Goal: Task Accomplishment & Management: Manage account settings

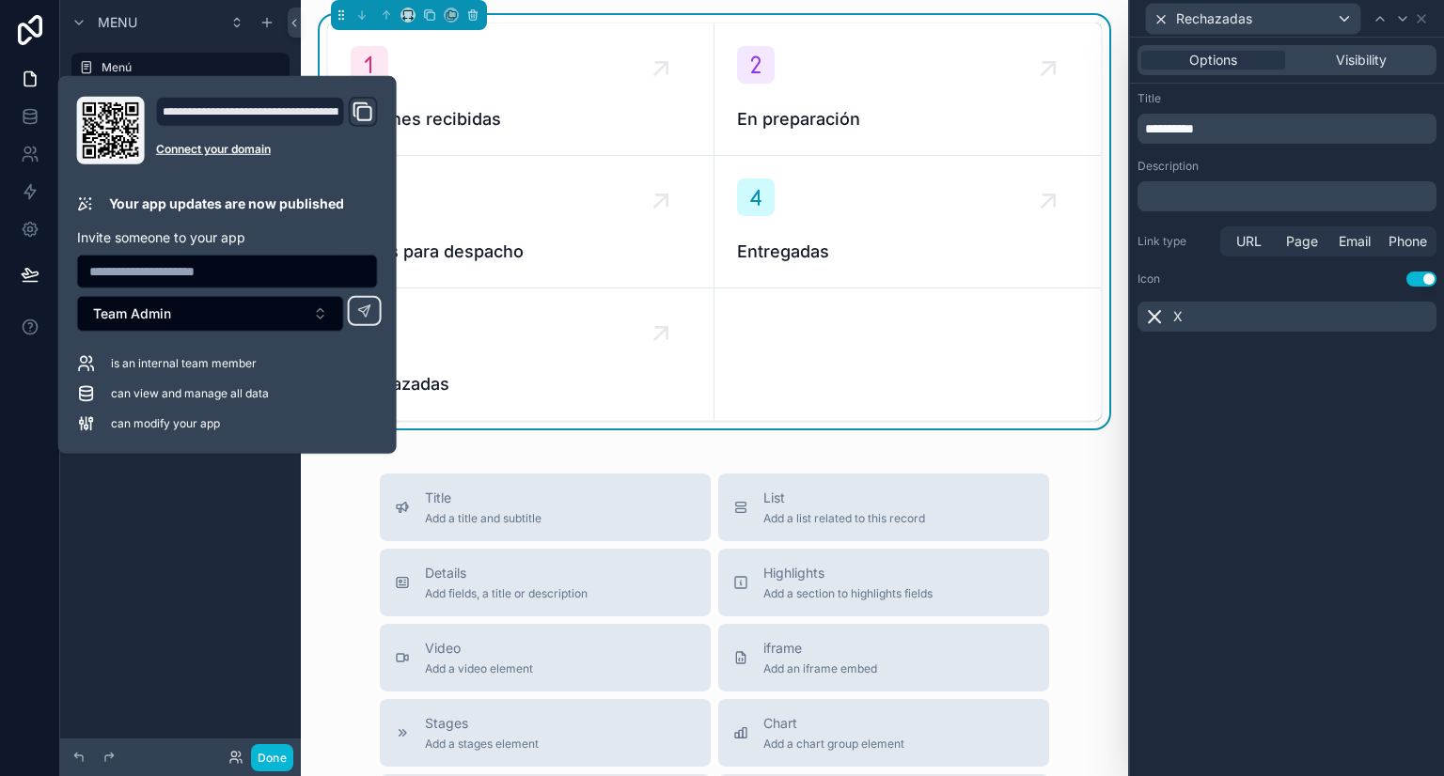
drag, startPoint x: 262, startPoint y: 565, endPoint x: 268, endPoint y: 547, distance: 18.7
click at [262, 565] on div "Menu Menú Logística Hidden pages Page Quick links" at bounding box center [180, 377] width 241 height 754
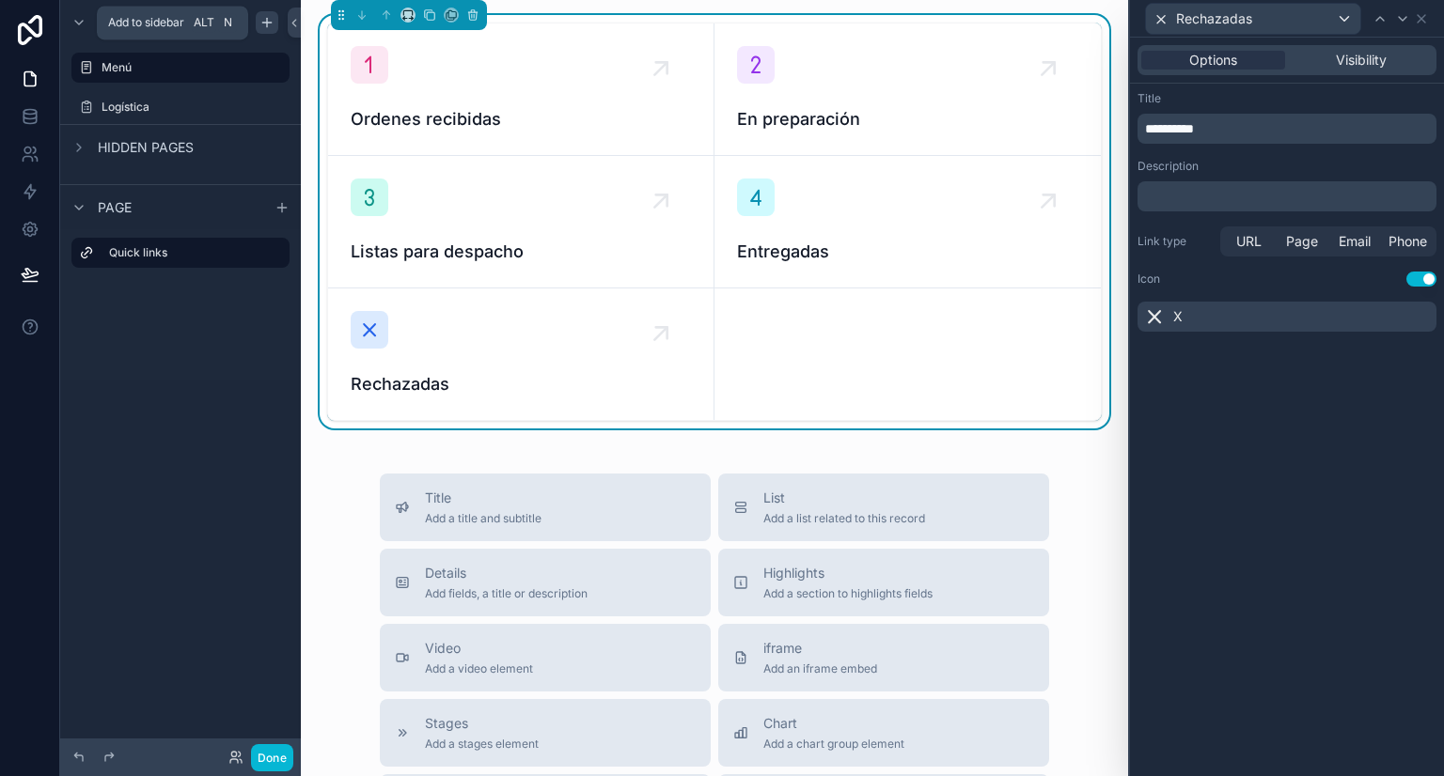
click at [259, 30] on div "scrollable content" at bounding box center [267, 22] width 23 height 23
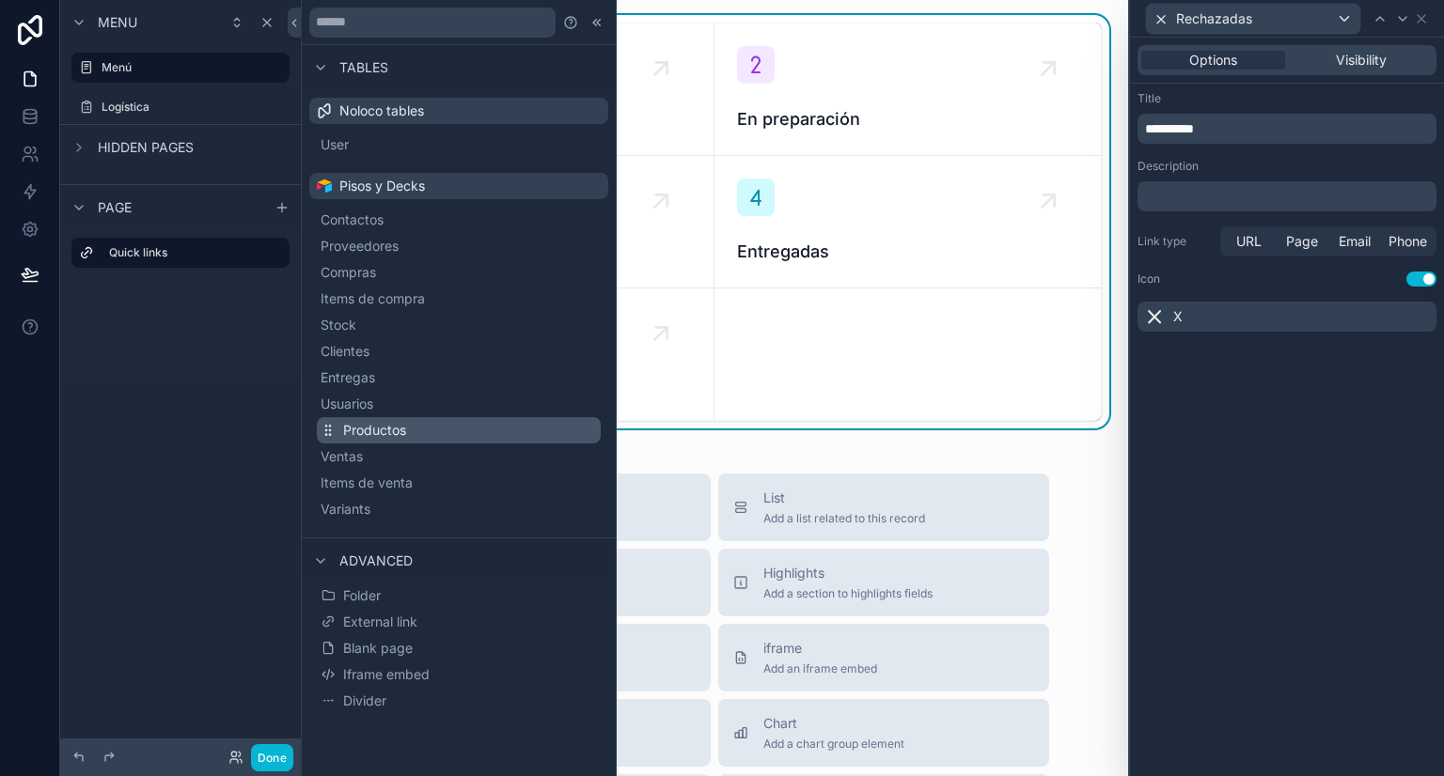
click at [378, 426] on span "Productos" at bounding box center [374, 430] width 63 height 19
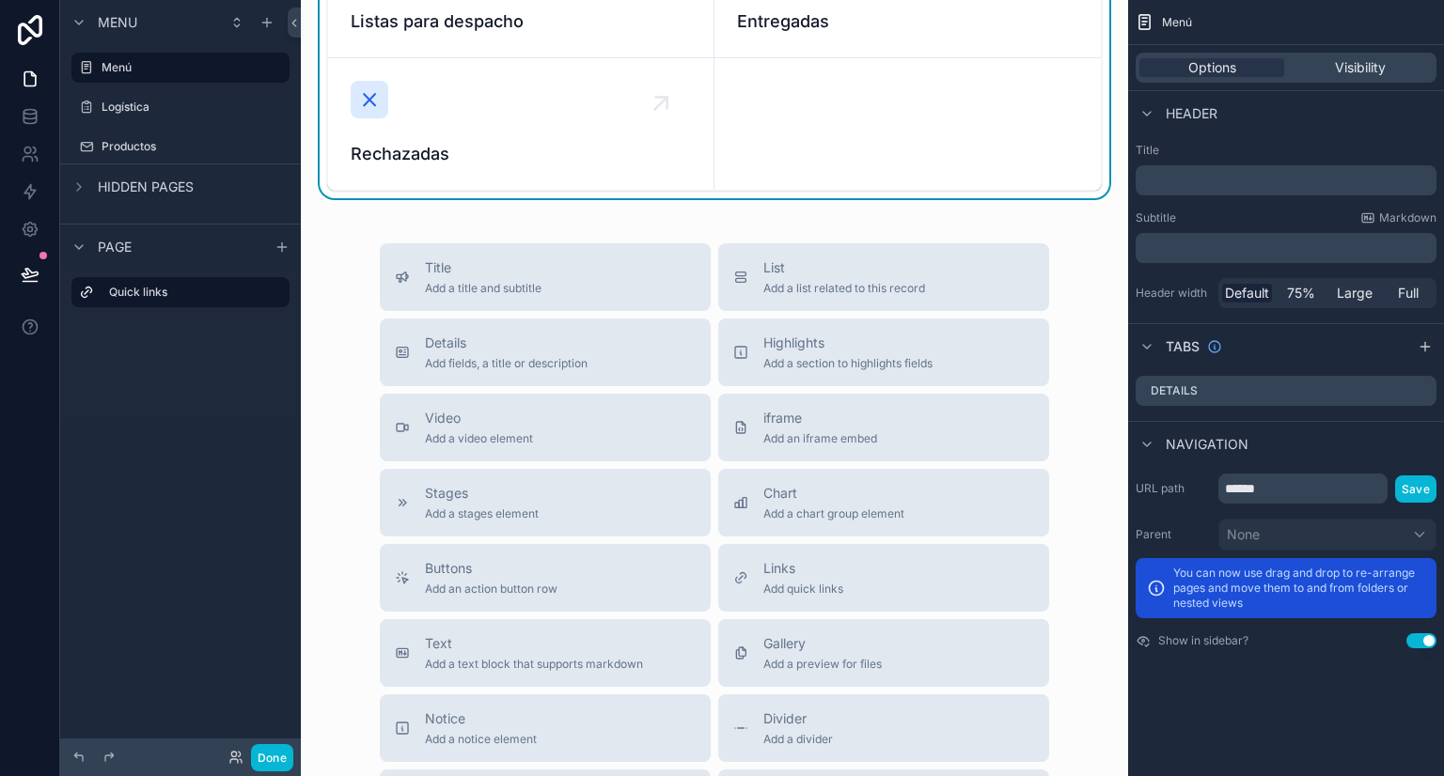
scroll to position [282, 0]
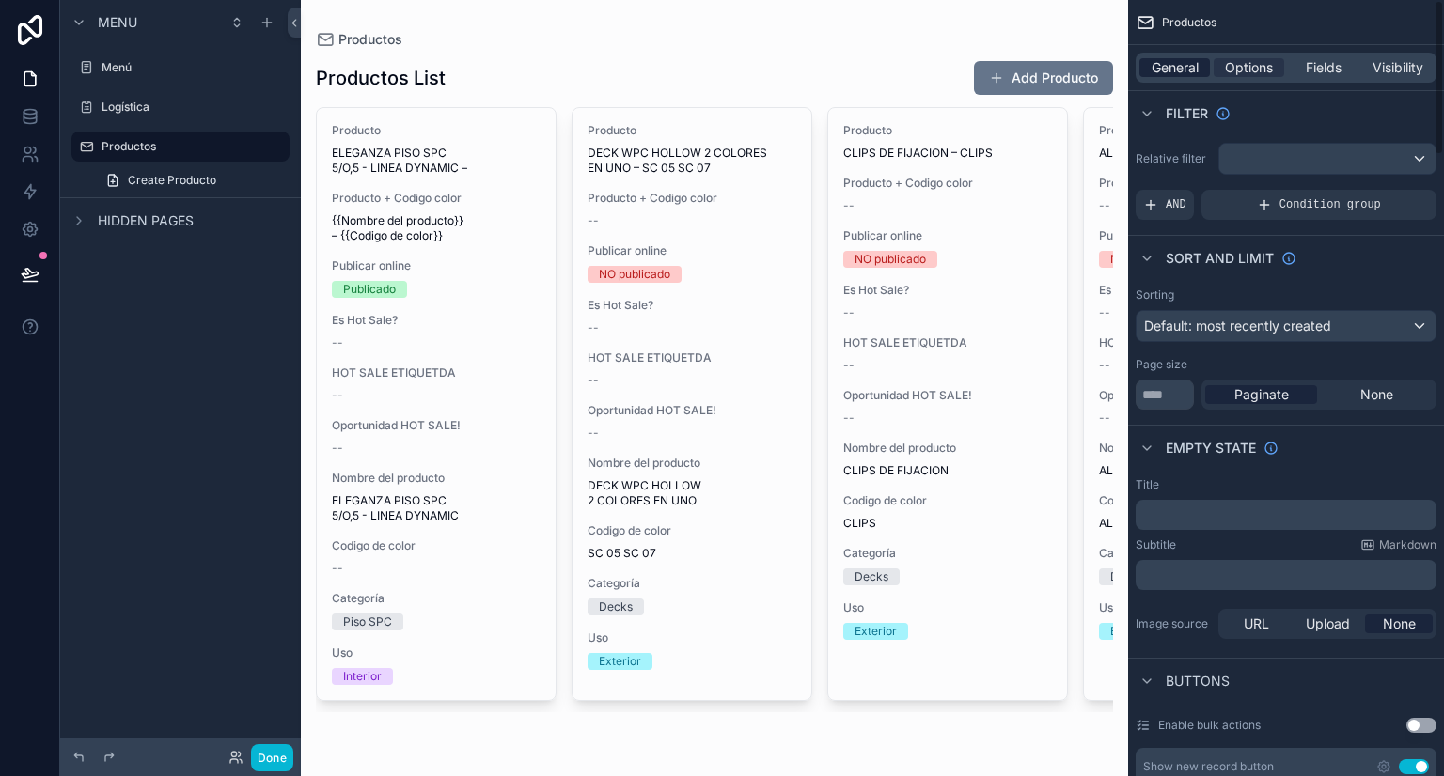
click at [1165, 71] on span "General" at bounding box center [1174, 67] width 47 height 19
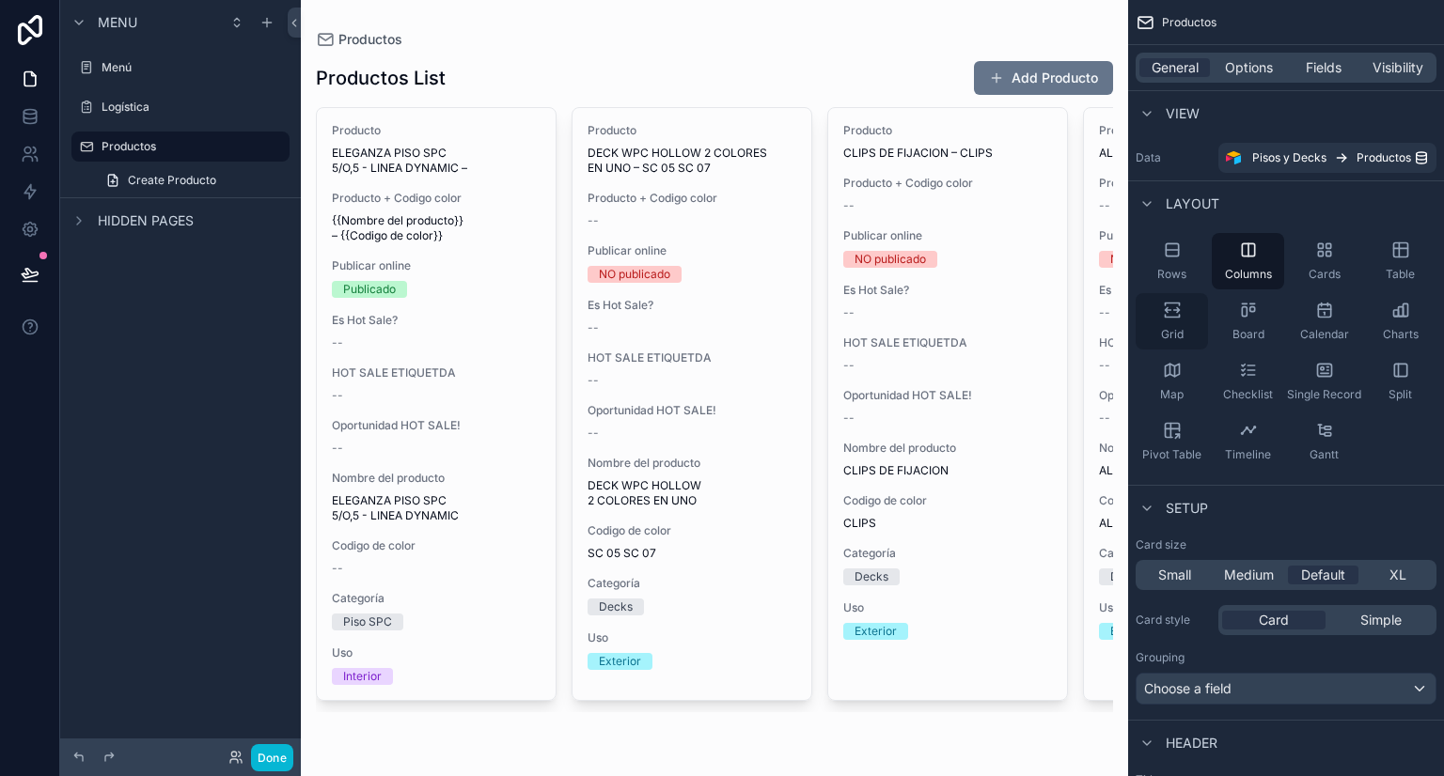
click at [1177, 320] on div "Grid" at bounding box center [1171, 321] width 72 height 56
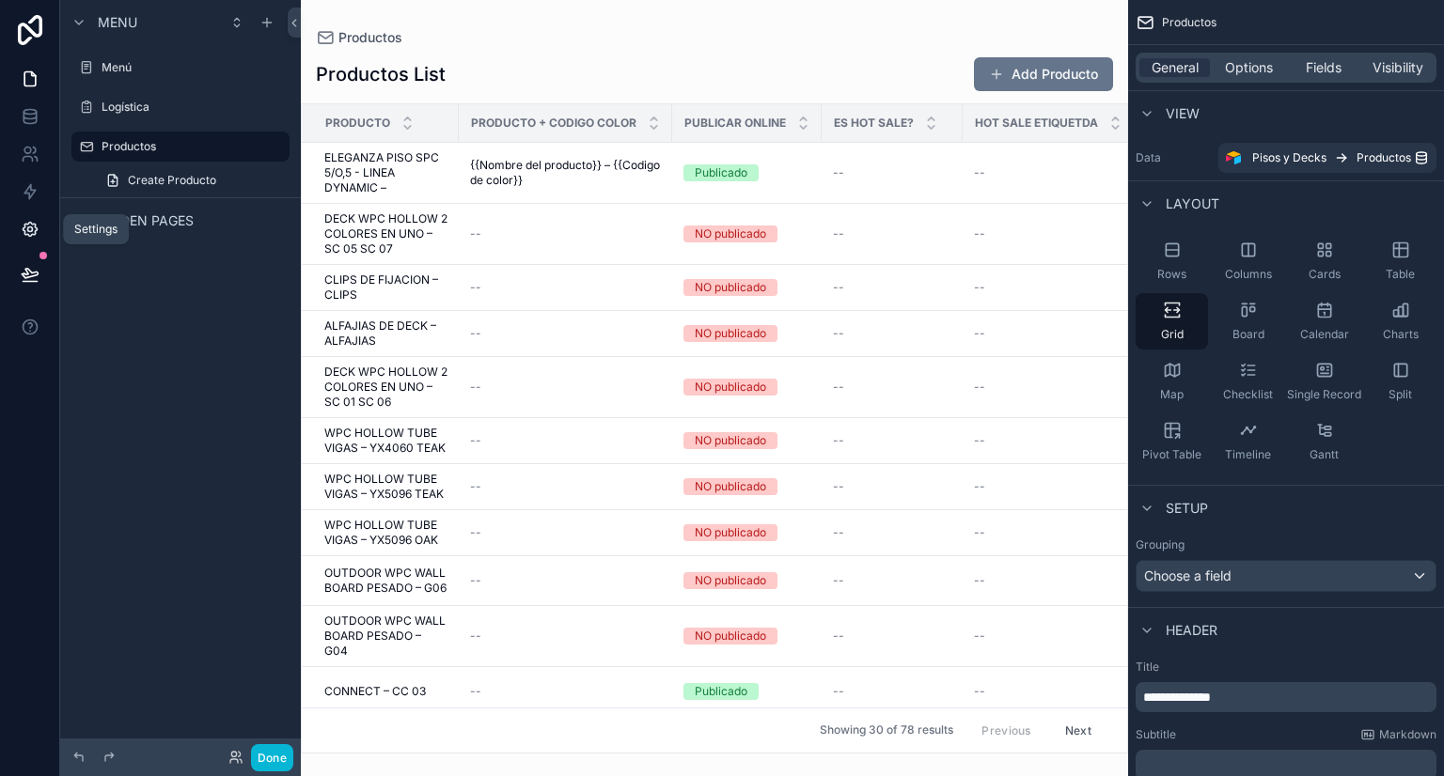
click at [27, 230] on icon at bounding box center [29, 229] width 5 height 5
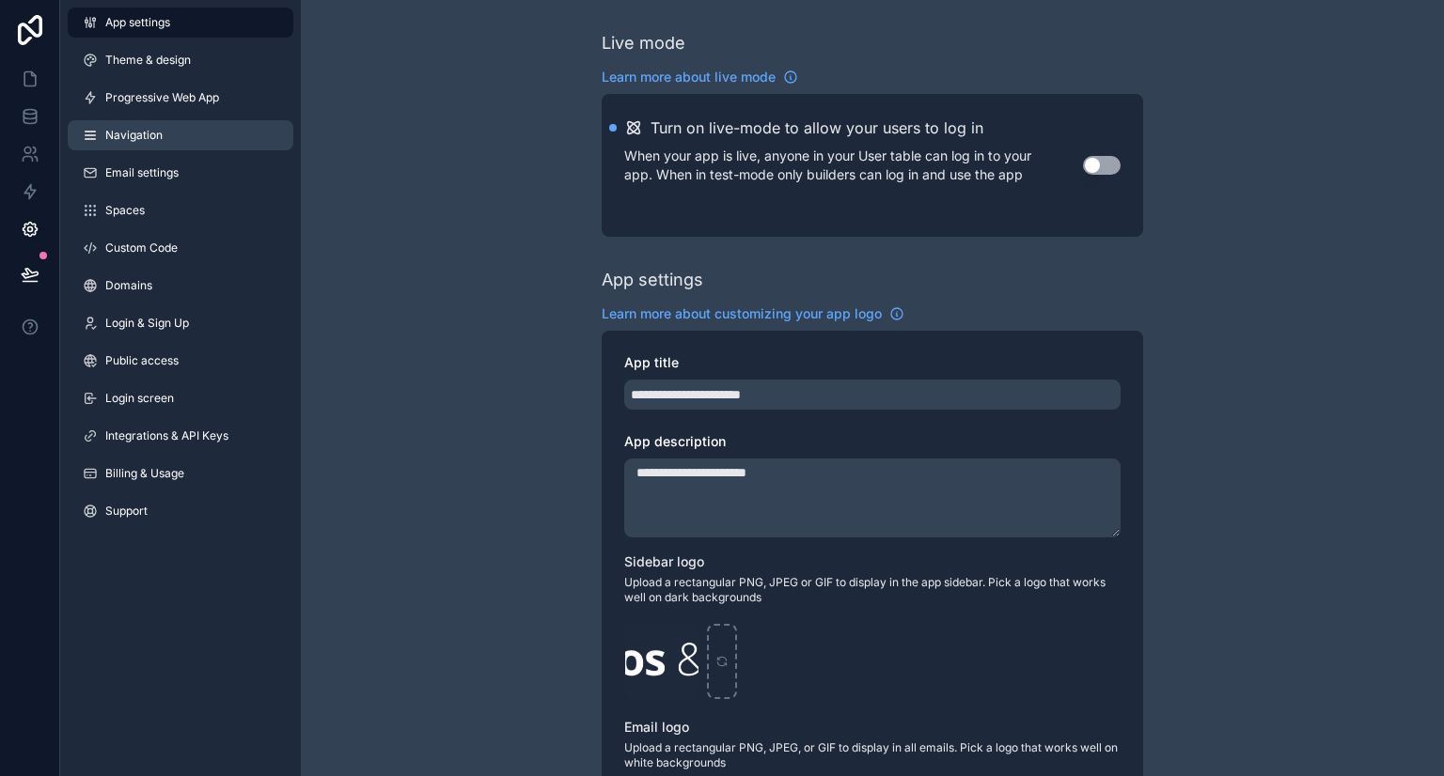
click at [161, 128] on span "Navigation" at bounding box center [133, 135] width 57 height 15
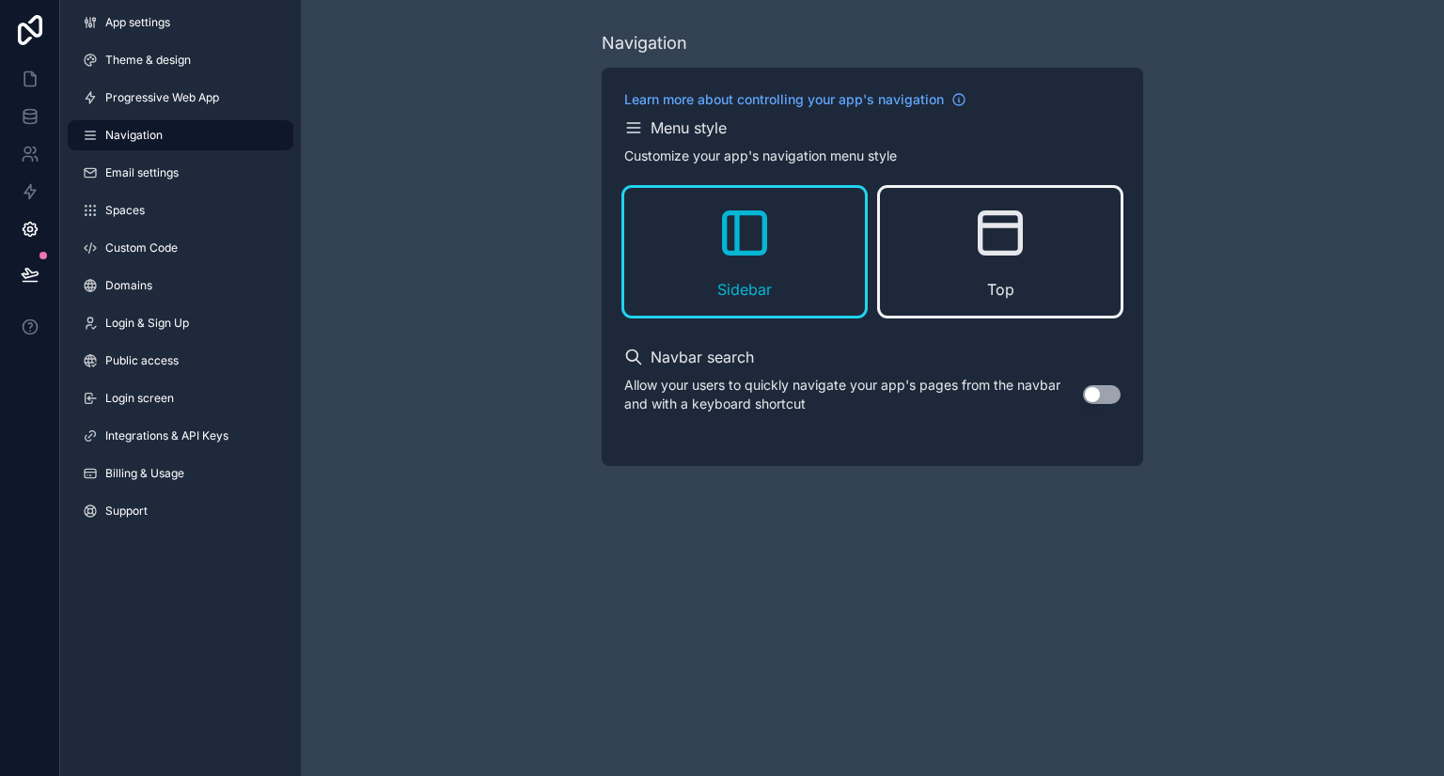
click at [1074, 278] on div "Top" at bounding box center [1000, 252] width 241 height 128
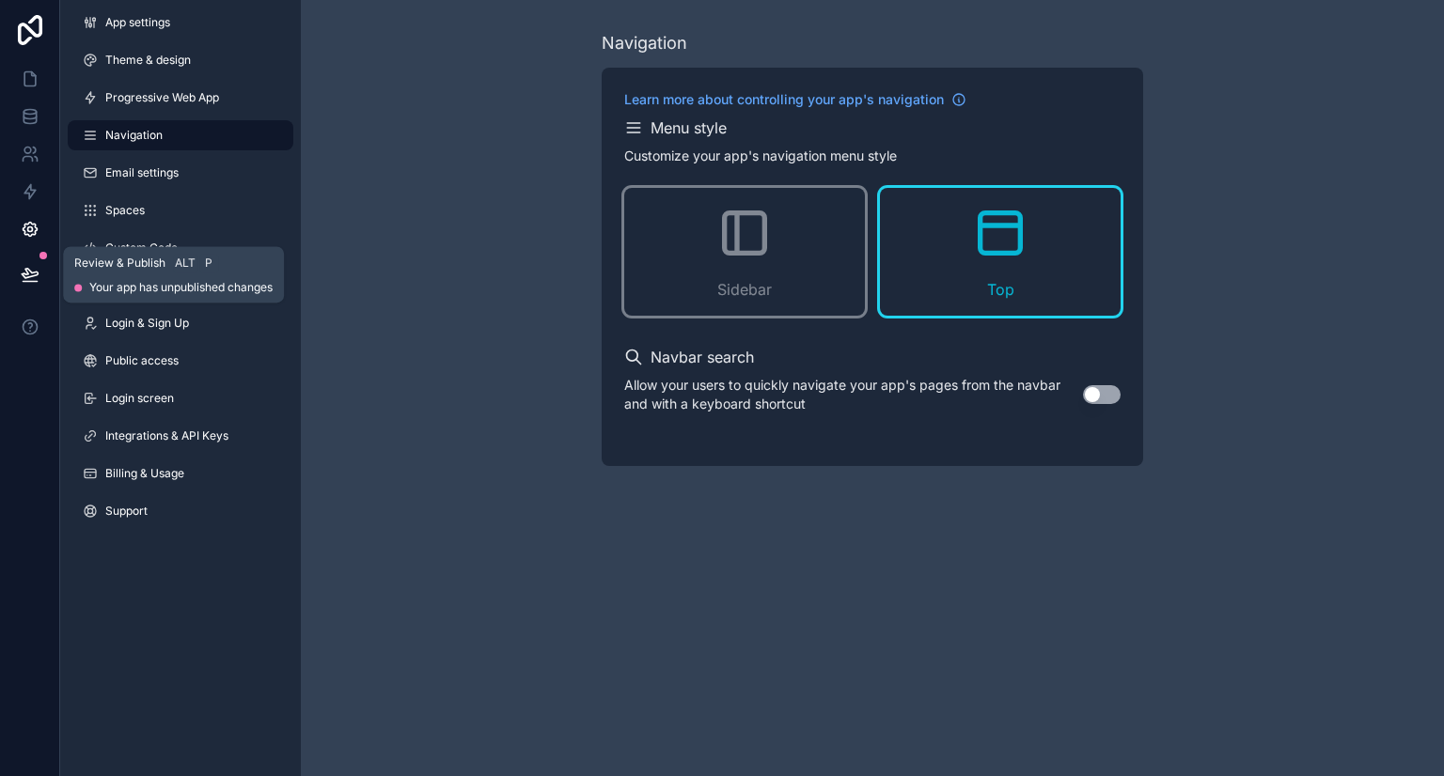
click at [29, 272] on icon at bounding box center [30, 274] width 19 height 19
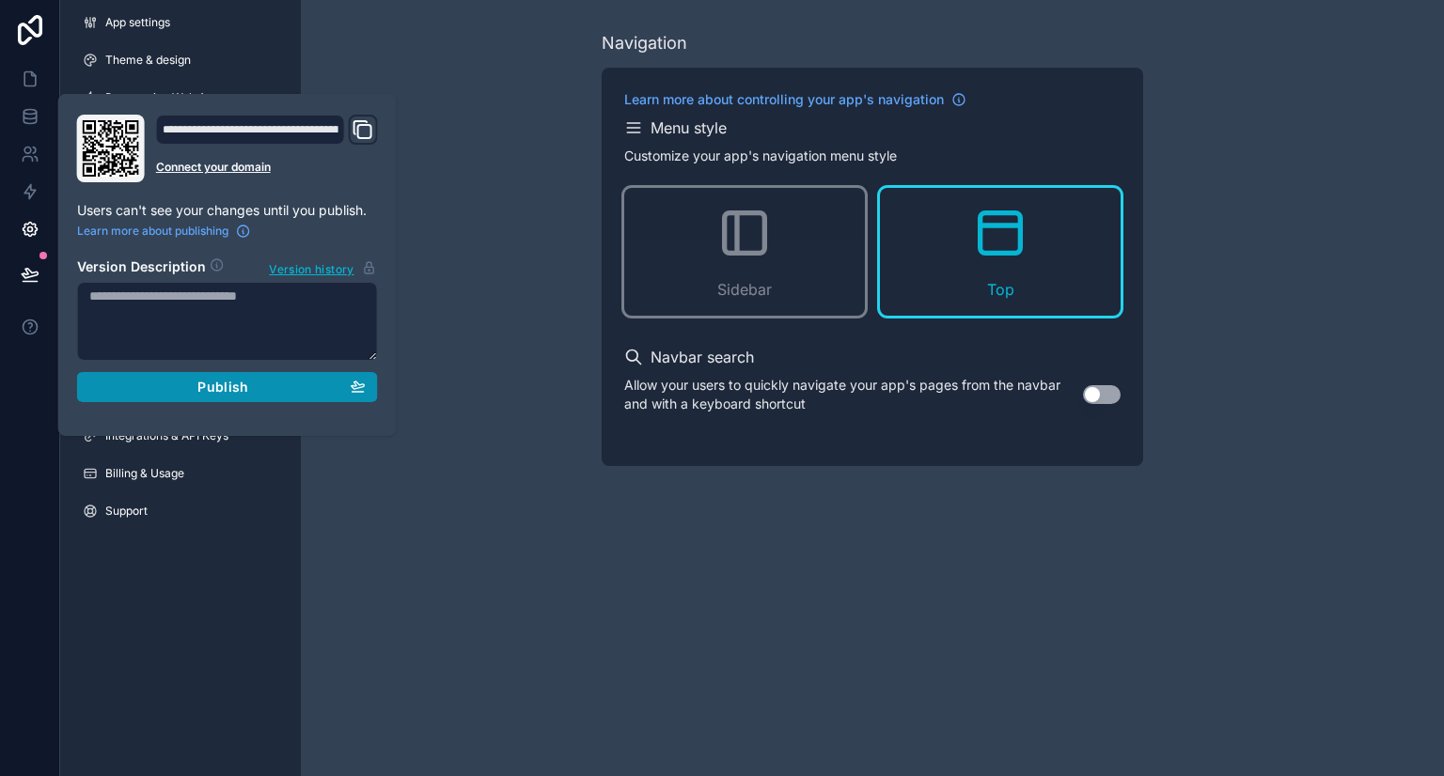
click at [274, 382] on div "Publish" at bounding box center [227, 387] width 276 height 17
drag, startPoint x: 18, startPoint y: 82, endPoint x: 93, endPoint y: 91, distance: 75.8
click at [18, 82] on link at bounding box center [29, 79] width 59 height 38
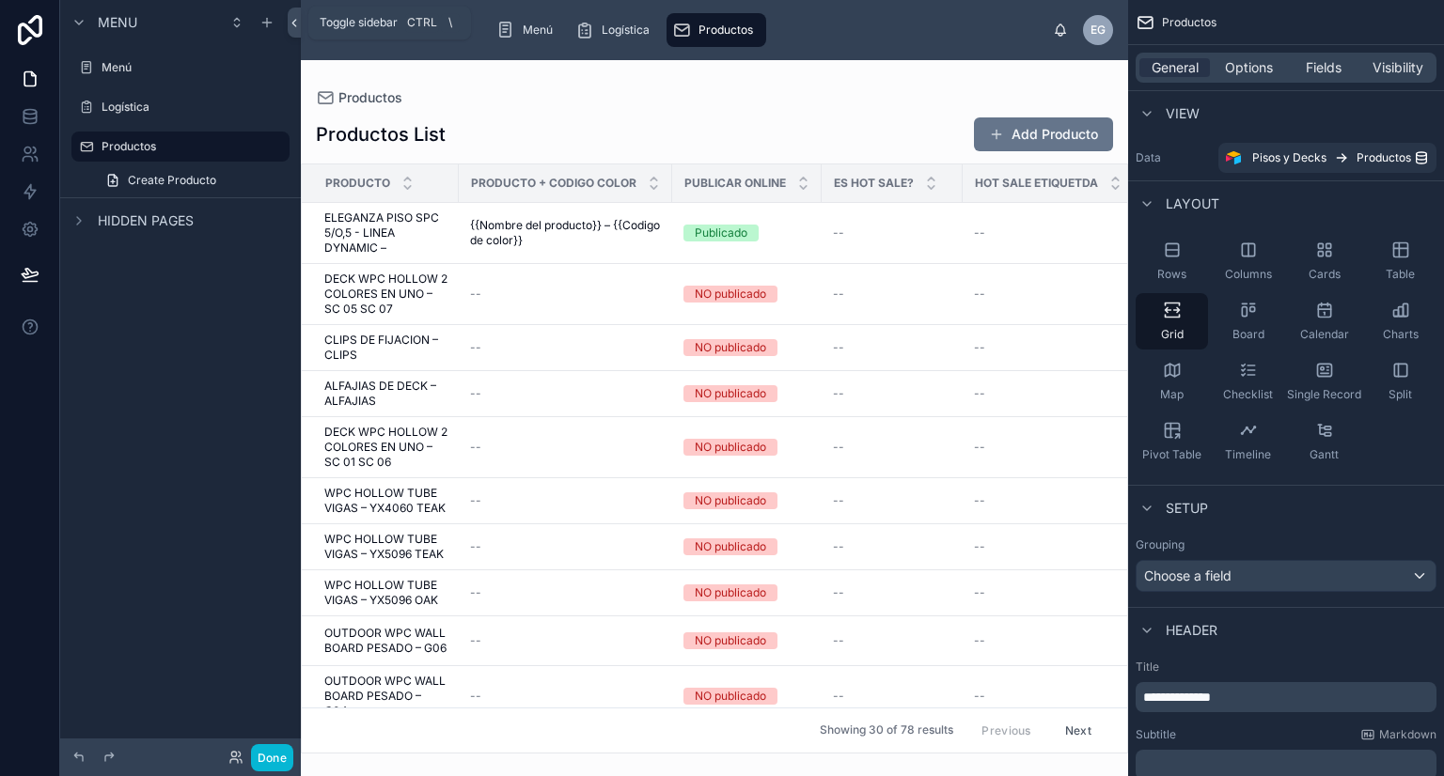
click at [289, 26] on icon at bounding box center [294, 23] width 13 height 14
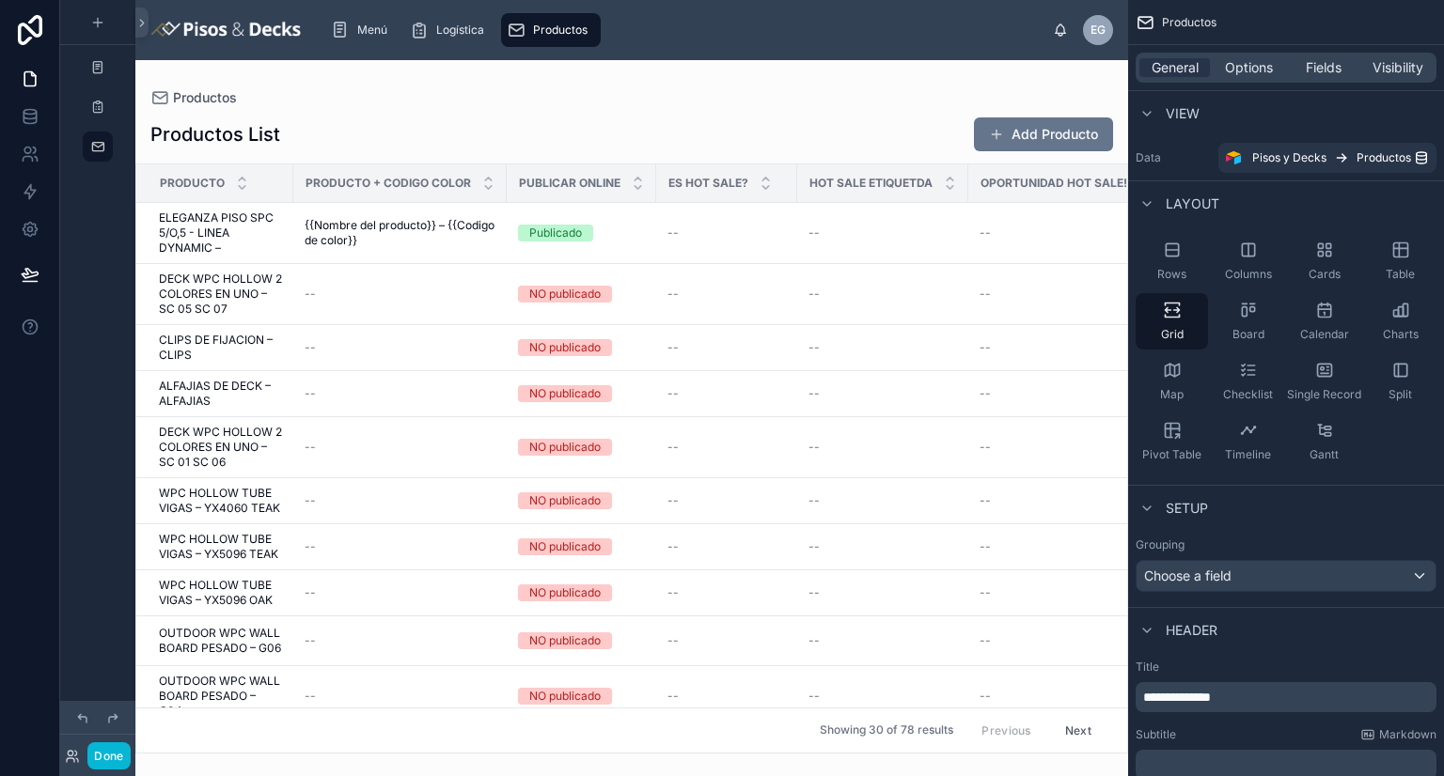
drag, startPoint x: 1321, startPoint y: 0, endPoint x: 989, endPoint y: 16, distance: 332.2
click at [980, 14] on div "Menú Logística Productos" at bounding box center [684, 29] width 737 height 41
click at [1268, 67] on span "Options" at bounding box center [1249, 67] width 48 height 19
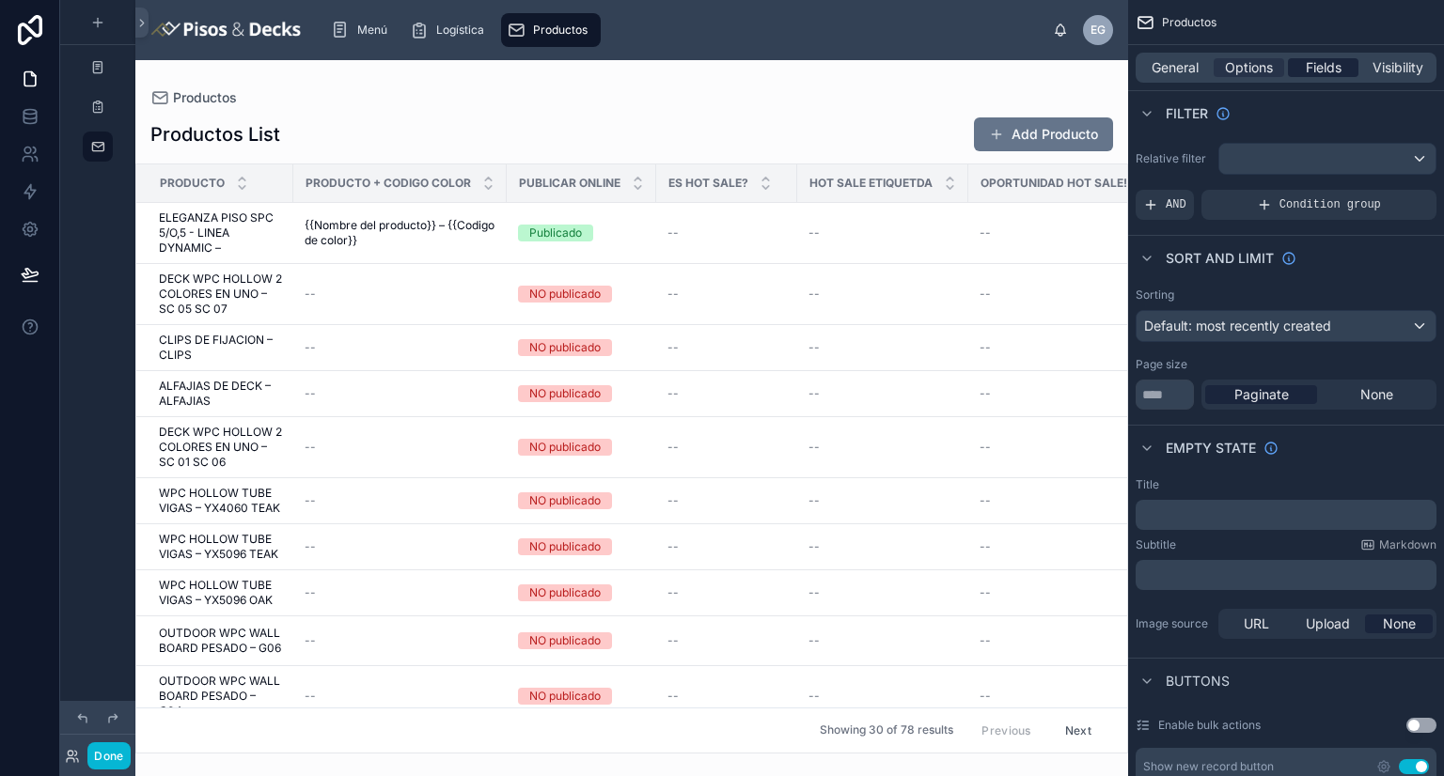
click at [1309, 69] on span "Fields" at bounding box center [1324, 67] width 36 height 19
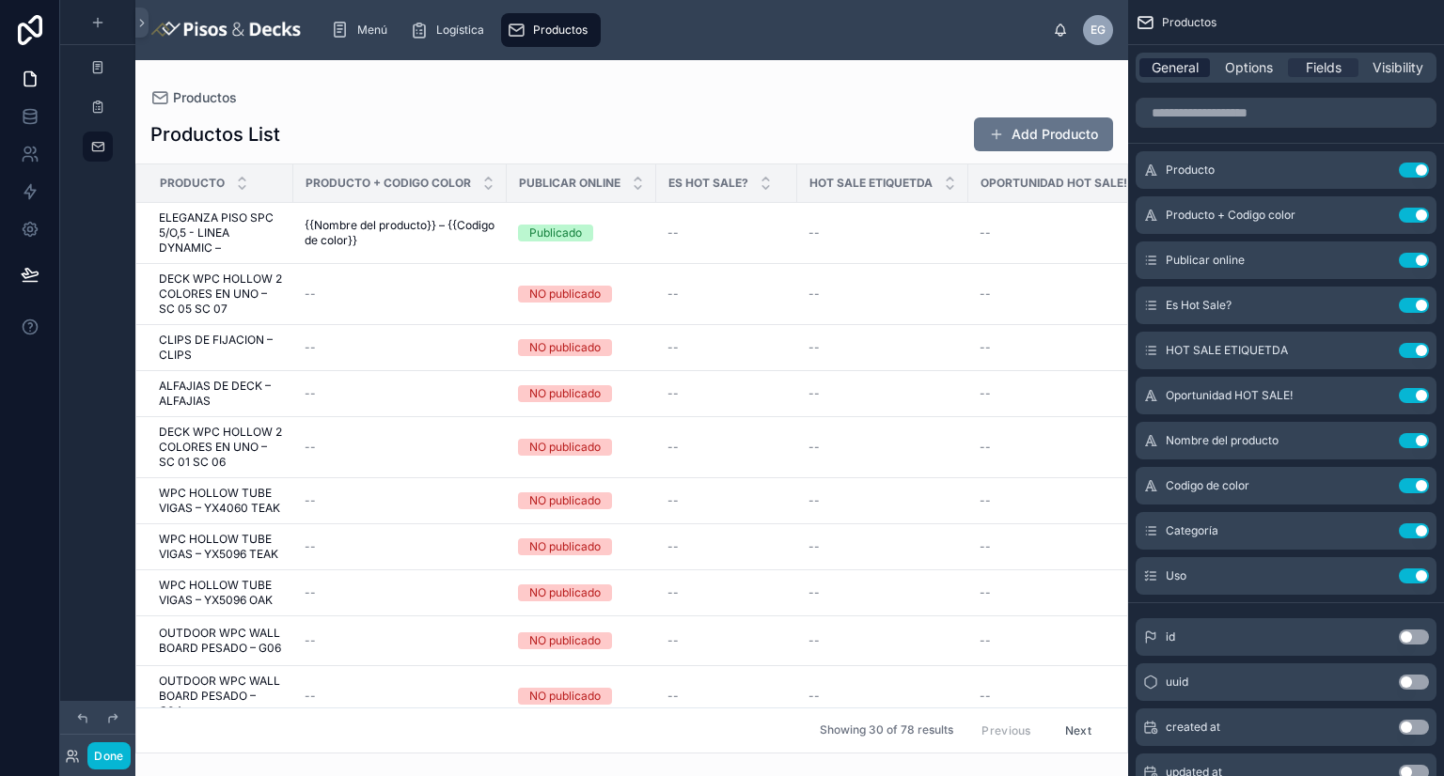
click at [1182, 72] on span "General" at bounding box center [1174, 67] width 47 height 19
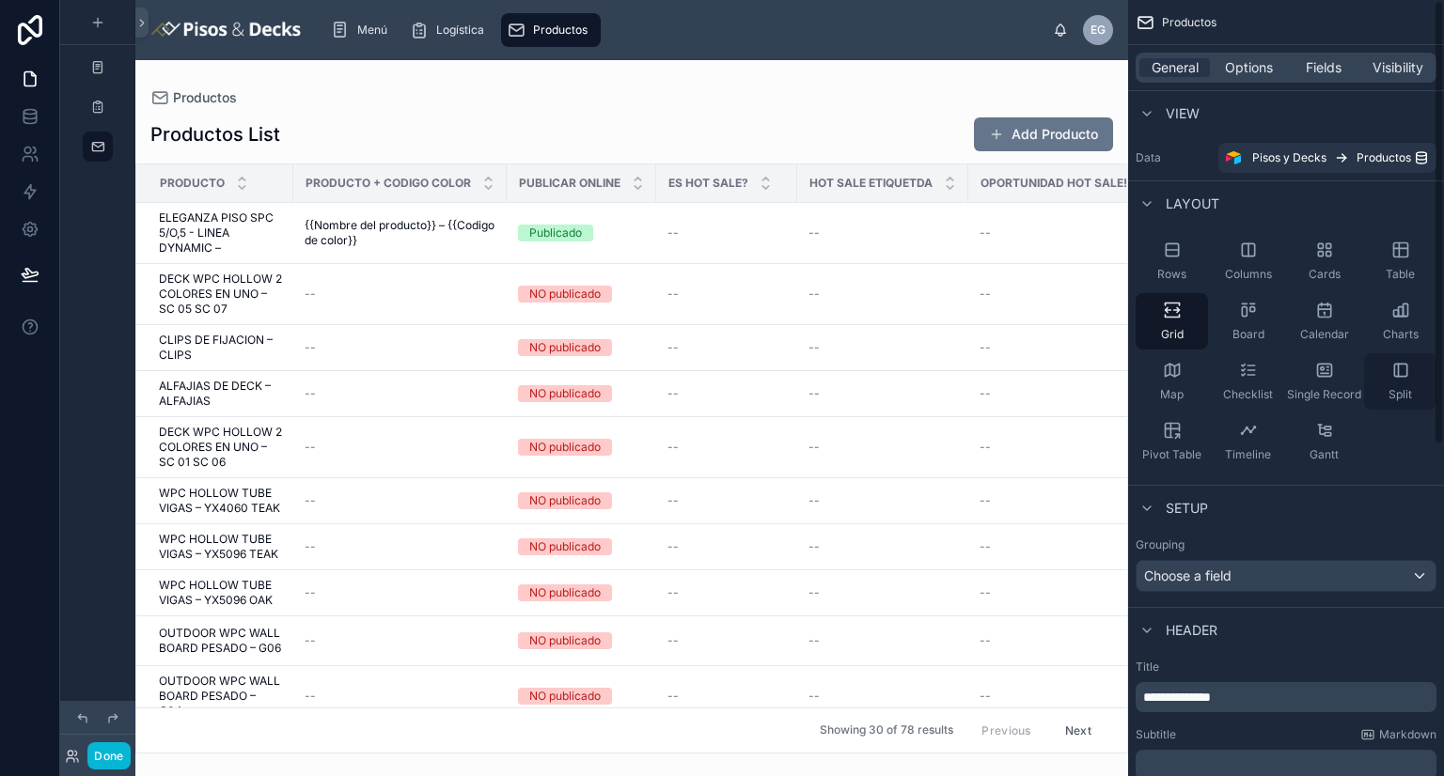
drag, startPoint x: 1408, startPoint y: 367, endPoint x: 1410, endPoint y: 376, distance: 9.6
click at [1408, 367] on icon "scrollable content" at bounding box center [1400, 370] width 19 height 19
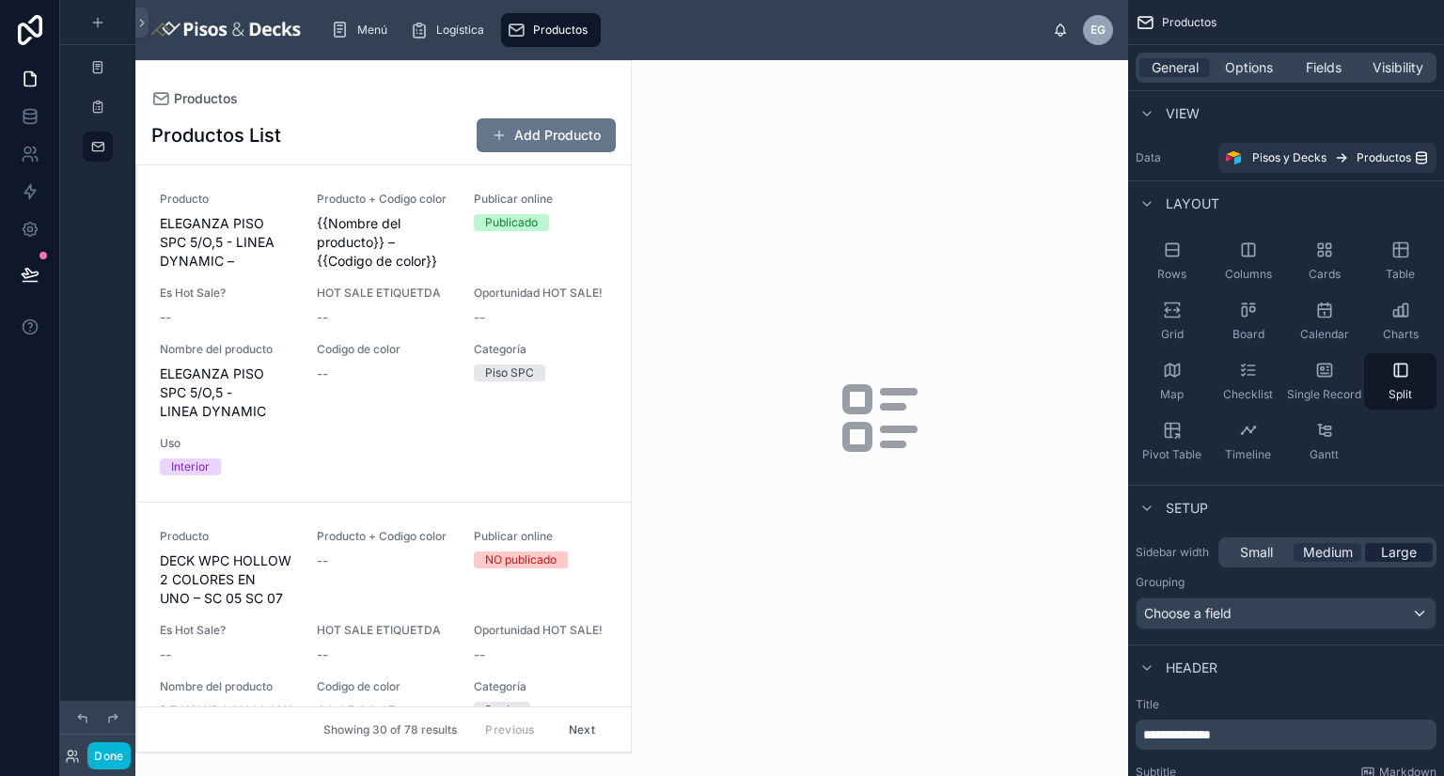
click at [1392, 550] on span "Large" at bounding box center [1399, 552] width 36 height 19
click at [1257, 556] on span "Small" at bounding box center [1256, 552] width 33 height 19
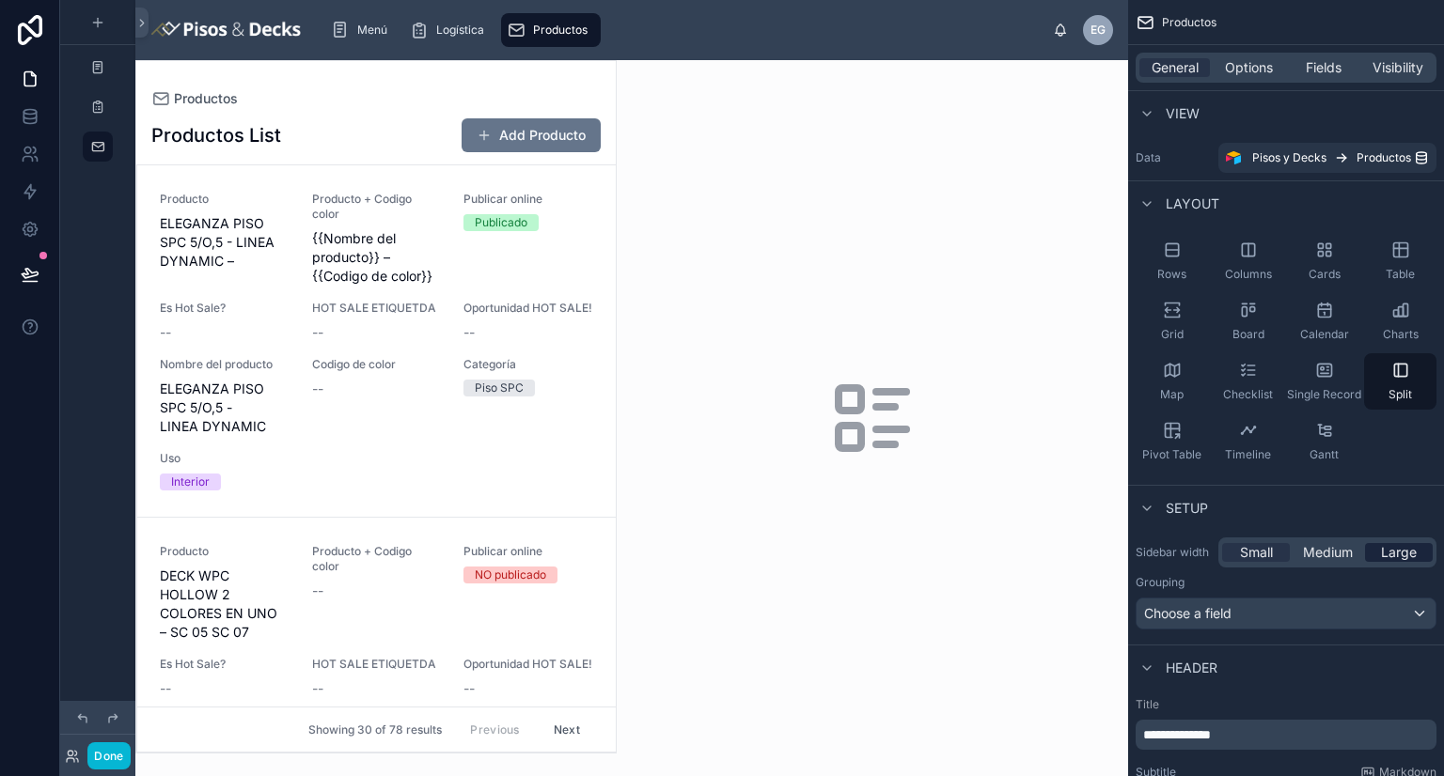
click at [1394, 548] on span "Large" at bounding box center [1399, 552] width 36 height 19
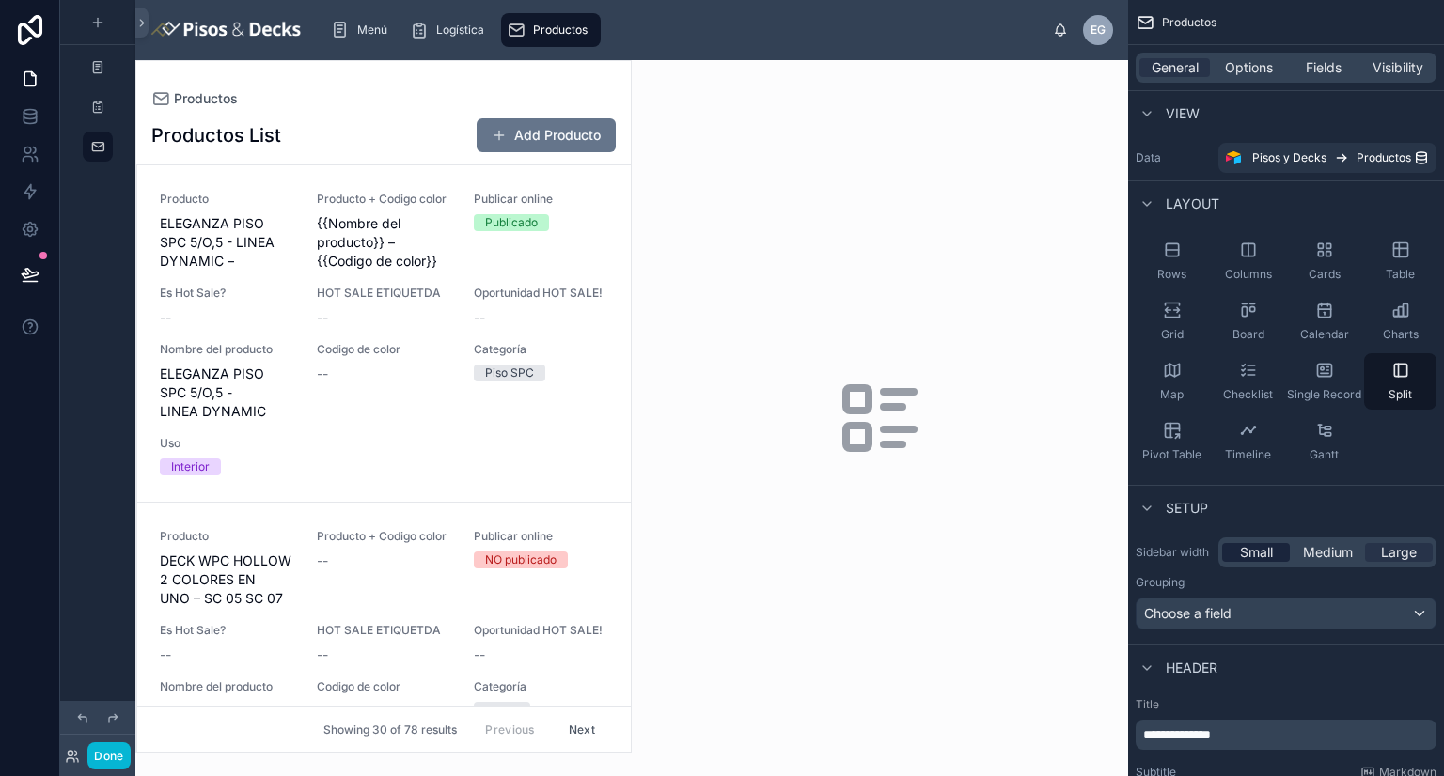
click at [1267, 555] on span "Small" at bounding box center [1256, 552] width 33 height 19
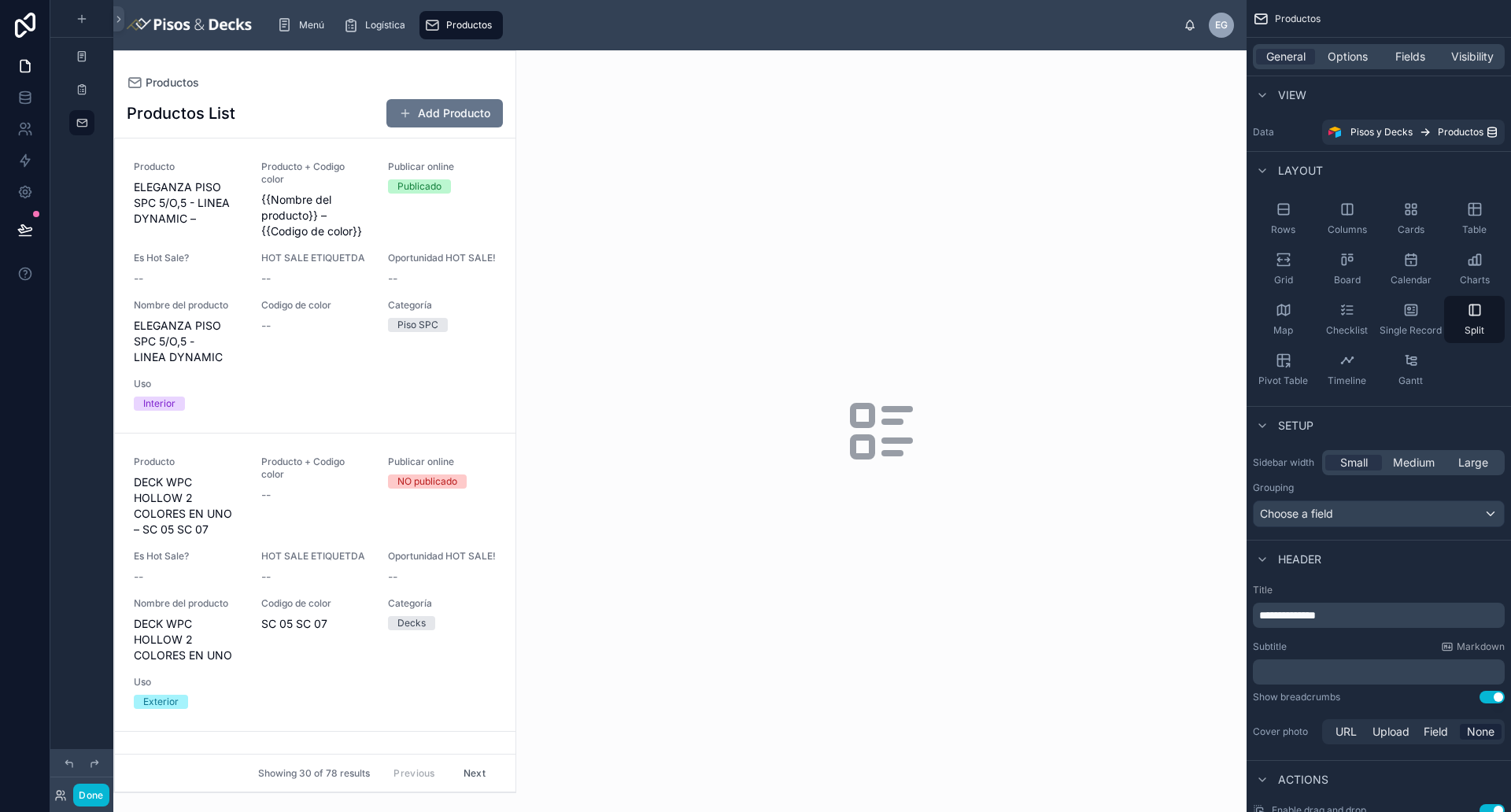
click at [279, 81] on div at bounding box center [314, 421] width 401 height 741
click at [328, 286] on div "HOT SALE ETIQUETDA --" at bounding box center [316, 269] width 109 height 34
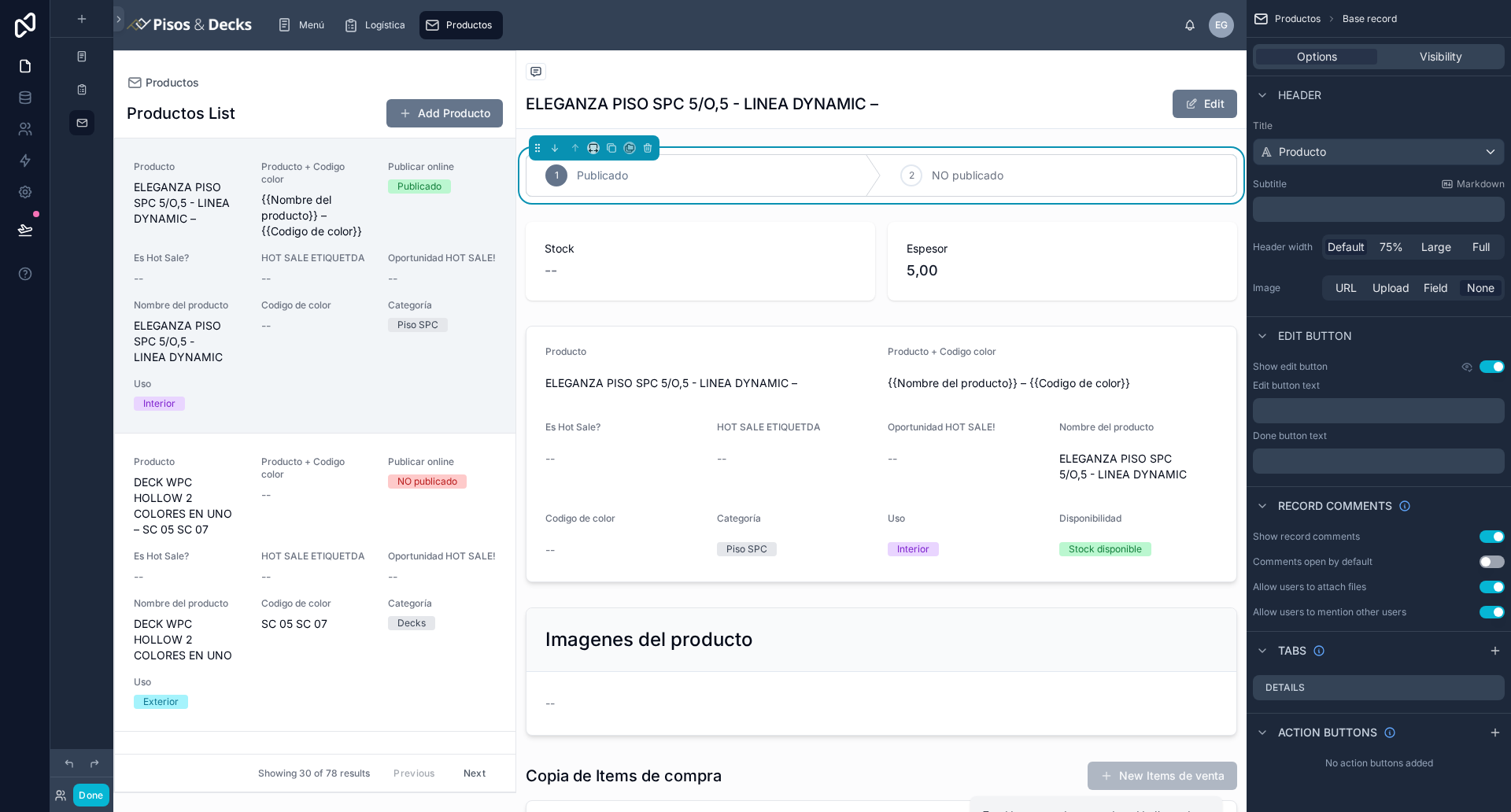
click at [986, 114] on div "ELEGANZA PISO SPC 5/O,5 - LINEA DYNAMIC – Edit" at bounding box center [881, 104] width 712 height 30
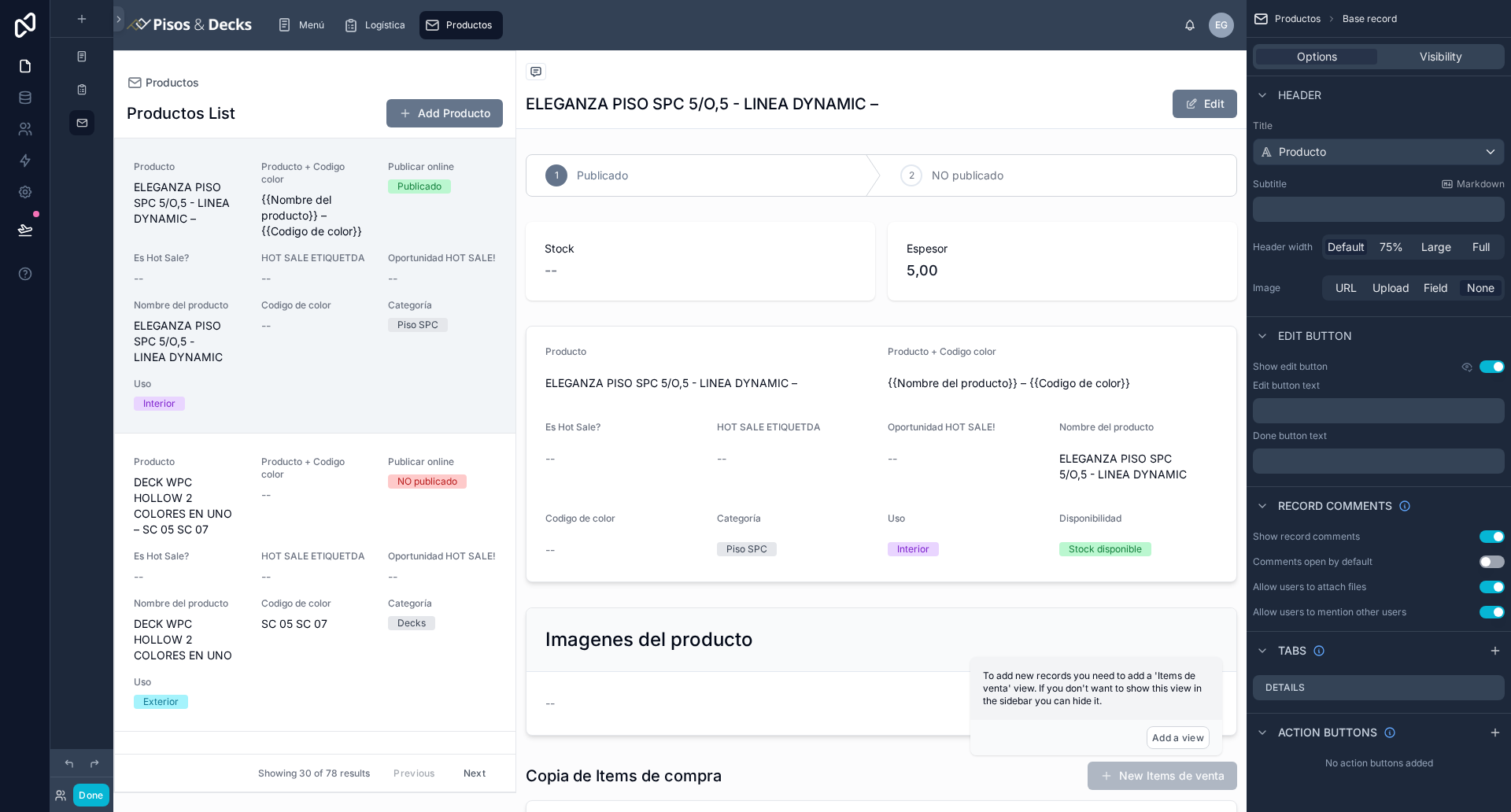
click at [905, 103] on div "ELEGANZA PISO SPC 5/O,5 - LINEA DYNAMIC – Edit" at bounding box center [881, 104] width 712 height 30
drag, startPoint x: 279, startPoint y: 175, endPoint x: 301, endPoint y: 114, distance: 64.8
click at [285, 124] on div "Productos List Add Producto Producto ELEGANZA PISO SPC 5/O,5 - LINEA DYNAMIC – …" at bounding box center [314, 440] width 401 height 703
click at [304, 106] on div "Productos List Add Producto" at bounding box center [314, 113] width 376 height 30
click at [294, 72] on div "Productos Productos List Add Producto Producto ELEGANZA PISO SPC 5/O,5 - LINEA …" at bounding box center [314, 421] width 403 height 743
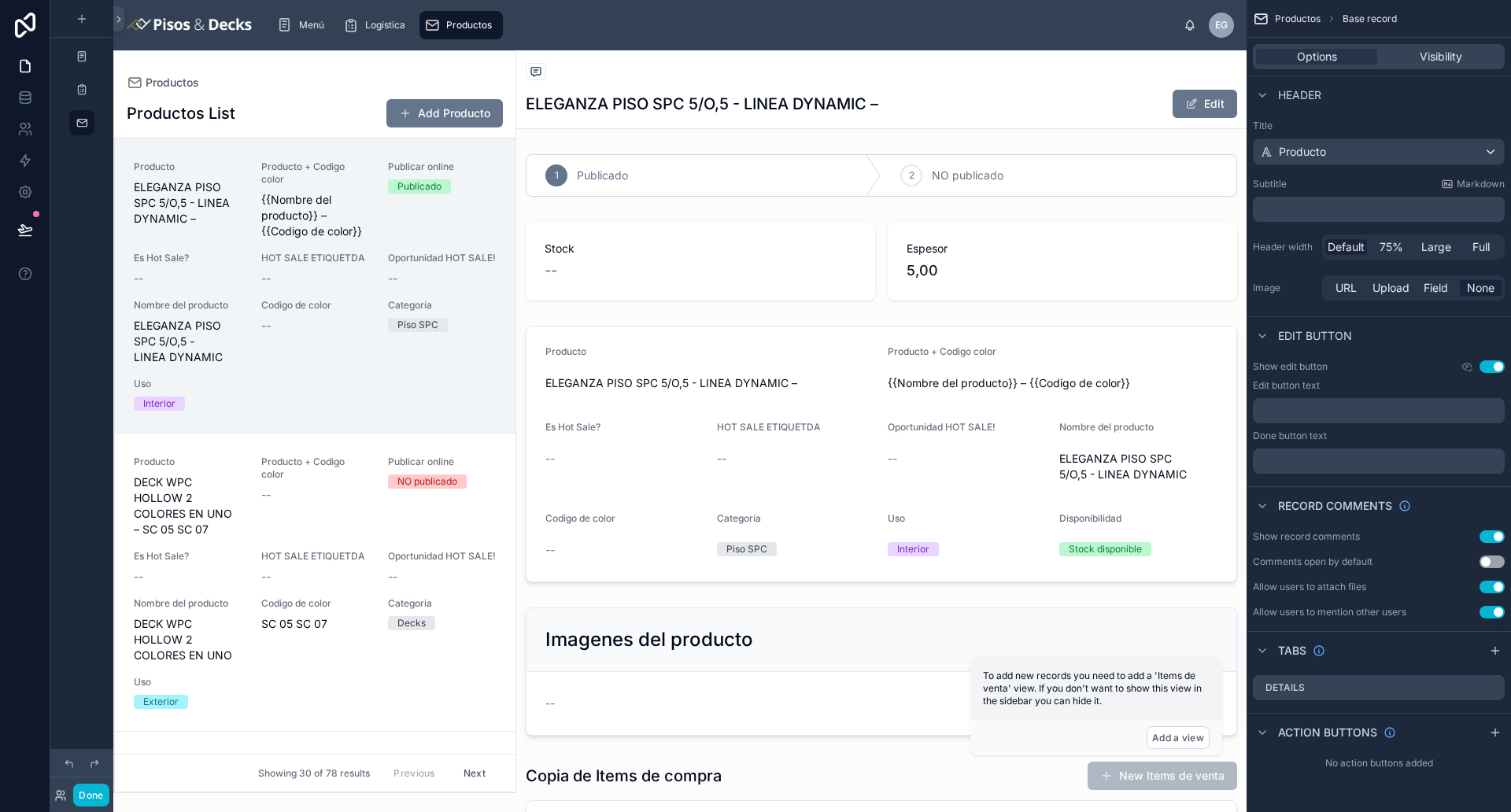
click at [223, 264] on span "Es Hot Sale?" at bounding box center [188, 258] width 109 height 13
click at [339, 497] on div "Producto + Codigo color --" at bounding box center [316, 479] width 109 height 47
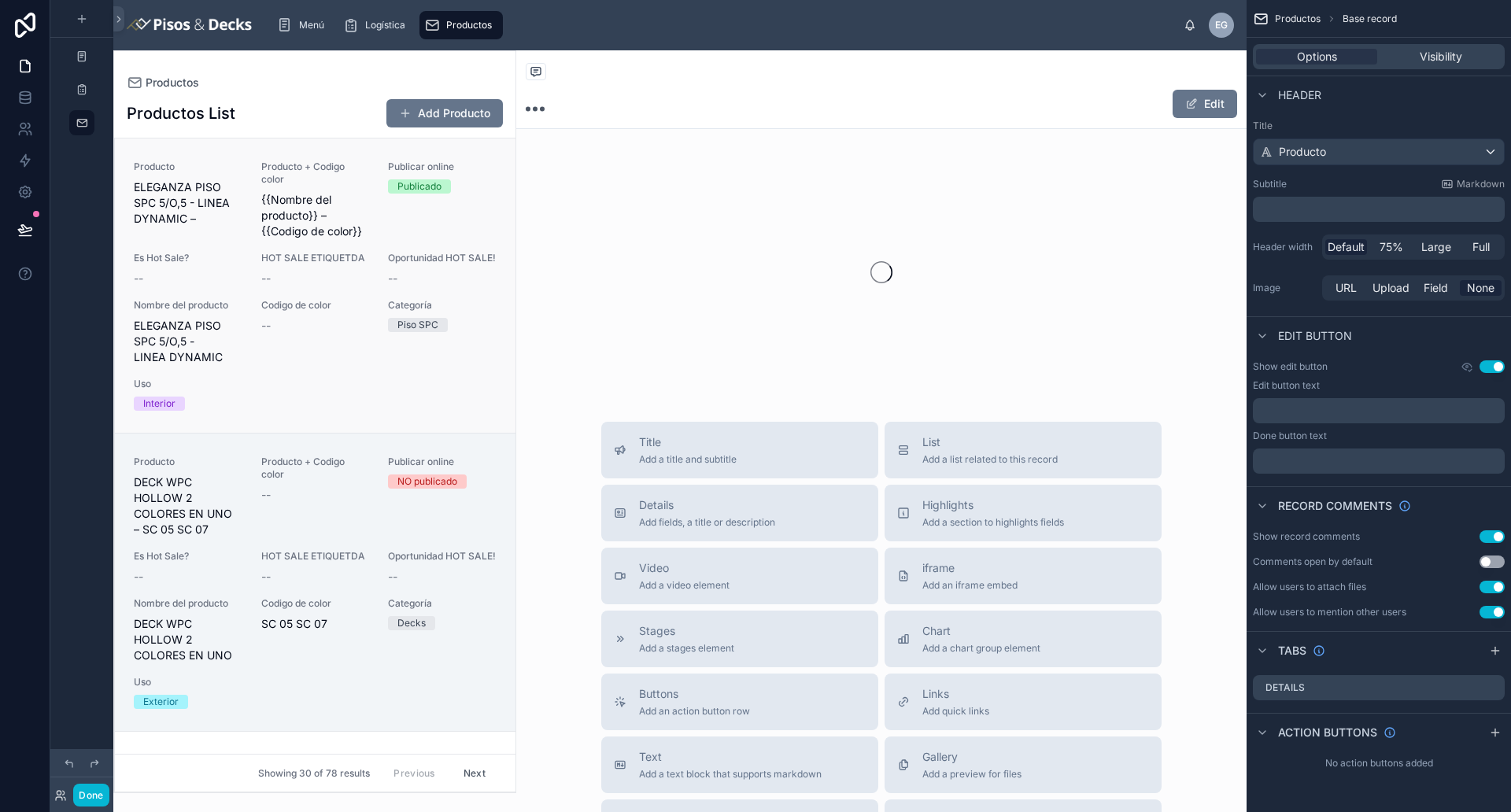
scroll to position [98, 0]
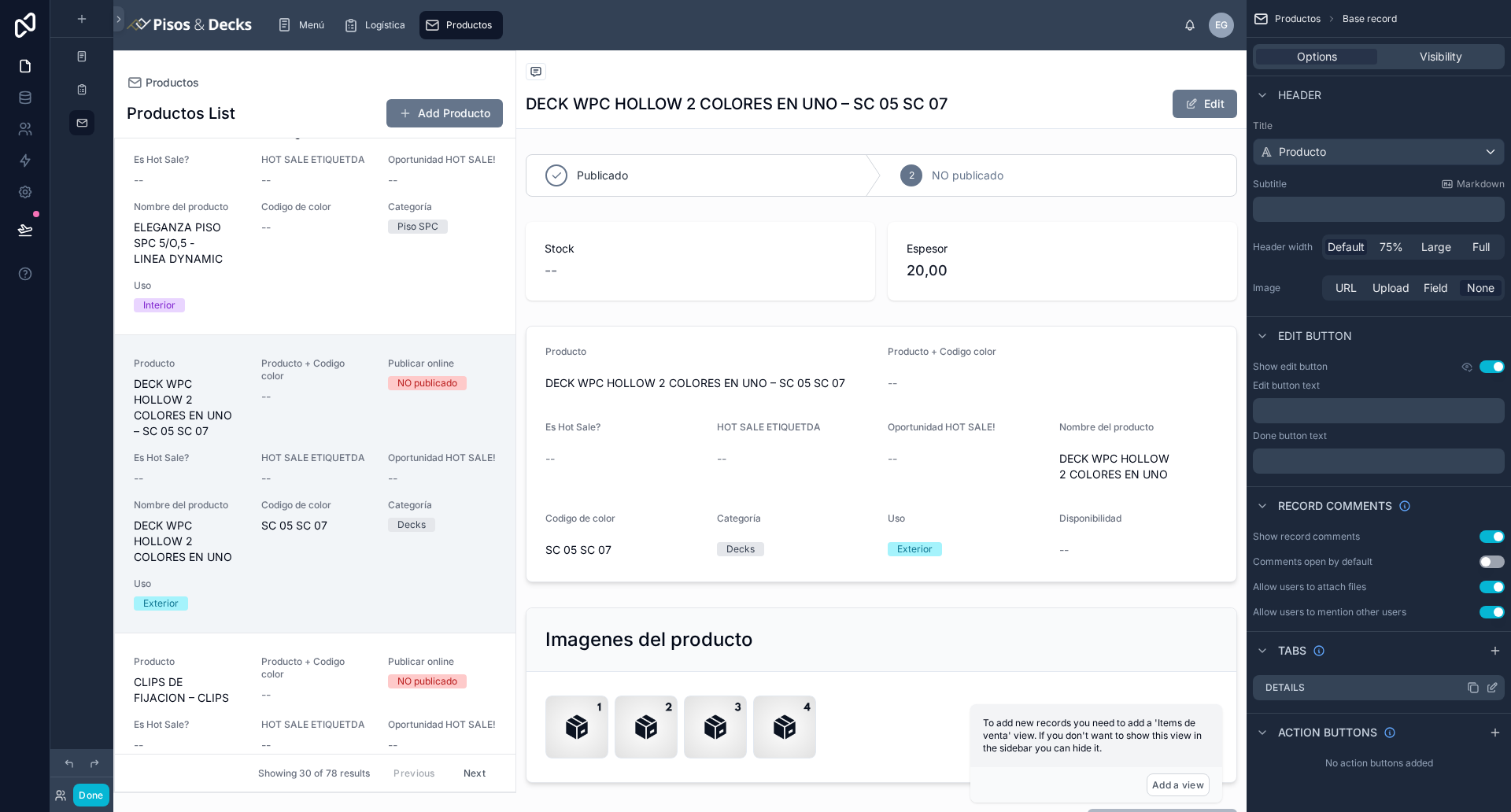
click at [1208, 649] on icon "scrollable content" at bounding box center [1492, 687] width 13 height 13
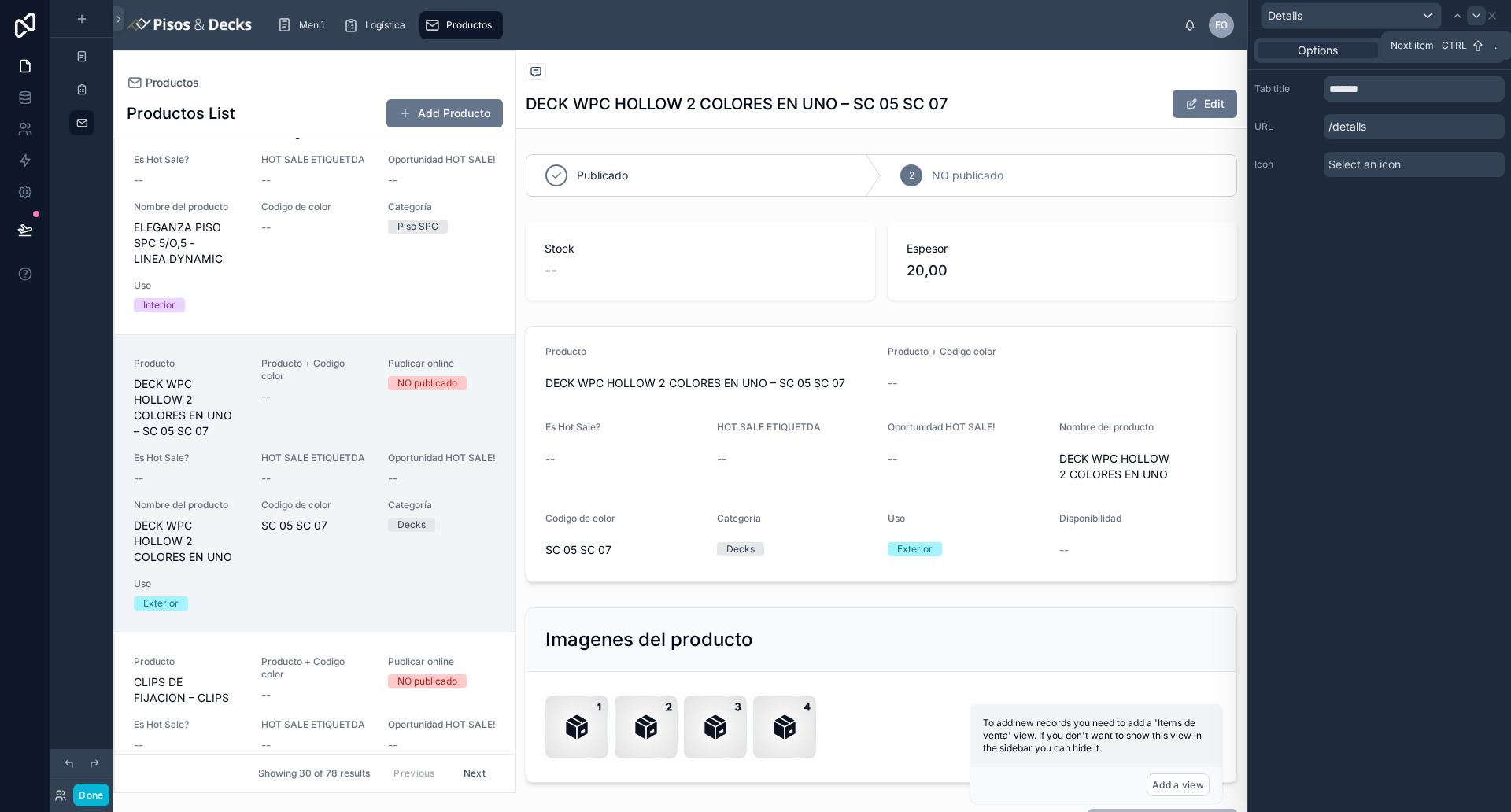
click at [1208, 16] on div at bounding box center [1476, 16] width 19 height 19
click at [1208, 19] on icon at bounding box center [1492, 15] width 13 height 13
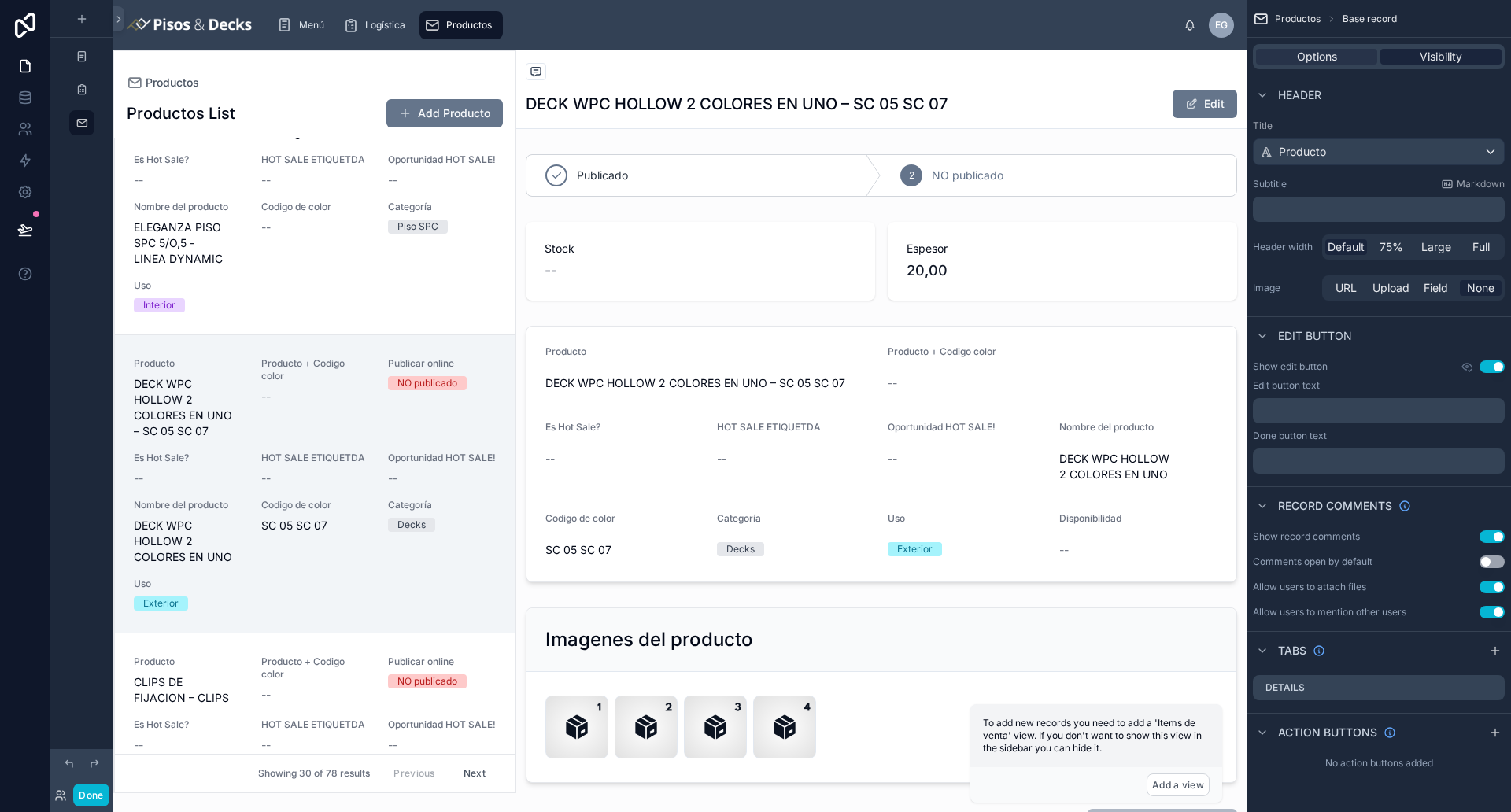
click at [1208, 54] on span "Visibility" at bounding box center [1441, 56] width 43 height 16
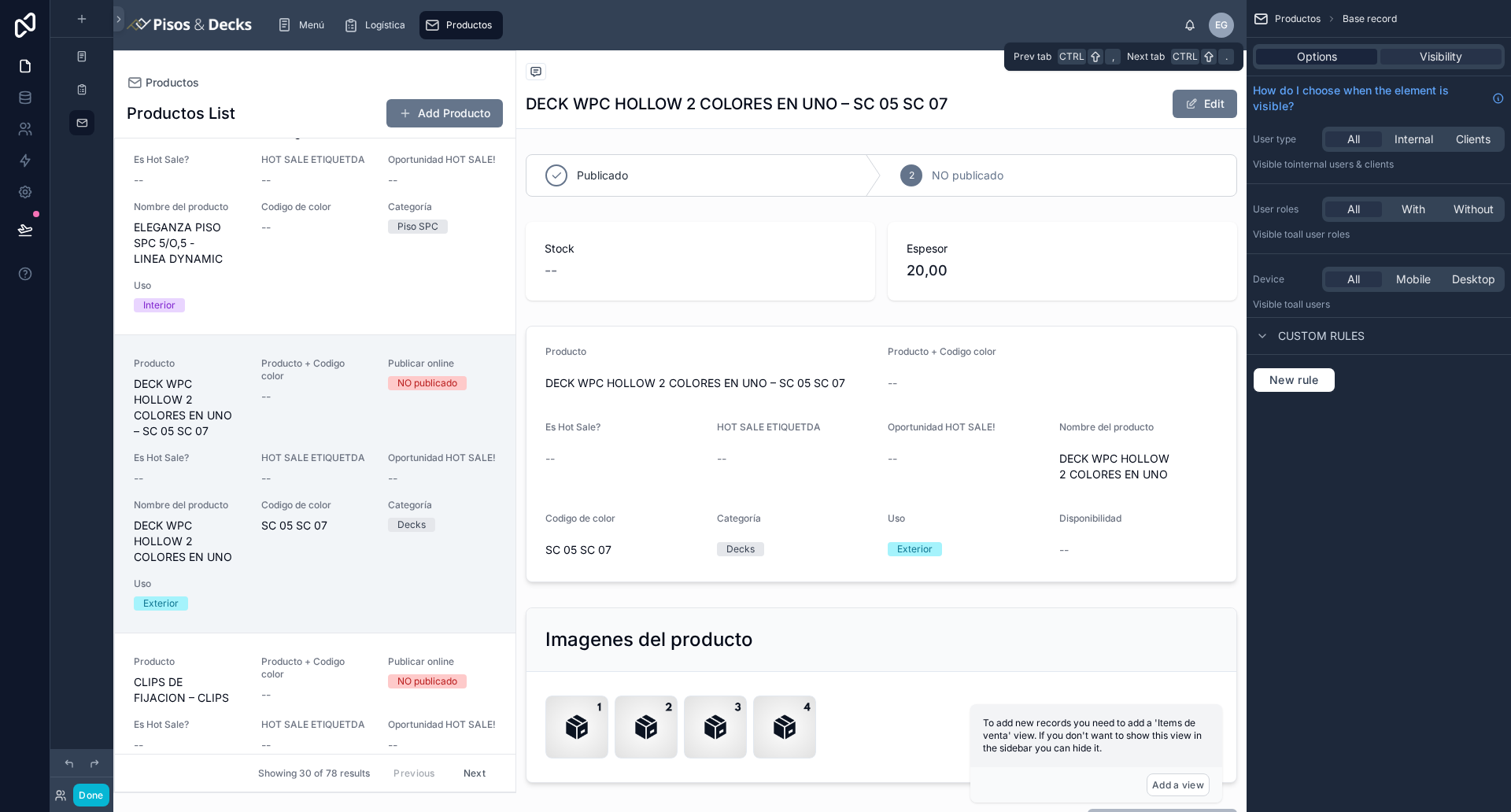
click at [1208, 51] on div "Options" at bounding box center [1316, 56] width 121 height 16
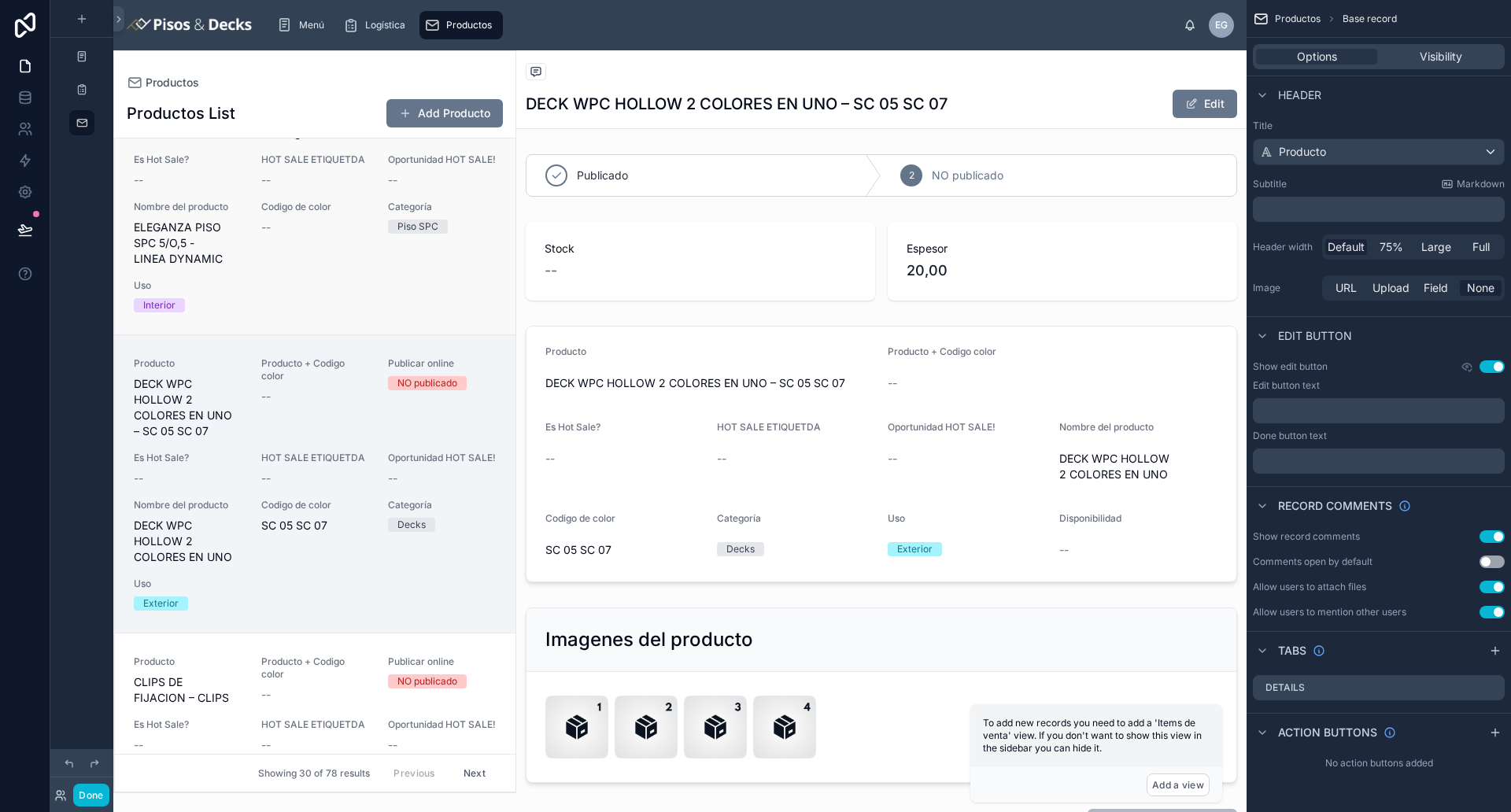
click at [355, 235] on div "--" at bounding box center [316, 227] width 109 height 16
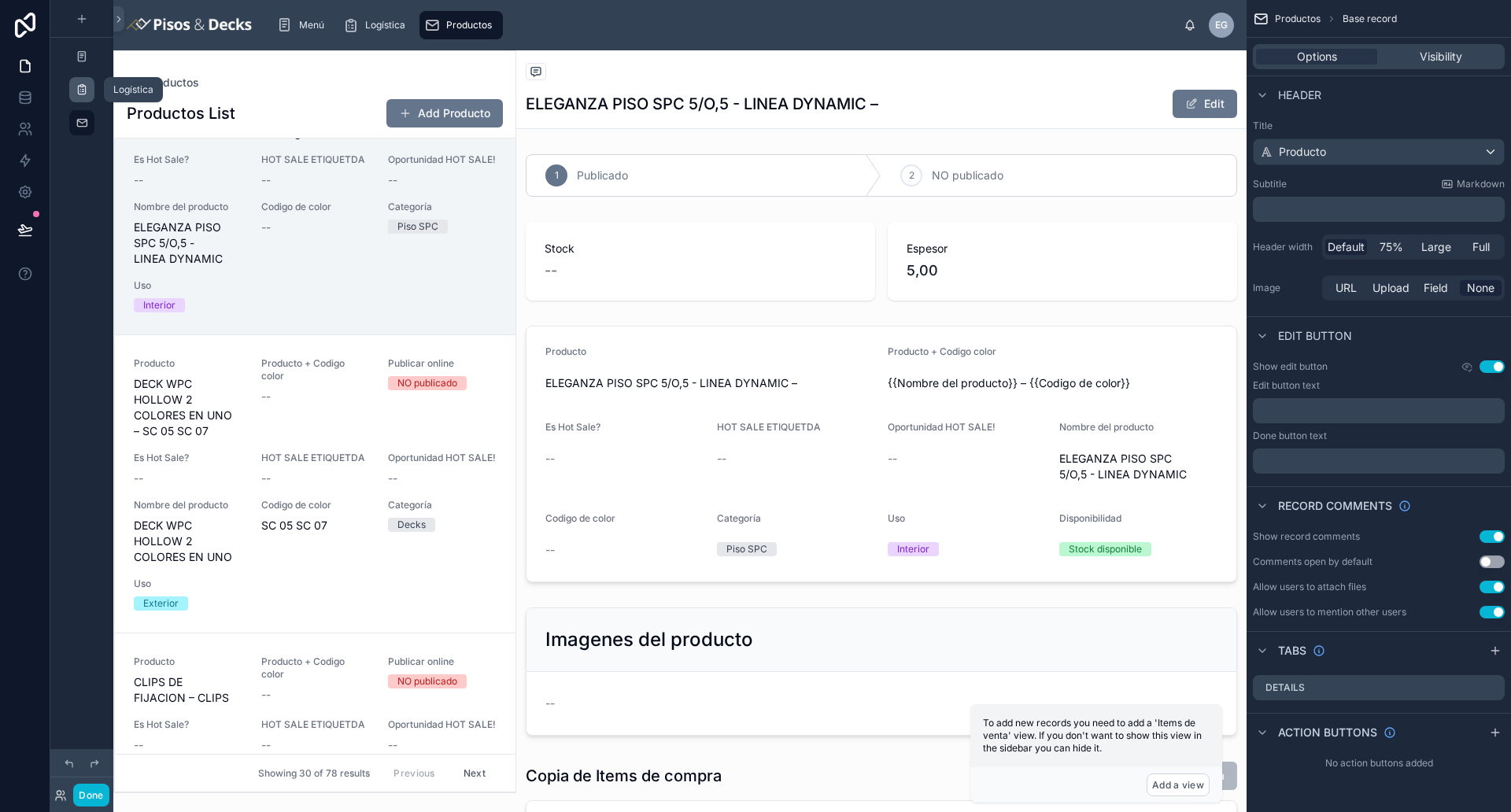
click at [85, 94] on icon "scrollable content" at bounding box center [81, 90] width 13 height 13
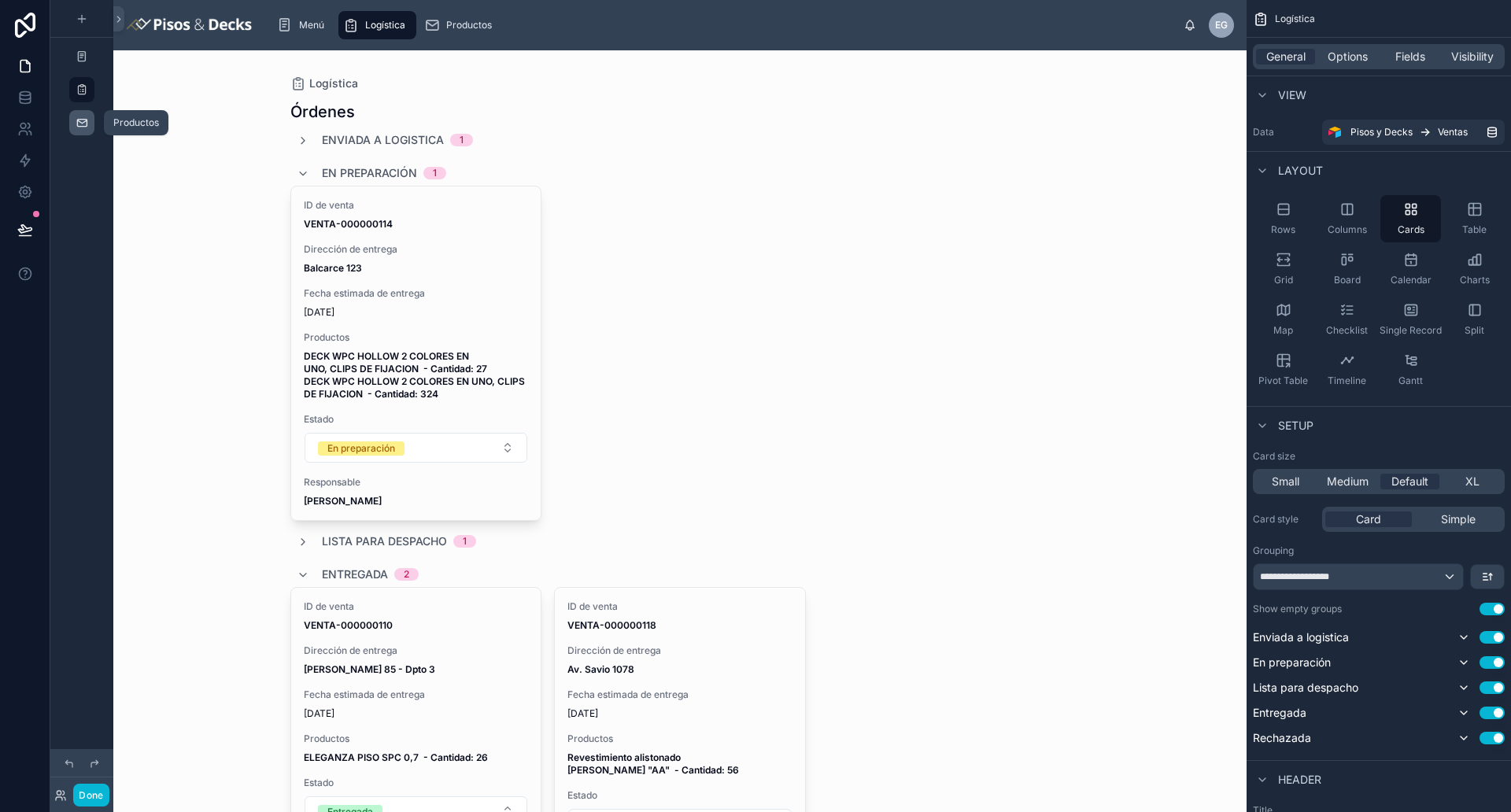
click at [85, 121] on icon "scrollable content" at bounding box center [81, 122] width 13 height 13
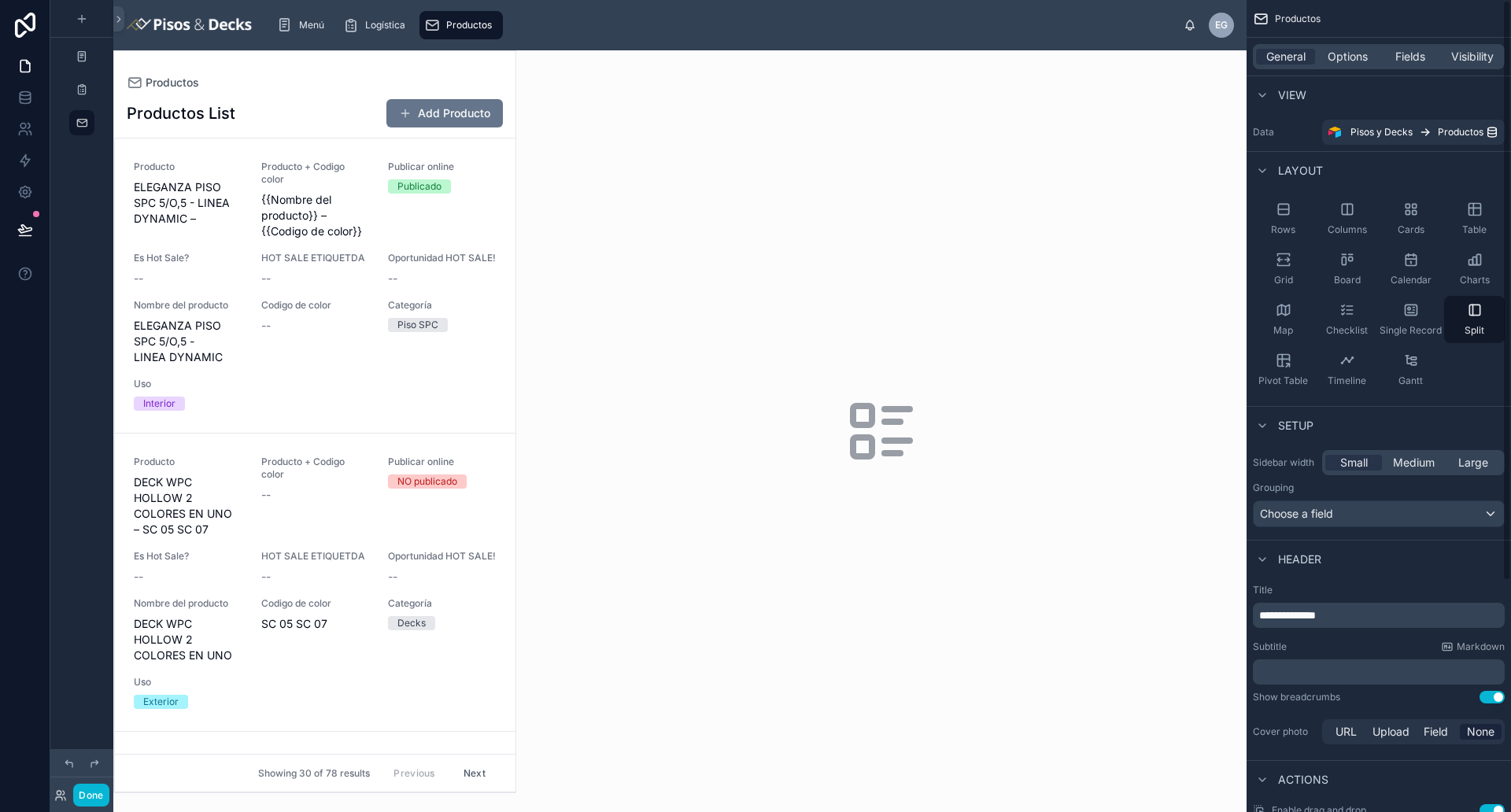
click at [1208, 65] on div "General Options Fields Visibility" at bounding box center [1378, 57] width 252 height 25
click at [1208, 62] on span "Fields" at bounding box center [1410, 56] width 30 height 16
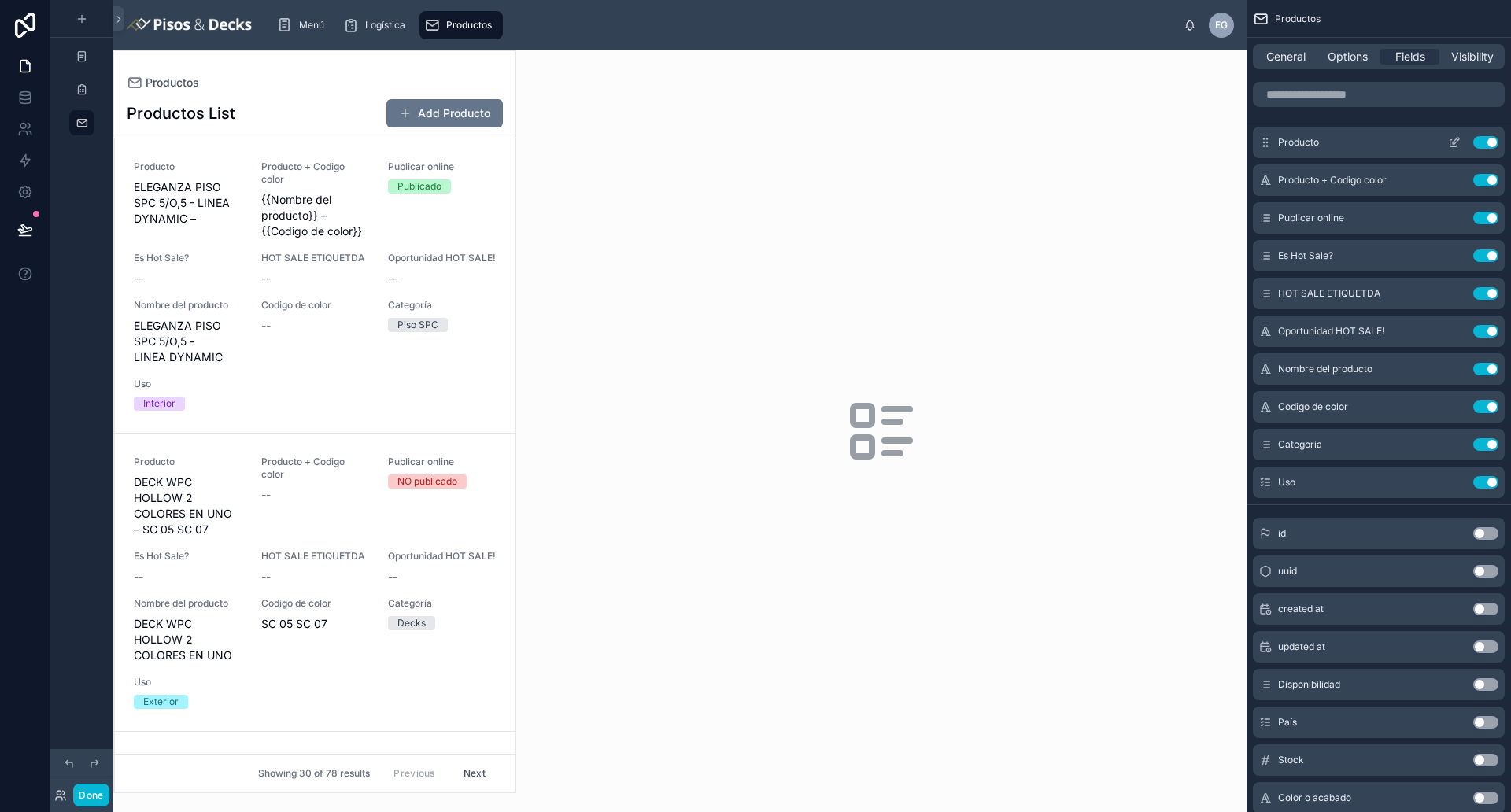
click at [1208, 137] on icon "scrollable content" at bounding box center [1453, 142] width 13 height 13
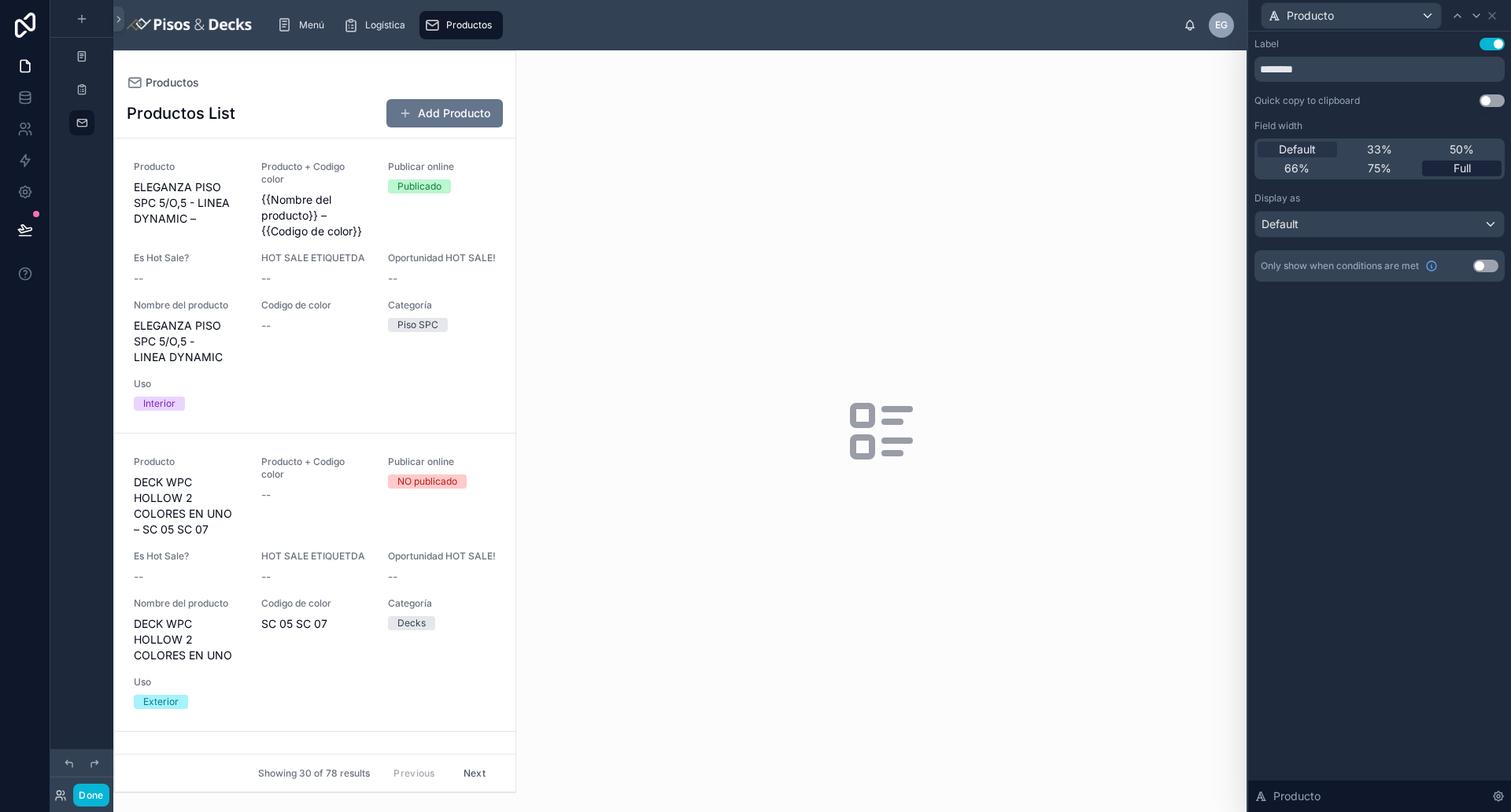
click at [1208, 167] on span "Full" at bounding box center [1462, 168] width 18 height 16
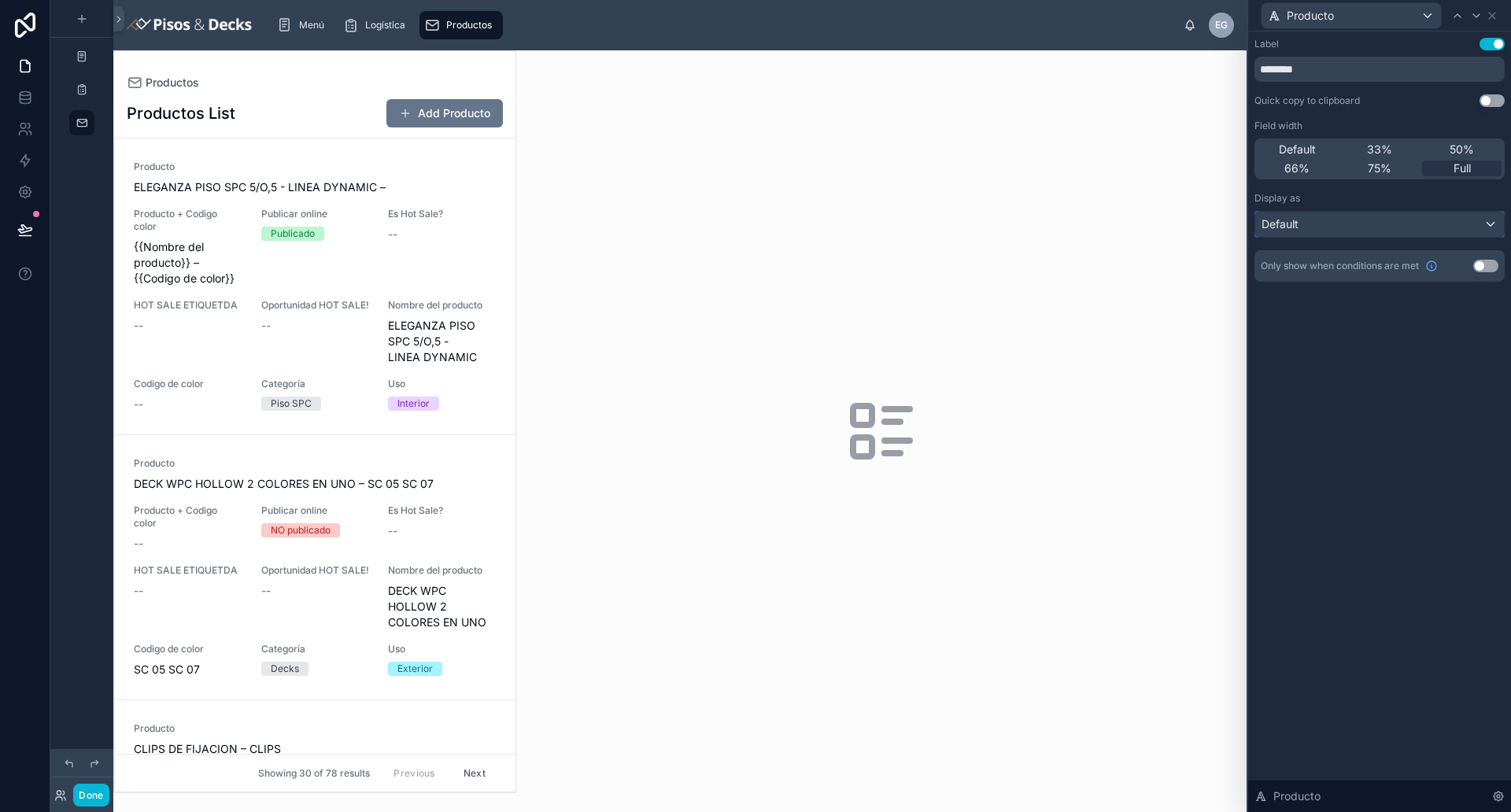
click at [1208, 237] on button "Default" at bounding box center [1379, 224] width 250 height 27
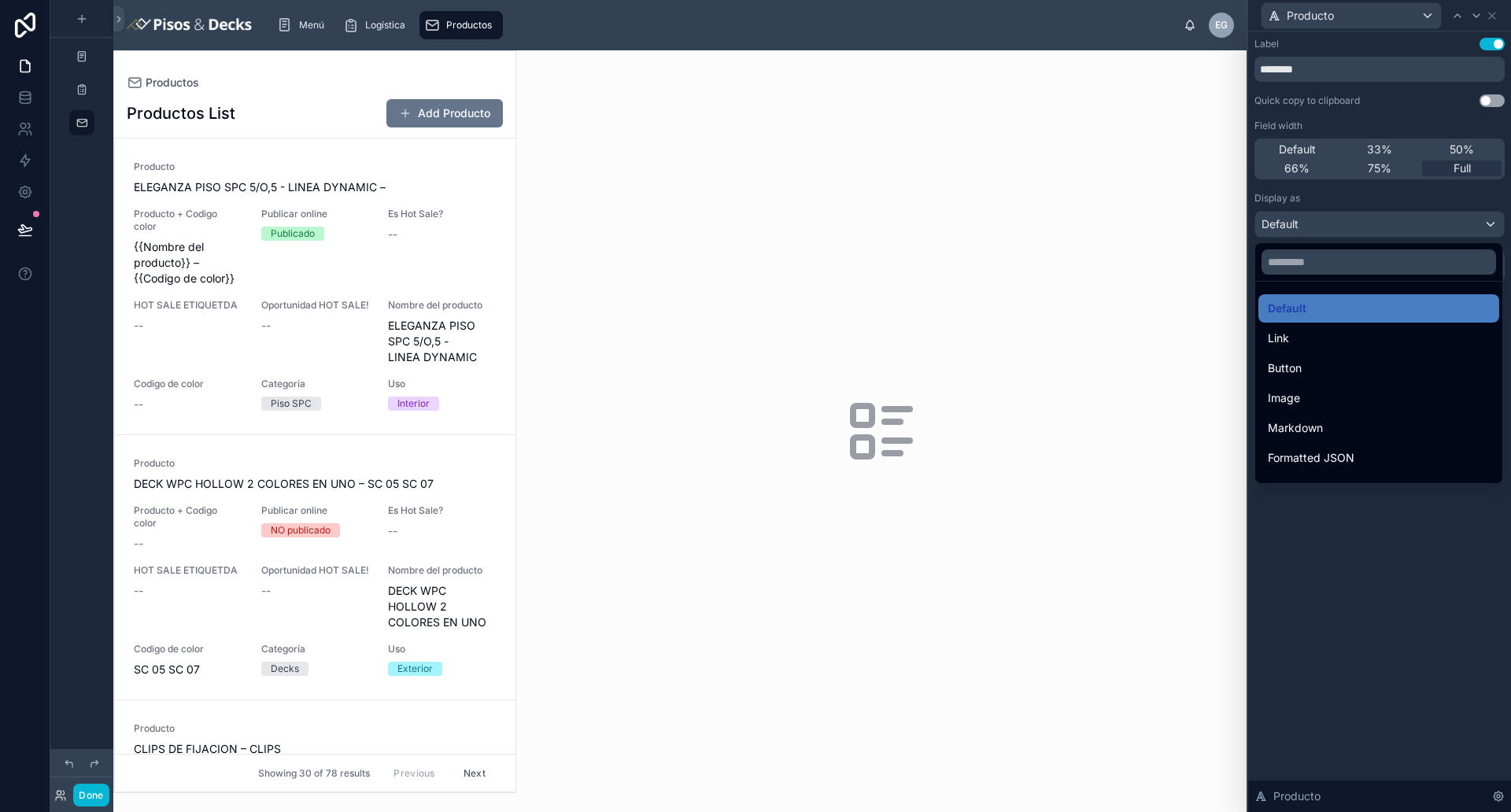
click at [1208, 233] on div at bounding box center [1380, 406] width 263 height 812
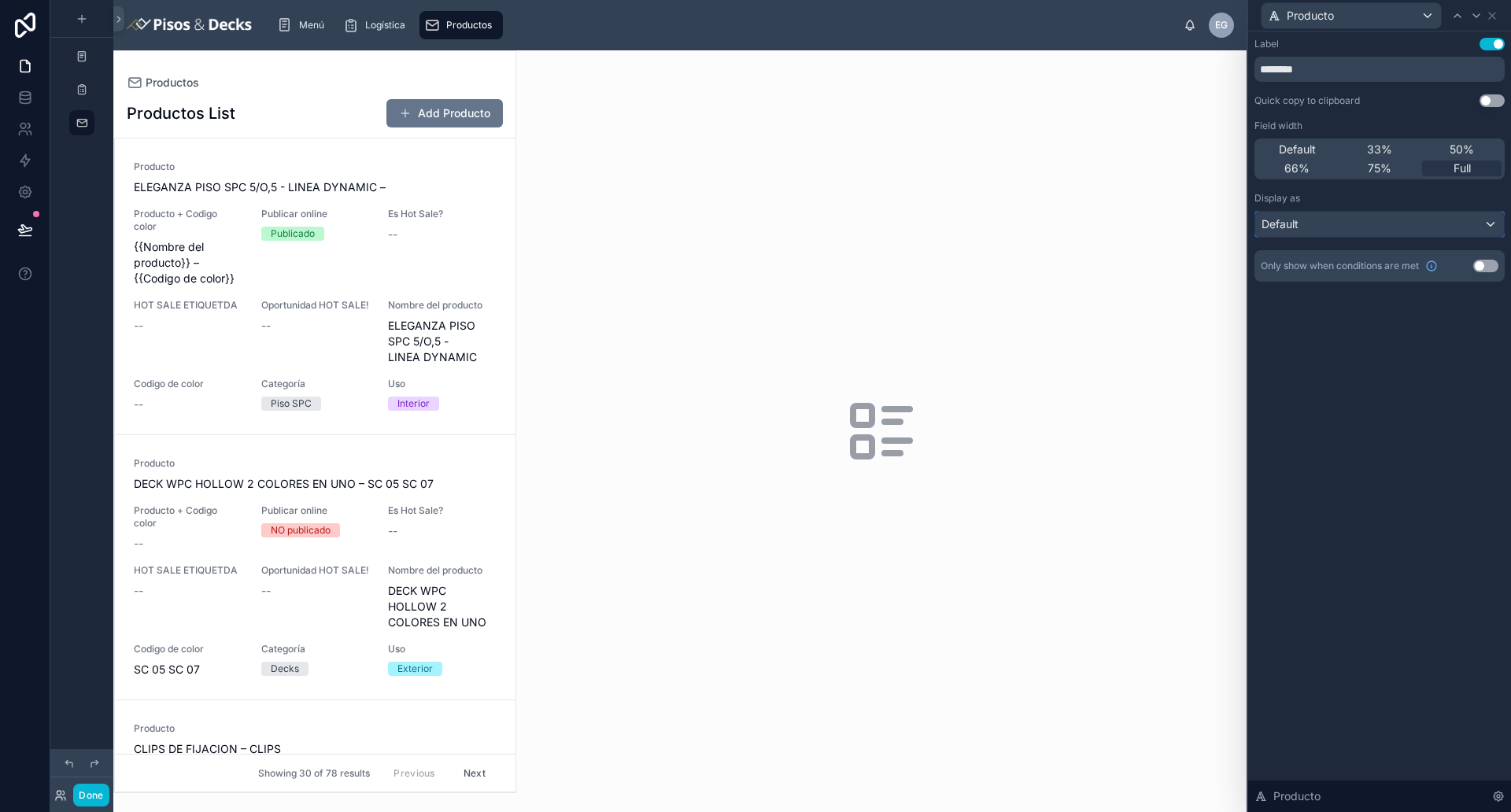
click at [1208, 233] on div "Default" at bounding box center [1379, 224] width 249 height 25
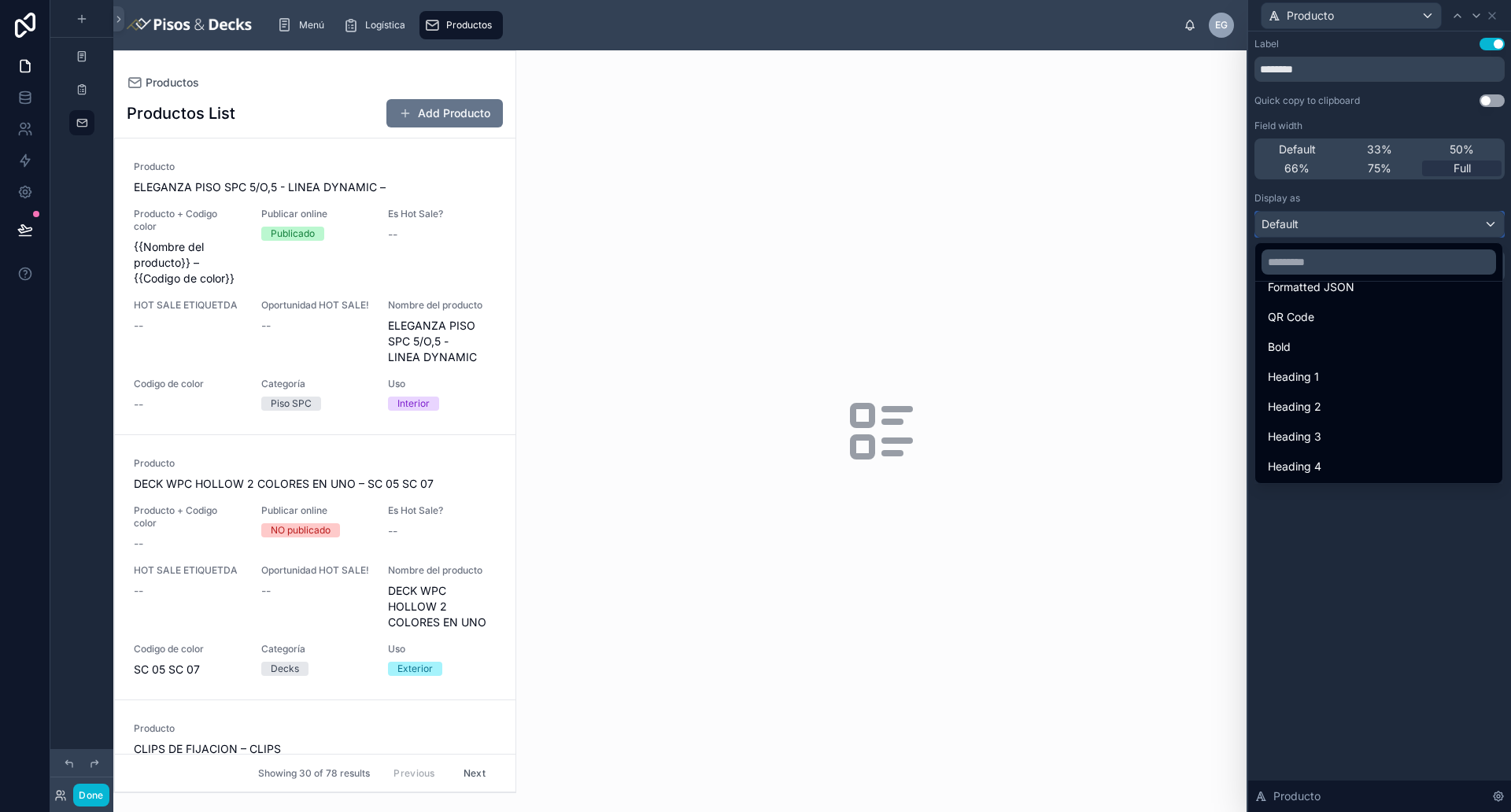
scroll to position [172, 0]
click at [1208, 349] on div "Bold" at bounding box center [1378, 346] width 222 height 19
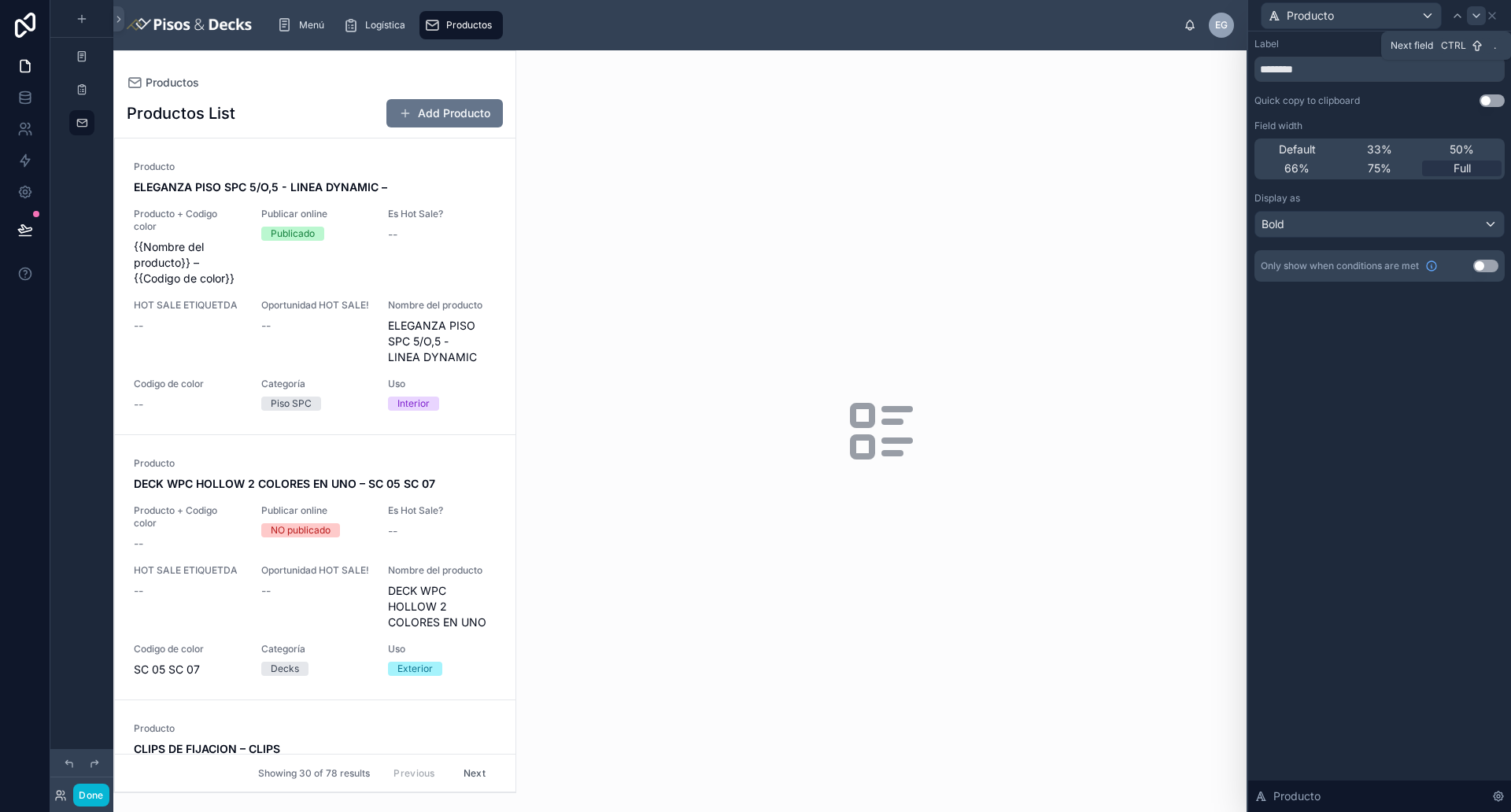
click at [1208, 18] on icon at bounding box center [1476, 15] width 13 height 13
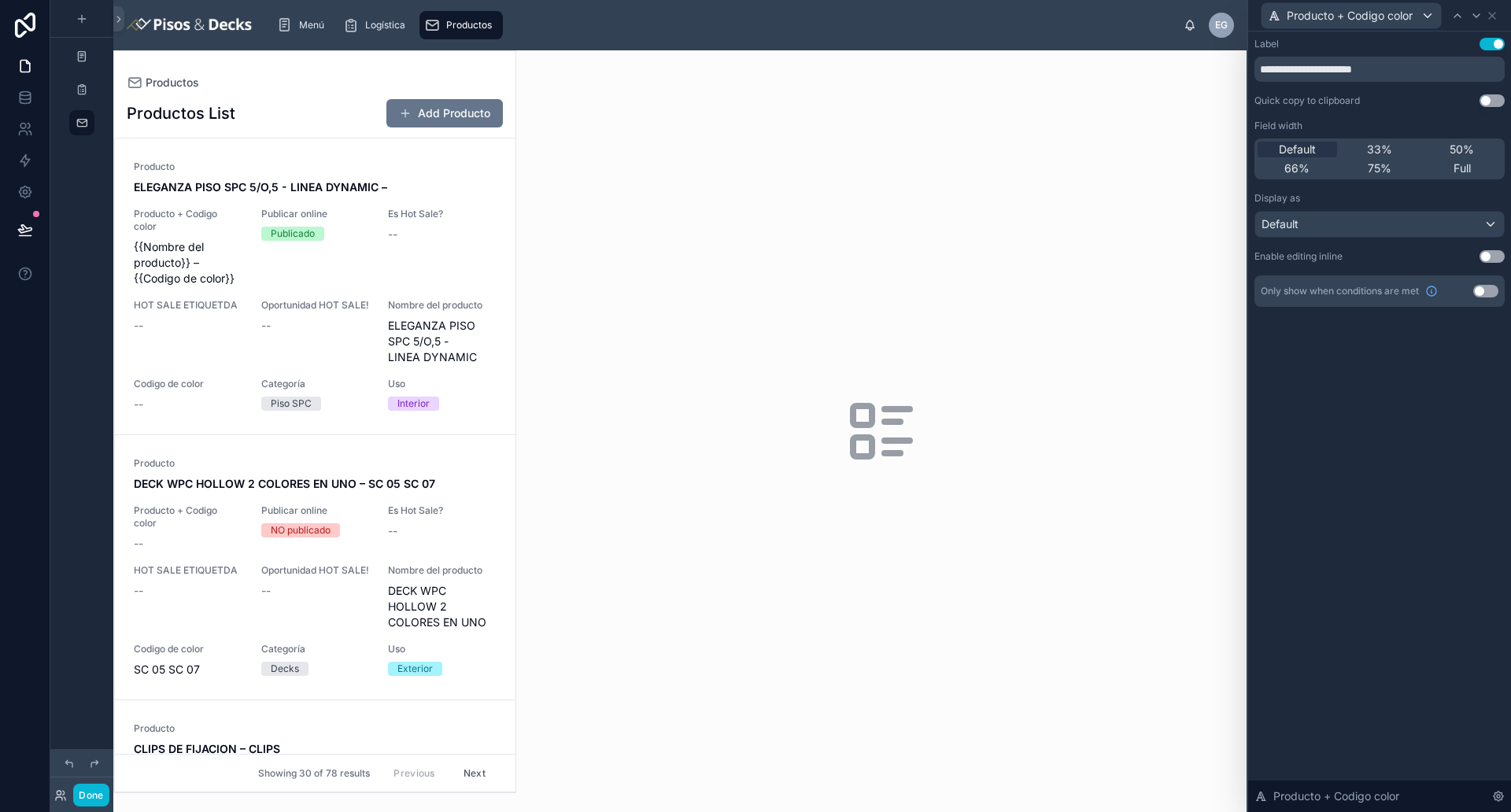
drag, startPoint x: 1485, startPoint y: 45, endPoint x: 1487, endPoint y: 25, distance: 20.1
click at [1208, 25] on div "**********" at bounding box center [1379, 406] width 265 height 812
click at [1208, 19] on icon at bounding box center [1492, 15] width 13 height 13
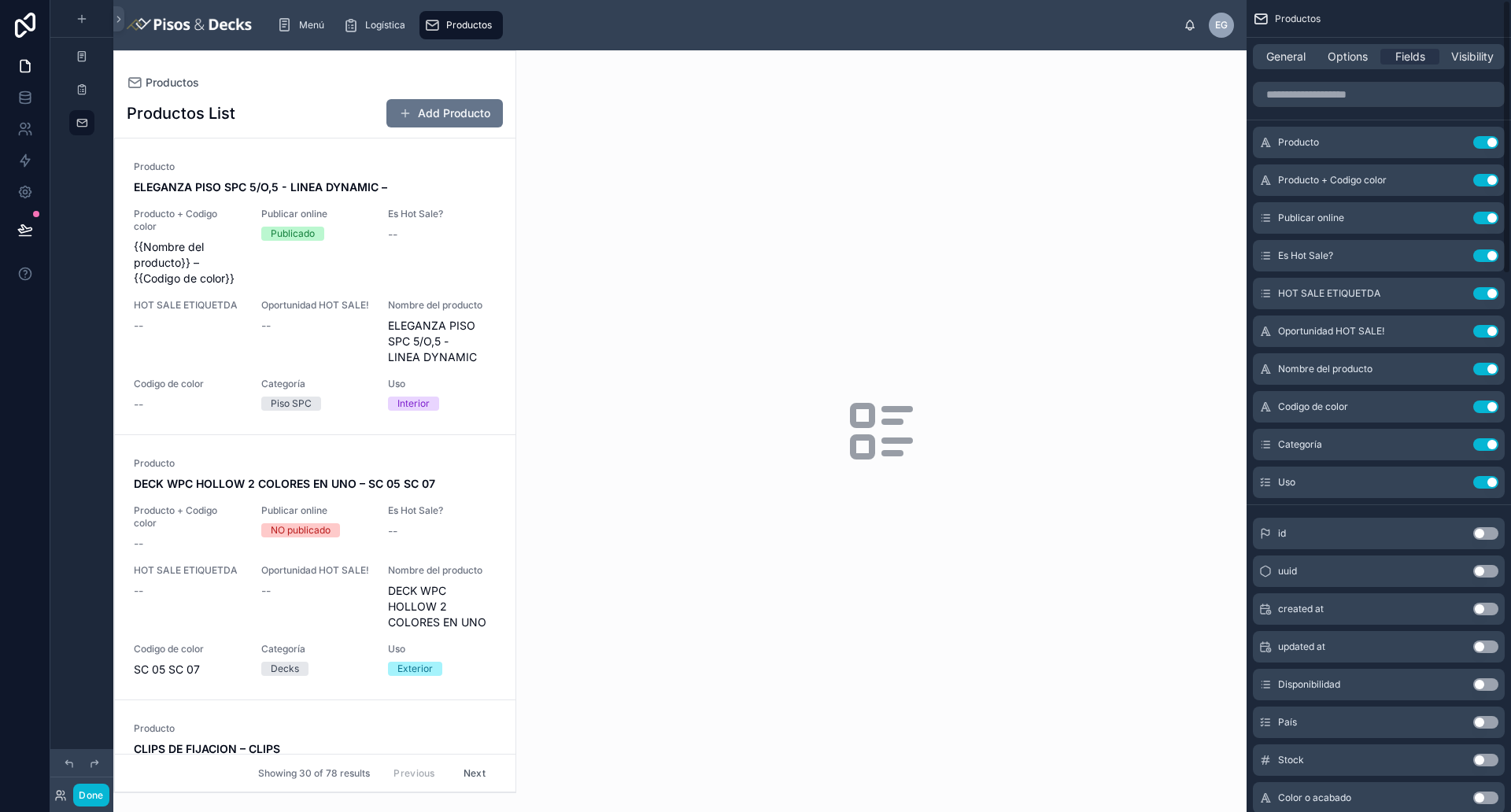
click at [1208, 19] on div "Productos" at bounding box center [1379, 18] width 265 height 38
drag, startPoint x: 1491, startPoint y: 19, endPoint x: 1491, endPoint y: 45, distance: 26.0
click at [1208, 174] on button "Use setting" at bounding box center [1485, 180] width 25 height 13
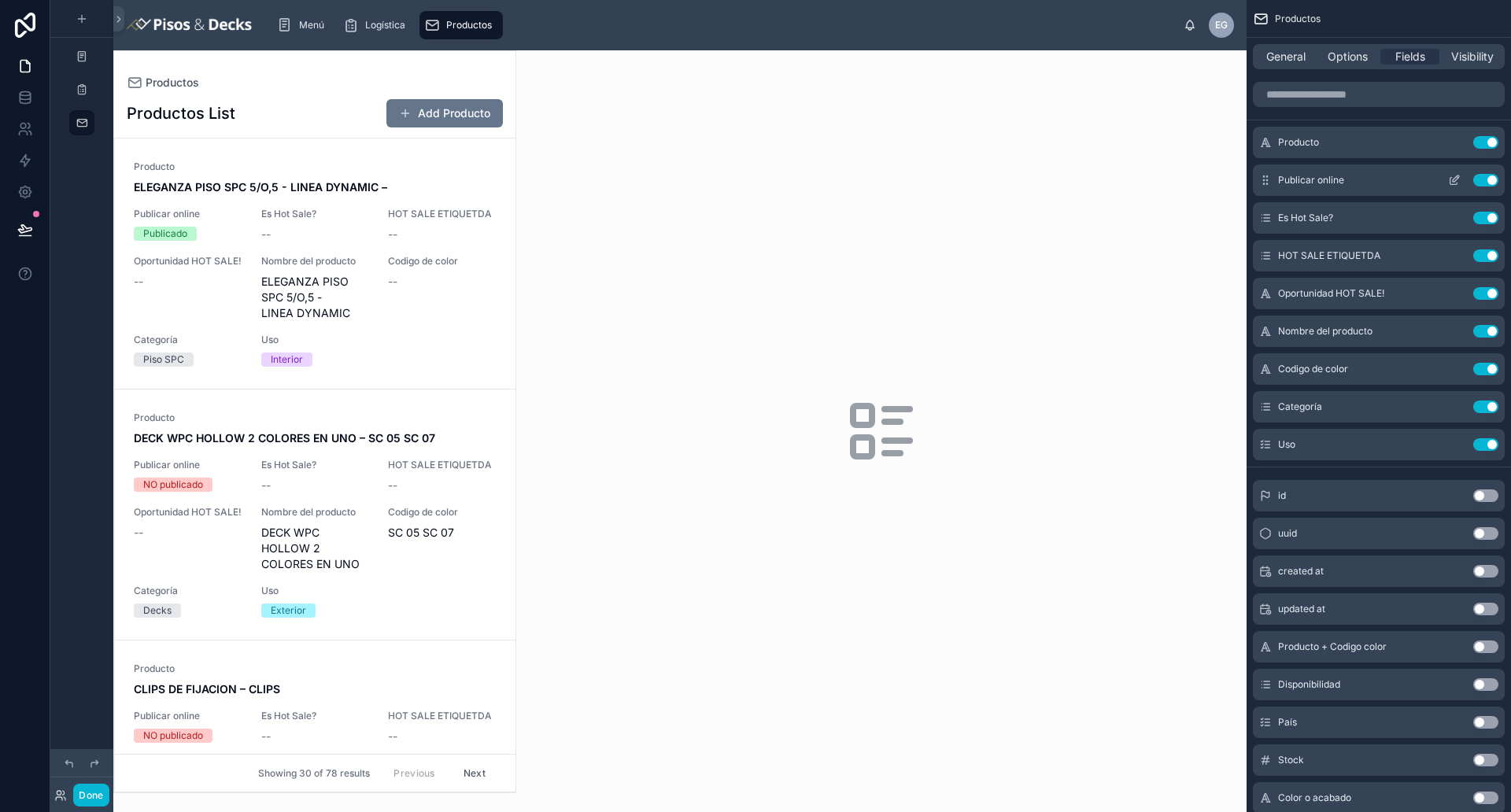
click at [1208, 177] on button "Use setting" at bounding box center [1485, 180] width 25 height 13
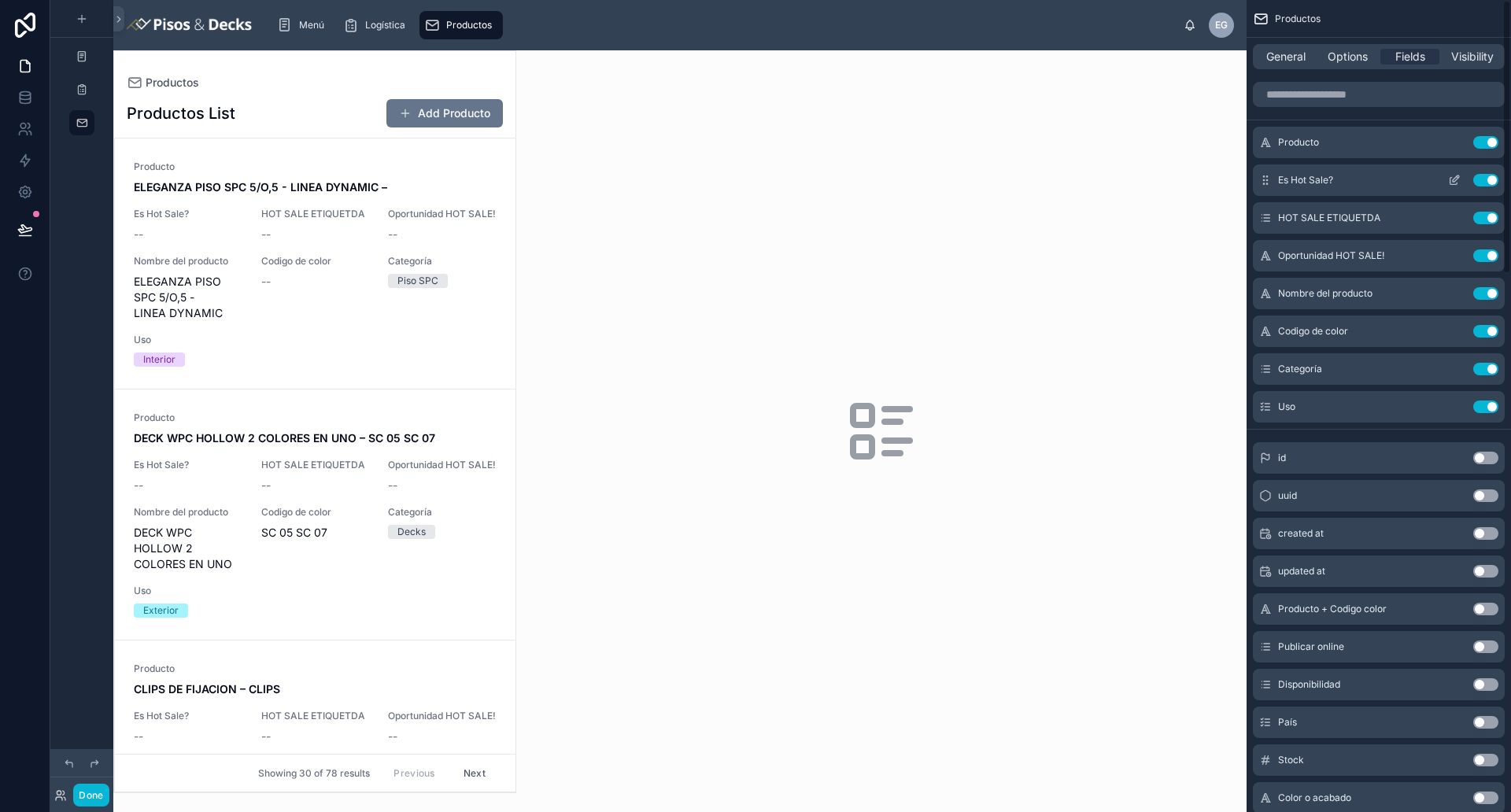
click at [1208, 177] on button "Use setting" at bounding box center [1485, 180] width 25 height 13
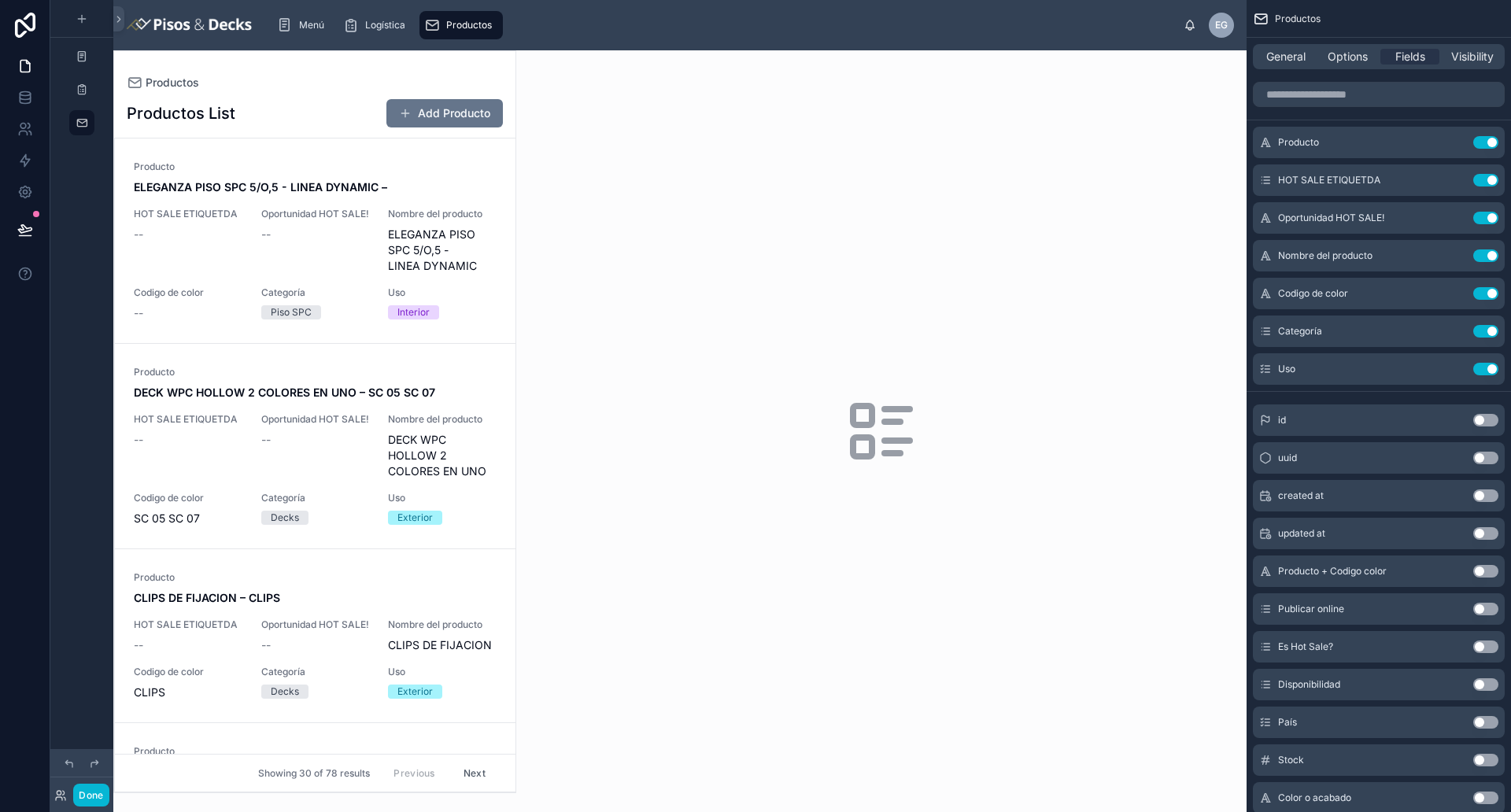
click at [1208, 177] on button "Use setting" at bounding box center [1485, 180] width 25 height 13
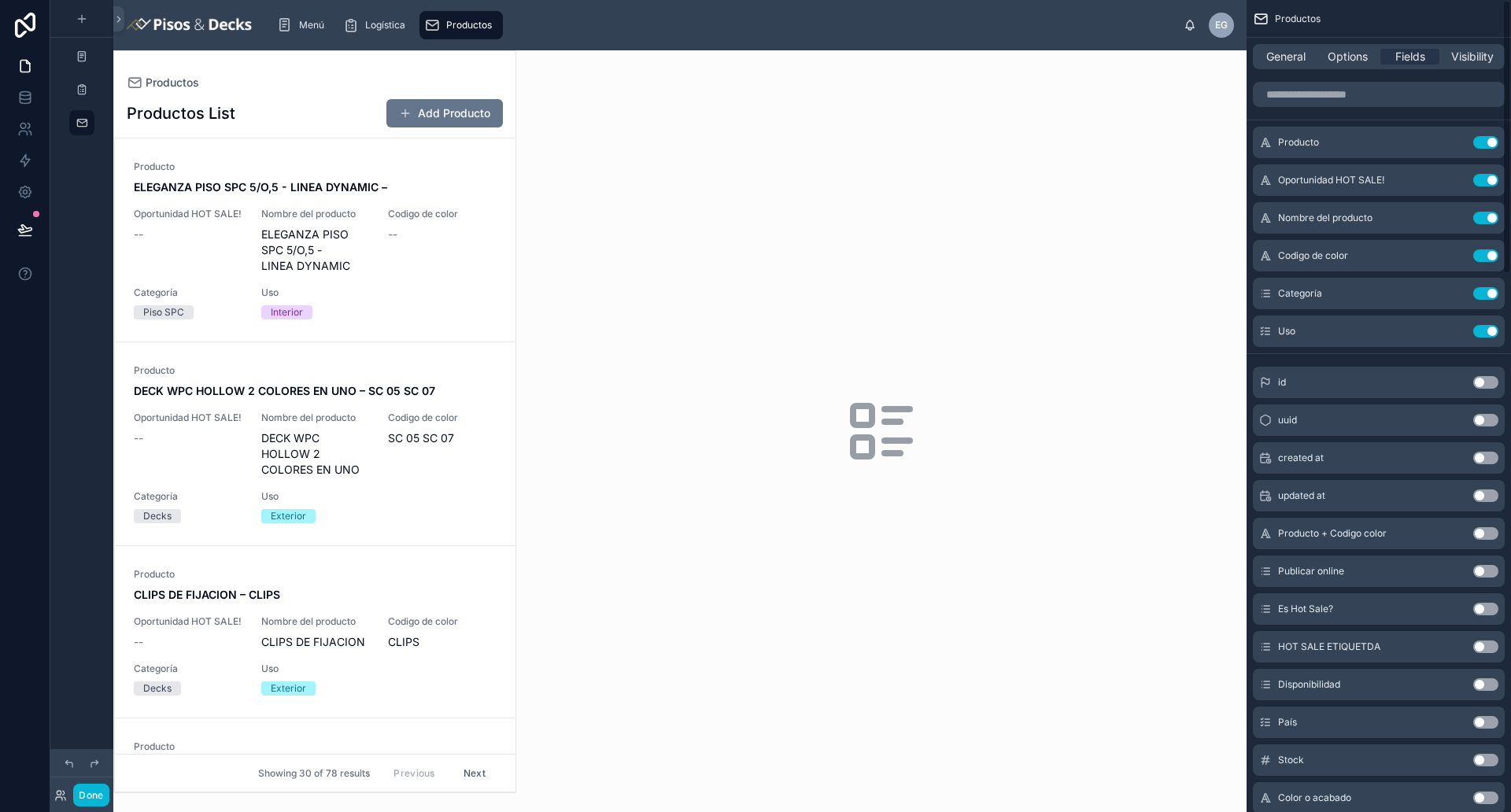
click at [1208, 177] on button "Use setting" at bounding box center [1485, 180] width 25 height 13
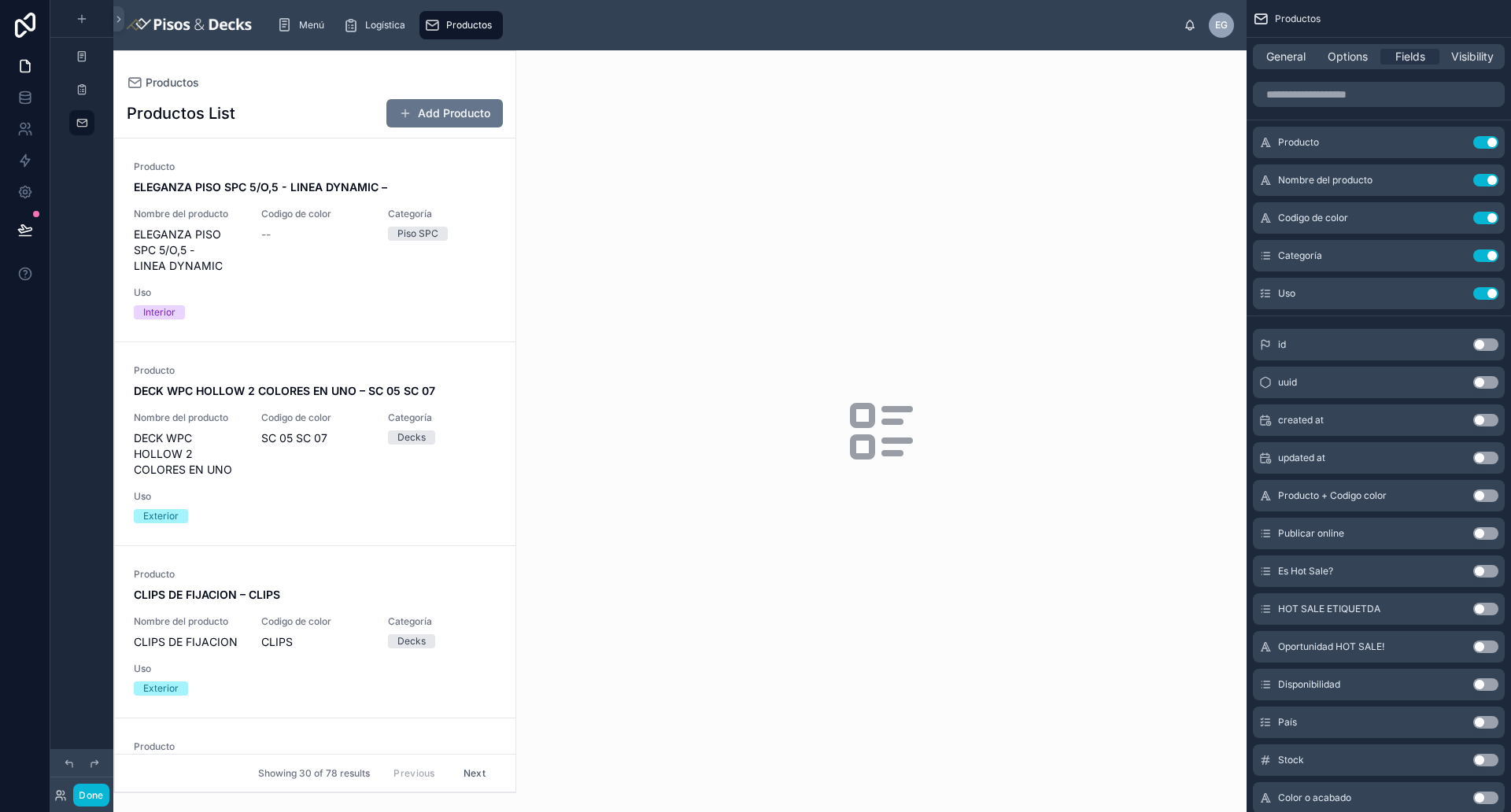
click at [1208, 177] on button "Use setting" at bounding box center [1485, 180] width 25 height 13
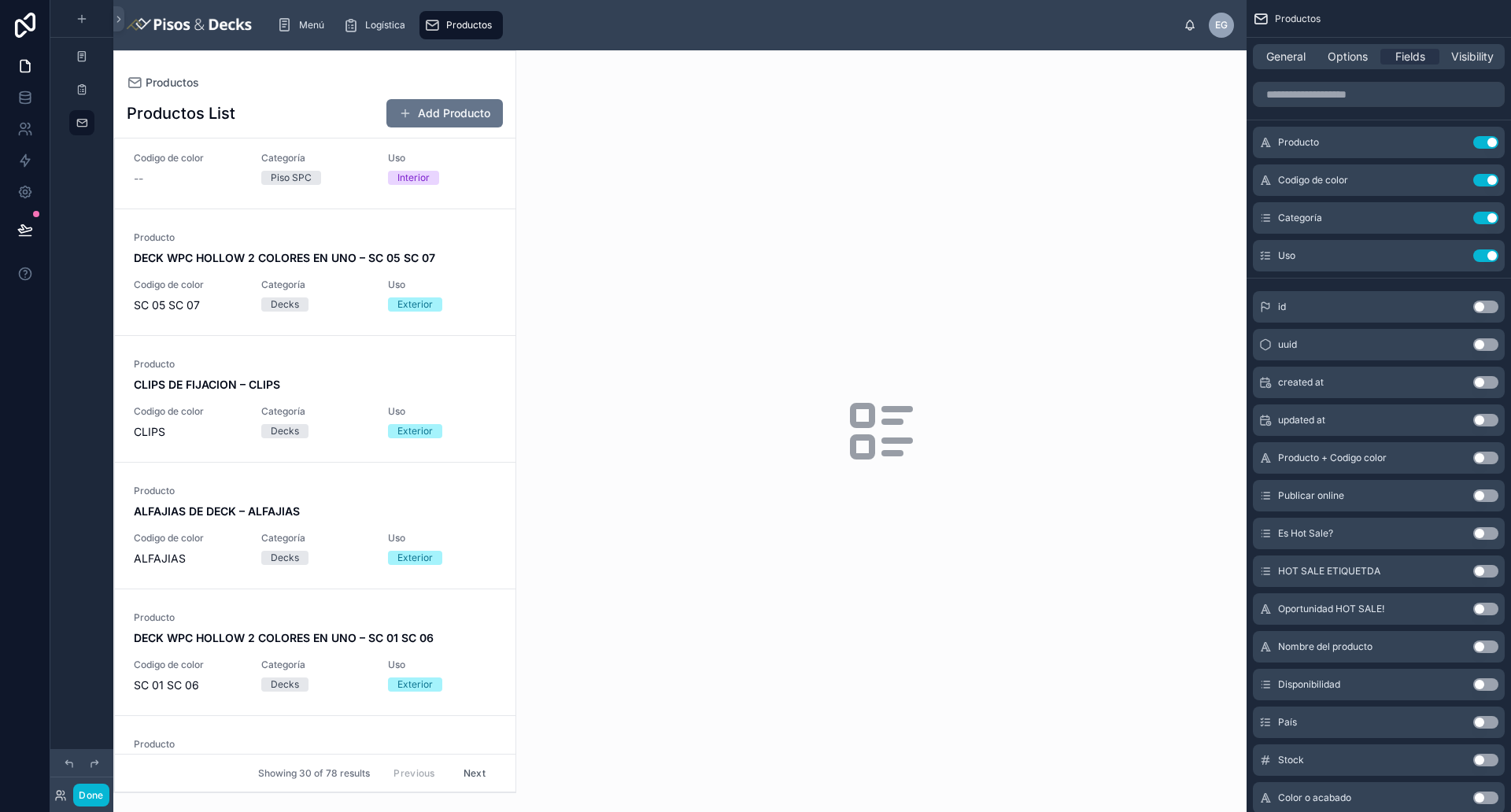
scroll to position [0, 0]
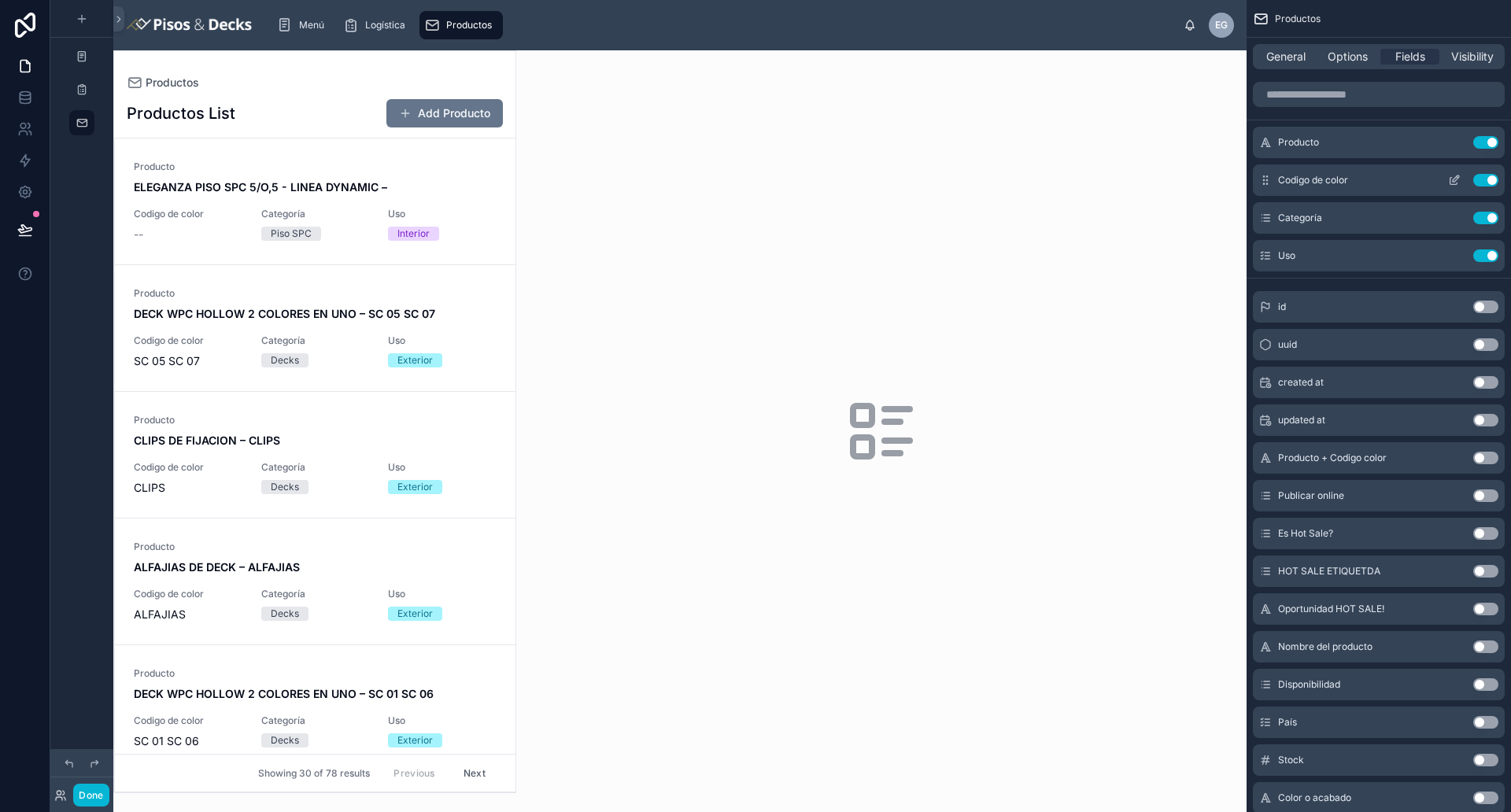
click at [1208, 181] on button "Use setting" at bounding box center [1485, 180] width 25 height 13
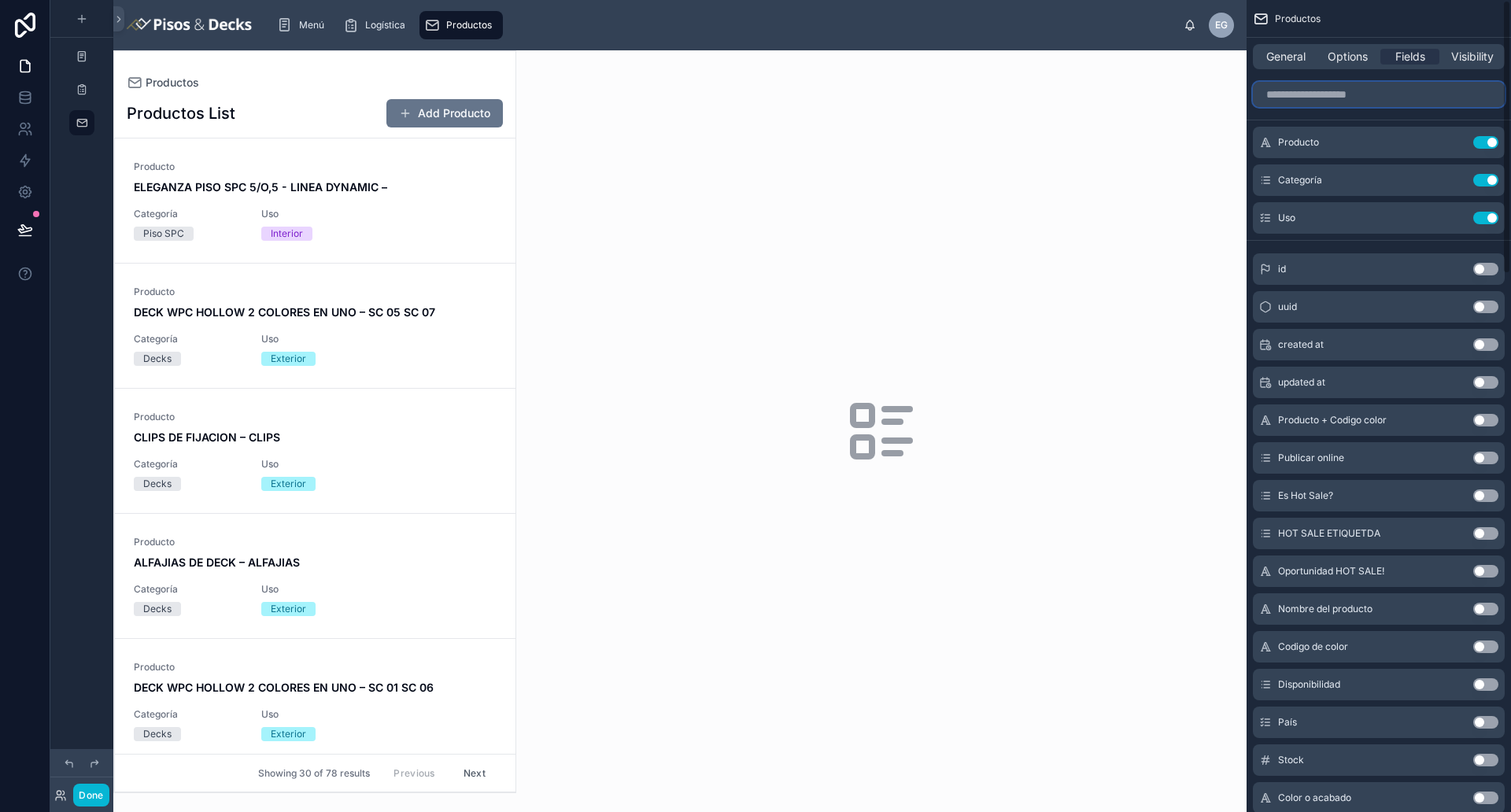
click at [1208, 99] on input "scrollable content" at bounding box center [1378, 95] width 252 height 25
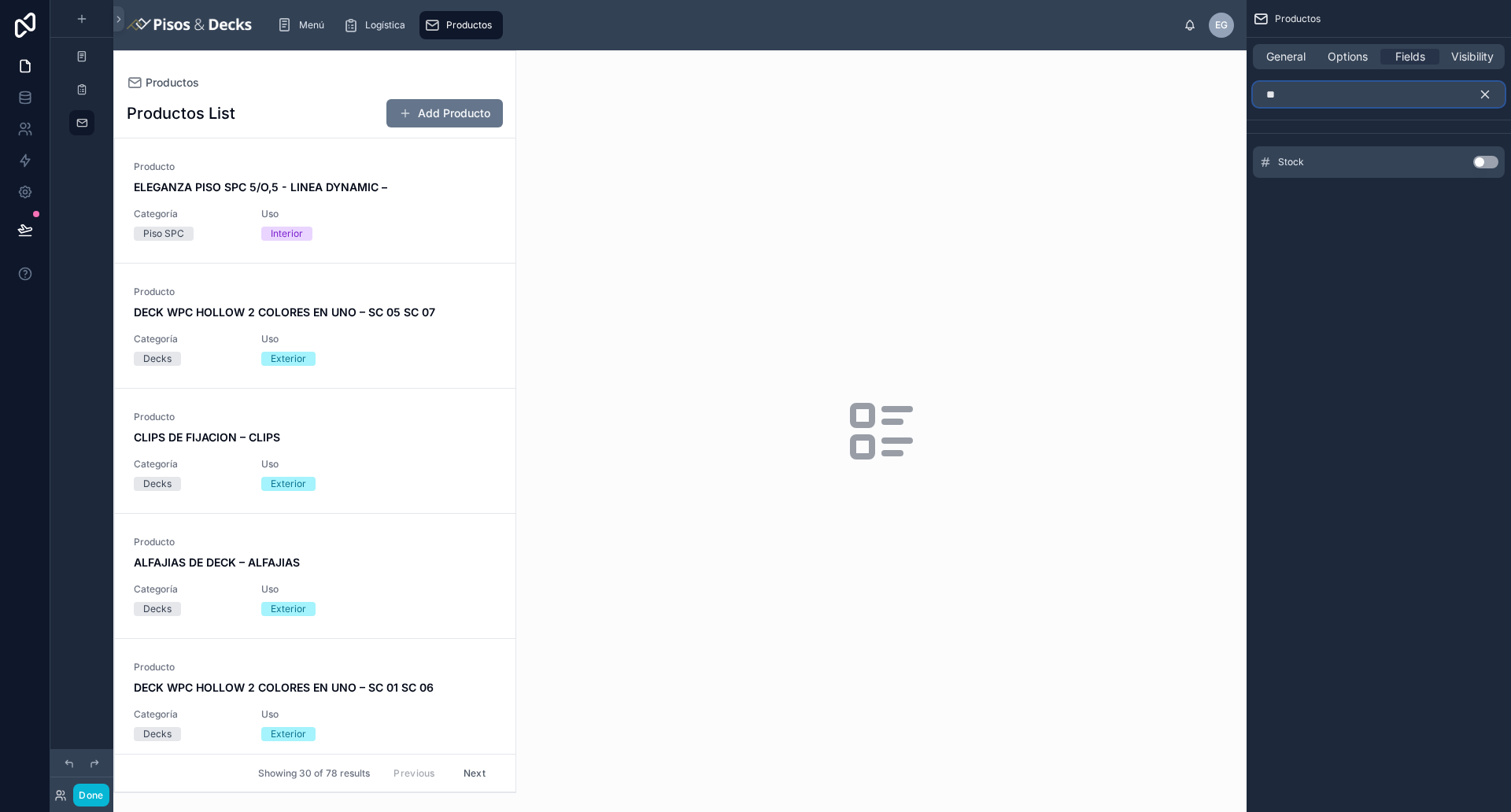
type input "*"
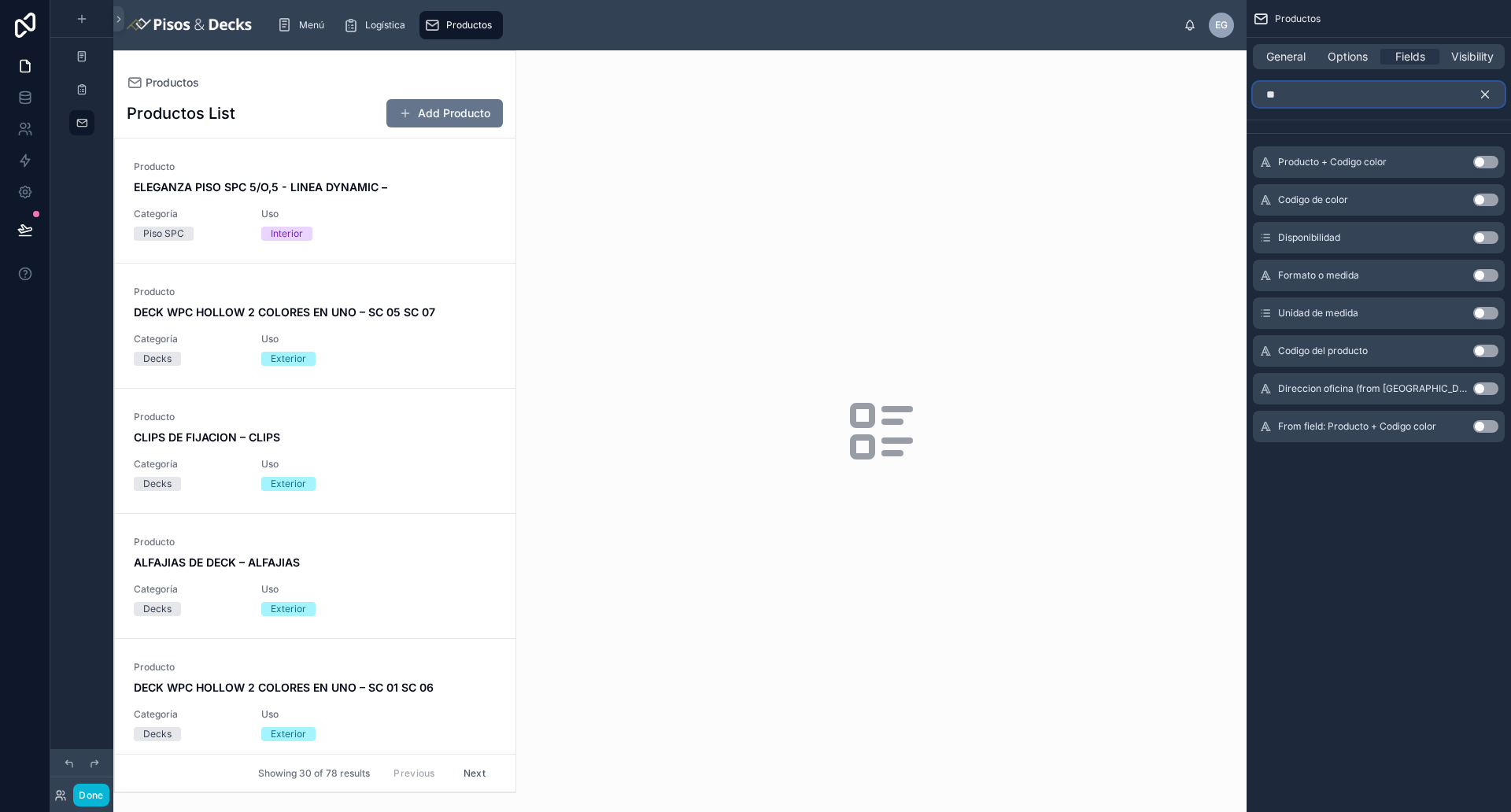
type input "*"
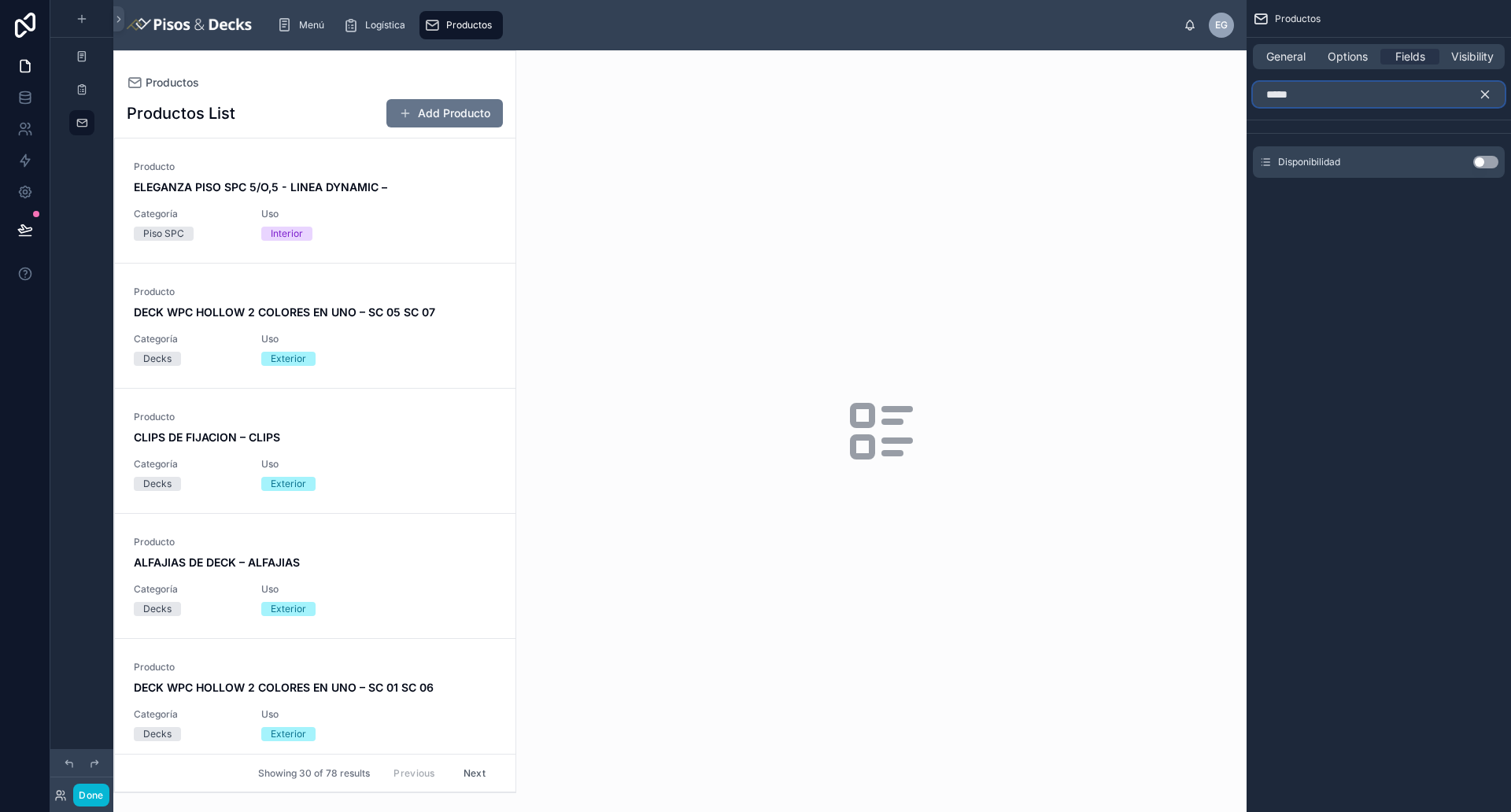
type input "*****"
click at [1208, 163] on button "Use setting" at bounding box center [1485, 162] width 25 height 13
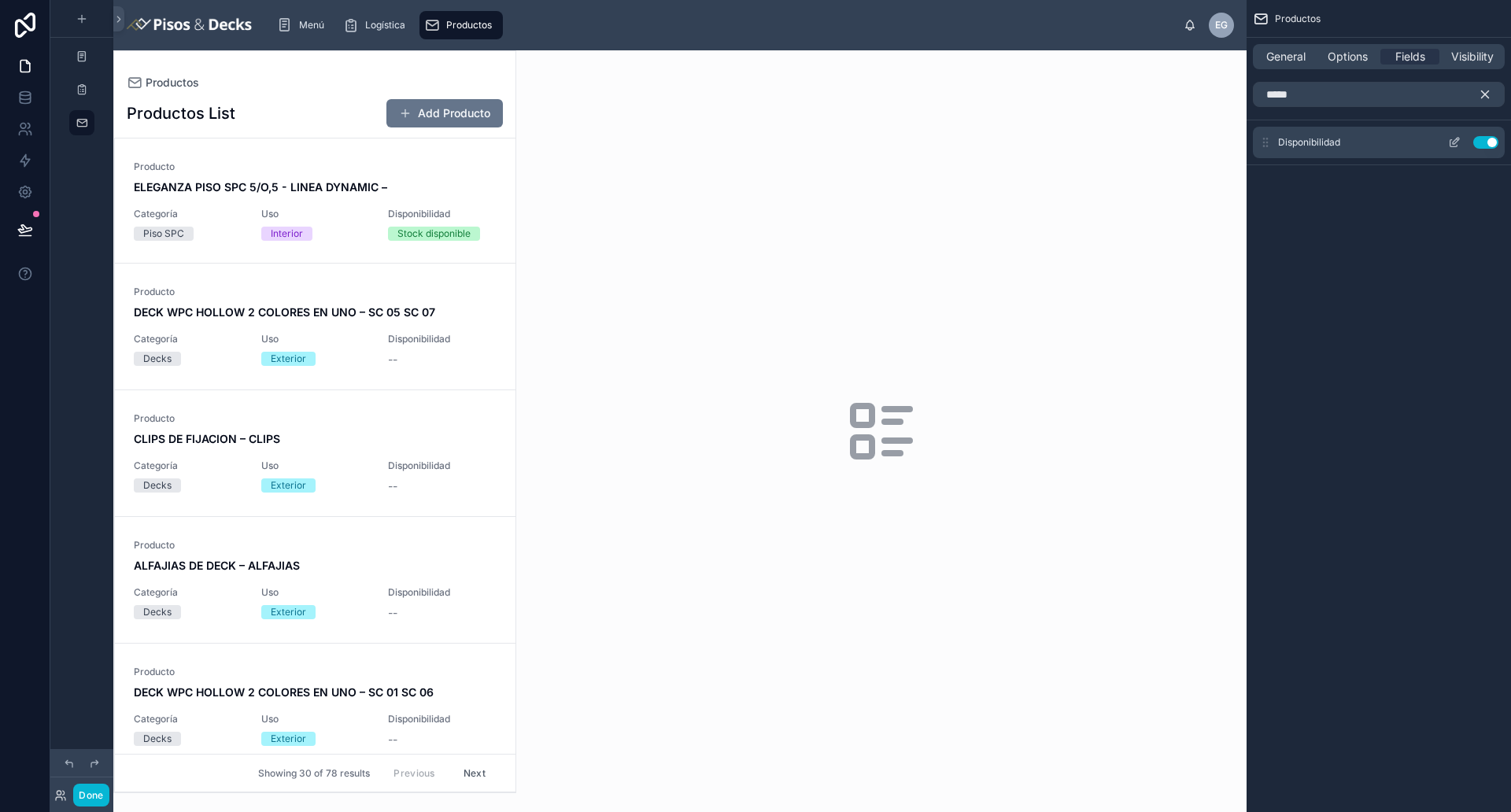
drag, startPoint x: 1488, startPoint y: 96, endPoint x: 1486, endPoint y: 126, distance: 30.1
click at [1208, 119] on div "***** Disponibilidad Use setting" at bounding box center [1379, 136] width 265 height 121
click at [1208, 141] on button "Use setting" at bounding box center [1485, 142] width 25 height 13
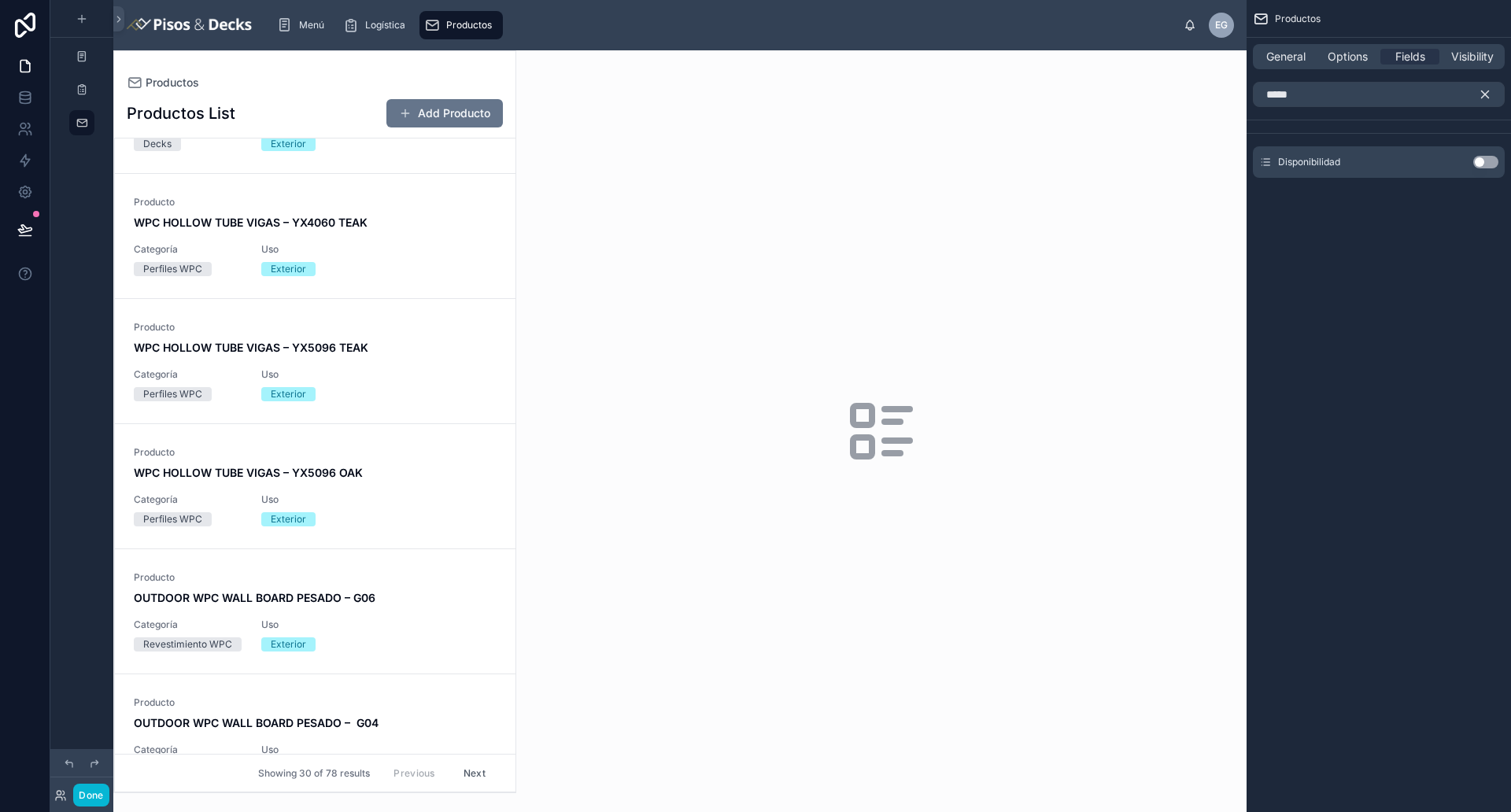
scroll to position [787, 0]
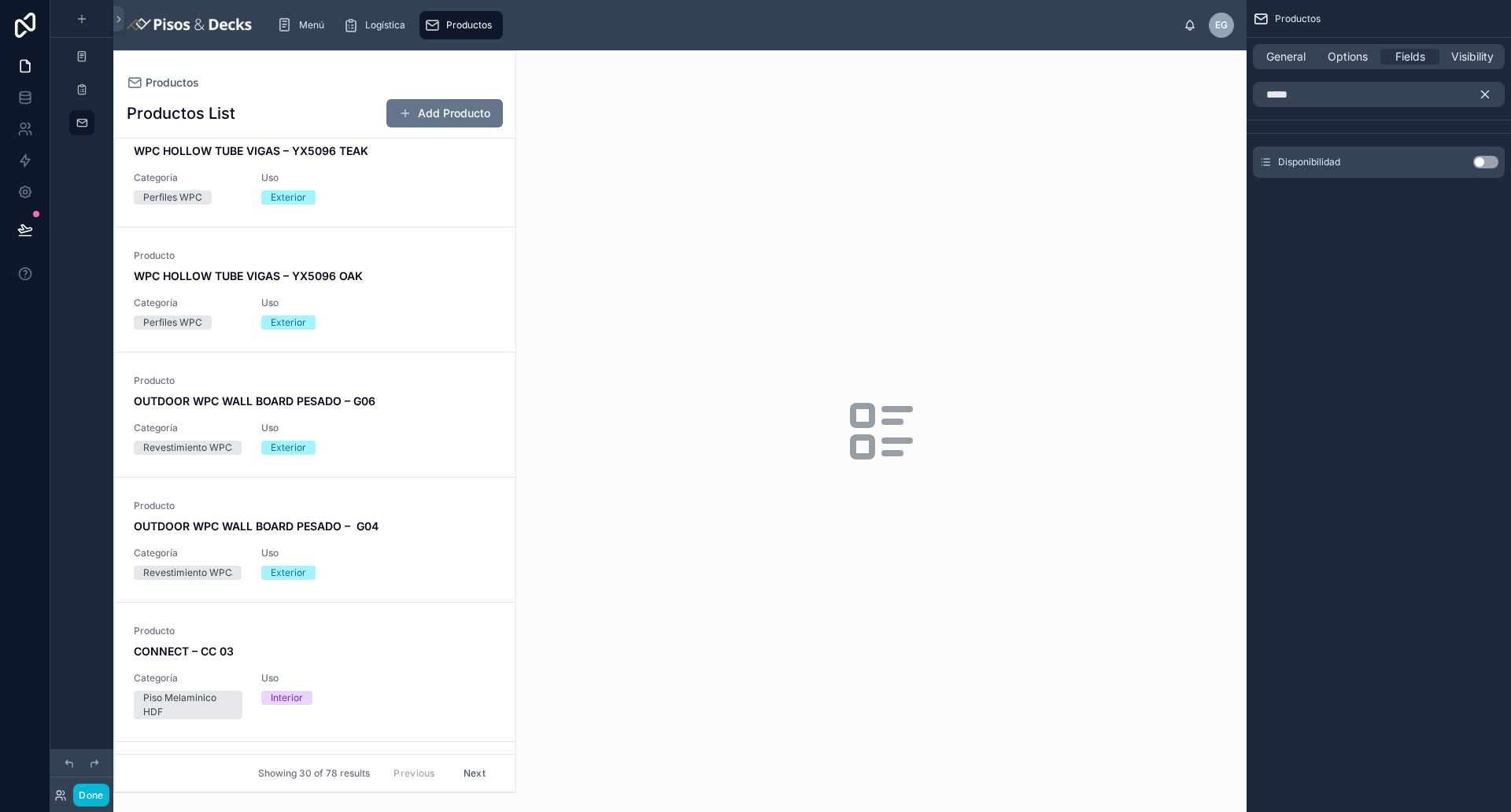
click at [1208, 156] on button "Use setting" at bounding box center [1485, 162] width 25 height 13
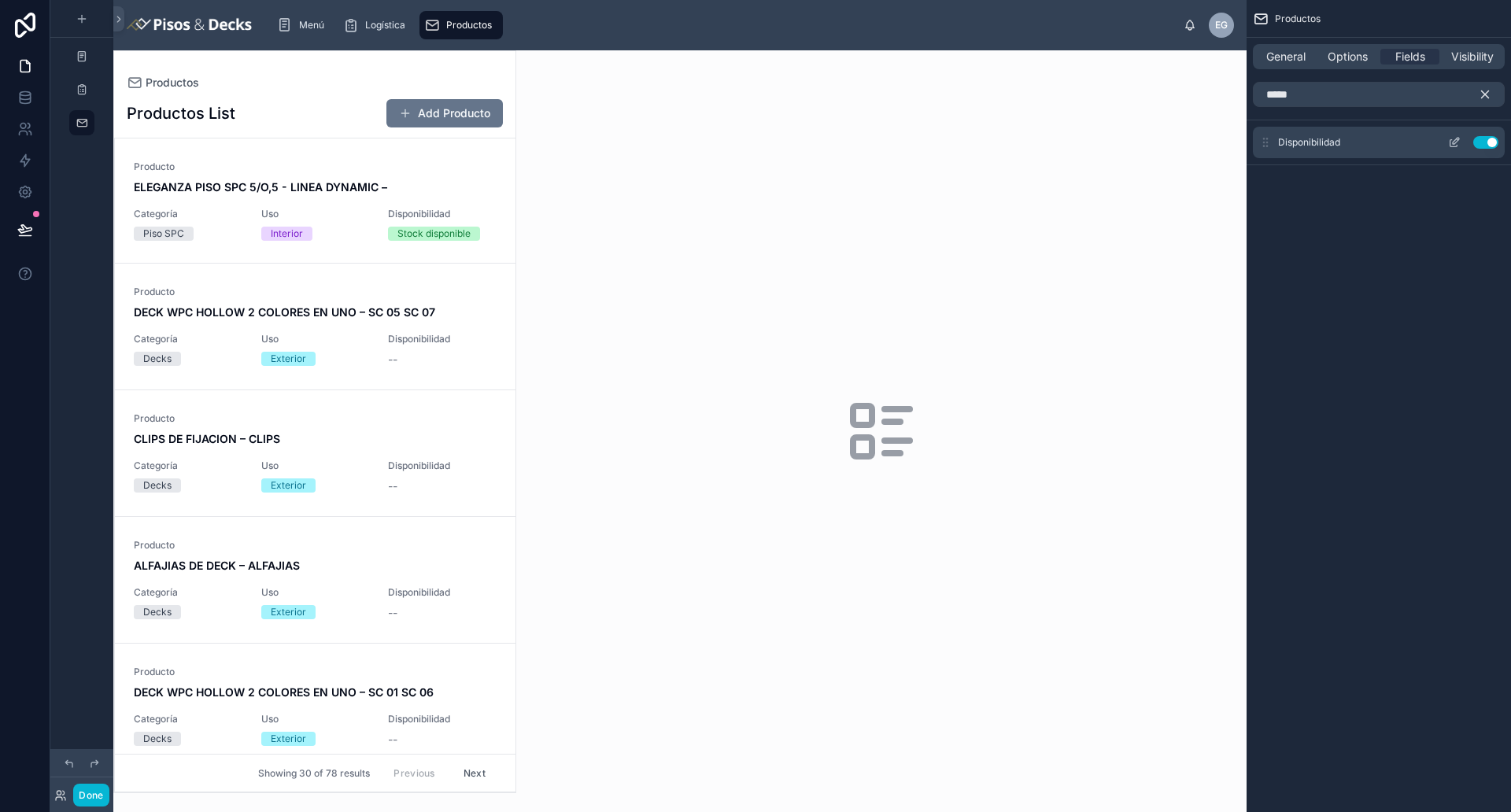
click at [1208, 145] on icon "scrollable content" at bounding box center [1453, 142] width 13 height 13
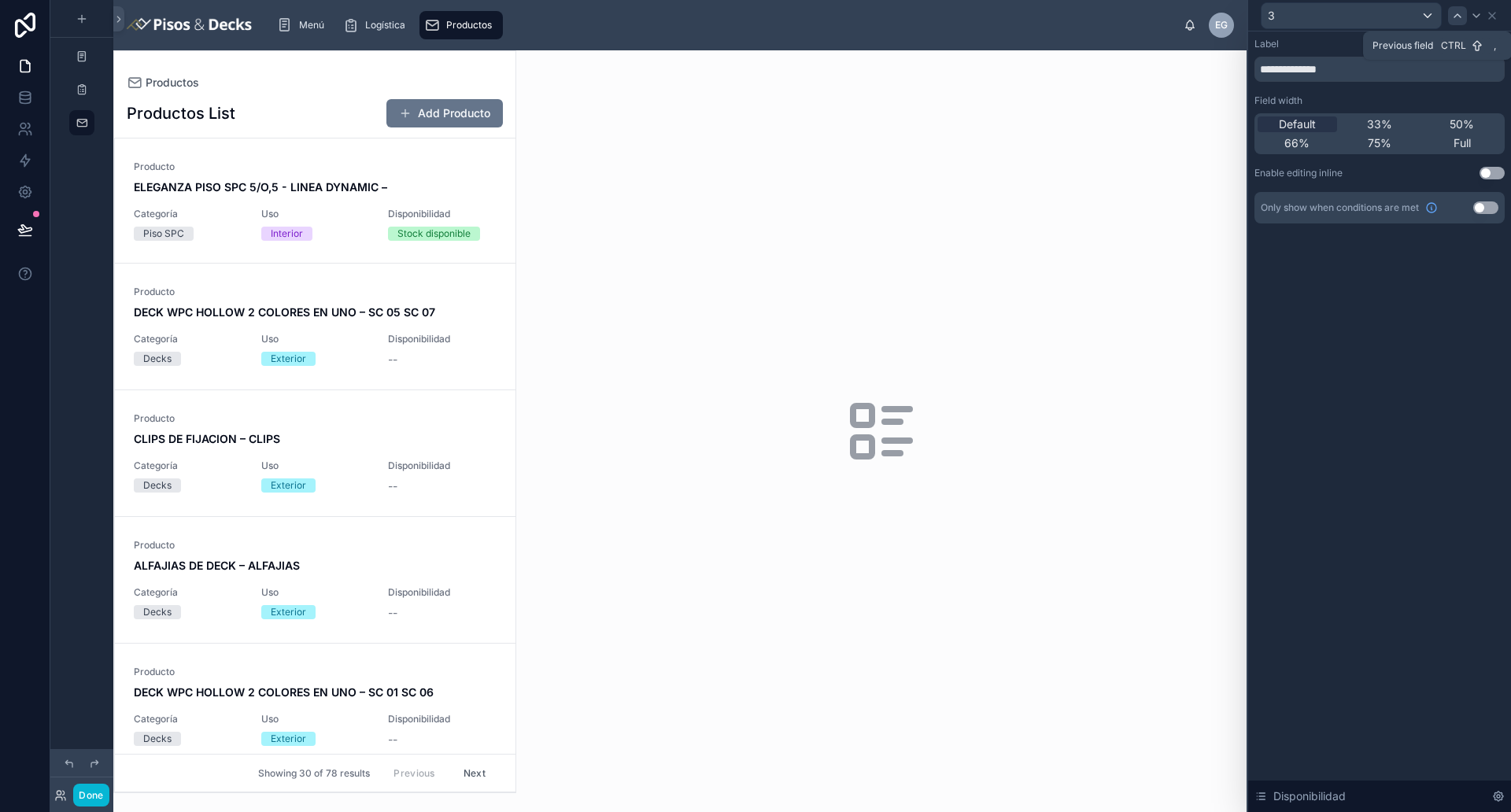
click at [1208, 13] on icon at bounding box center [1457, 15] width 13 height 13
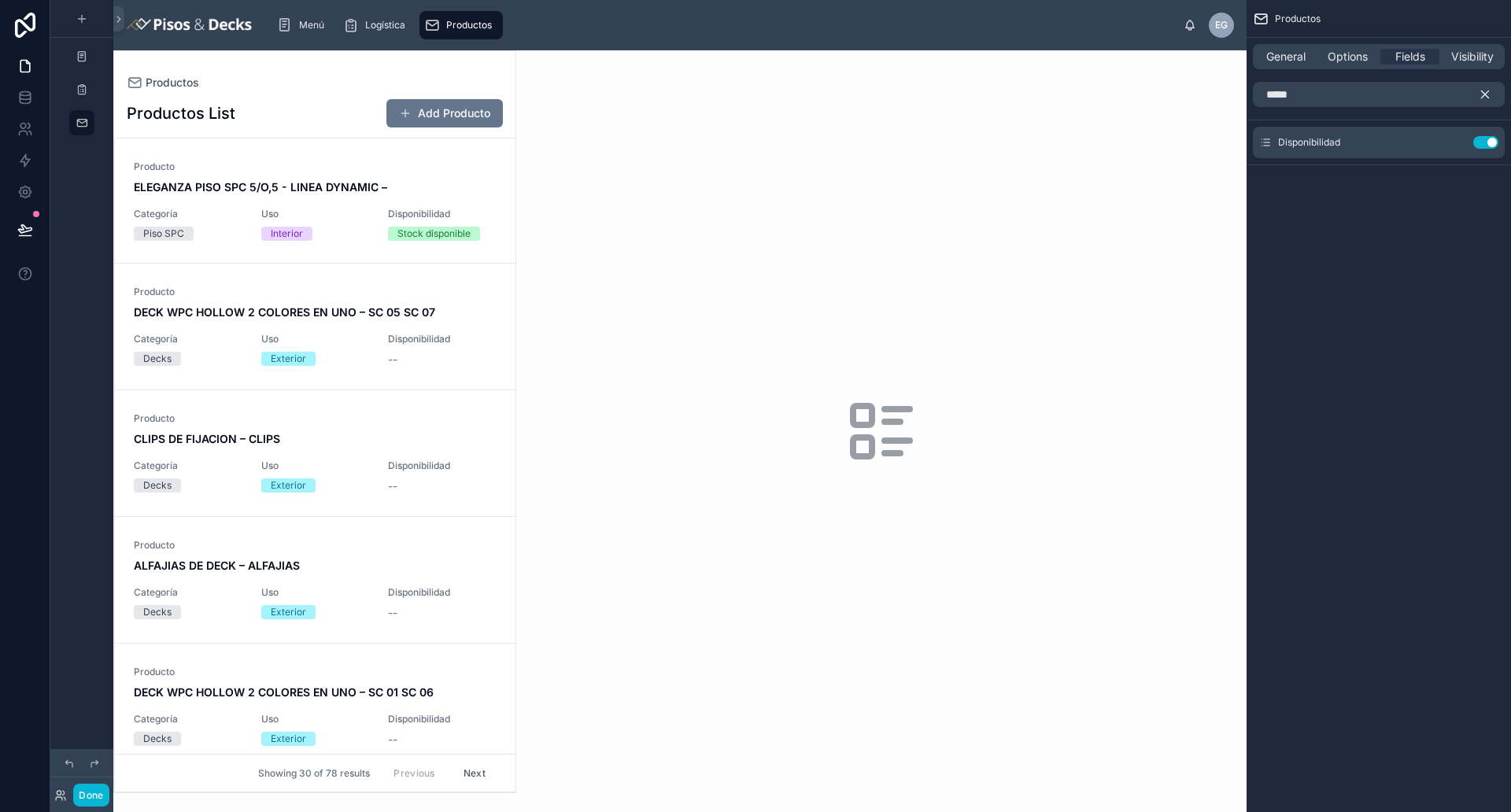
click at [1208, 89] on icon "scrollable content" at bounding box center [1484, 94] width 14 height 14
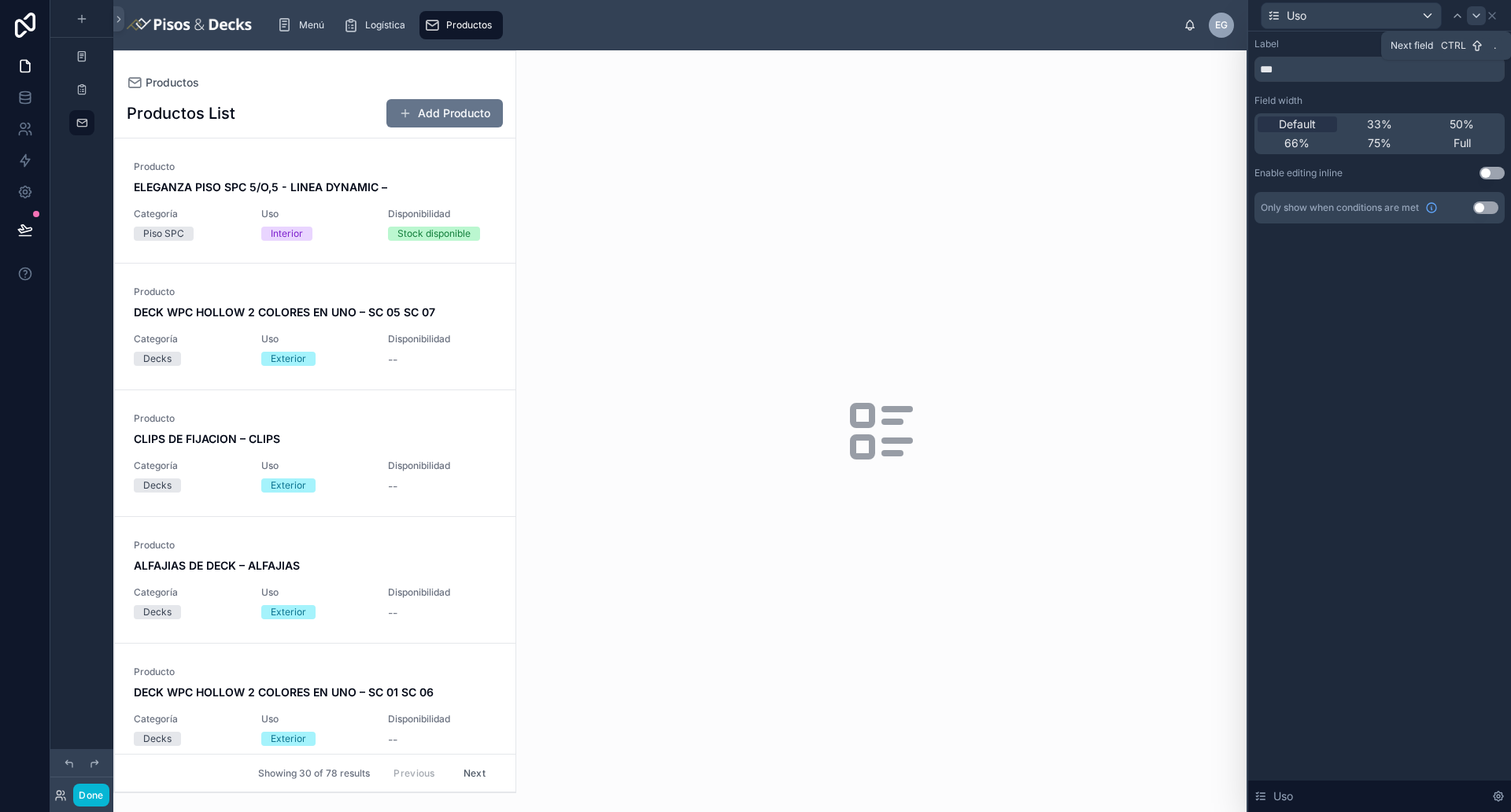
click at [1208, 16] on icon at bounding box center [1476, 16] width 7 height 3
click at [1208, 21] on icon at bounding box center [1476, 15] width 13 height 13
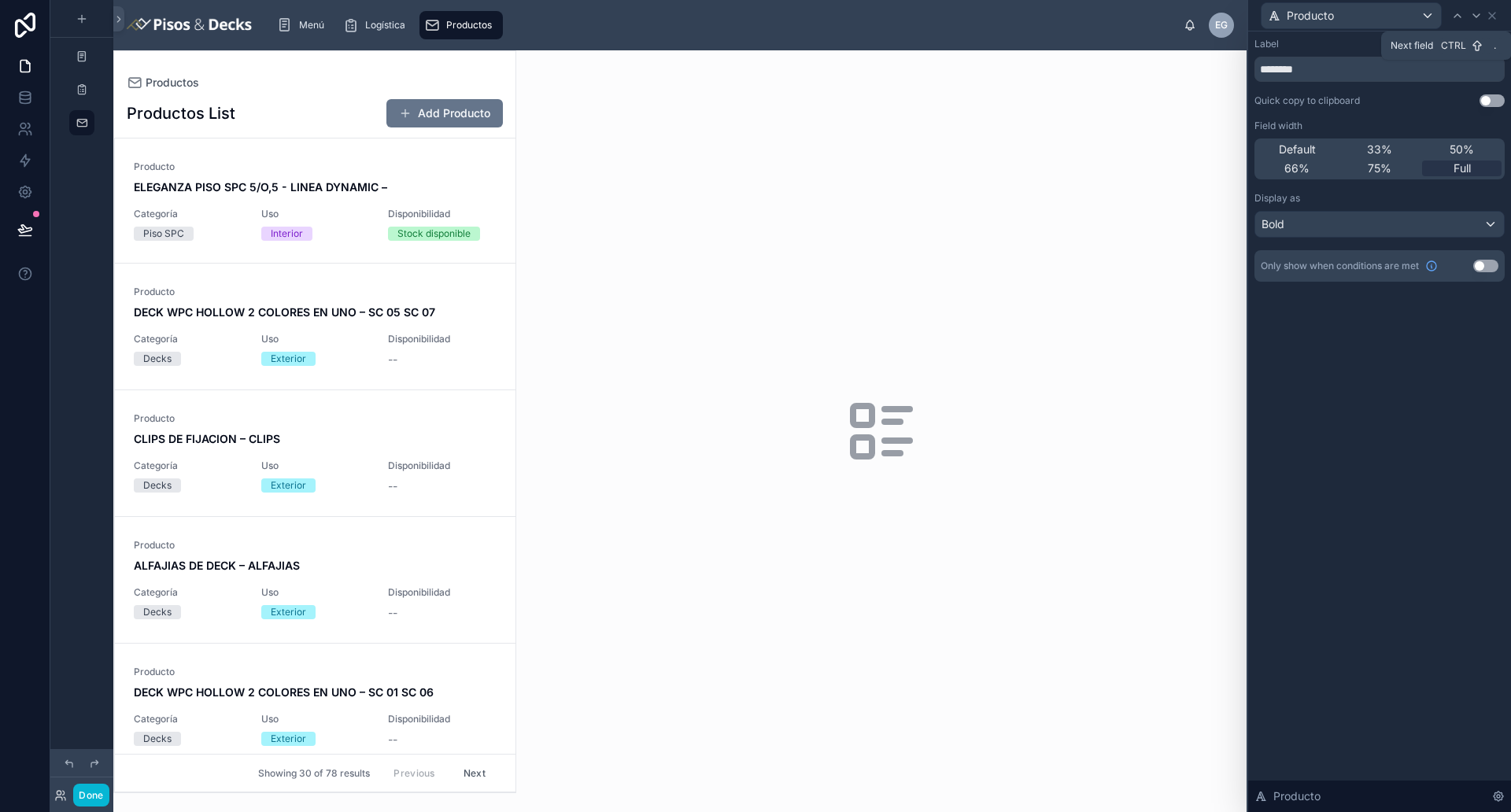
click at [1208, 21] on icon at bounding box center [1476, 15] width 13 height 13
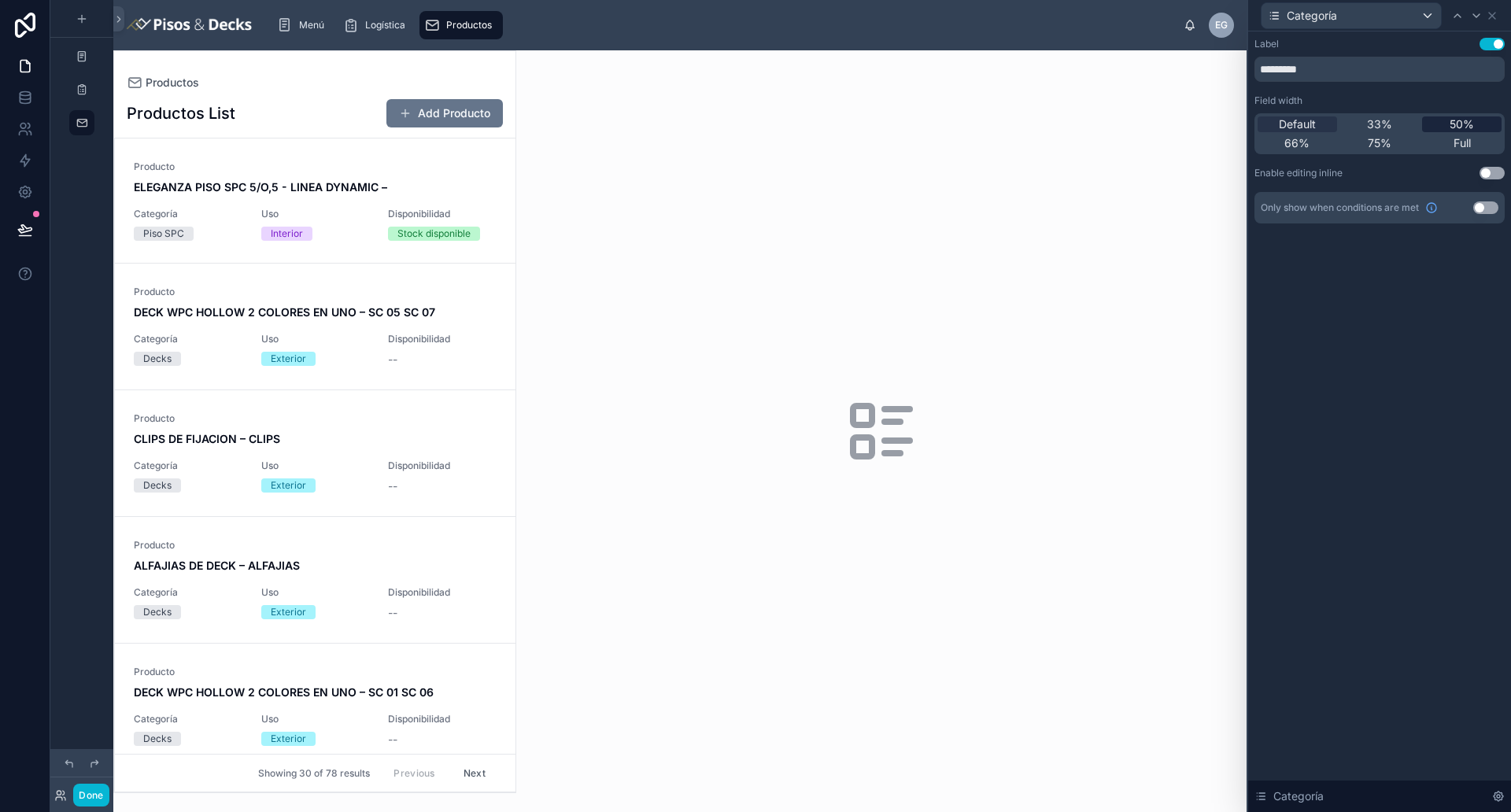
click at [1208, 119] on span "50%" at bounding box center [1461, 124] width 24 height 16
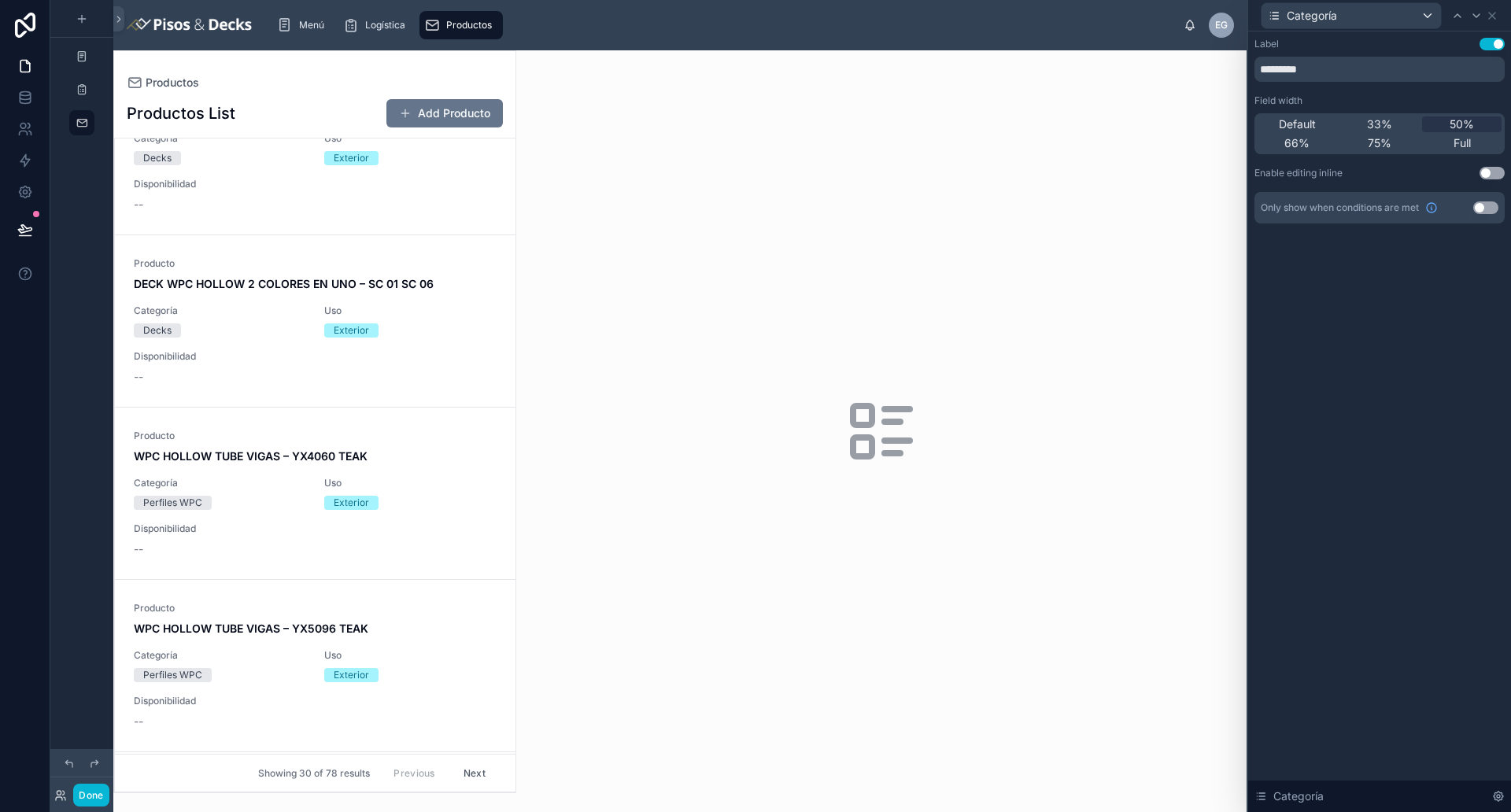
scroll to position [590, 0]
click at [1208, 126] on div "33%" at bounding box center [1380, 124] width 80 height 16
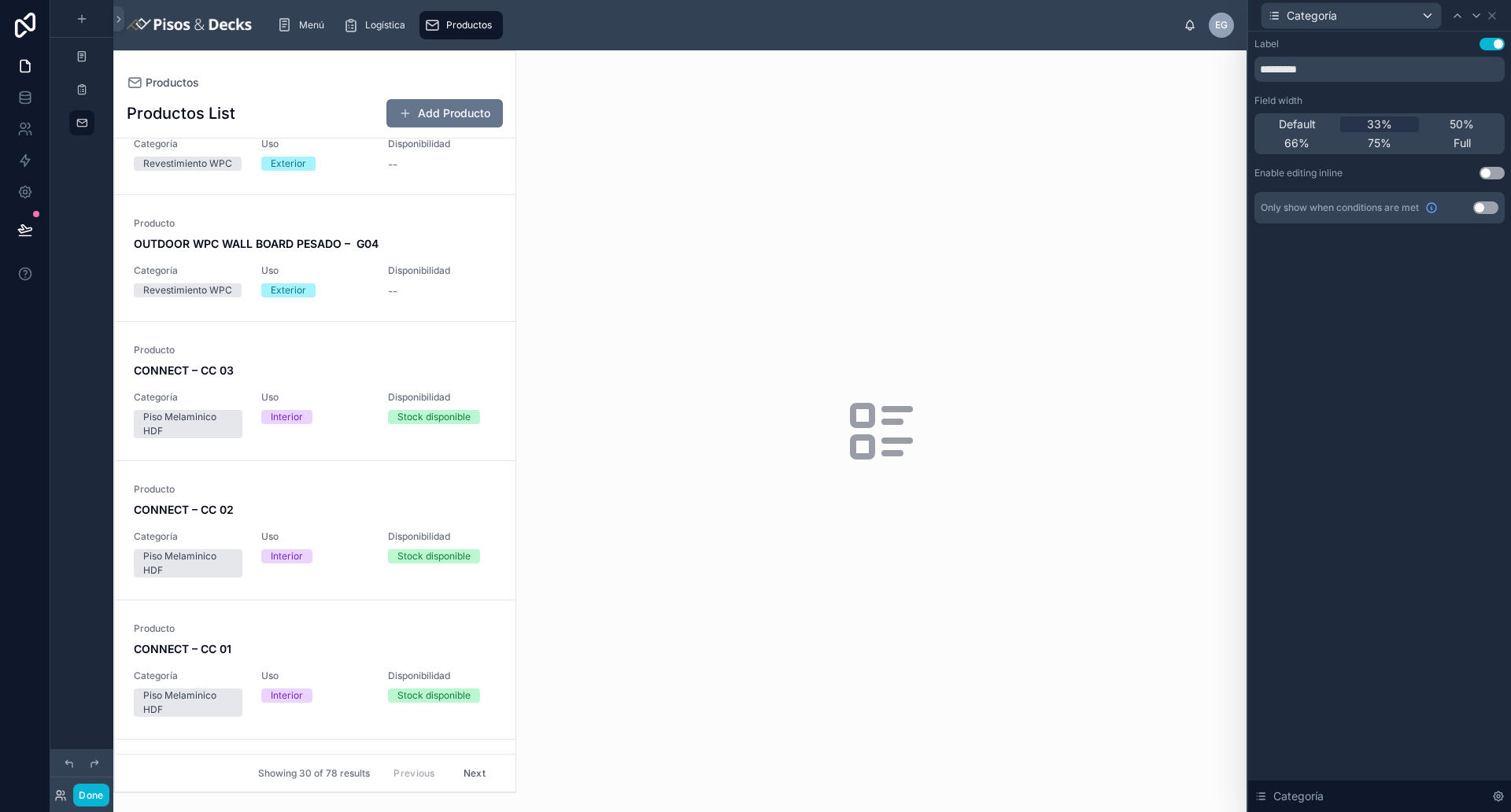
scroll to position [984, 0]
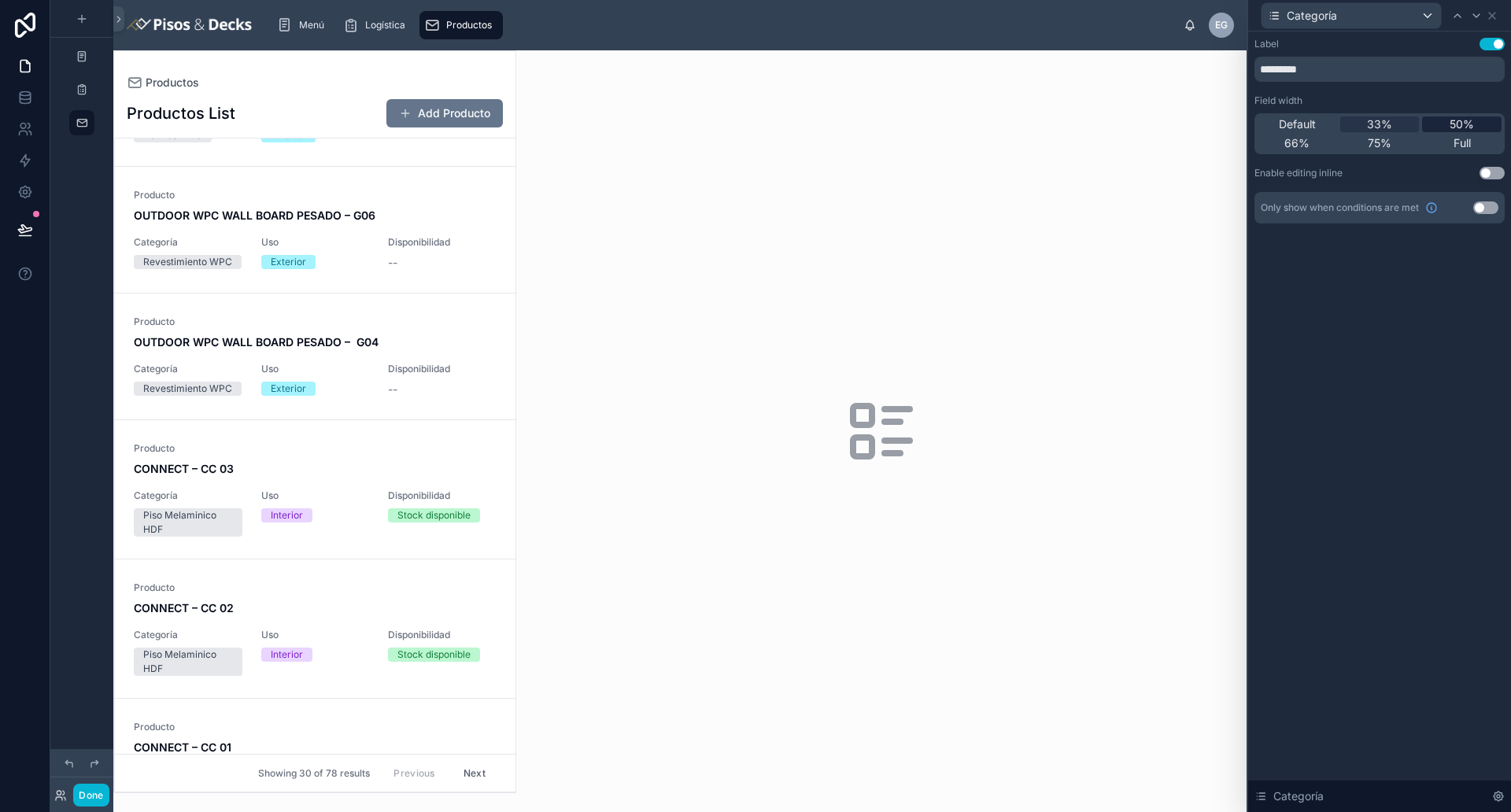
click at [1208, 128] on div "50%" at bounding box center [1461, 124] width 80 height 16
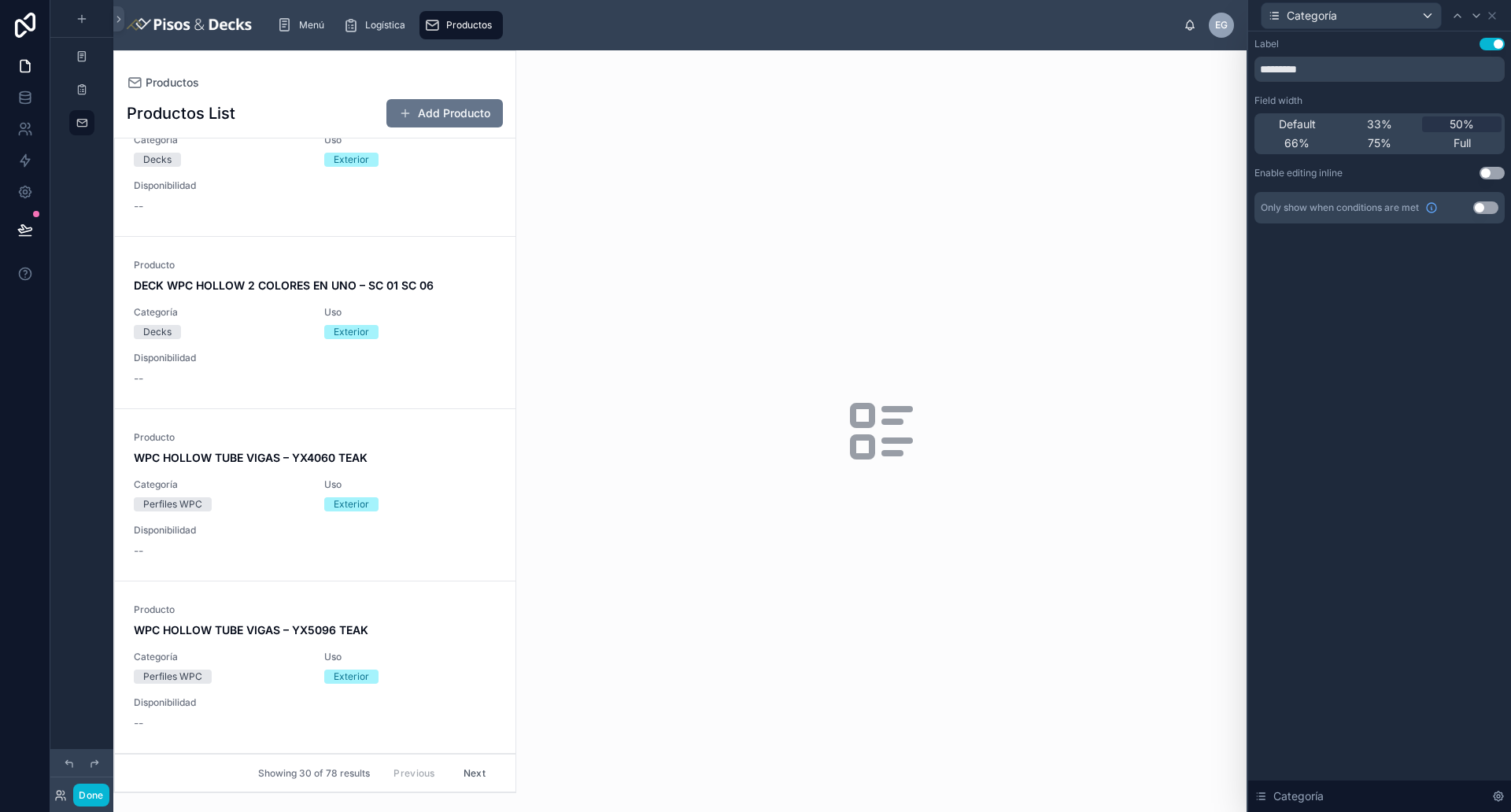
scroll to position [0, 0]
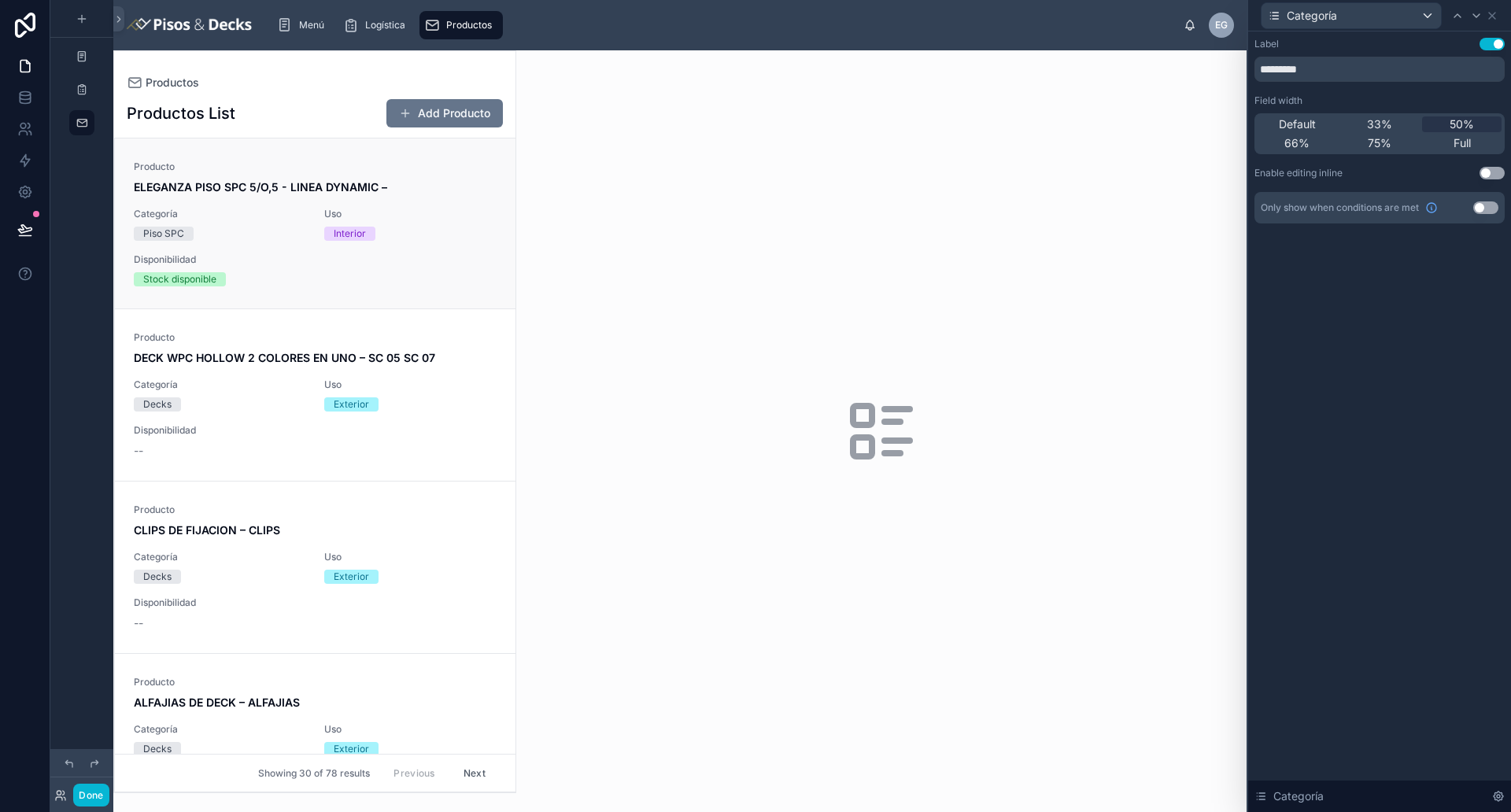
click at [452, 246] on div "Producto ELEGANZA PISO SPC 5/O,5 - LINEA DYNAMIC – Categoría Piso SPC Uso Inter…" at bounding box center [315, 224] width 362 height 126
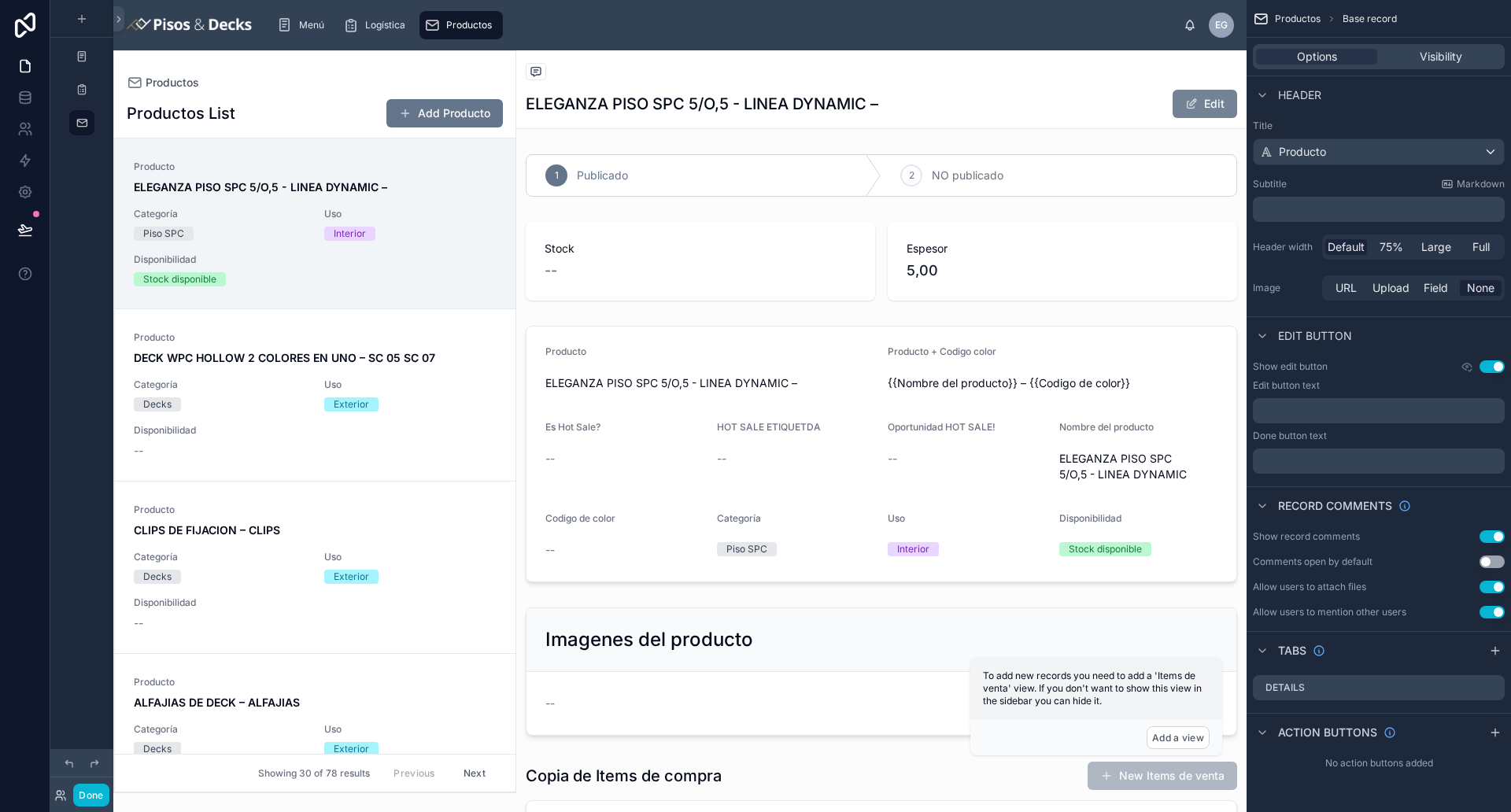
click at [1185, 106] on span at bounding box center [1190, 104] width 13 height 13
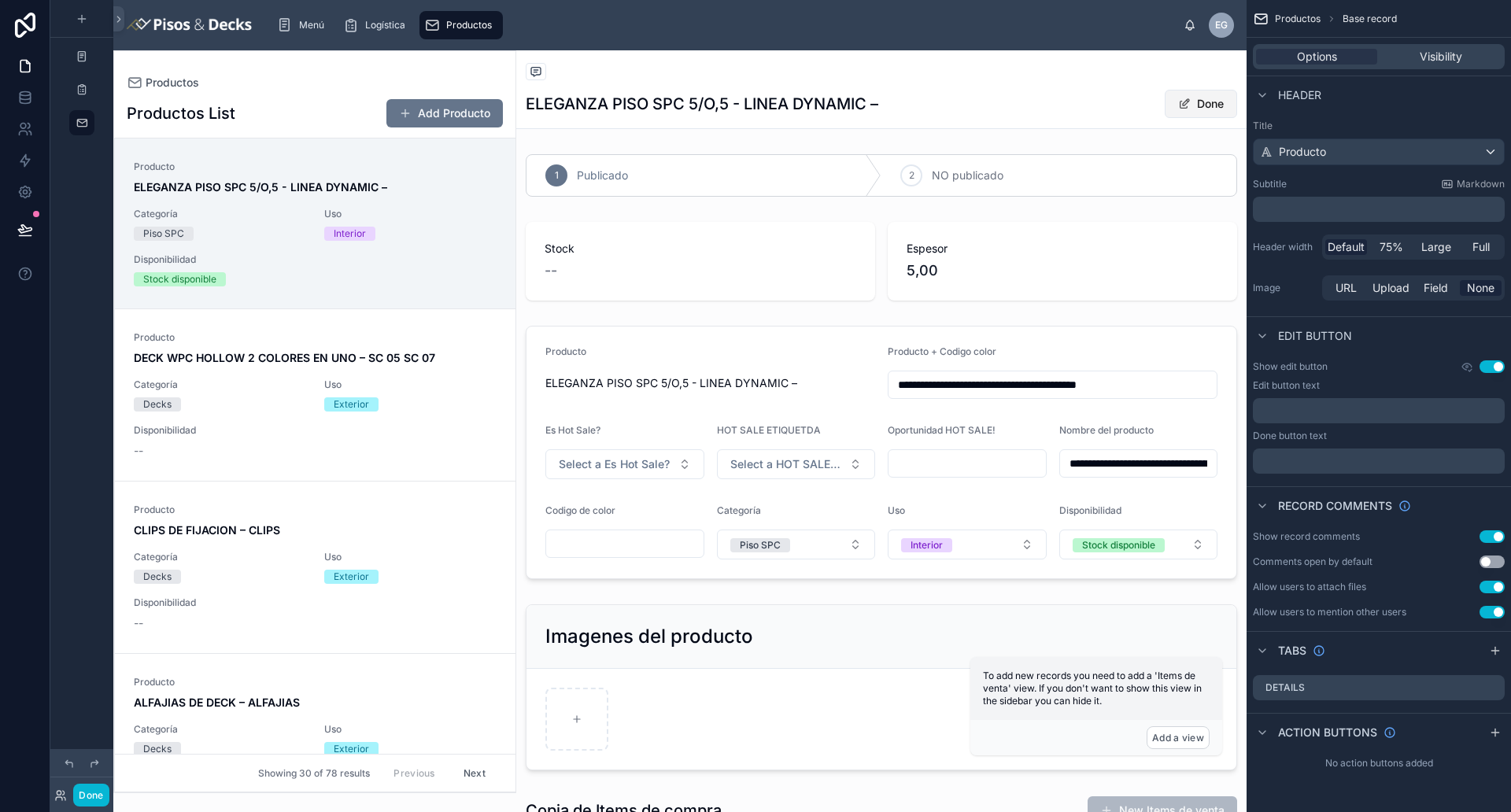
click at [1187, 110] on button "Done" at bounding box center [1200, 104] width 72 height 28
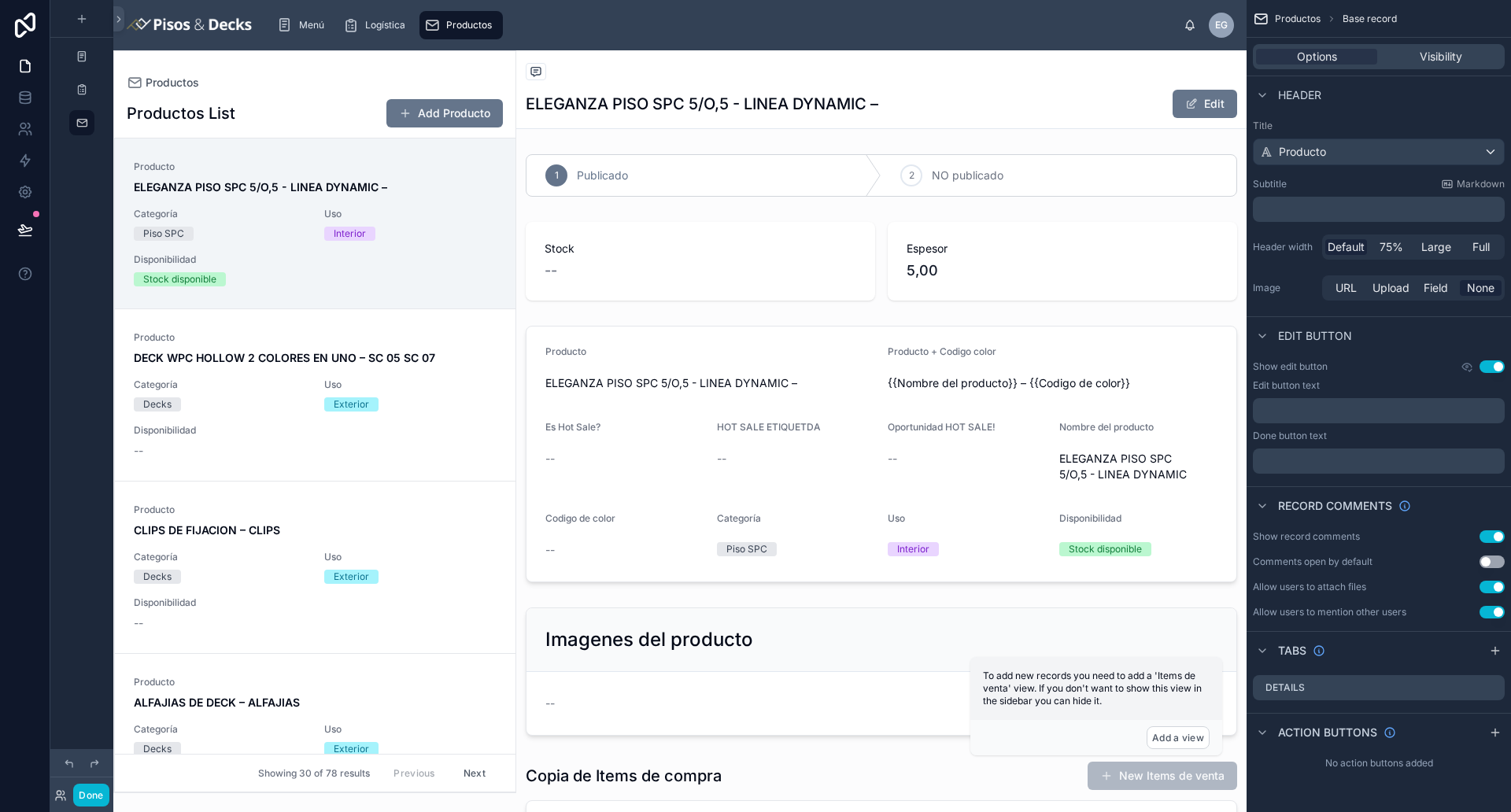
click at [1051, 116] on div "ELEGANZA PISO SPC 5/O,5 - LINEA DYNAMIC – Edit" at bounding box center [881, 104] width 712 height 30
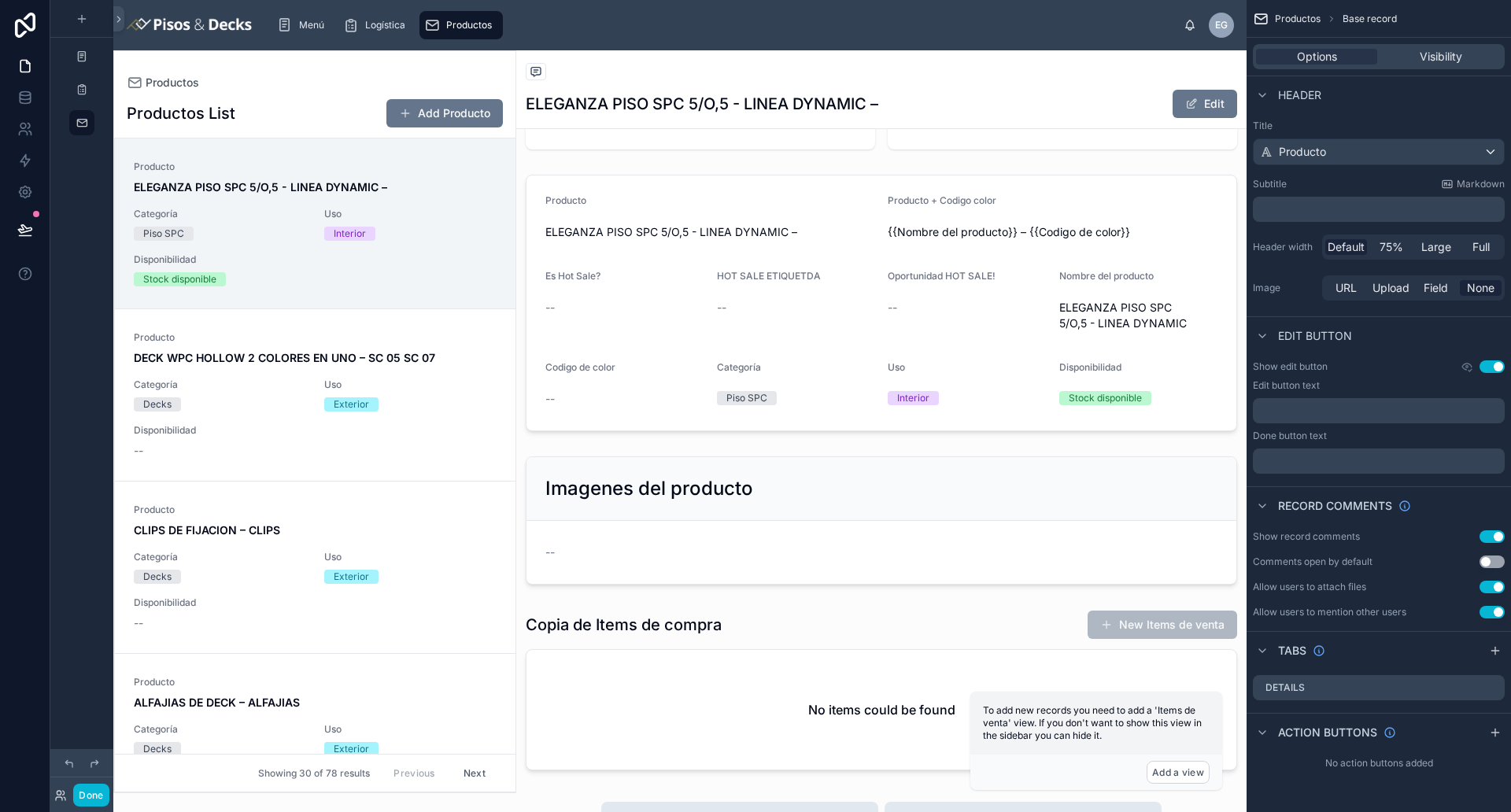
scroll to position [197, 0]
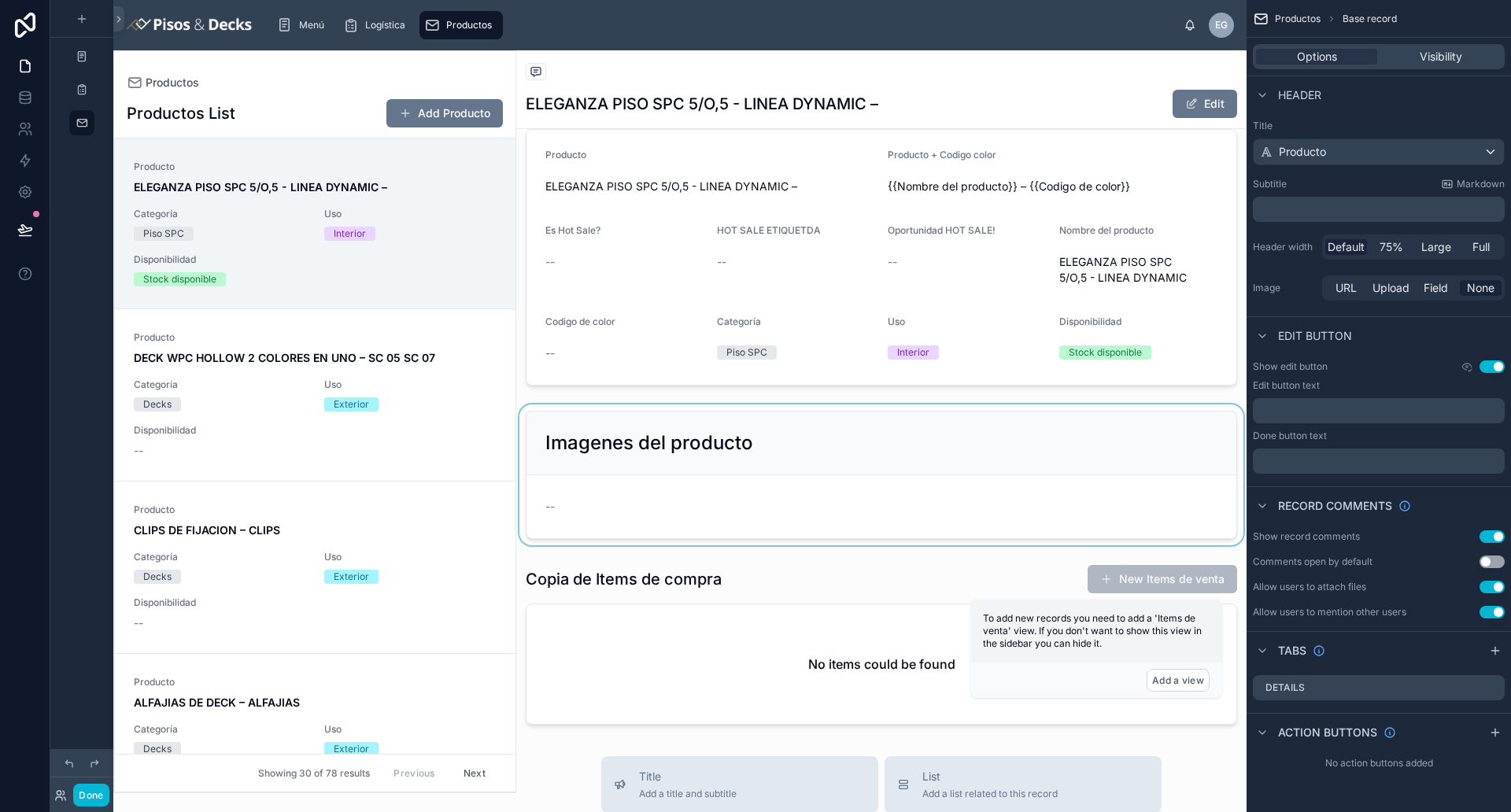
click at [824, 450] on div at bounding box center [881, 475] width 730 height 141
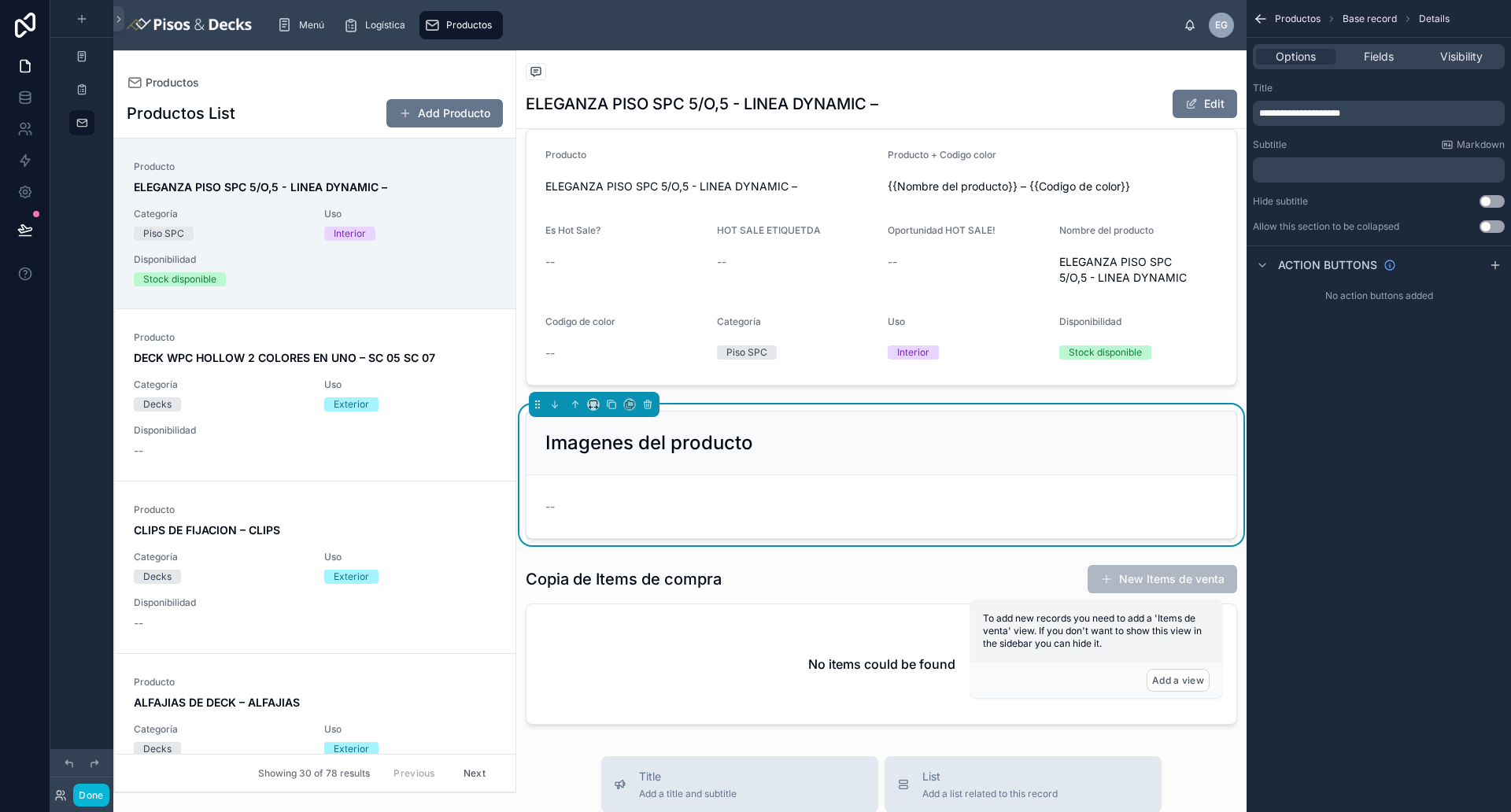
click at [892, 450] on div "Imagenes del producto" at bounding box center [881, 443] width 672 height 25
click at [1208, 44] on div "Options Fields Visibility" at bounding box center [1378, 57] width 252 height 25
click at [1208, 53] on span "Fields" at bounding box center [1379, 56] width 30 height 16
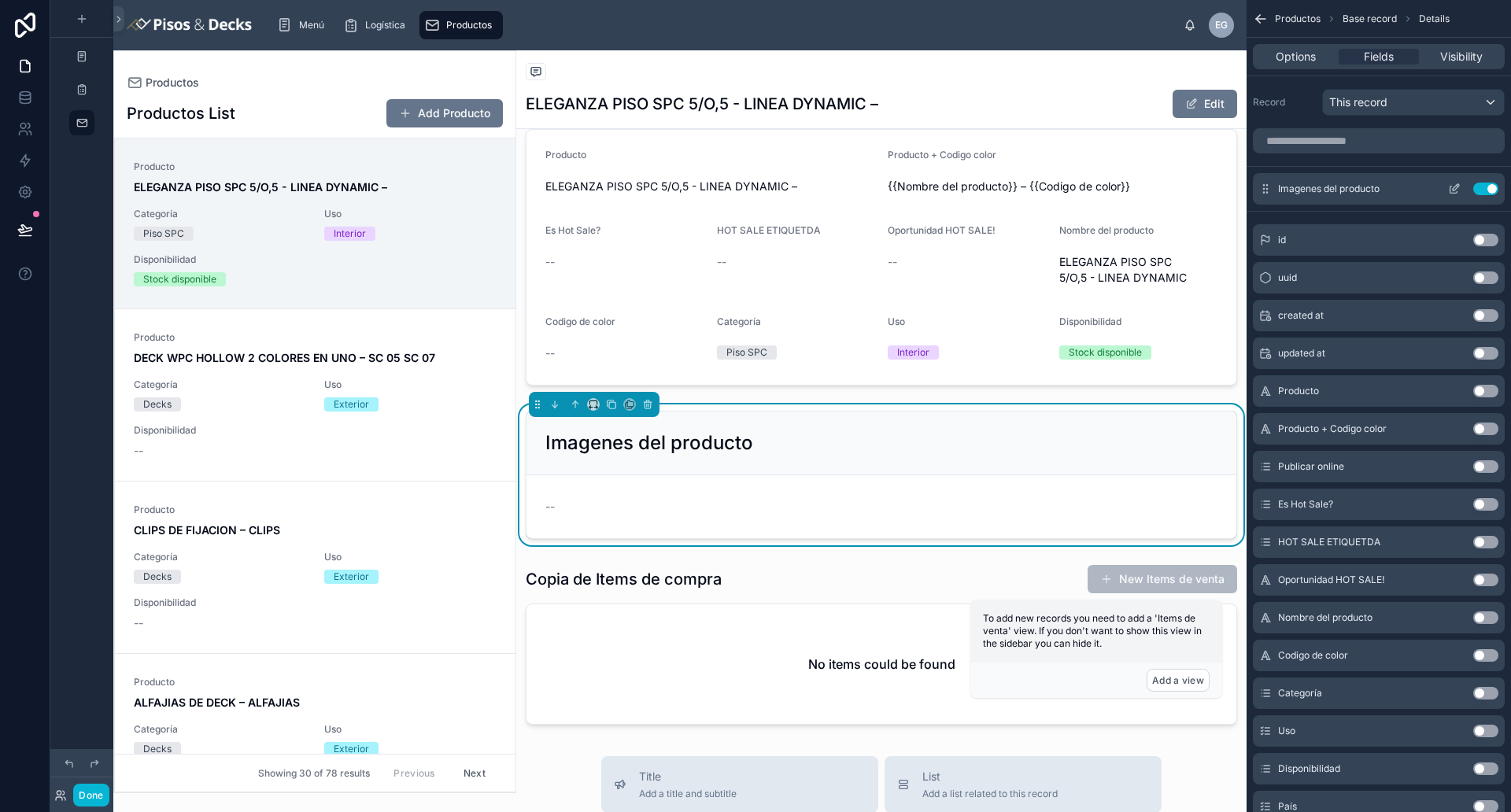
click at [1208, 188] on button "scrollable content" at bounding box center [1454, 188] width 25 height 13
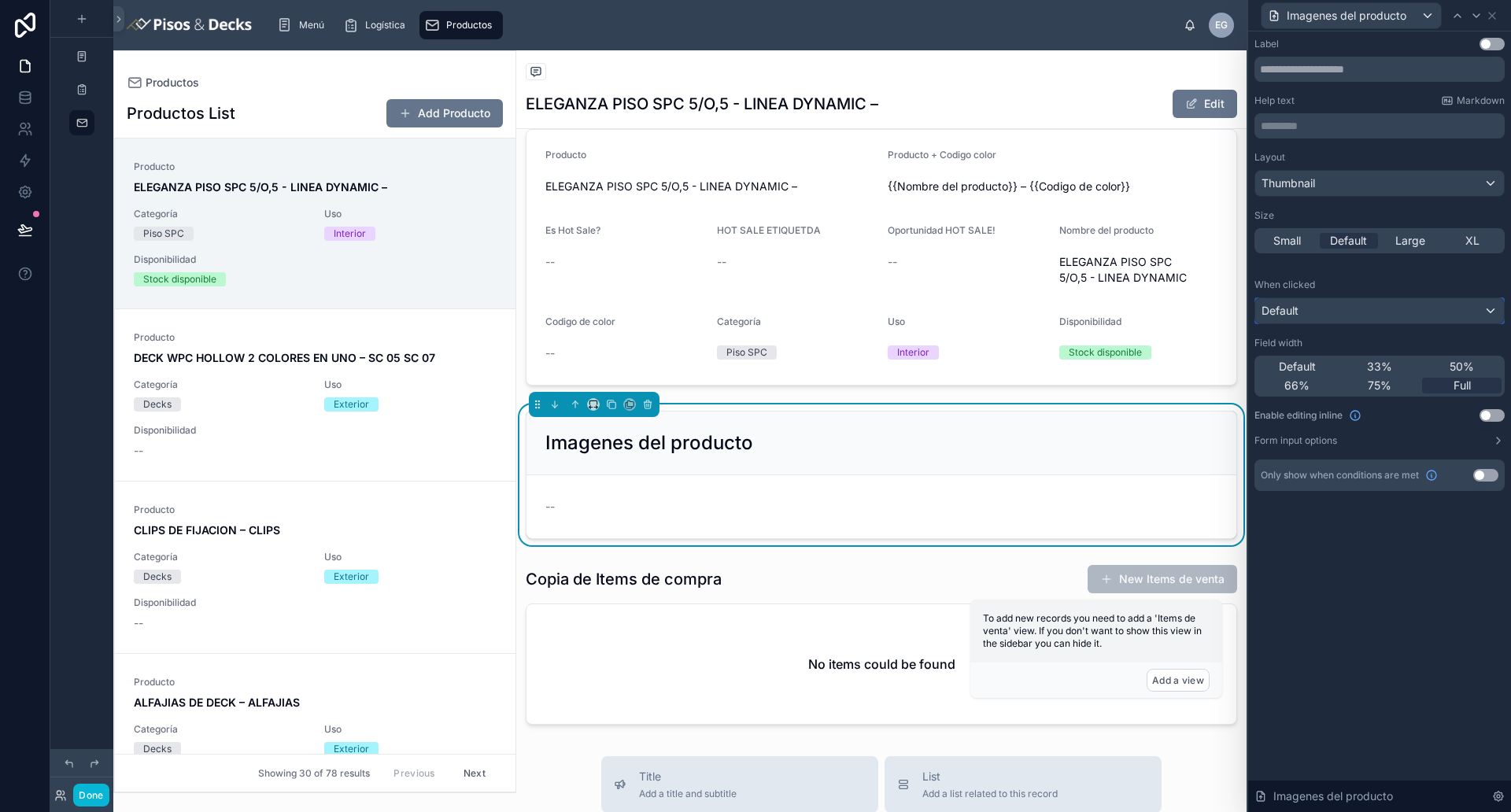
click at [1208, 308] on div "Default" at bounding box center [1379, 311] width 249 height 25
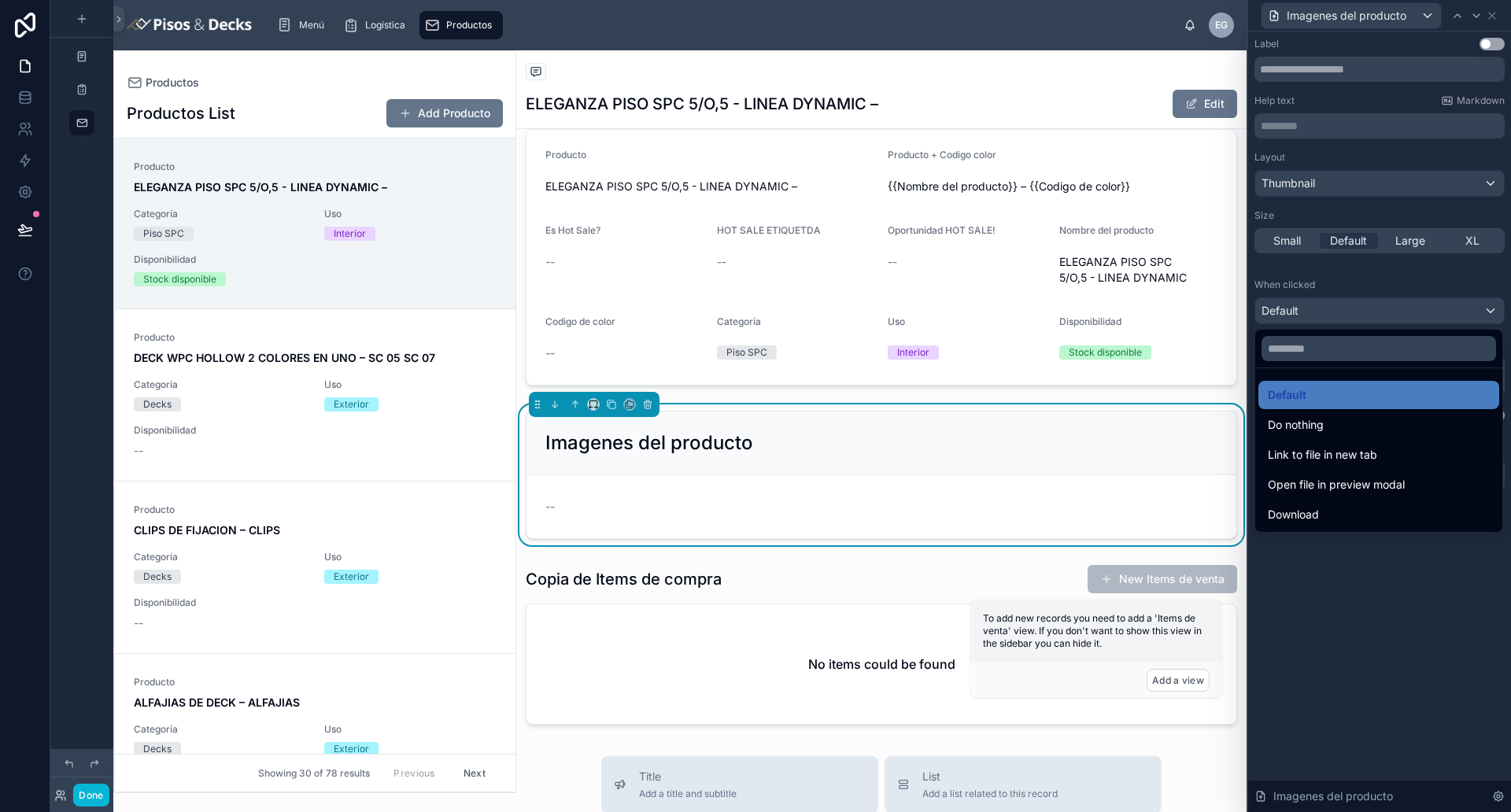
click at [1208, 285] on div at bounding box center [1380, 406] width 263 height 812
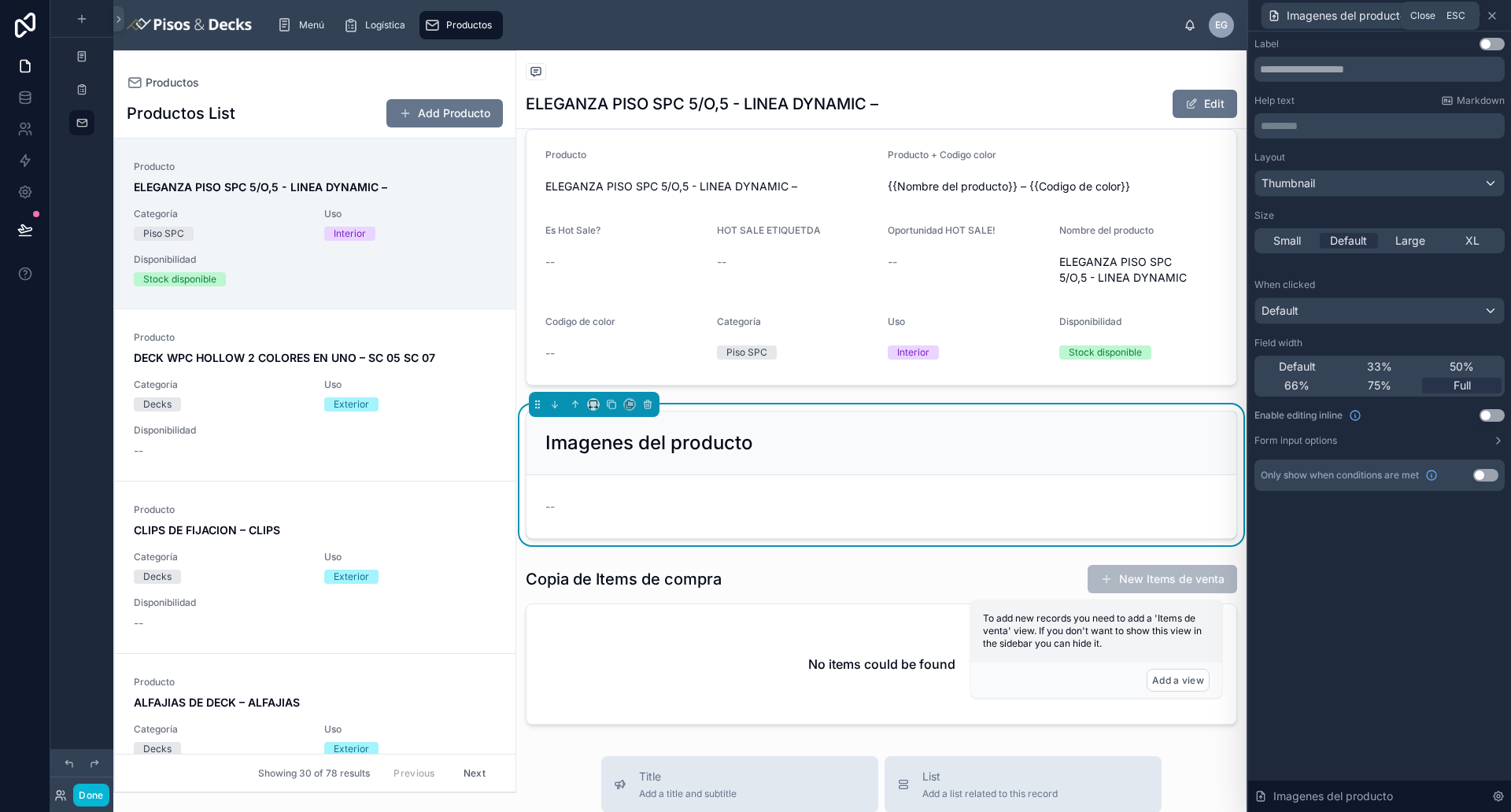
click at [1208, 15] on icon at bounding box center [1492, 15] width 13 height 13
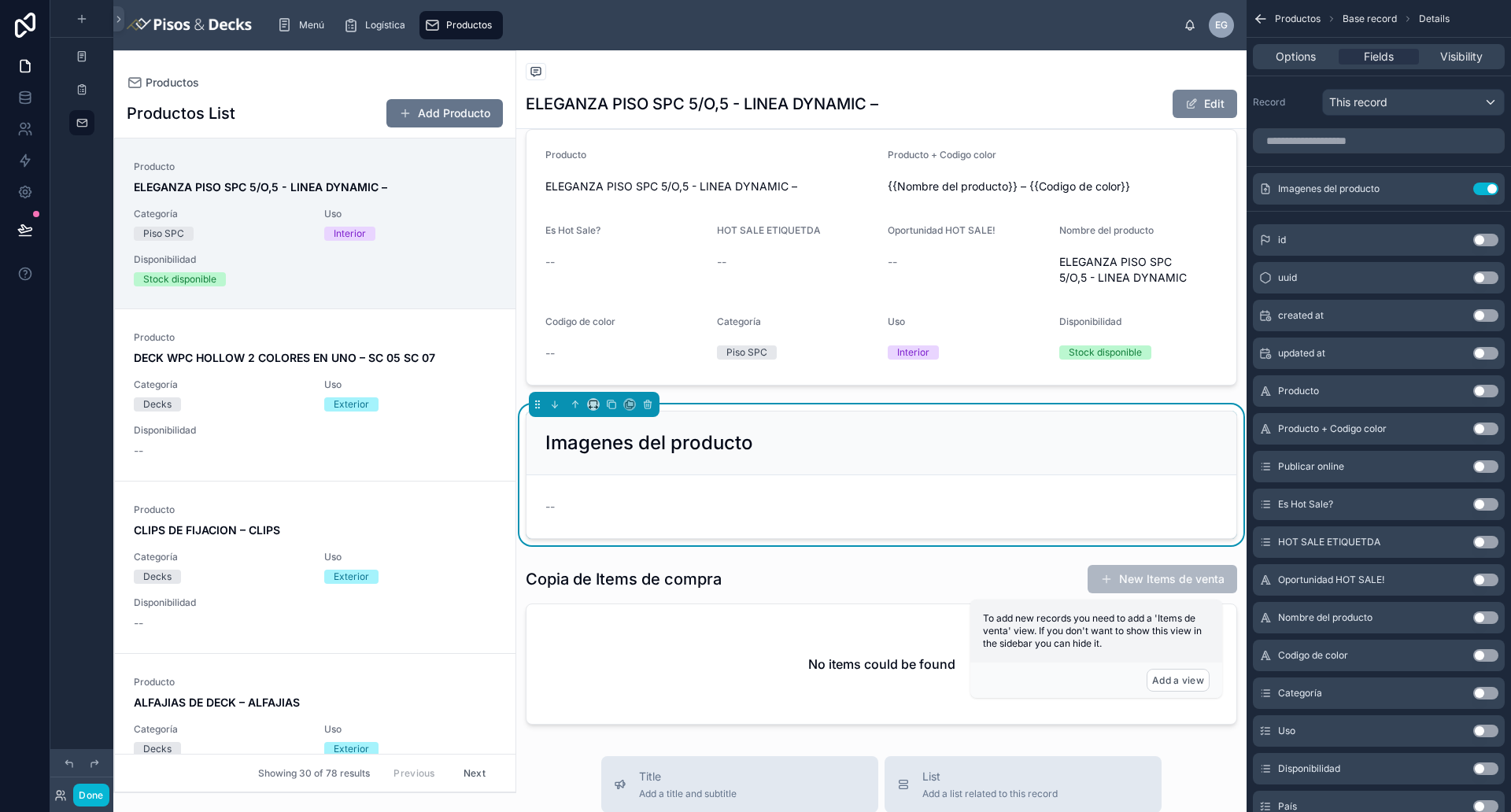
click at [1200, 95] on button "Edit" at bounding box center [1204, 104] width 64 height 28
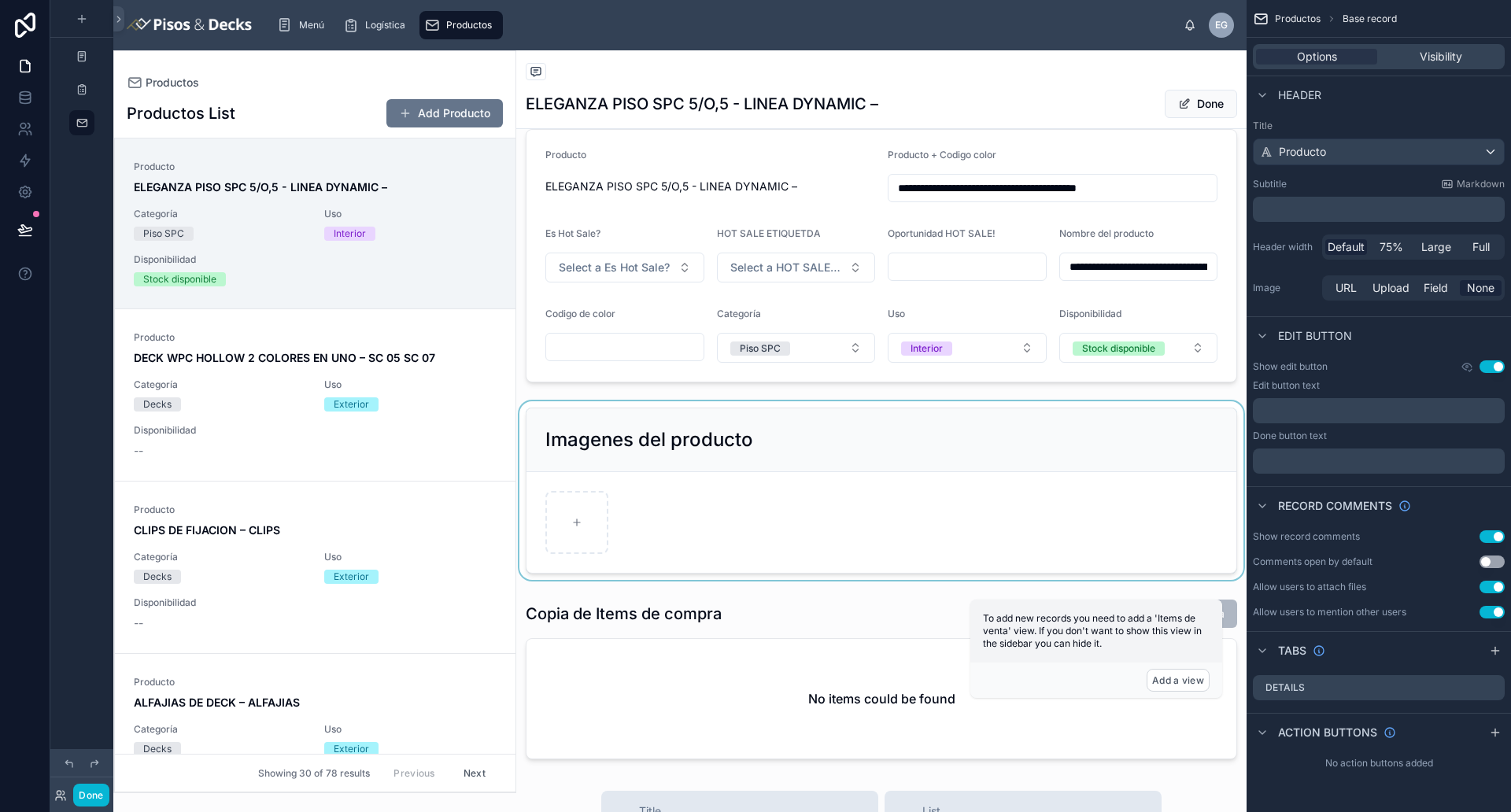
click at [763, 492] on div at bounding box center [881, 490] width 730 height 178
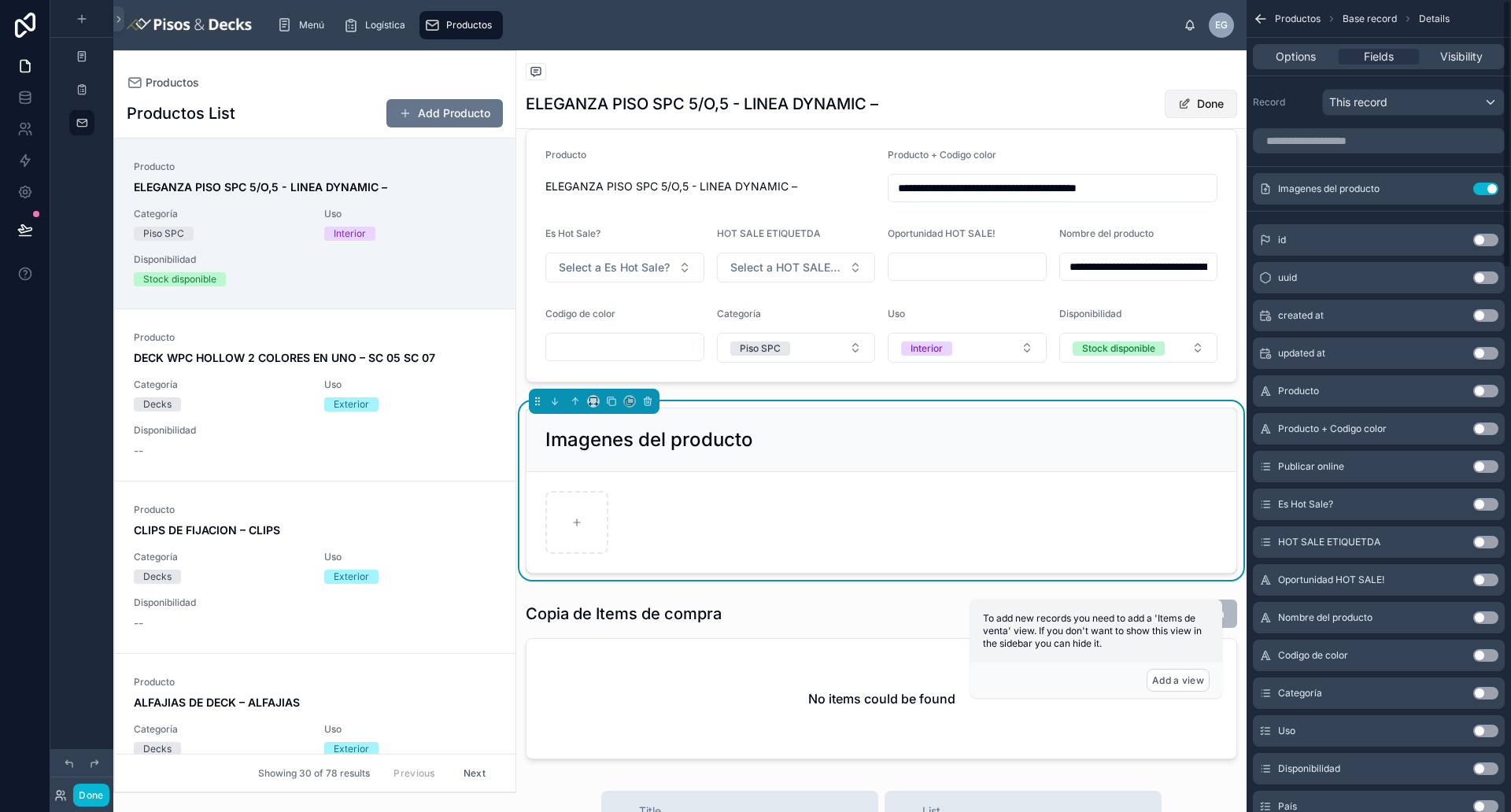
click at [1184, 108] on button "Done" at bounding box center [1200, 104] width 72 height 28
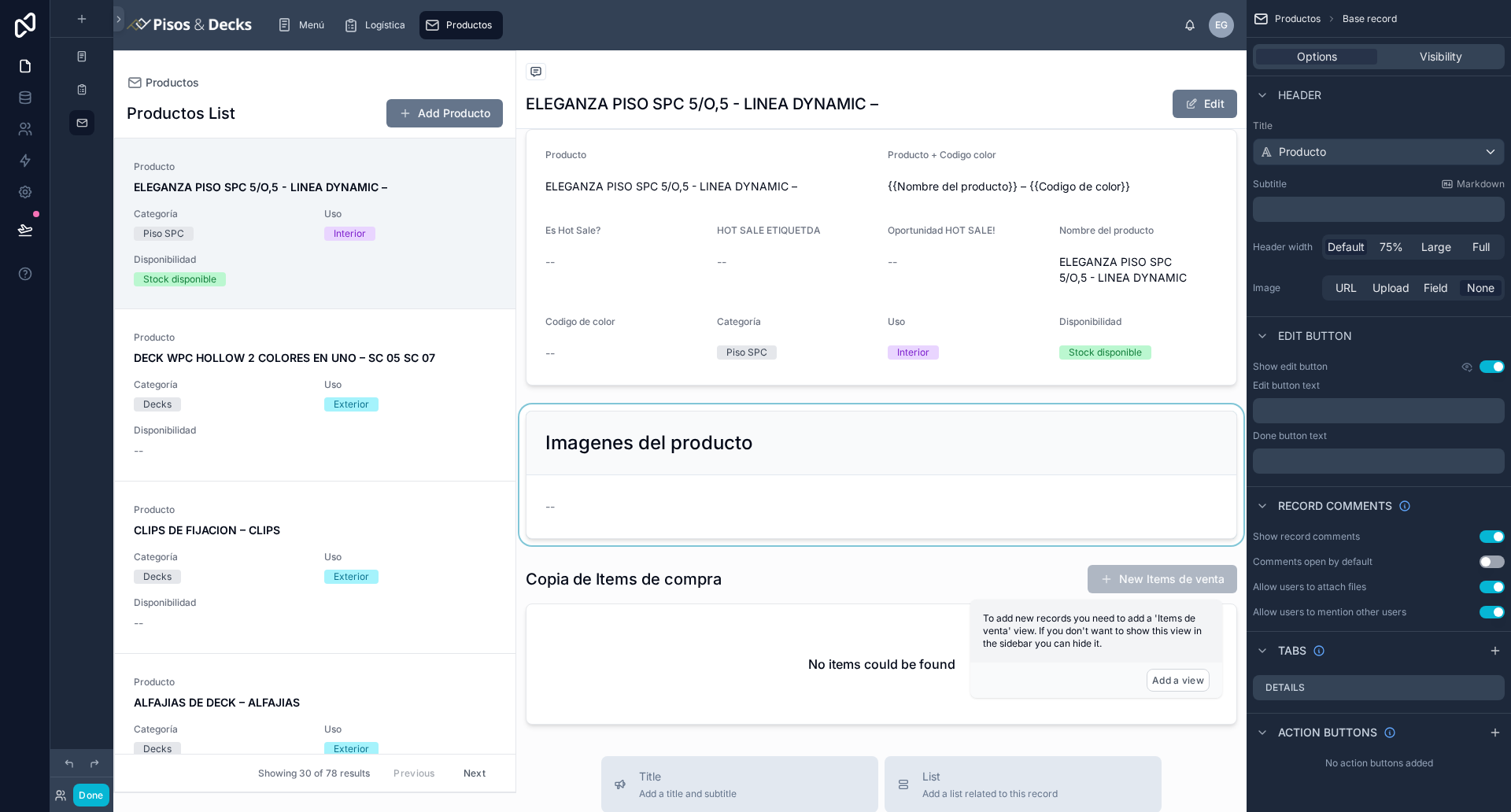
click at [1028, 476] on div at bounding box center [881, 475] width 730 height 141
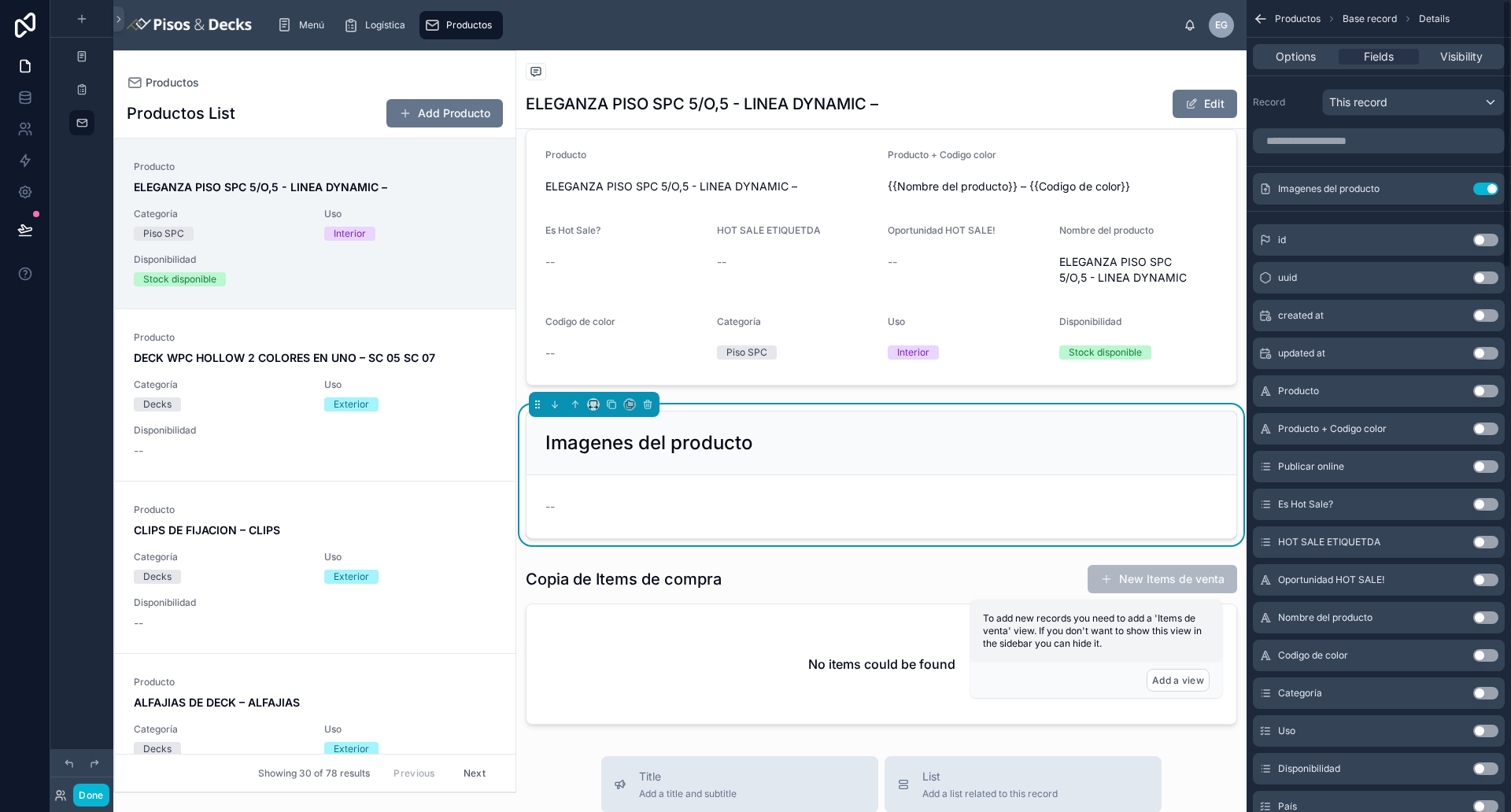
click at [871, 465] on div "Imagenes del producto" at bounding box center [881, 444] width 710 height 64
click at [1208, 49] on span "Options" at bounding box center [1296, 56] width 40 height 16
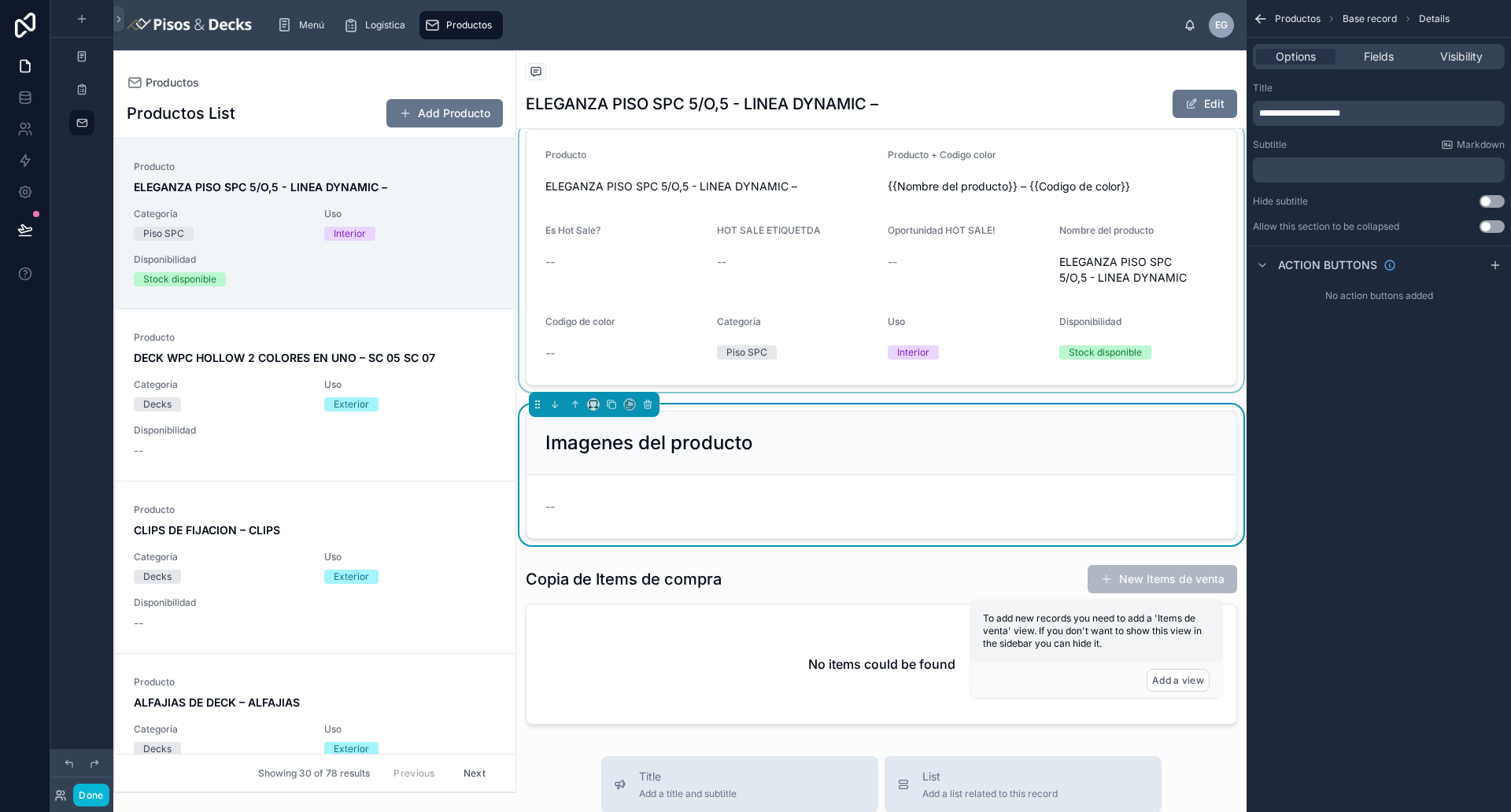
click at [1009, 241] on div at bounding box center [881, 257] width 730 height 269
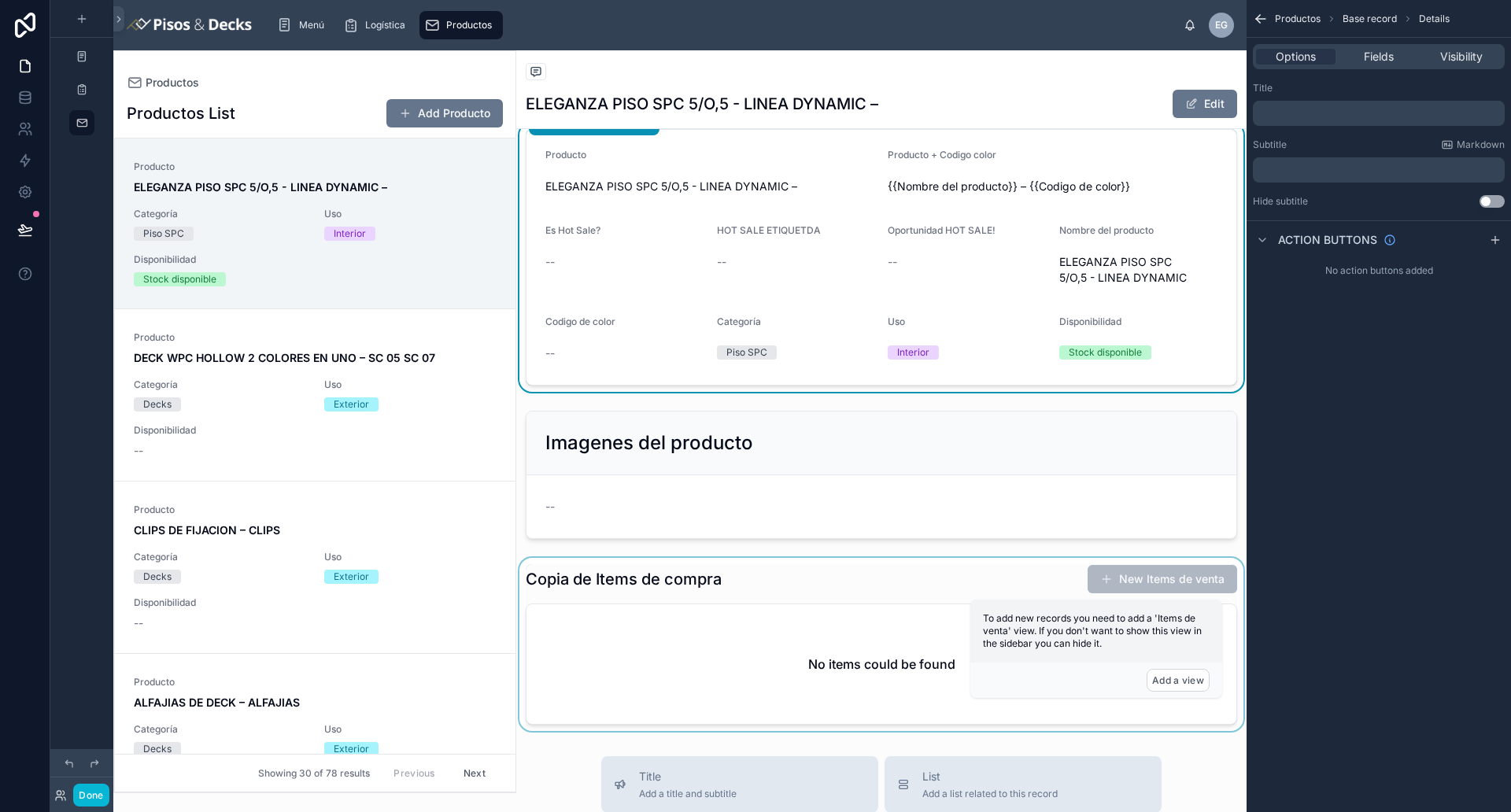
click at [897, 572] on div at bounding box center [881, 644] width 730 height 173
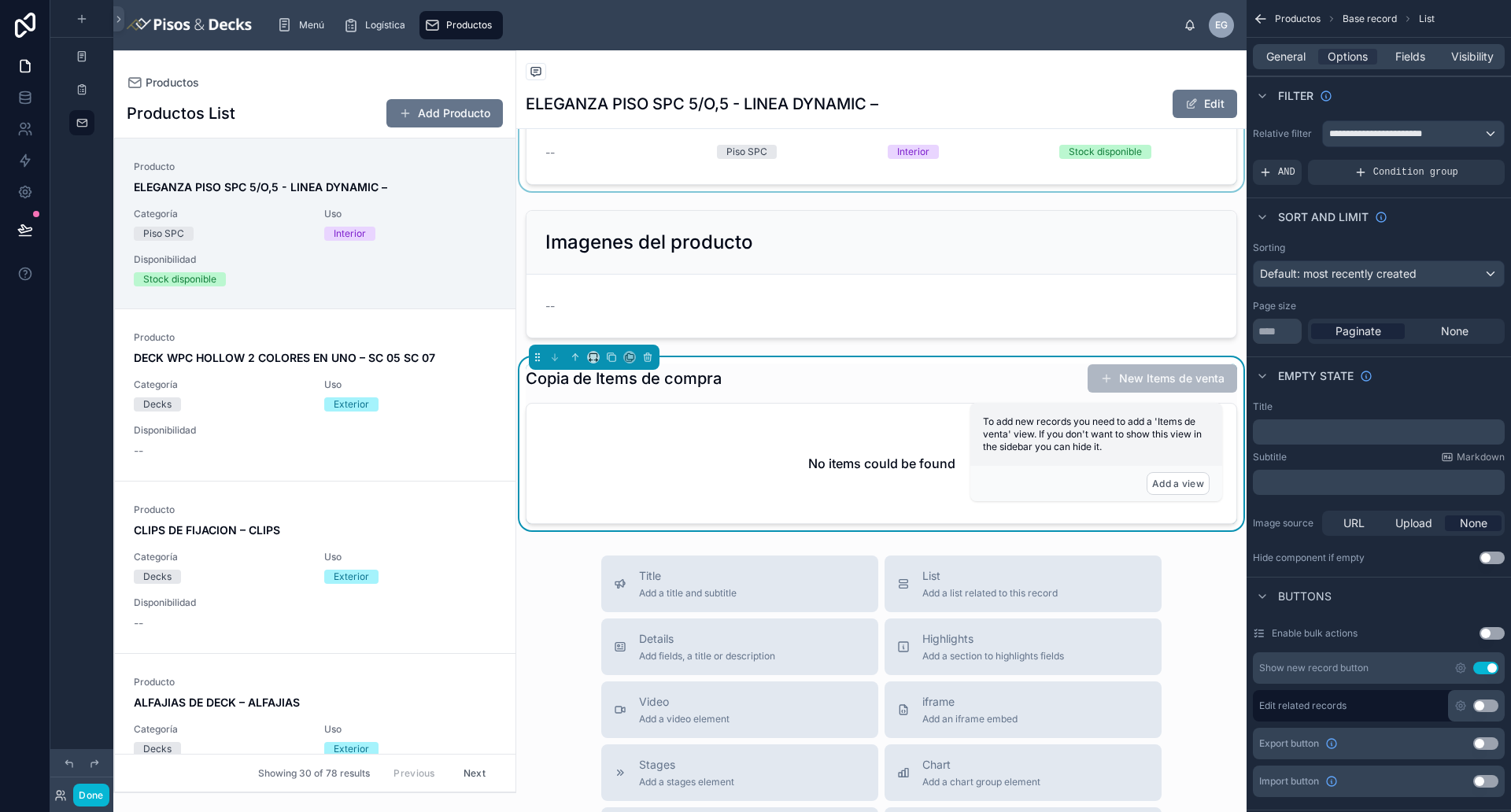
scroll to position [393, 0]
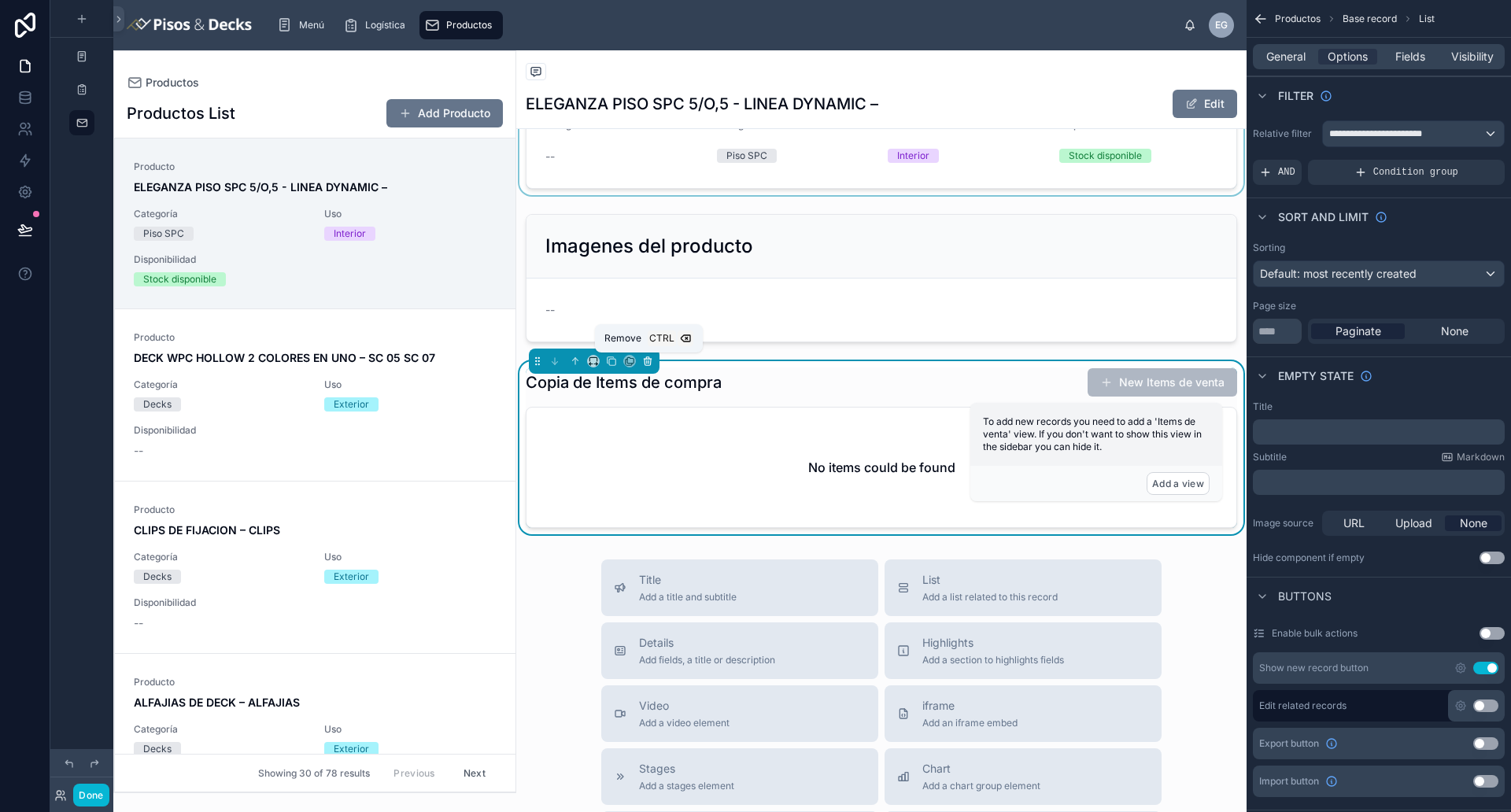
click at [648, 363] on icon at bounding box center [647, 361] width 11 height 11
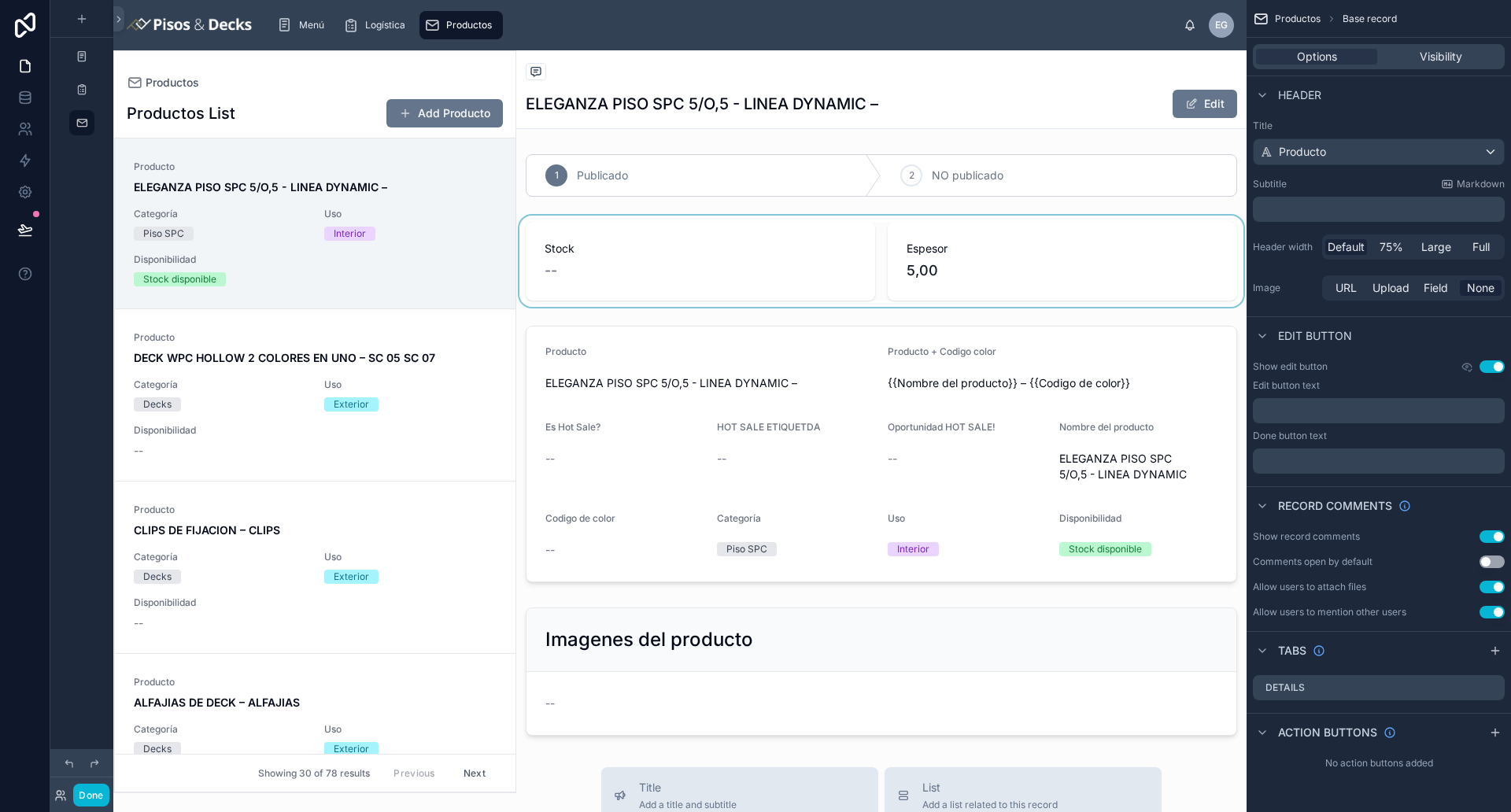
click at [741, 265] on div at bounding box center [881, 261] width 730 height 91
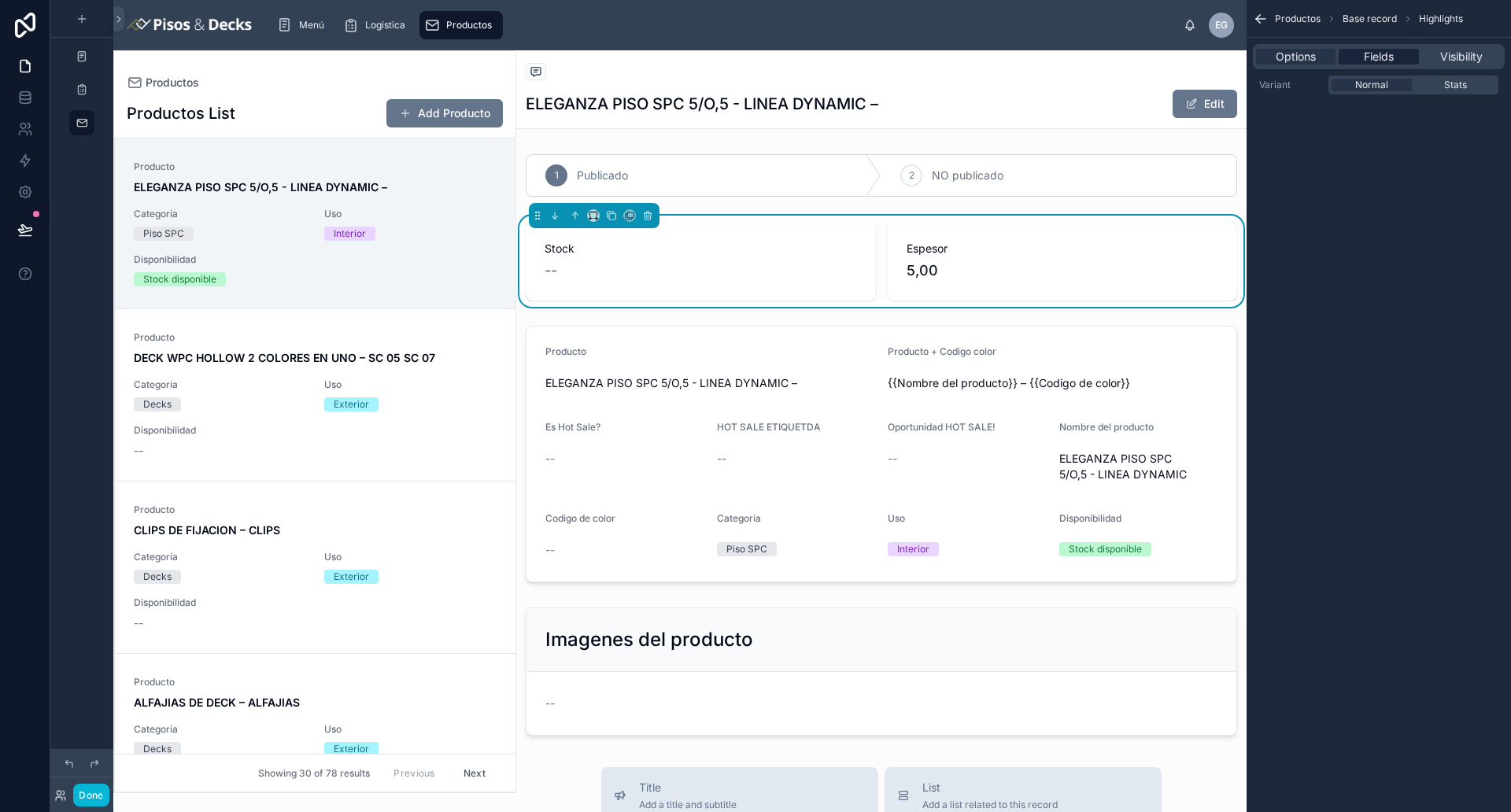
click at [1208, 48] on div "Options Fields Visibility" at bounding box center [1378, 57] width 252 height 25
click at [1208, 55] on span "Fields" at bounding box center [1379, 56] width 30 height 16
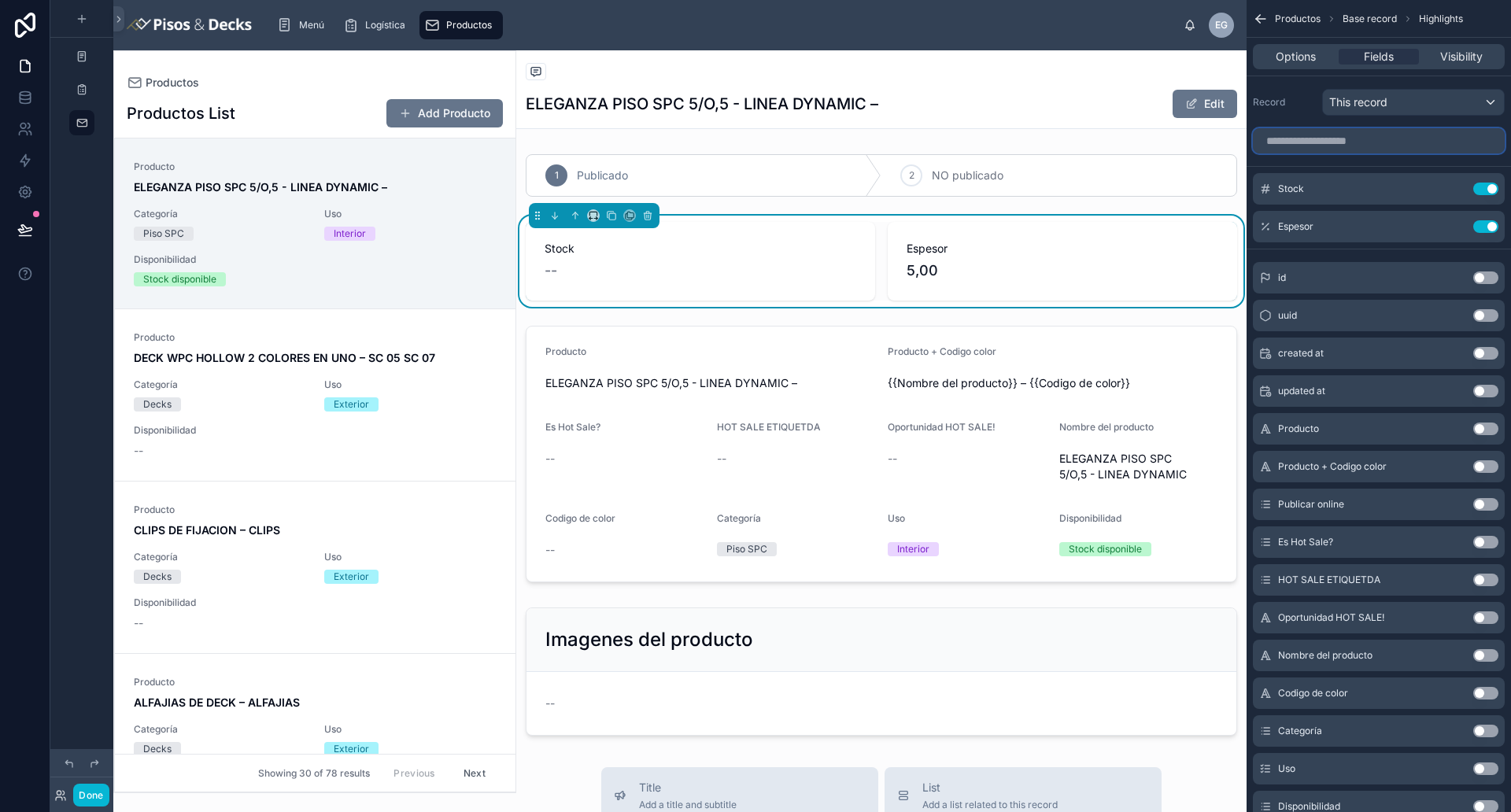
click at [1208, 138] on input "scrollable content" at bounding box center [1378, 141] width 252 height 25
click at [608, 219] on icon at bounding box center [611, 215] width 11 height 11
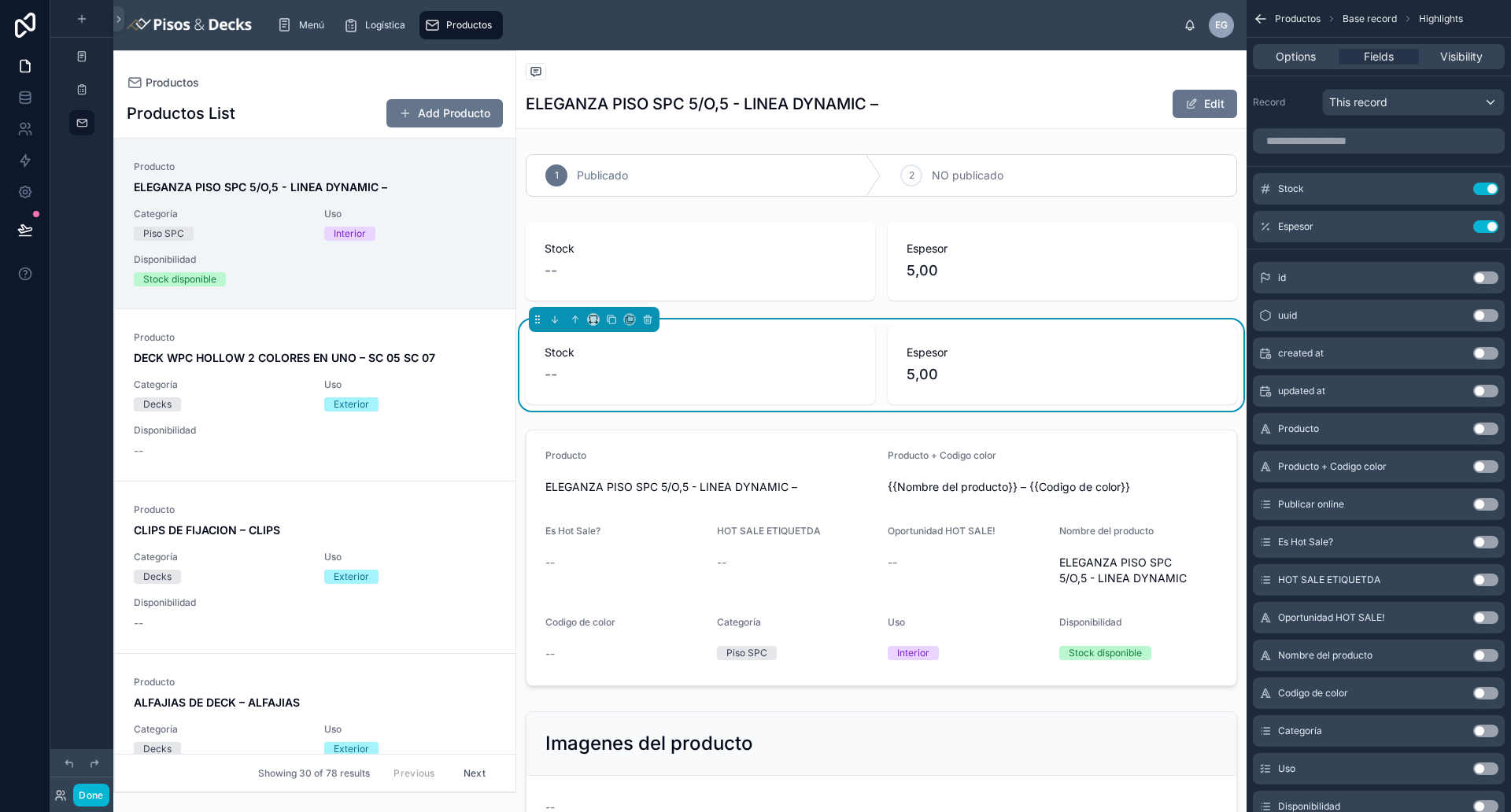
click at [673, 357] on span "Stock" at bounding box center [700, 352] width 311 height 16
click at [698, 374] on div "--" at bounding box center [700, 374] width 311 height 22
click at [650, 323] on icon at bounding box center [647, 319] width 11 height 11
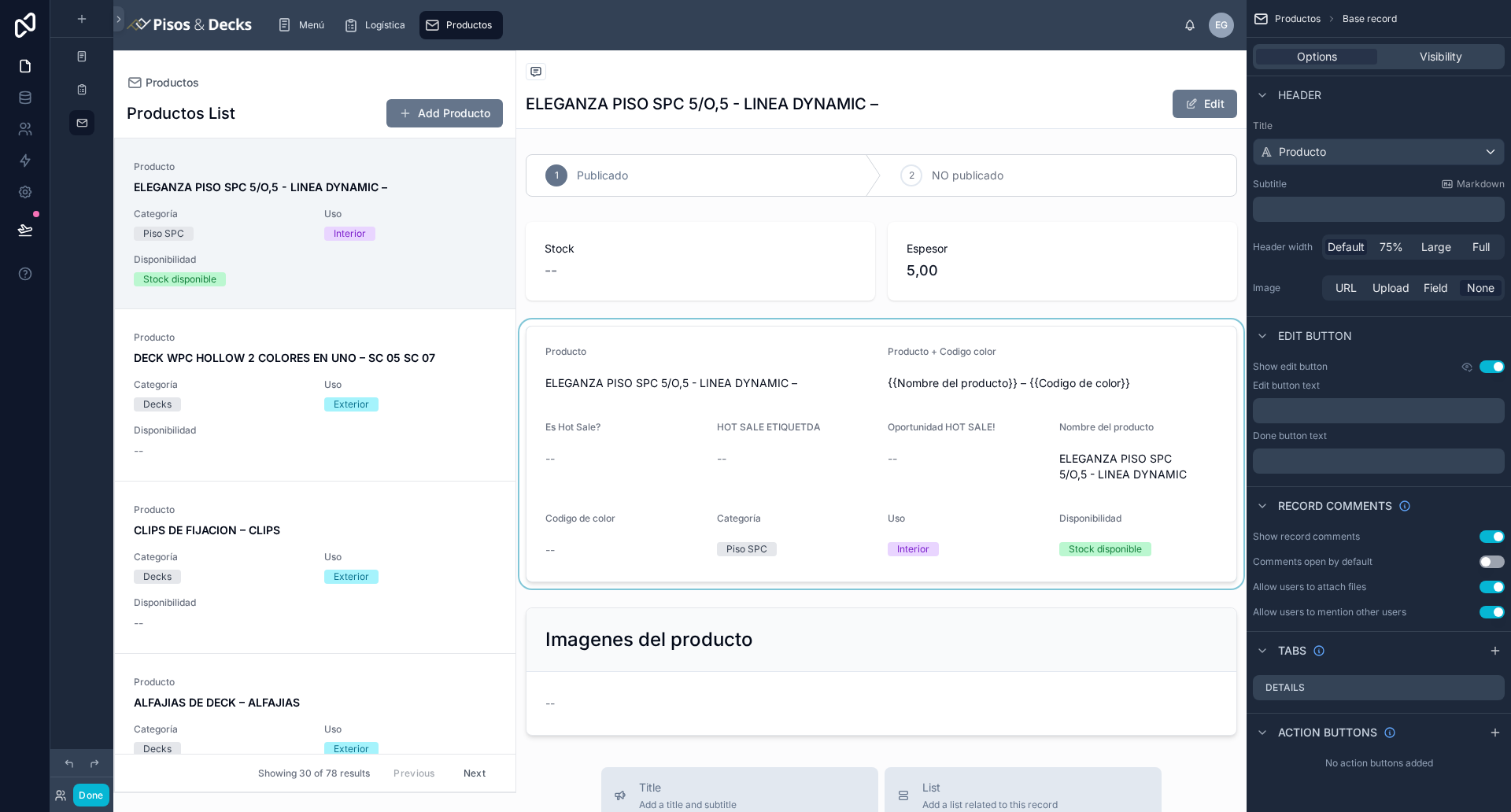
click at [704, 360] on div at bounding box center [881, 454] width 730 height 269
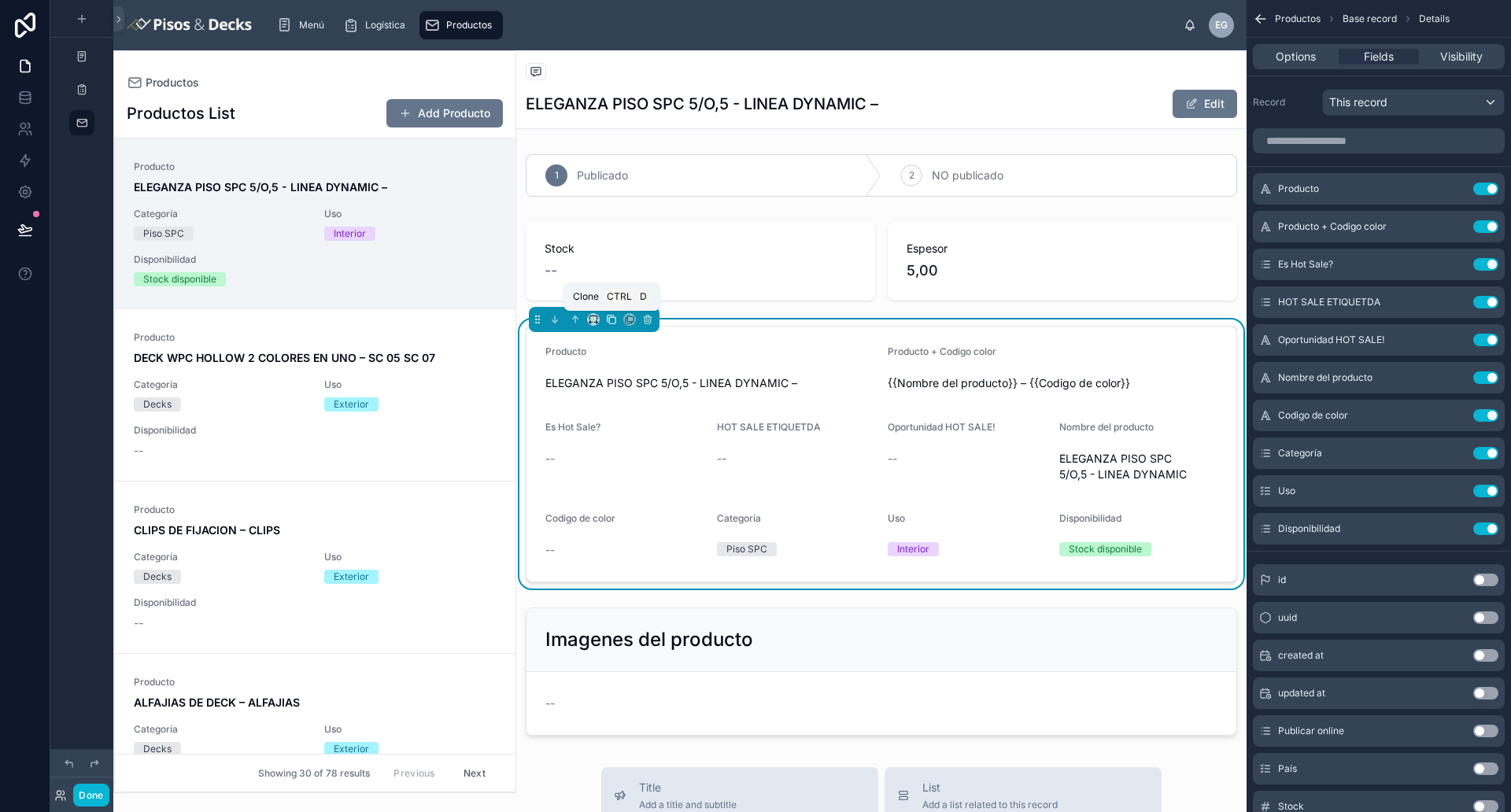
click at [609, 321] on icon at bounding box center [611, 319] width 11 height 11
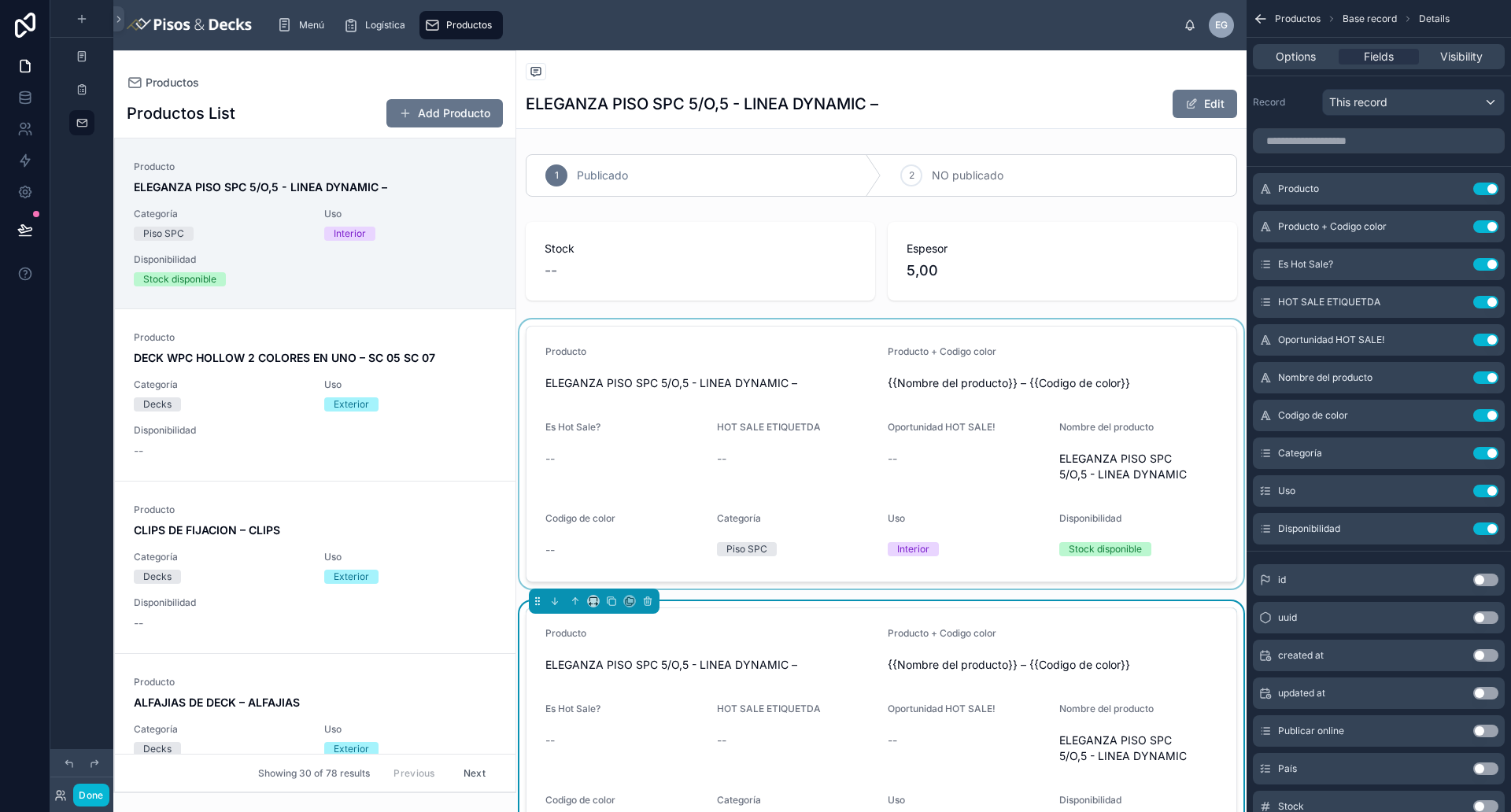
click at [659, 363] on div at bounding box center [881, 454] width 730 height 269
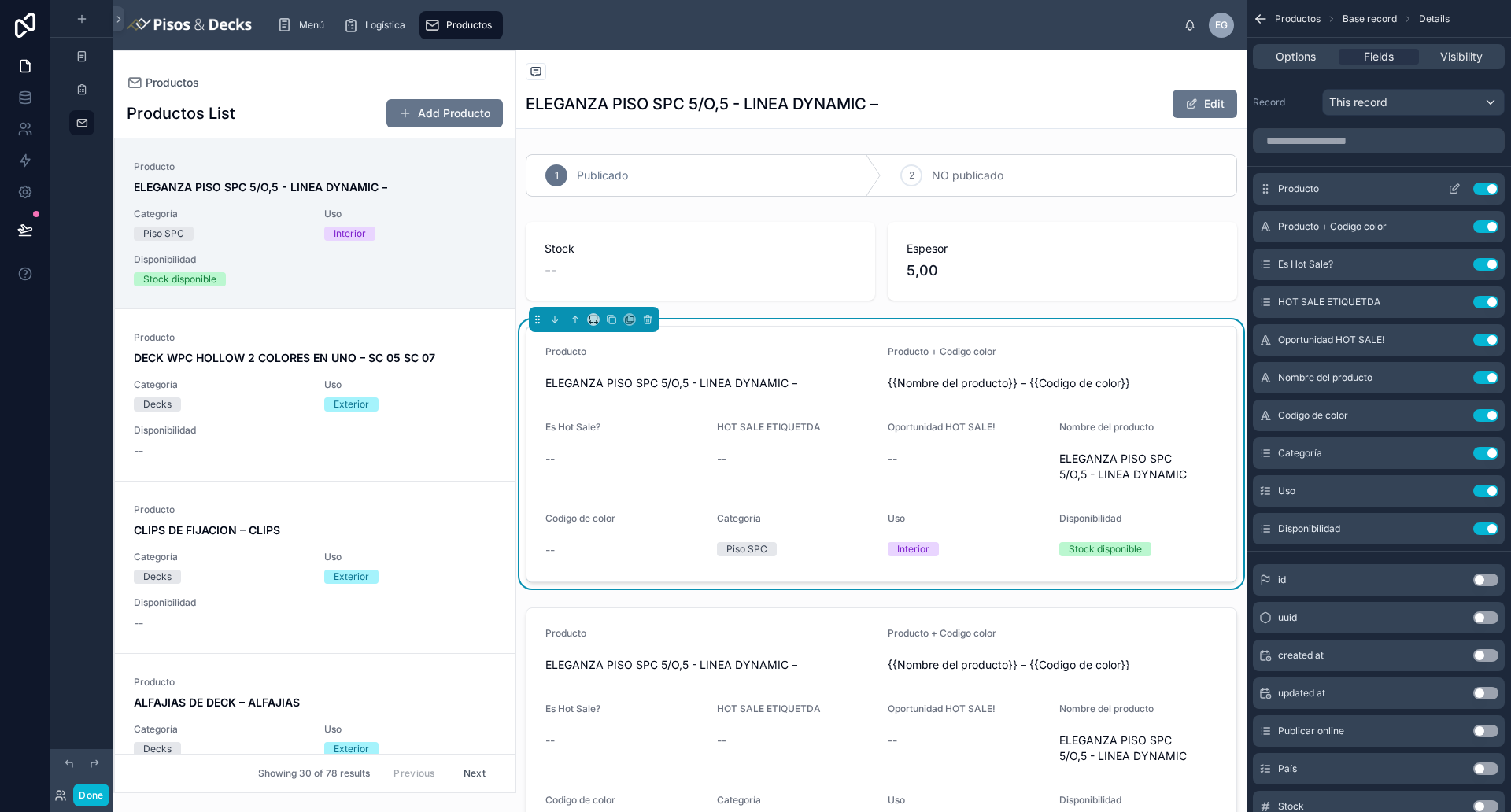
click at [1208, 190] on button "Use setting" at bounding box center [1485, 188] width 25 height 13
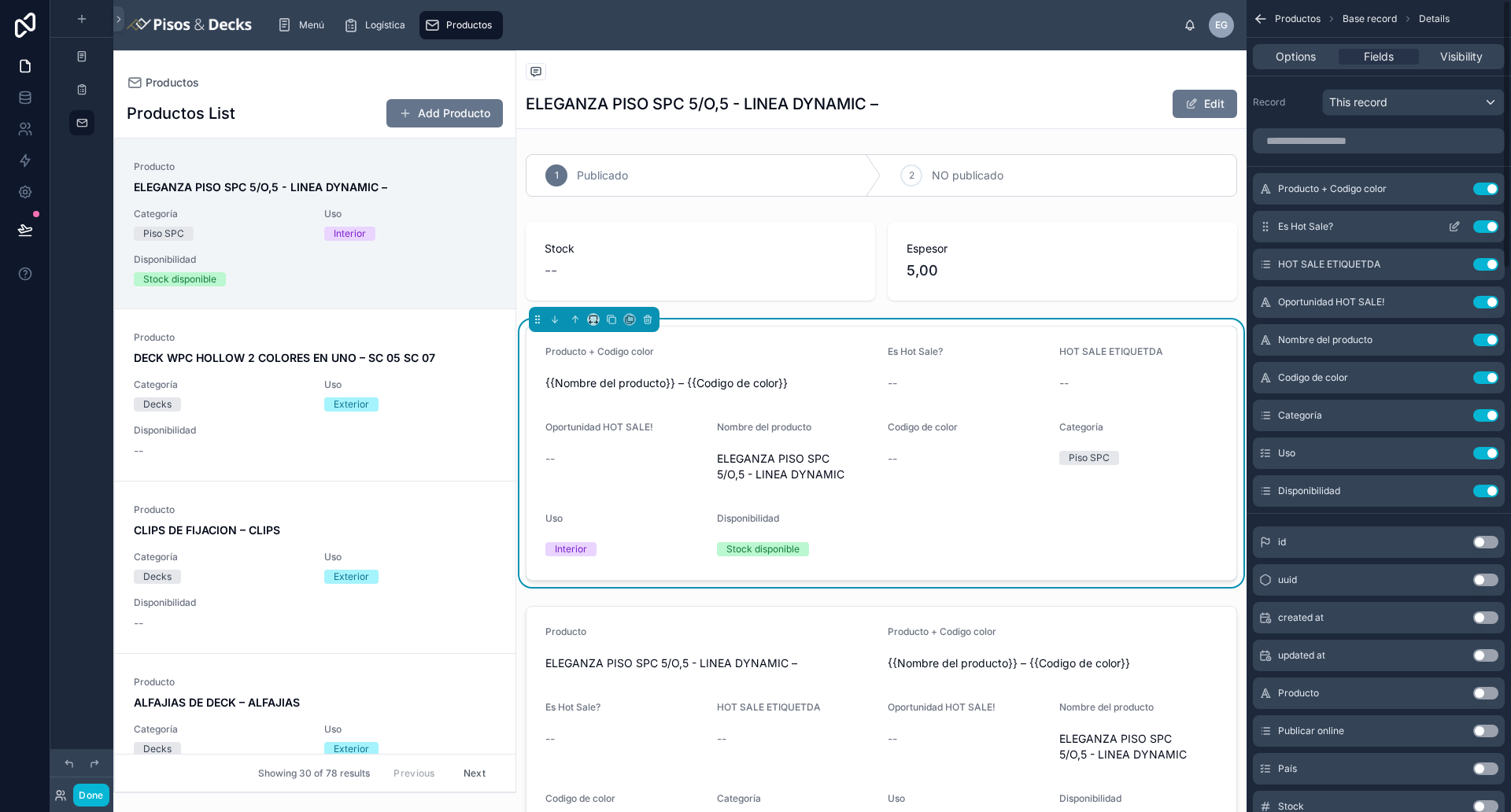
click at [1208, 193] on button "Use setting" at bounding box center [1485, 188] width 25 height 13
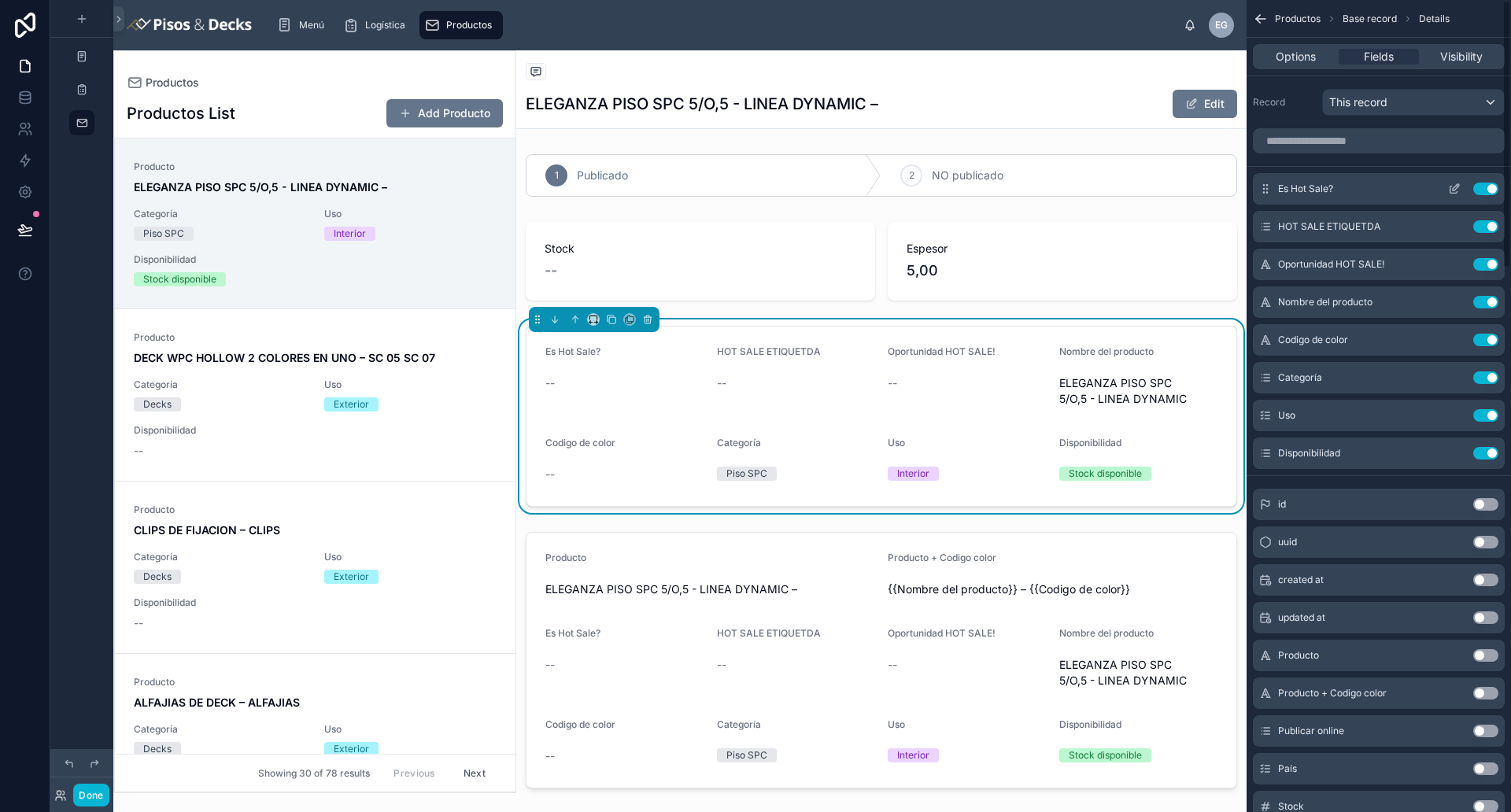
click at [1208, 191] on button "Use setting" at bounding box center [1485, 188] width 25 height 13
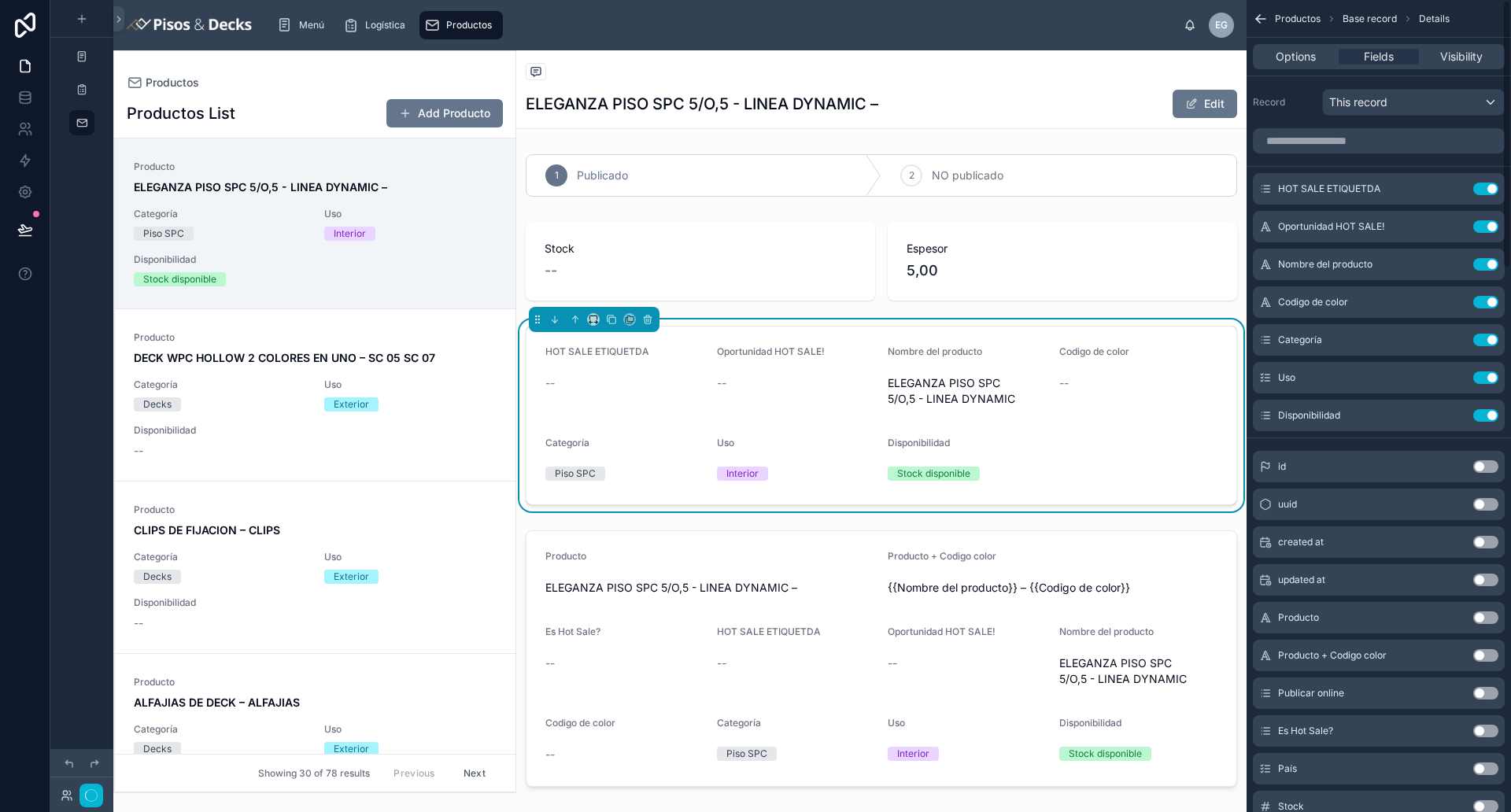
click at [1208, 191] on button "Use setting" at bounding box center [1485, 188] width 25 height 13
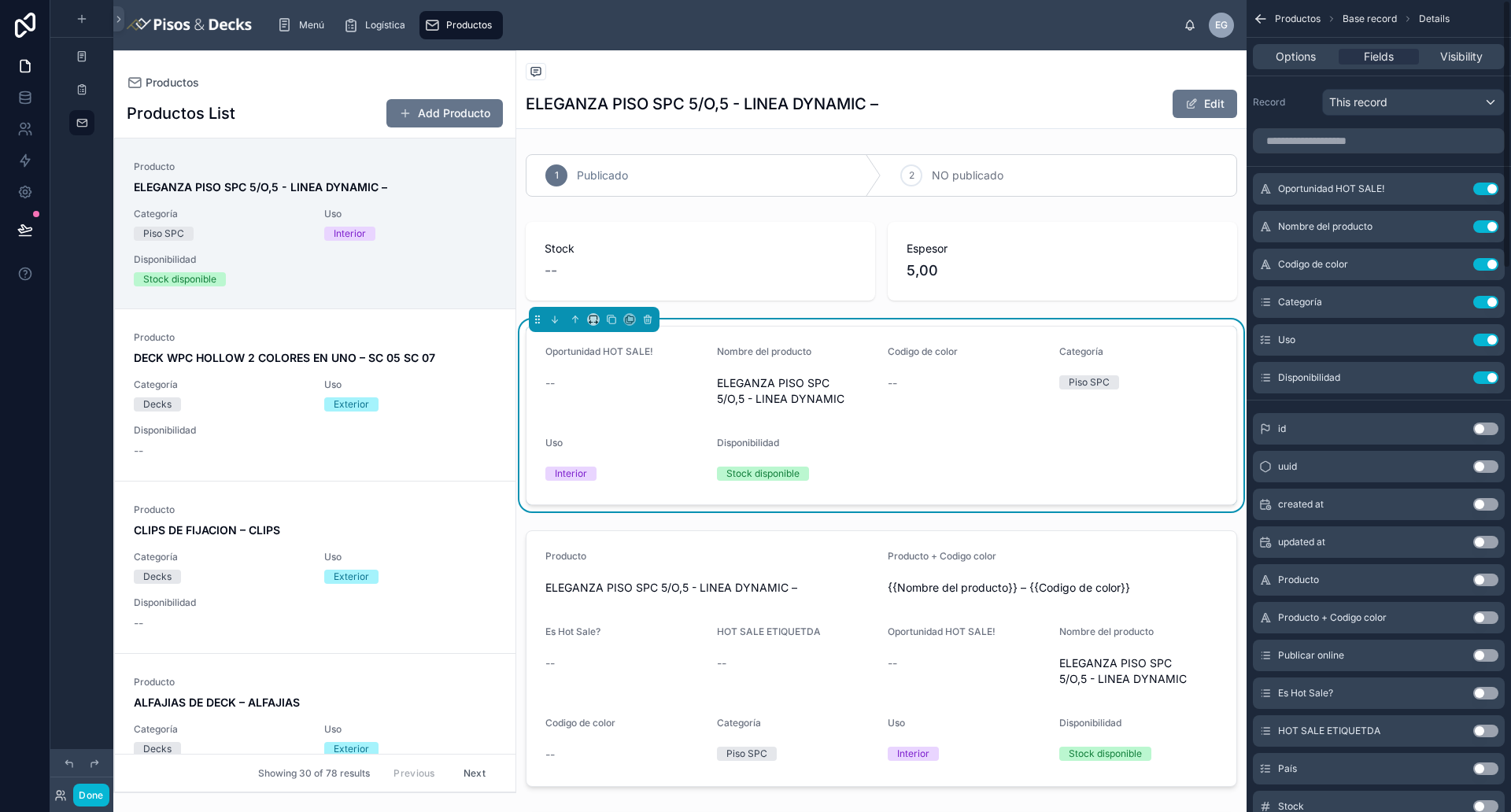
click at [1208, 191] on button "Use setting" at bounding box center [1485, 188] width 25 height 13
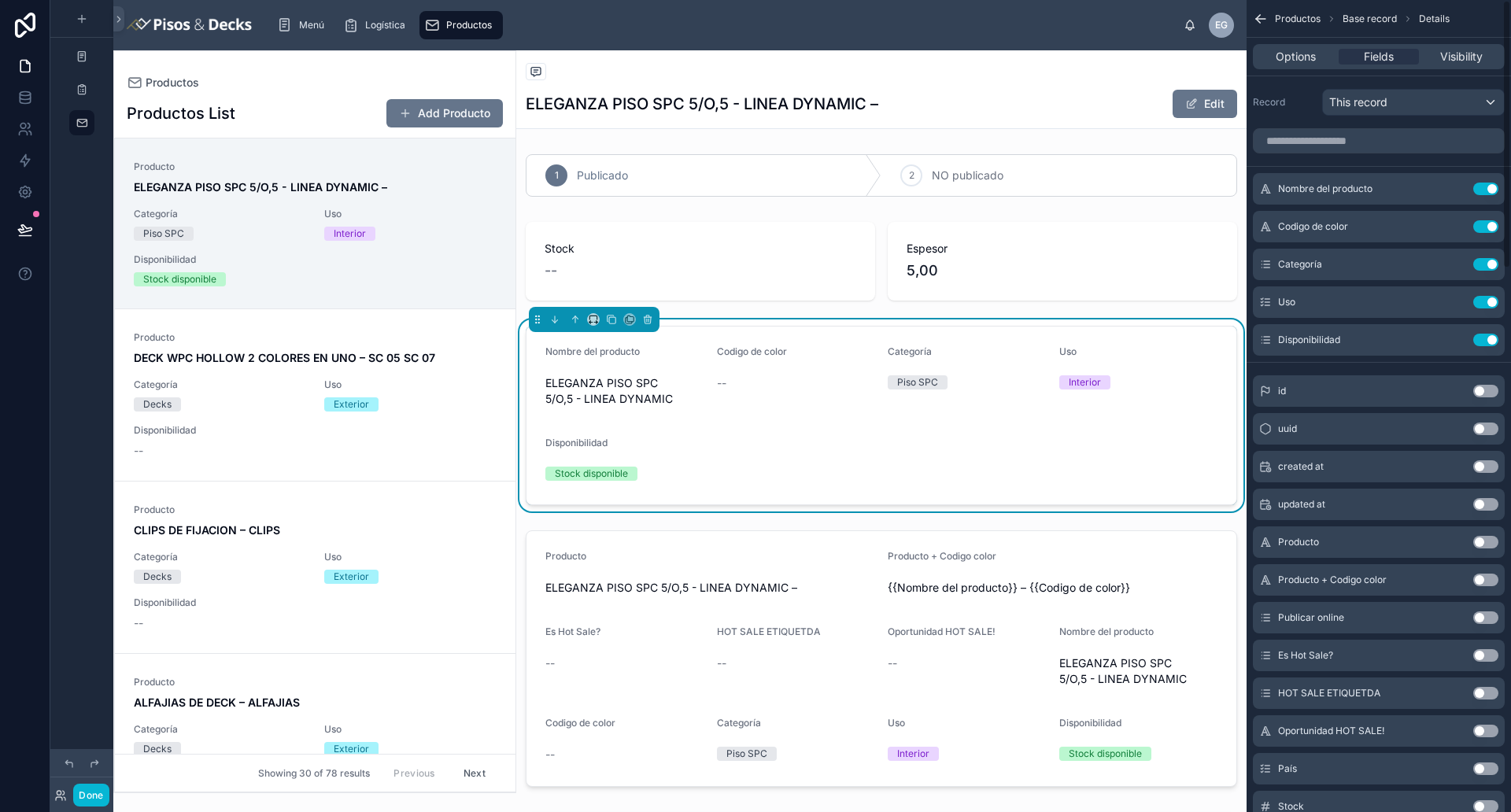
click at [1208, 191] on button "Use setting" at bounding box center [1485, 188] width 25 height 13
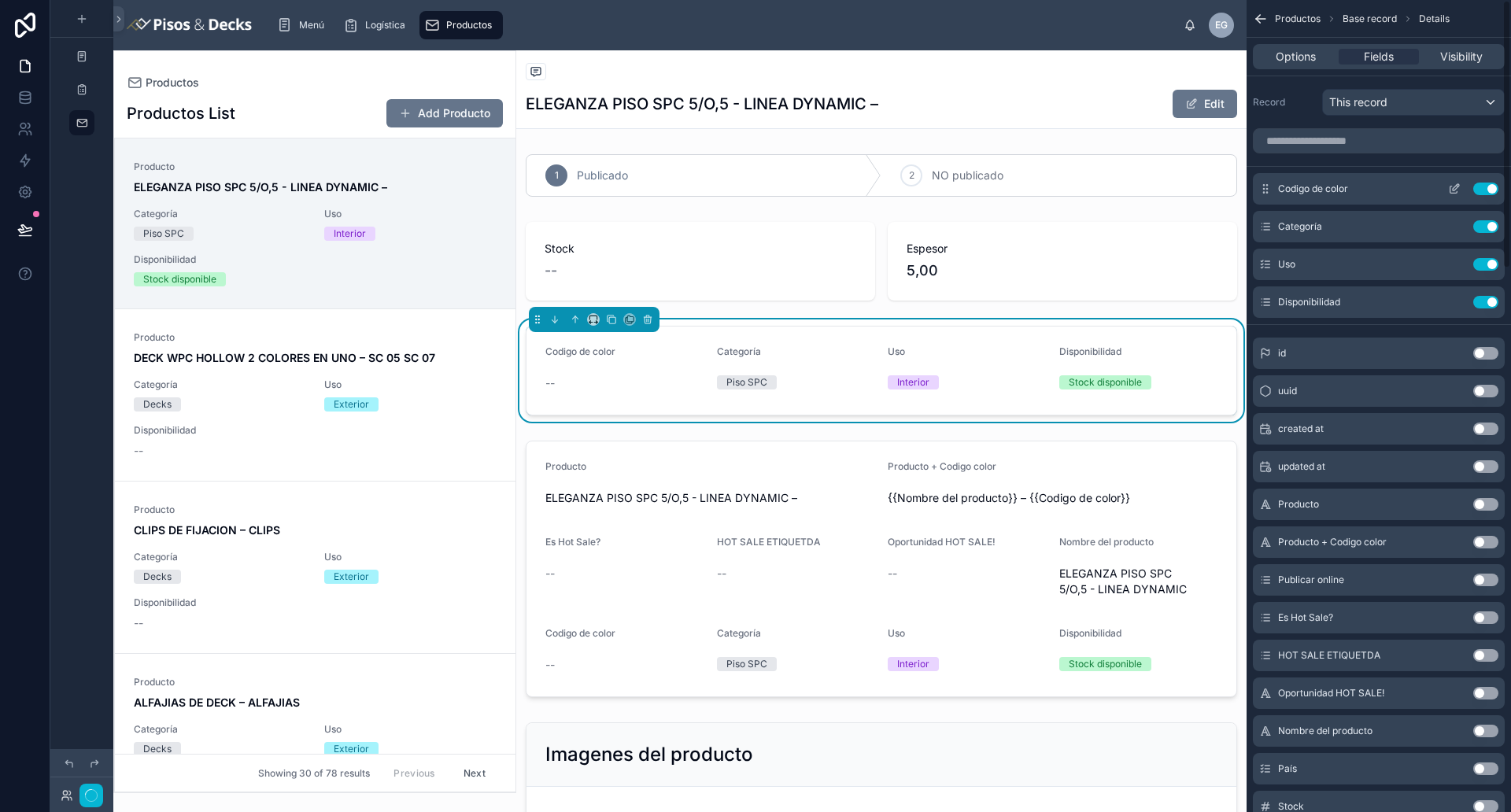
click at [1208, 191] on button "Use setting" at bounding box center [1485, 188] width 25 height 13
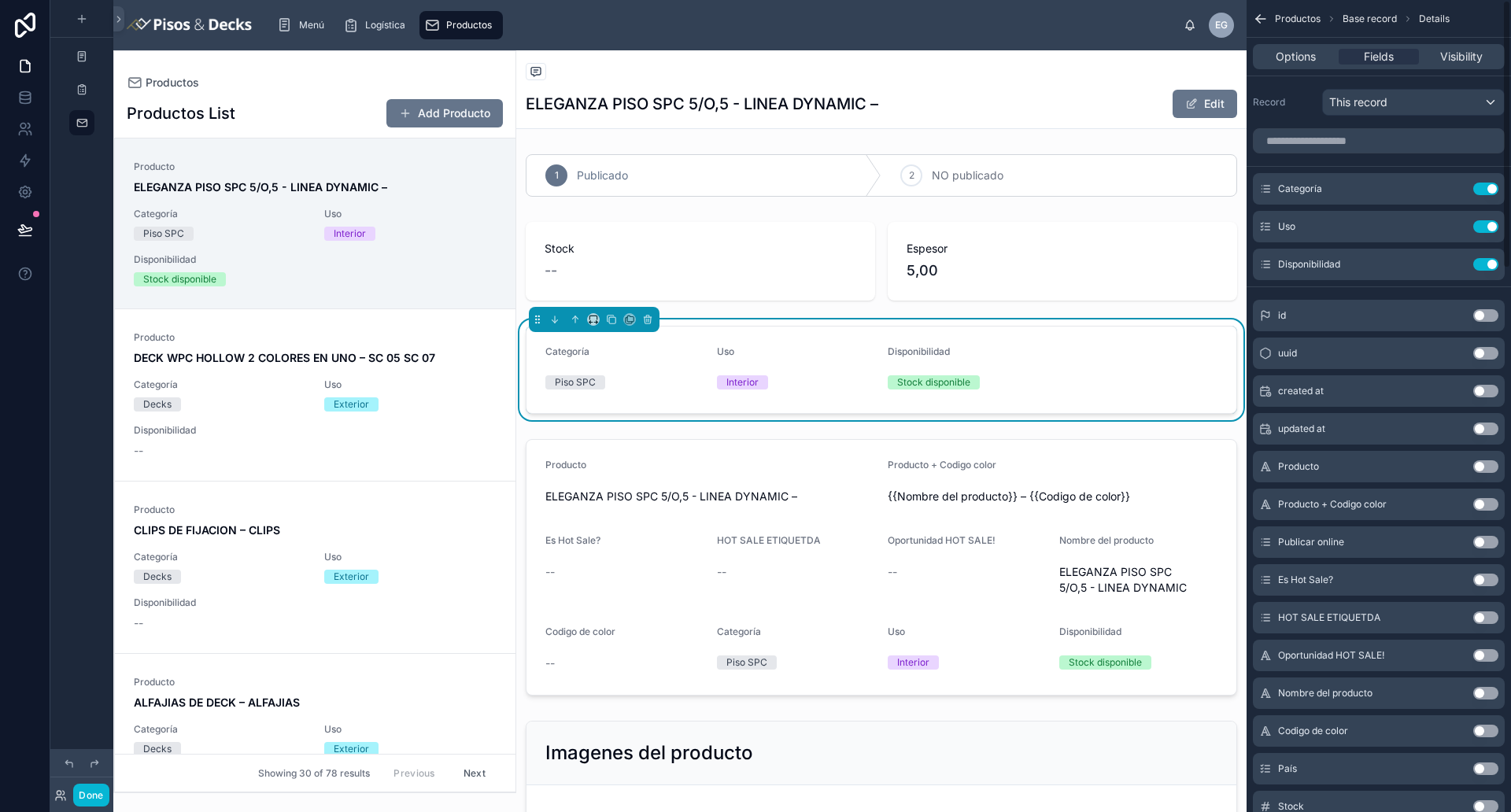
click at [1208, 191] on button "Use setting" at bounding box center [1485, 188] width 25 height 13
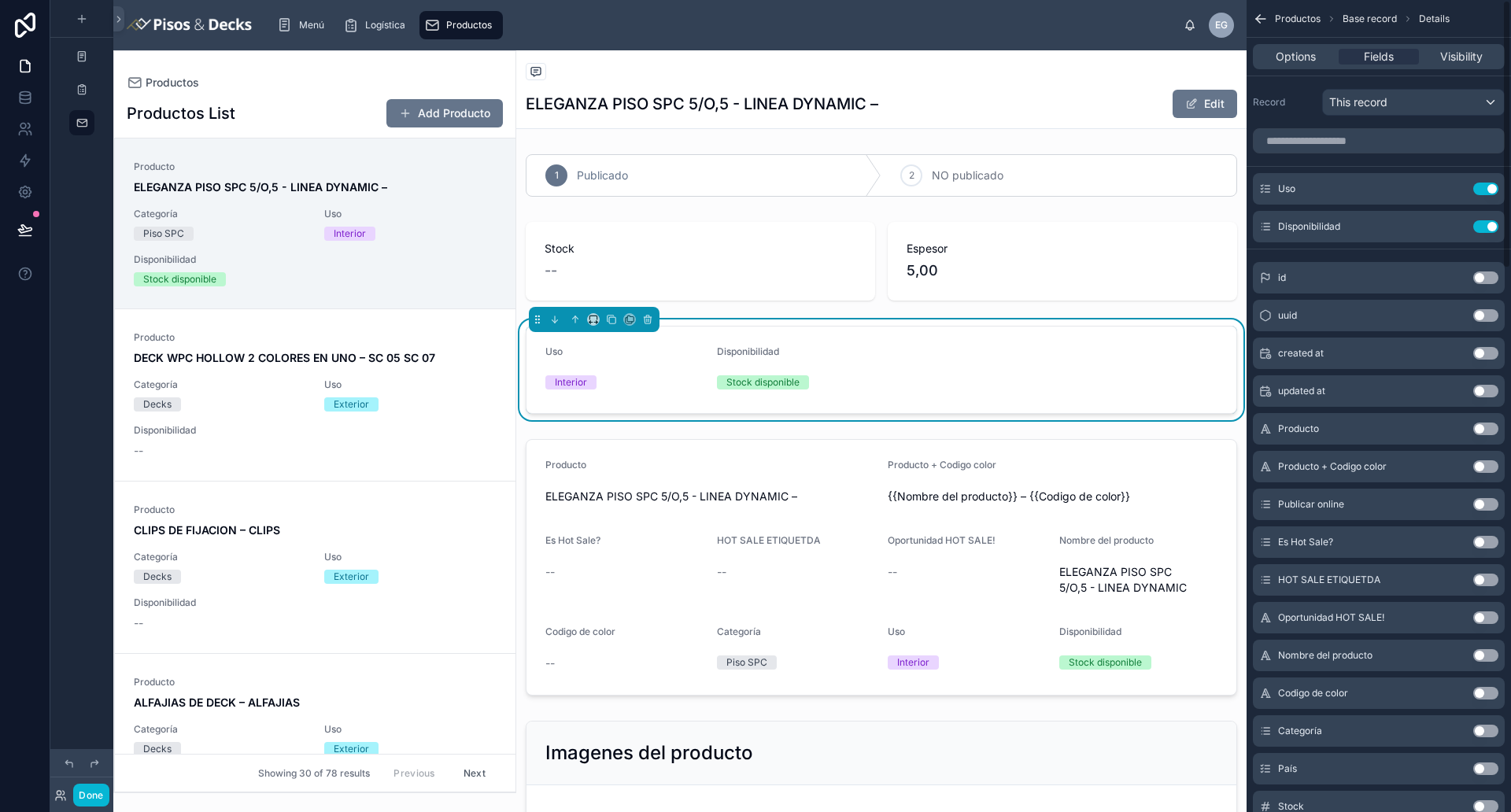
click at [1208, 191] on button "Use setting" at bounding box center [1485, 188] width 25 height 13
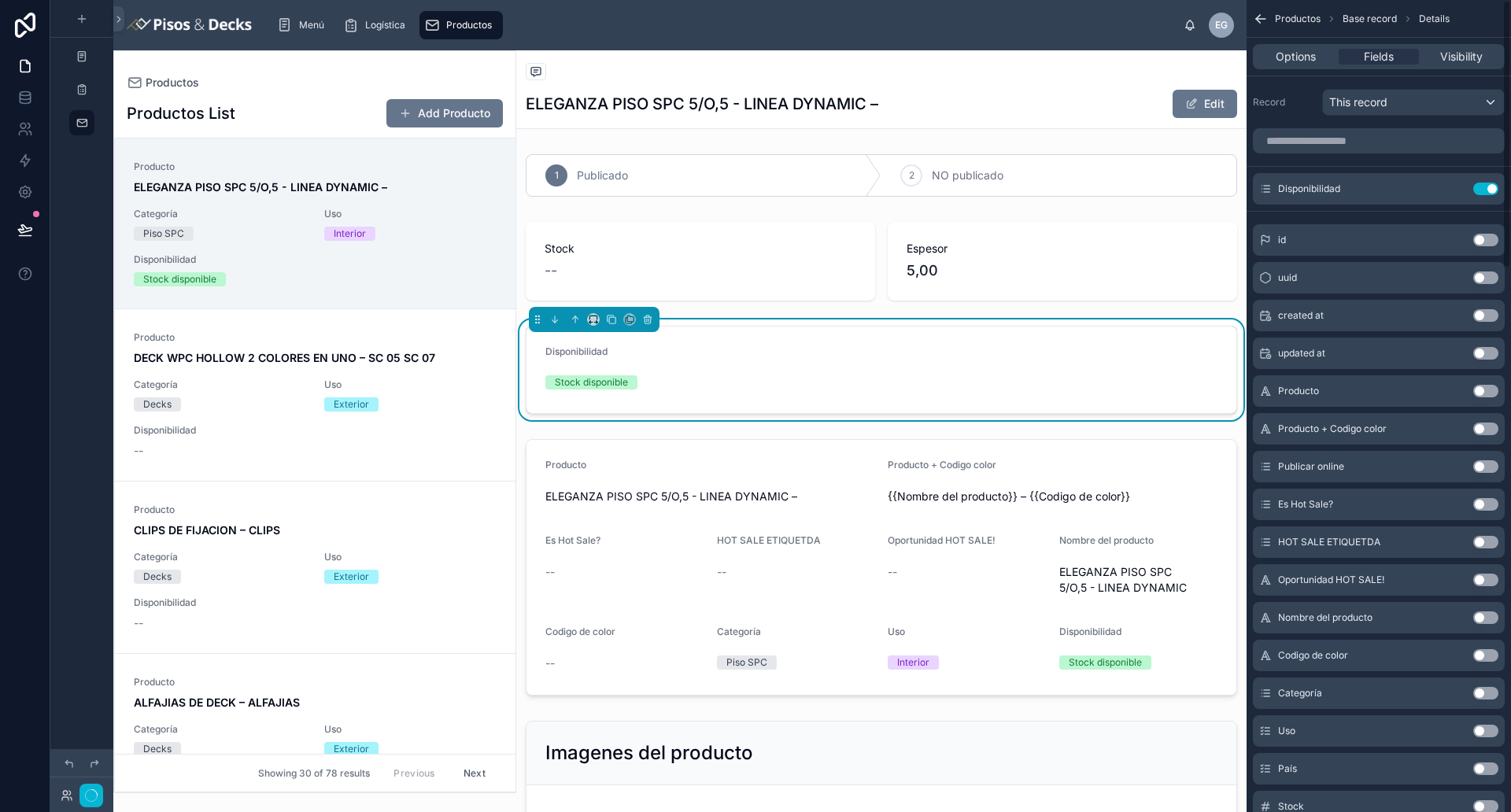
click at [1208, 191] on button "Use setting" at bounding box center [1485, 188] width 25 height 13
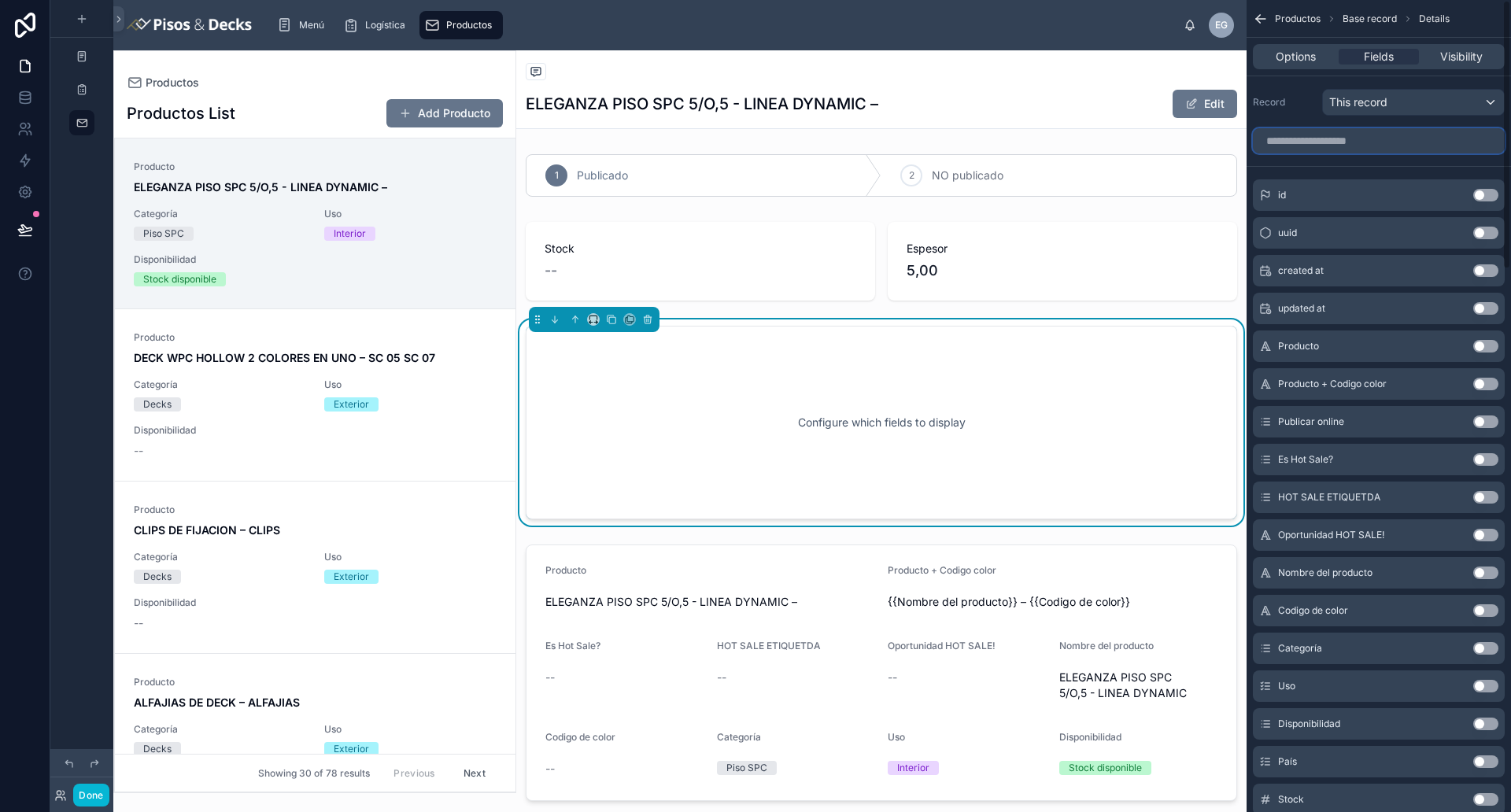
click at [1208, 128] on input "scrollable content" at bounding box center [1378, 141] width 252 height 25
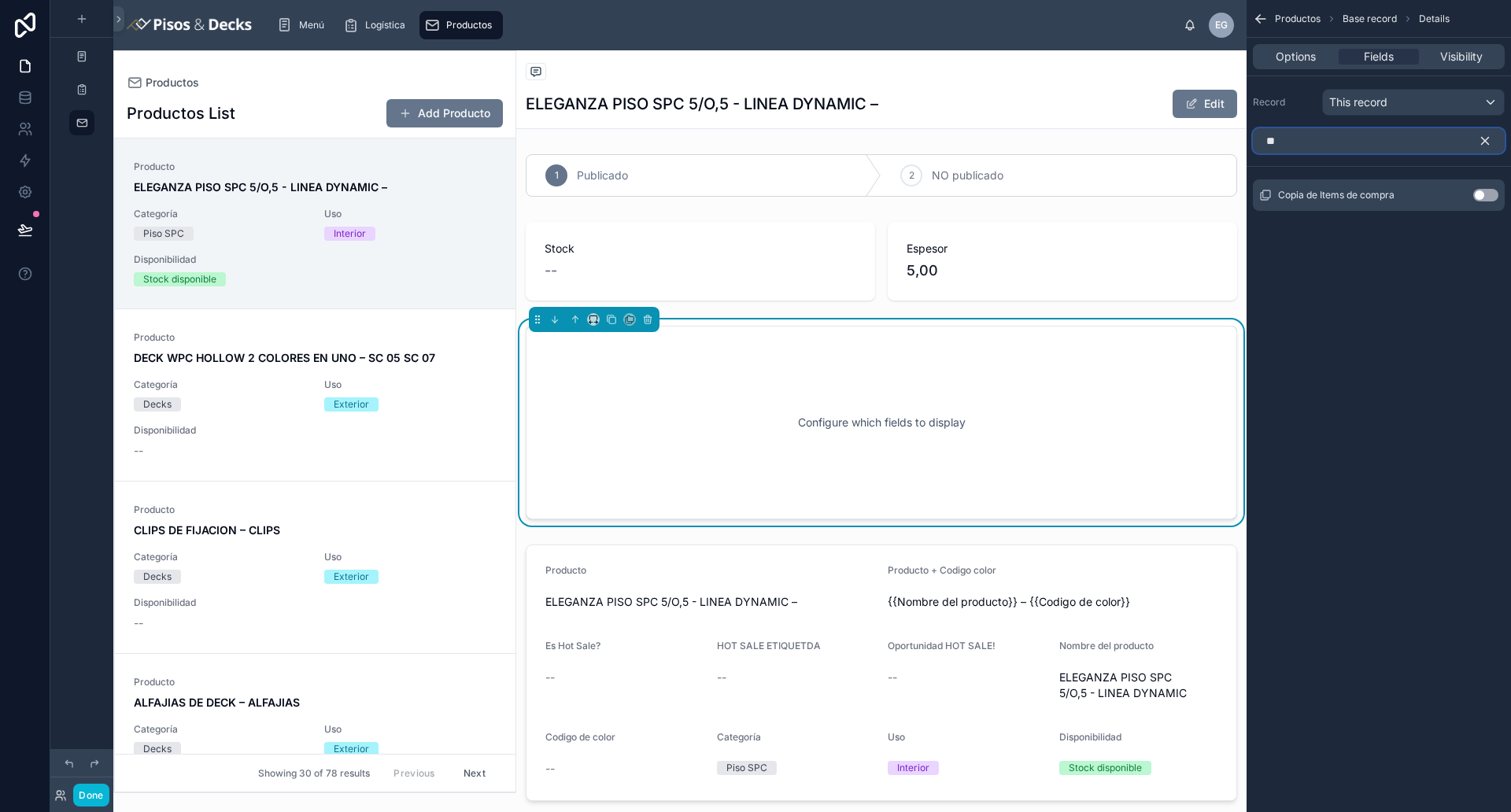
type input "*"
type input "*****"
click at [1208, 193] on button "Use setting" at bounding box center [1485, 195] width 25 height 13
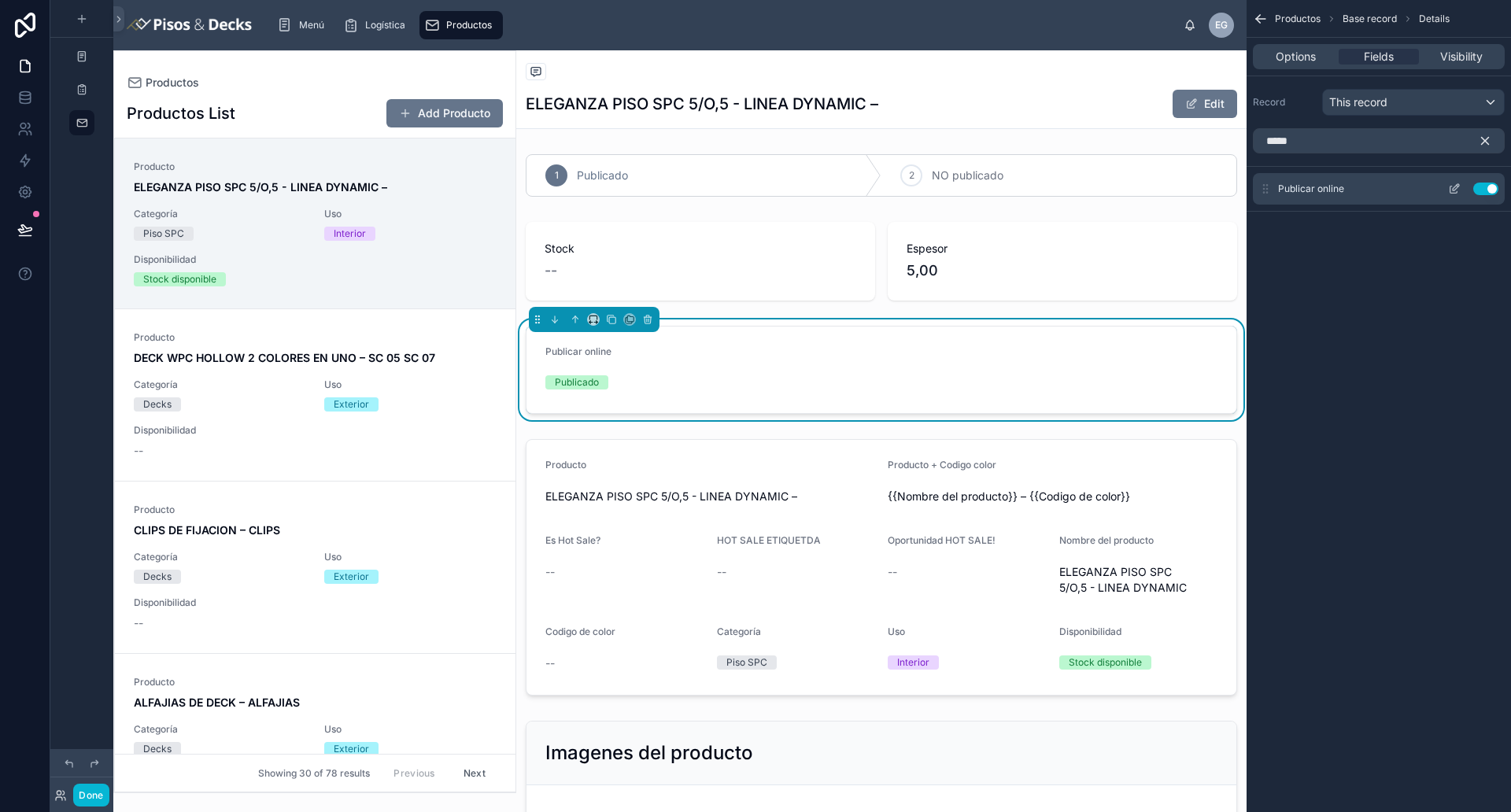
click at [1208, 188] on icon "scrollable content" at bounding box center [1456, 188] width 7 height 7
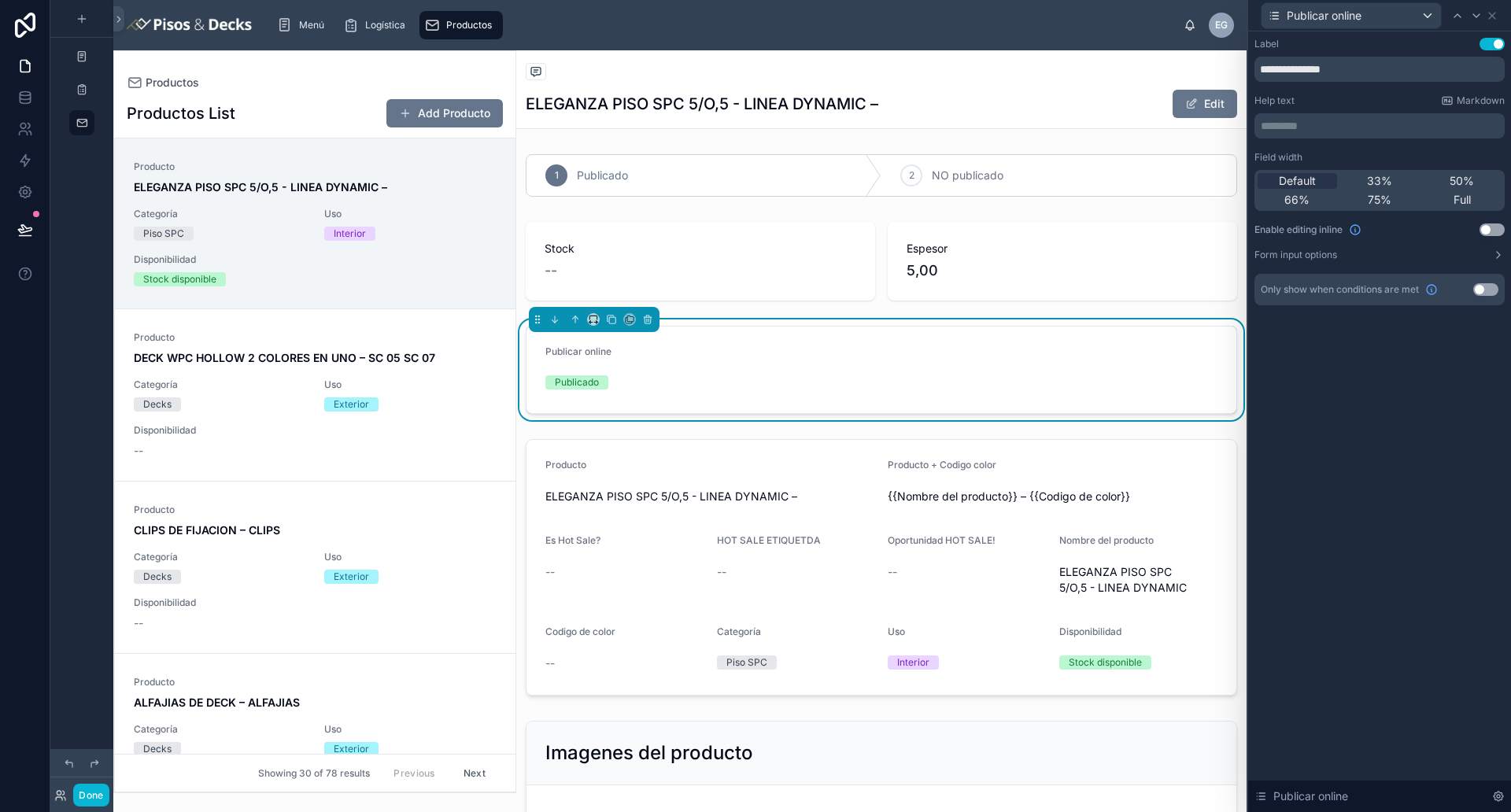
click at [1208, 229] on button "Use setting" at bounding box center [1492, 229] width 25 height 13
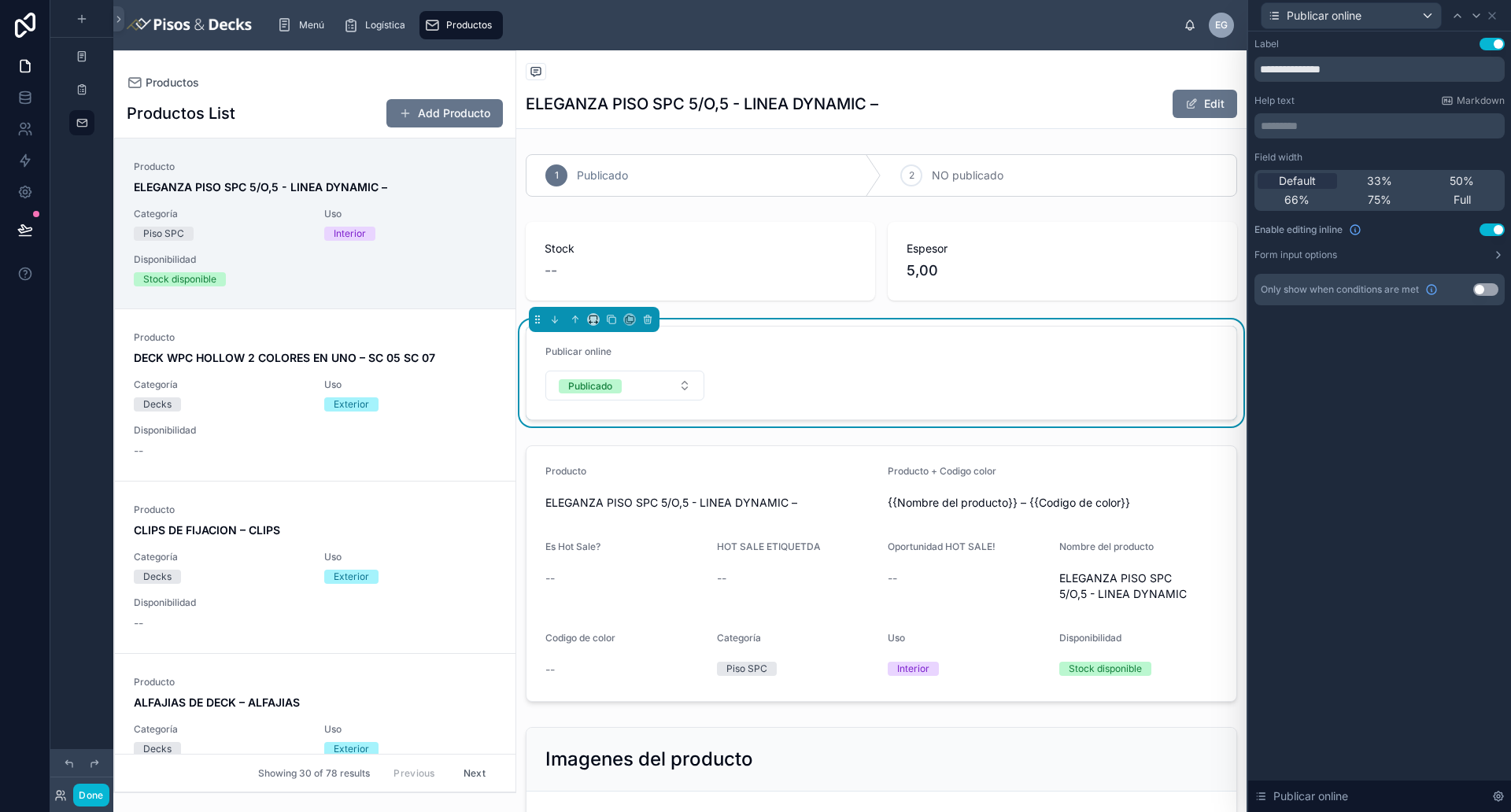
drag, startPoint x: 1410, startPoint y: 373, endPoint x: 1395, endPoint y: 323, distance: 52.2
click at [1208, 373] on div "**********" at bounding box center [1380, 422] width 263 height 780
drag, startPoint x: 1489, startPoint y: 234, endPoint x: 1390, endPoint y: 231, distance: 99.0
click at [1208, 234] on button "Use setting" at bounding box center [1492, 229] width 25 height 13
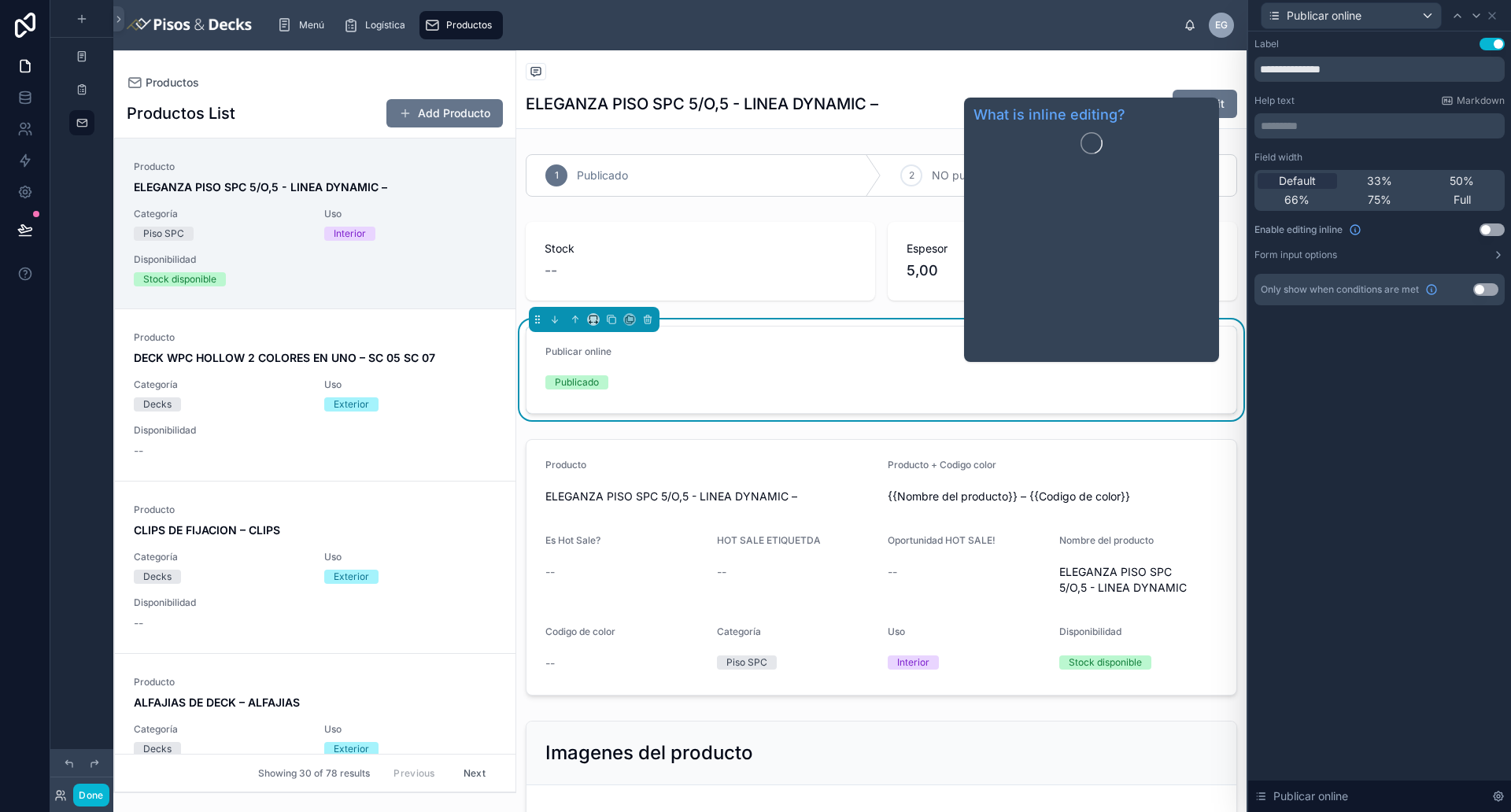
click at [966, 72] on div "Productos" at bounding box center [881, 72] width 712 height 19
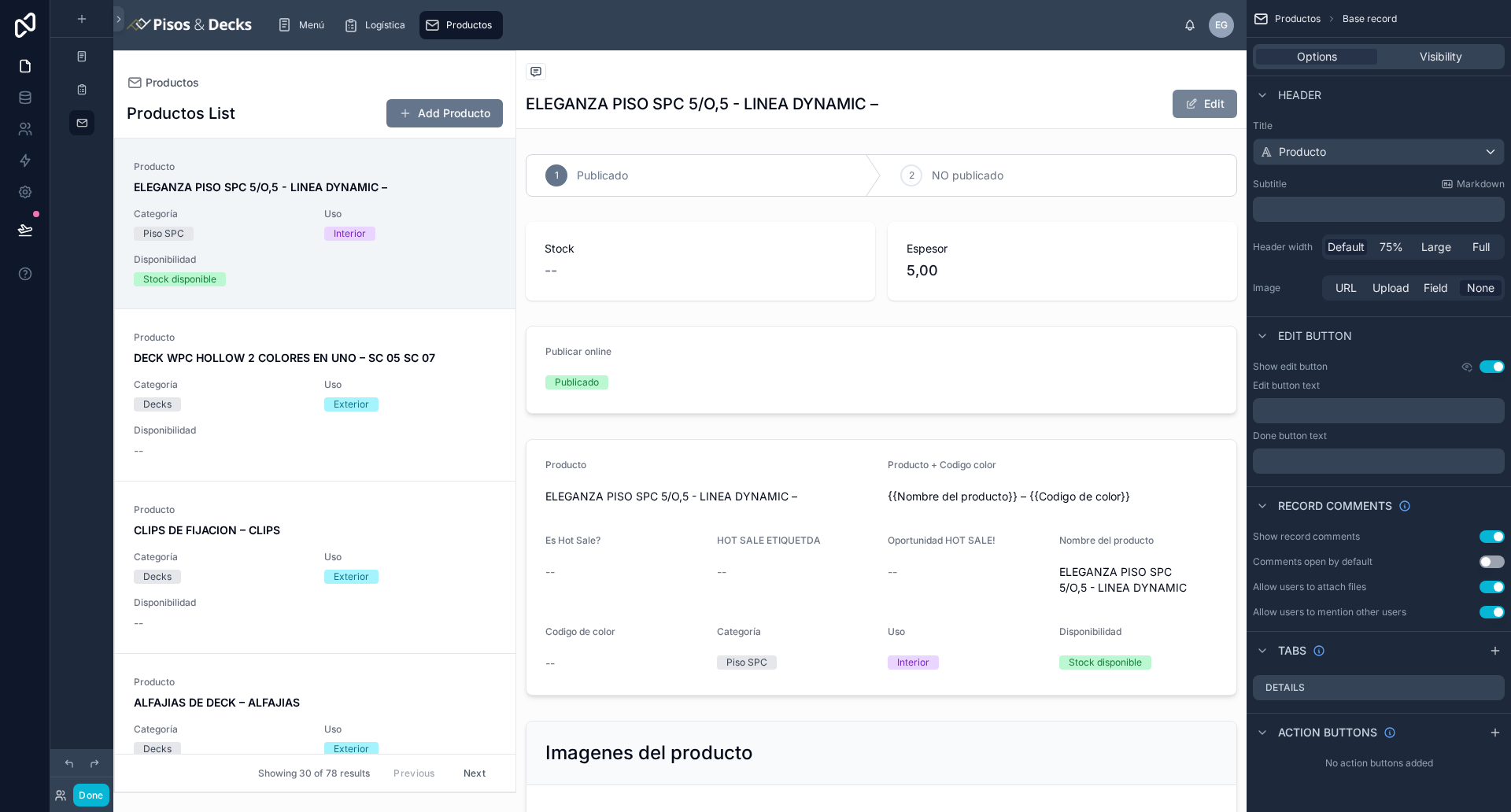
click at [1186, 106] on button "Edit" at bounding box center [1204, 104] width 64 height 28
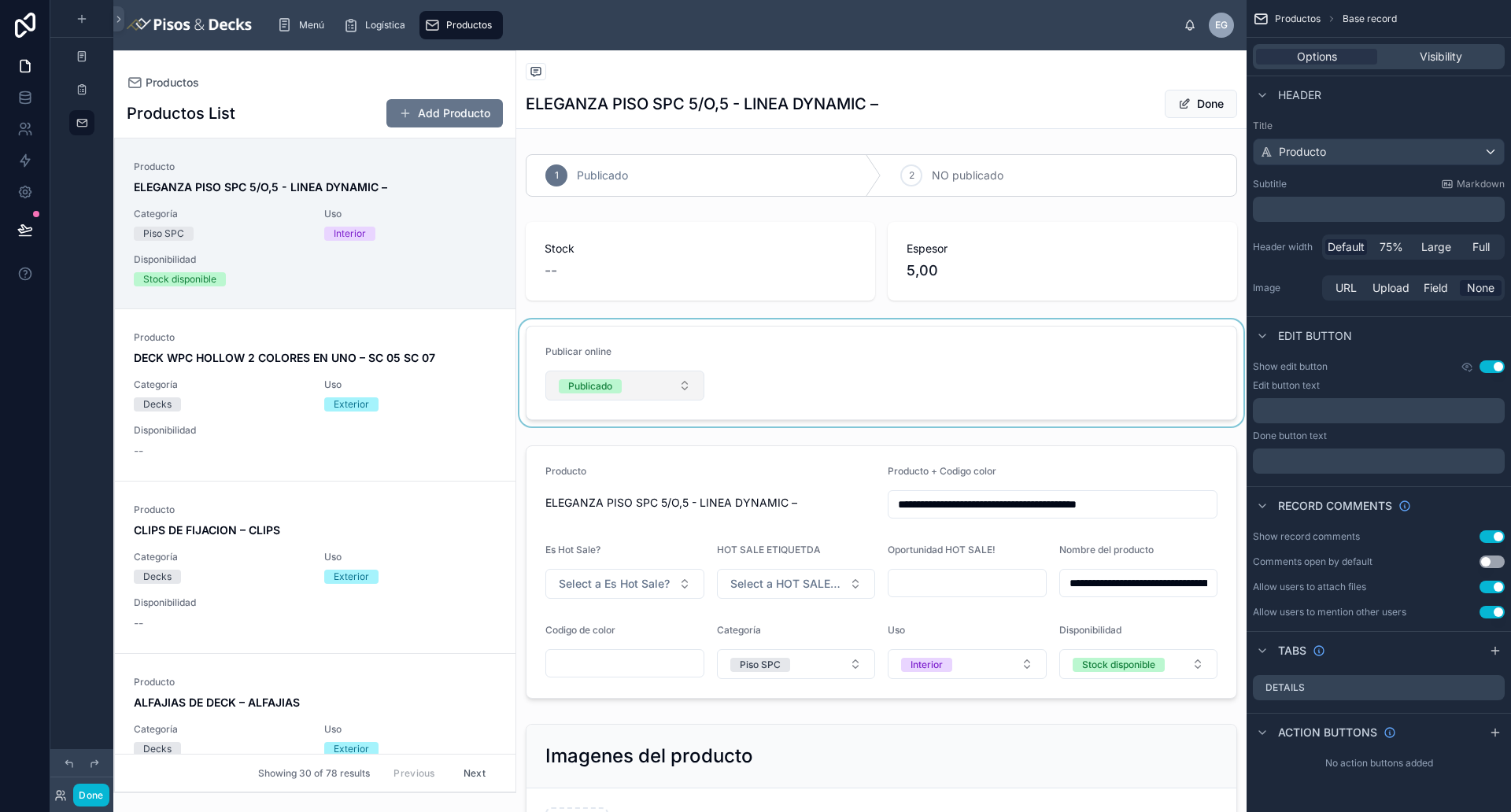
click at [691, 380] on div at bounding box center [881, 373] width 730 height 107
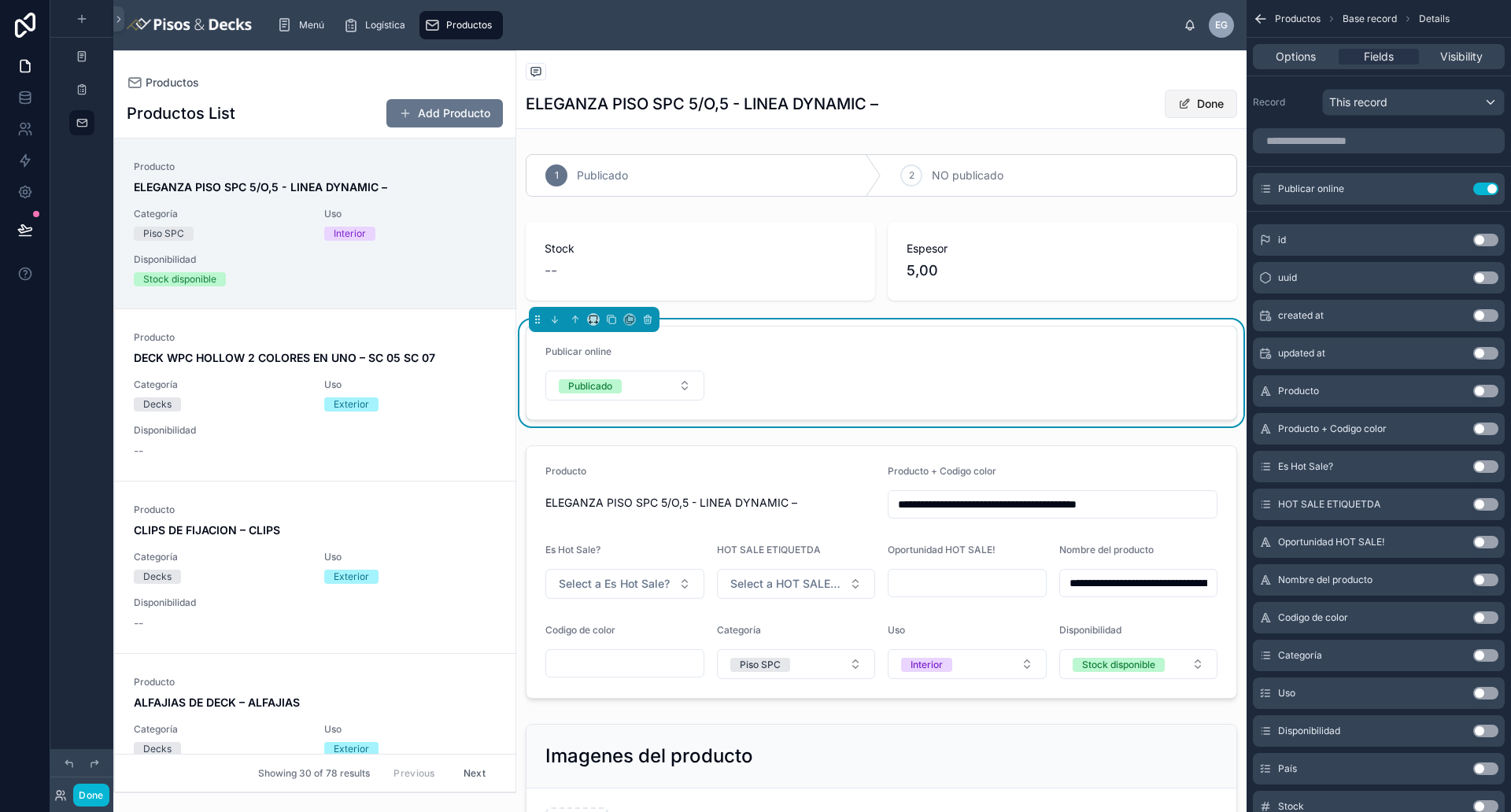
click at [1178, 101] on span at bounding box center [1184, 104] width 13 height 13
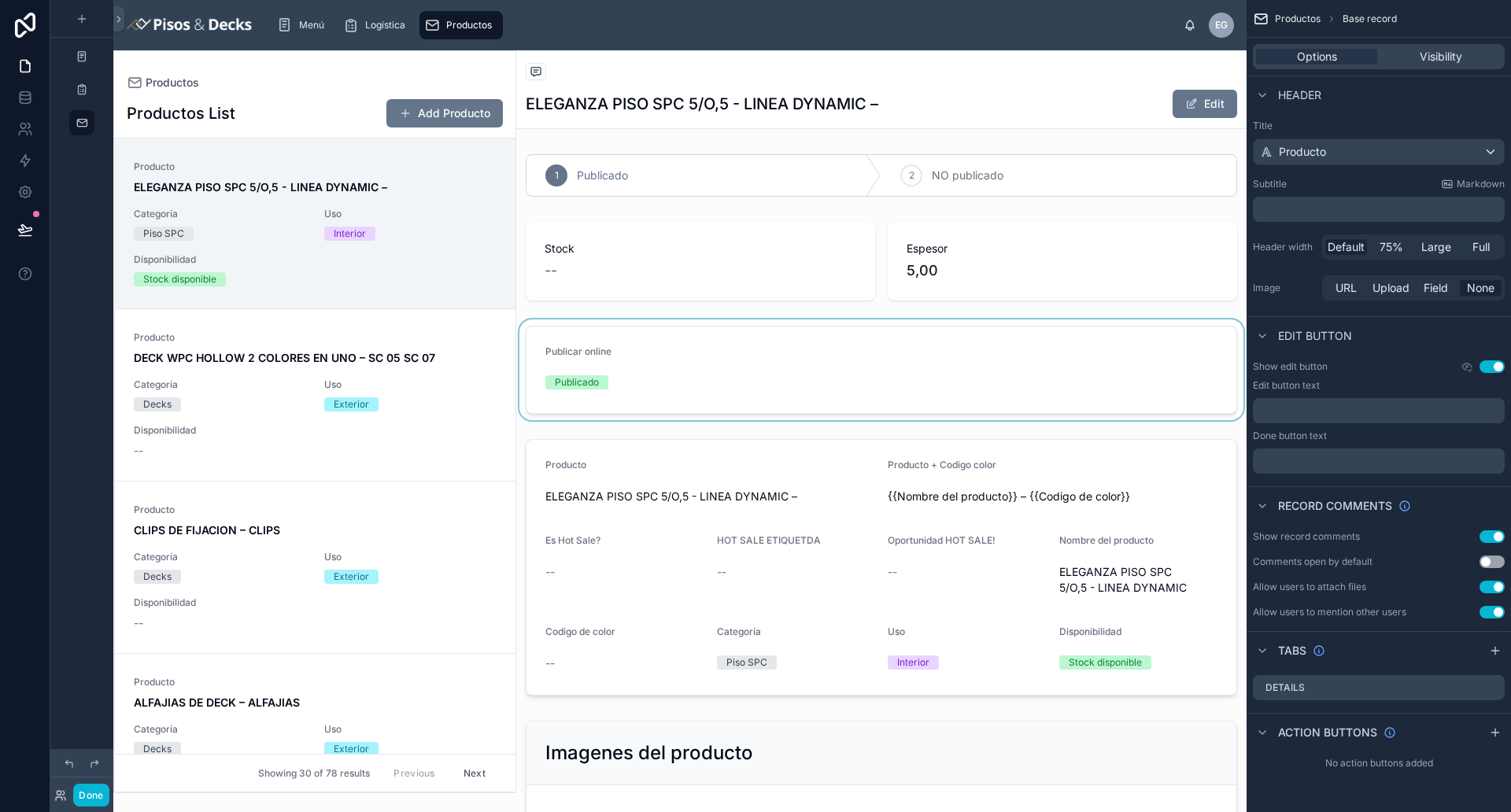
click at [835, 355] on div at bounding box center [881, 370] width 730 height 100
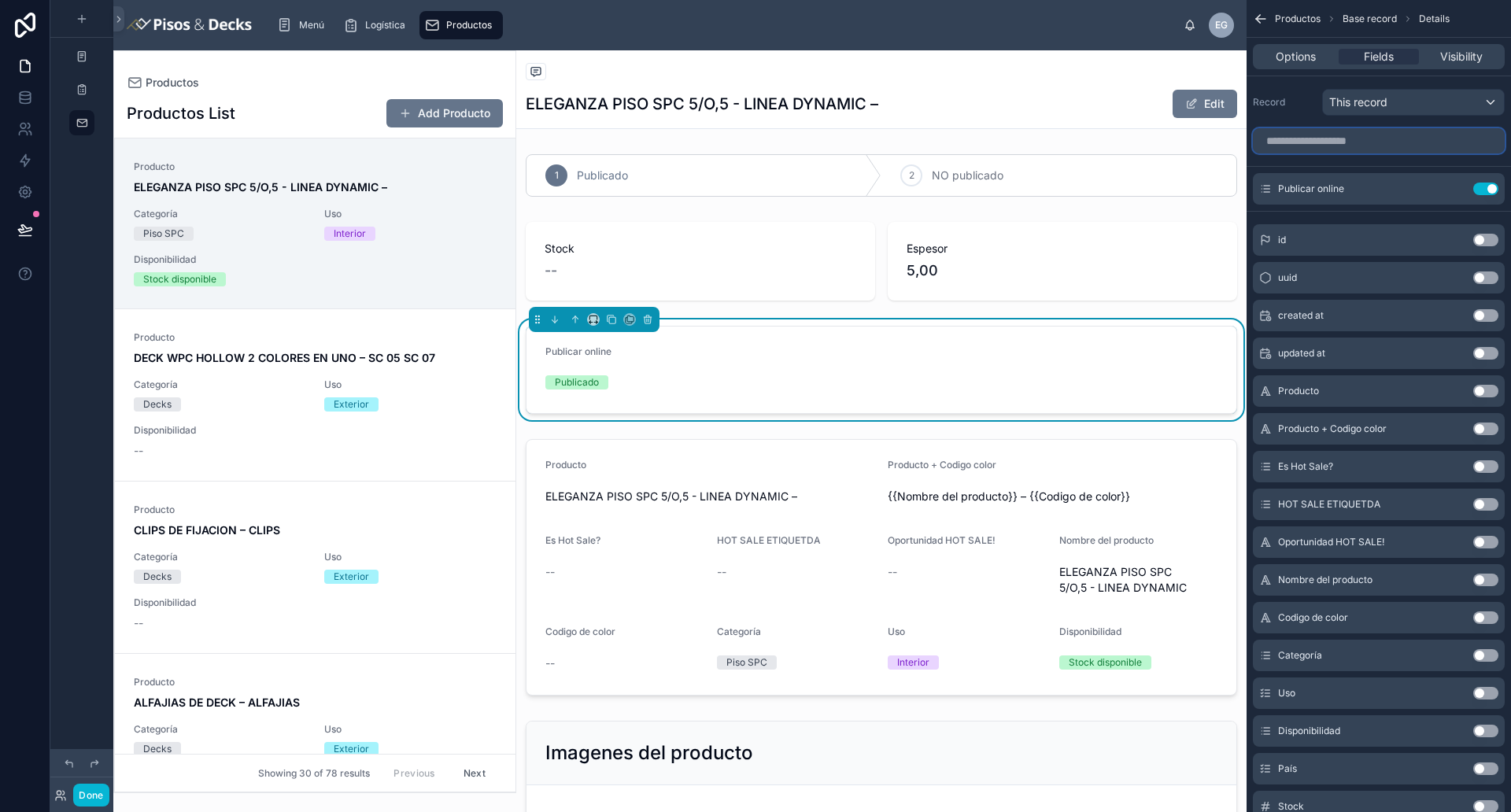
click at [1208, 146] on input "scrollable content" at bounding box center [1378, 141] width 252 height 25
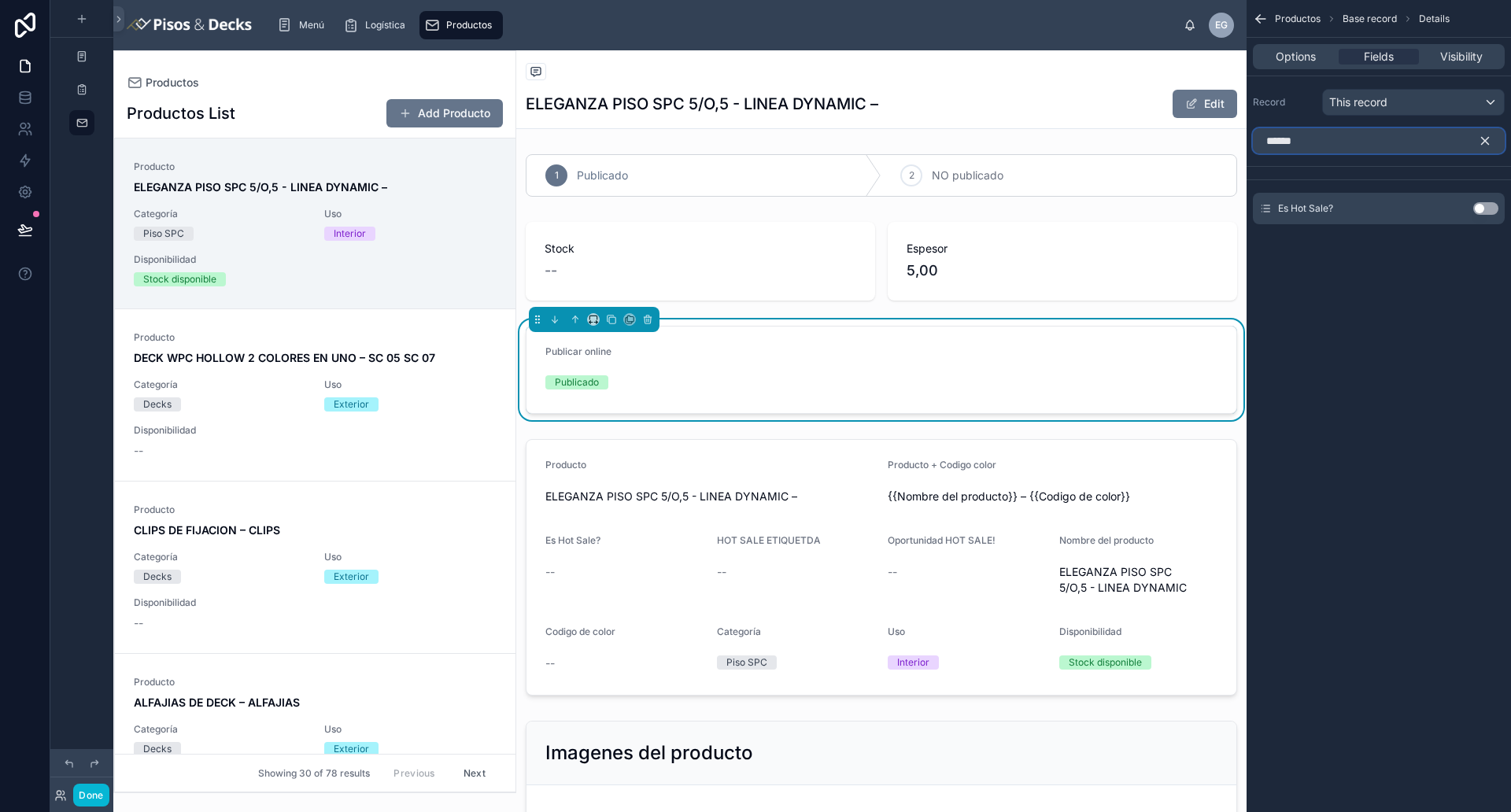
type input "******"
click at [1208, 208] on button "Use setting" at bounding box center [1485, 208] width 25 height 13
click at [1208, 186] on icon "scrollable content" at bounding box center [1453, 188] width 13 height 13
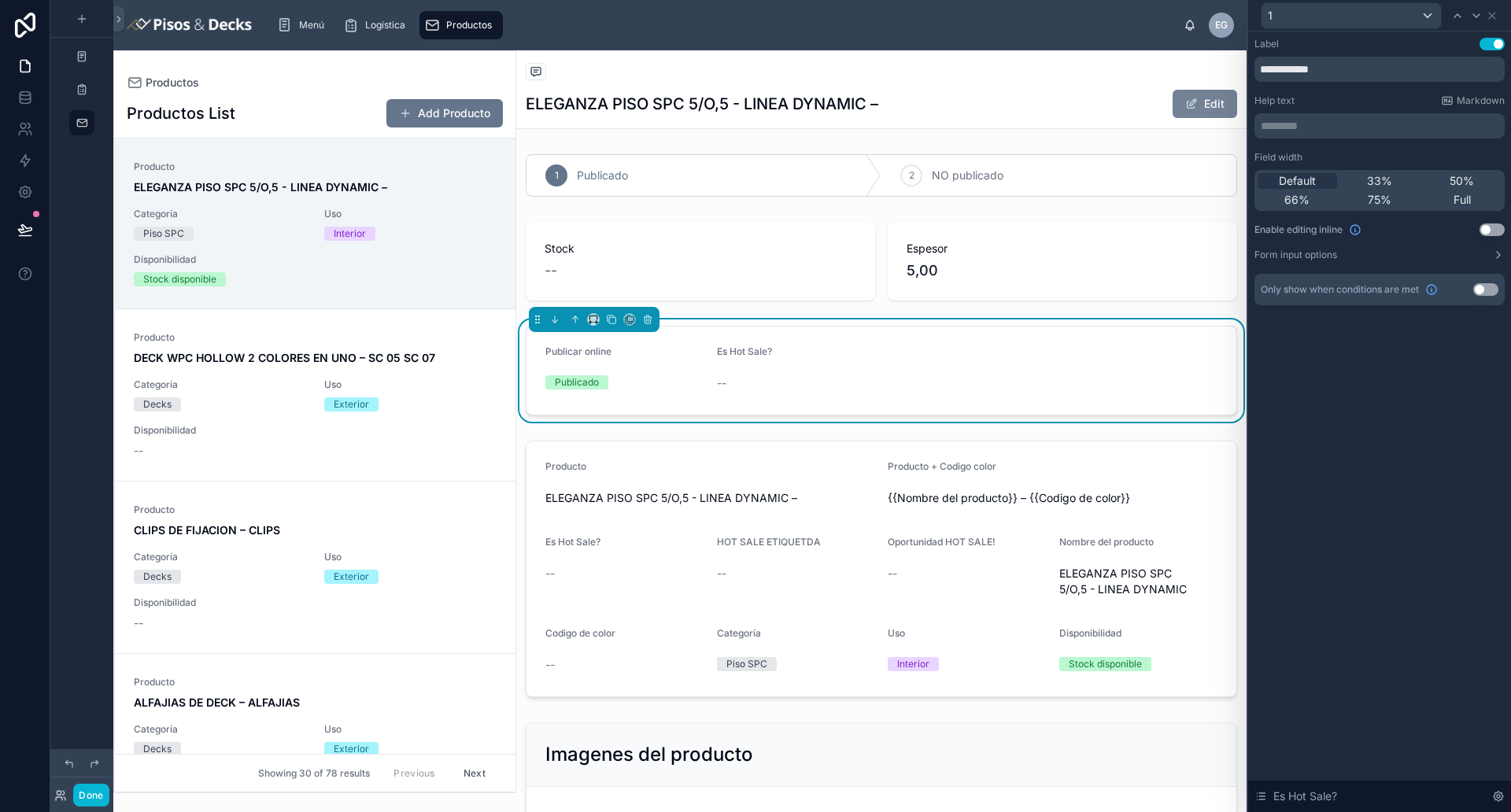
click at [1205, 103] on button "Edit" at bounding box center [1204, 104] width 64 height 28
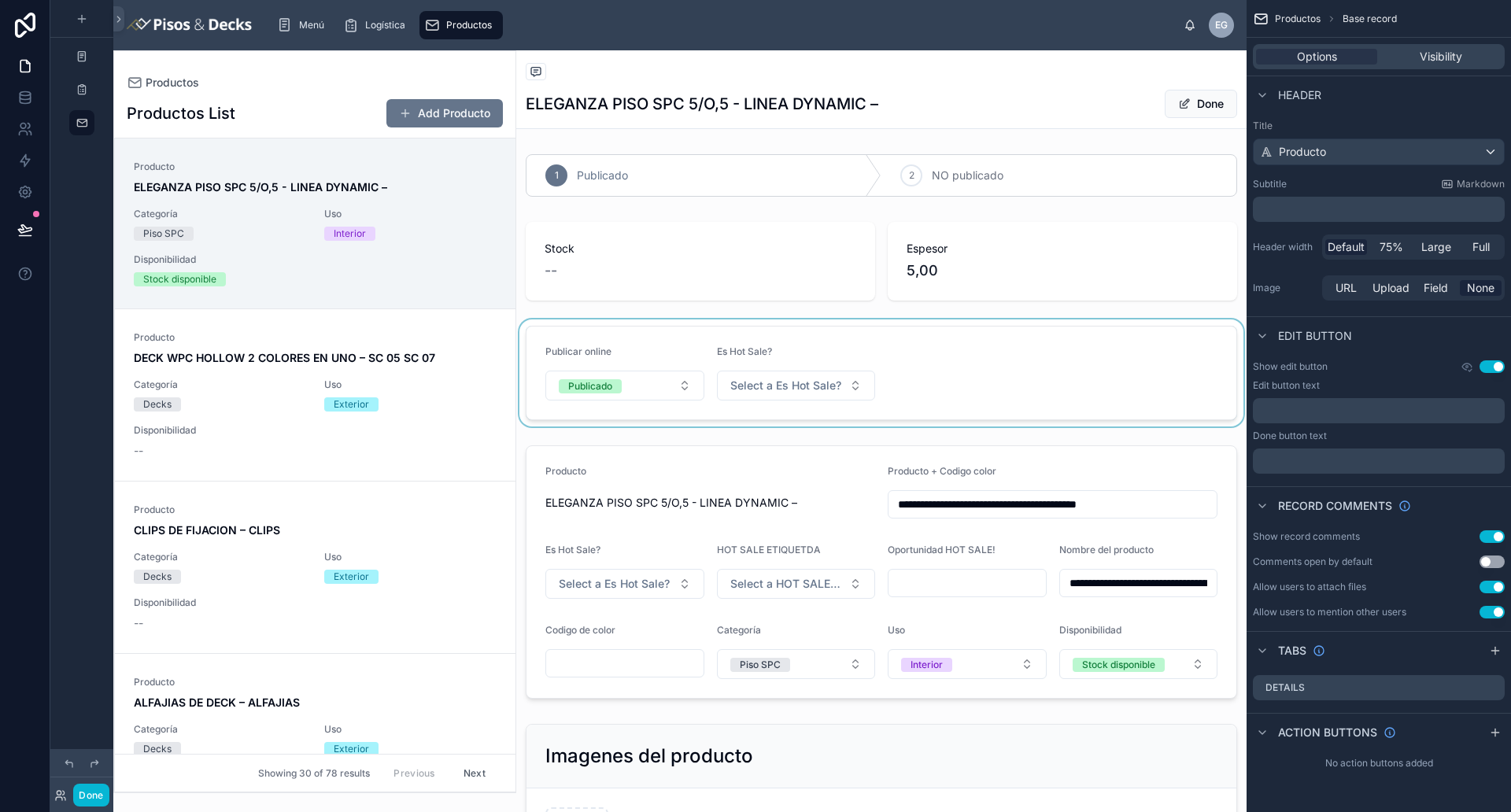
click at [831, 373] on div at bounding box center [881, 373] width 730 height 107
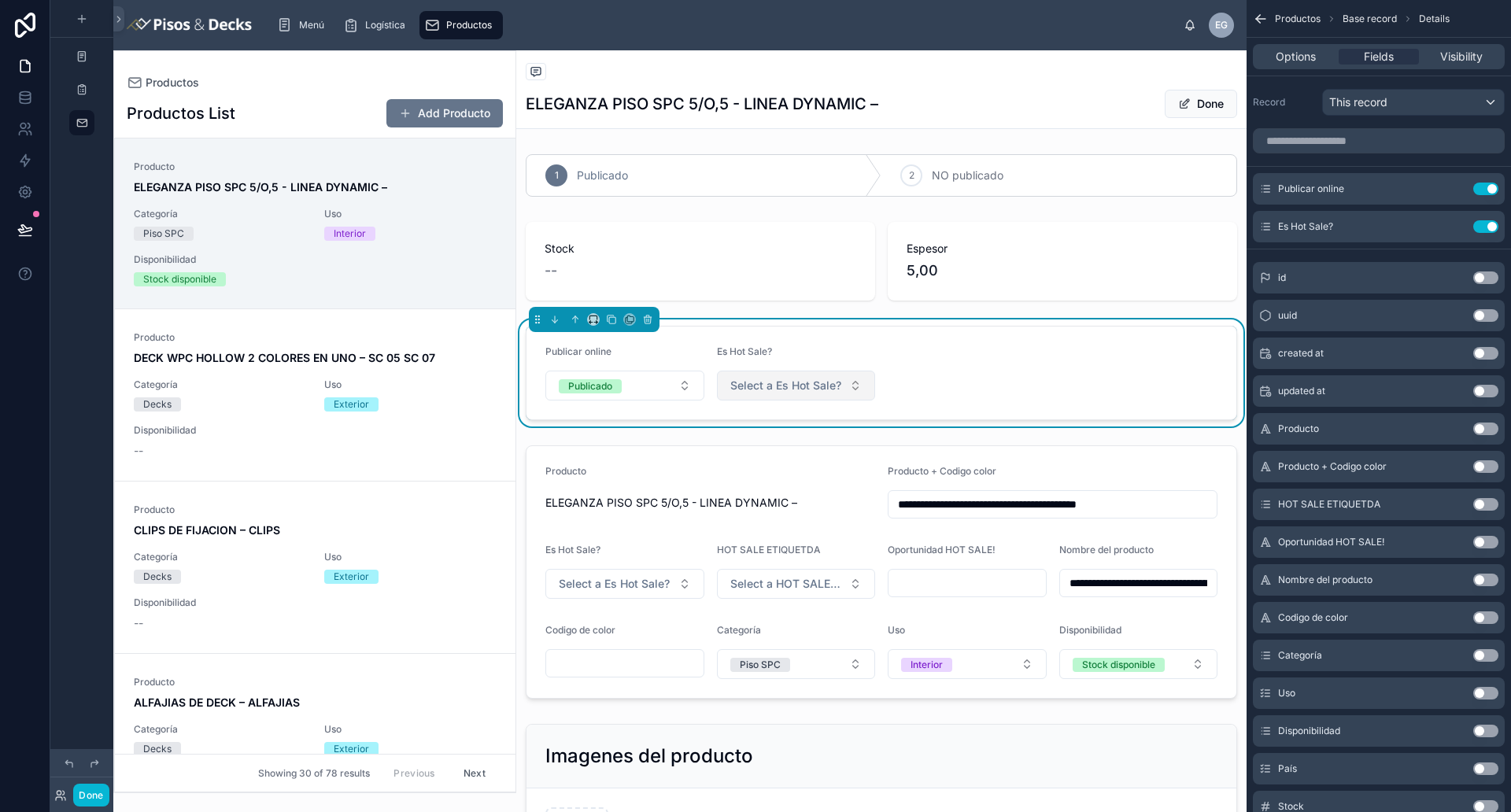
click at [831, 378] on span "Select a Es Hot Sale?" at bounding box center [785, 385] width 111 height 16
click at [748, 477] on div "No❌" at bounding box center [790, 472] width 189 height 23
click at [979, 400] on form "Publicar online Publicado Es Hot Sale? No❌" at bounding box center [881, 373] width 710 height 93
click at [914, 363] on form "Publicar online Publicado Es Hot Sale? No❌" at bounding box center [881, 373] width 710 height 93
click at [900, 370] on form "Publicar online Publicado Es Hot Sale? No❌" at bounding box center [881, 373] width 710 height 93
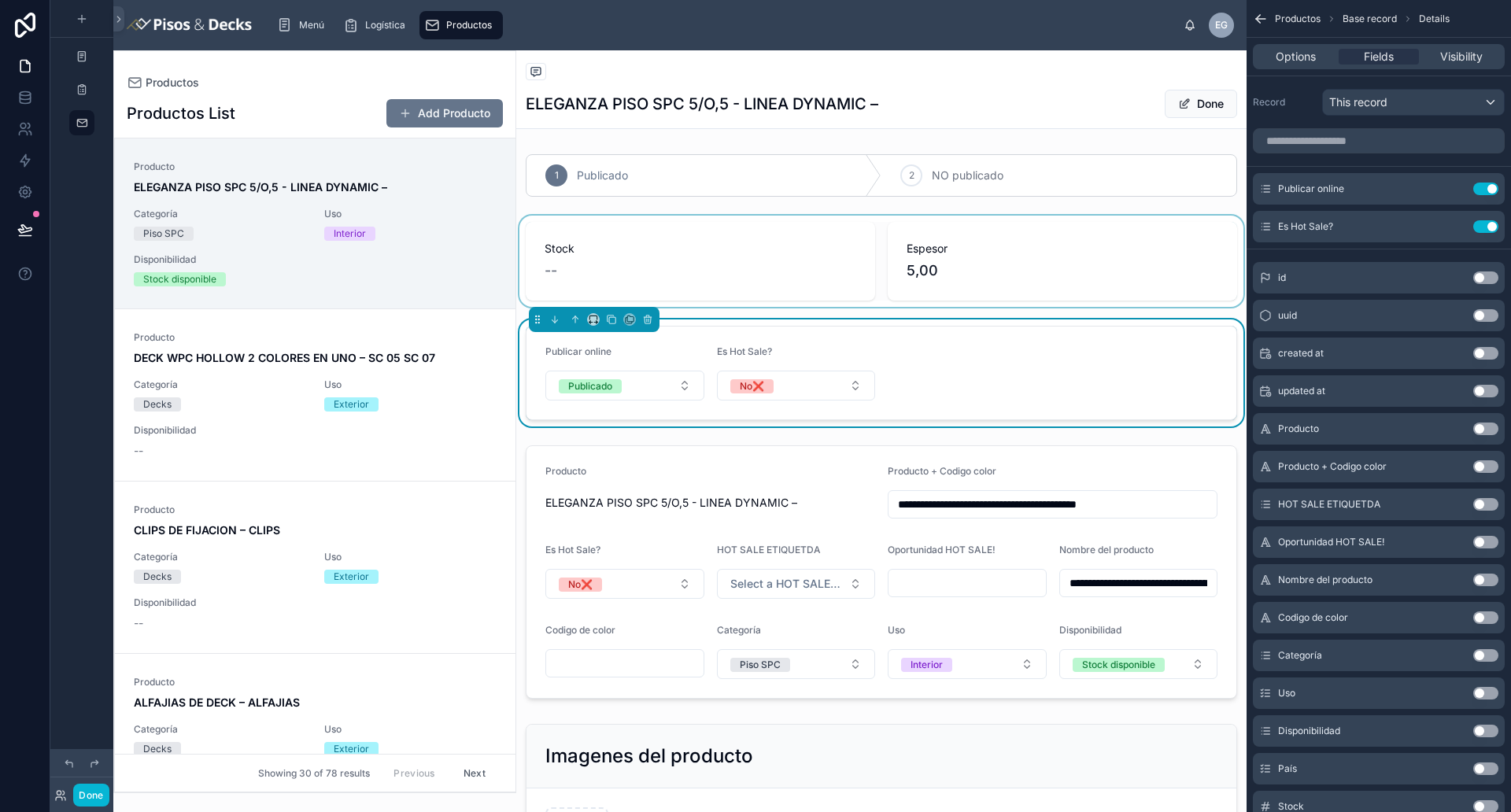
click at [808, 273] on div at bounding box center [881, 261] width 730 height 91
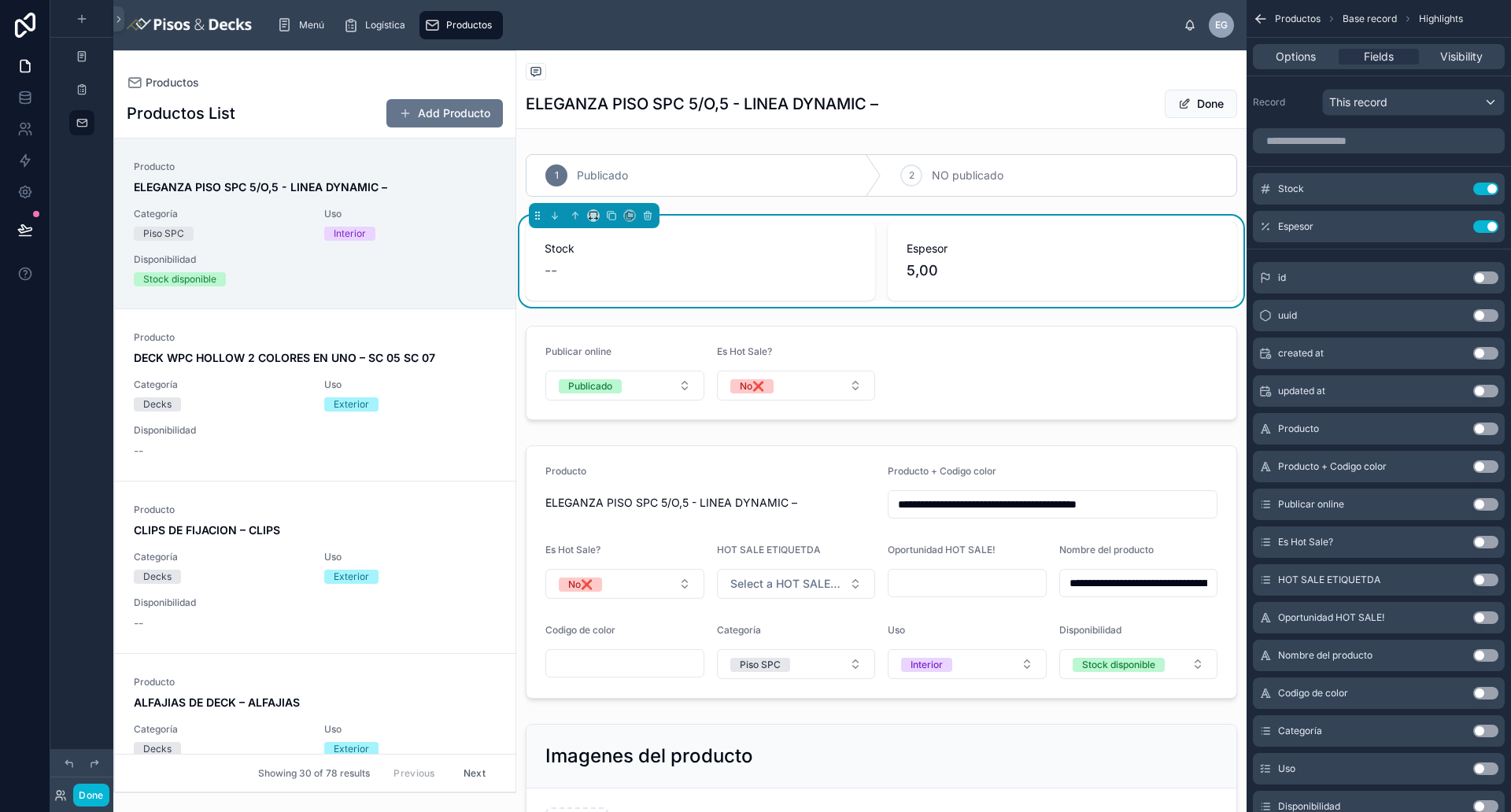
click at [687, 250] on span "Stock" at bounding box center [700, 249] width 311 height 16
click at [651, 214] on icon at bounding box center [647, 215] width 11 height 11
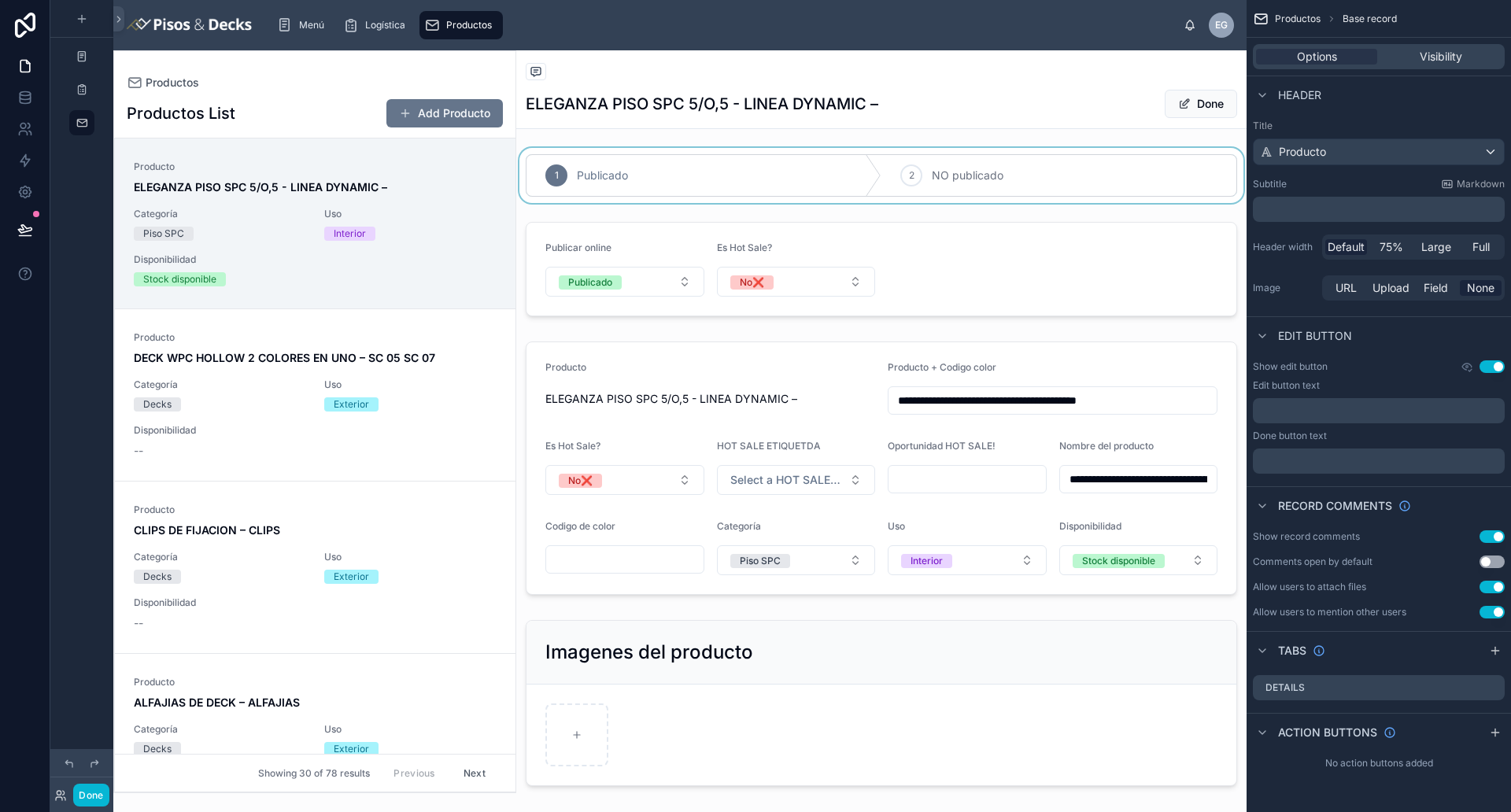
click at [705, 179] on div at bounding box center [881, 176] width 730 height 55
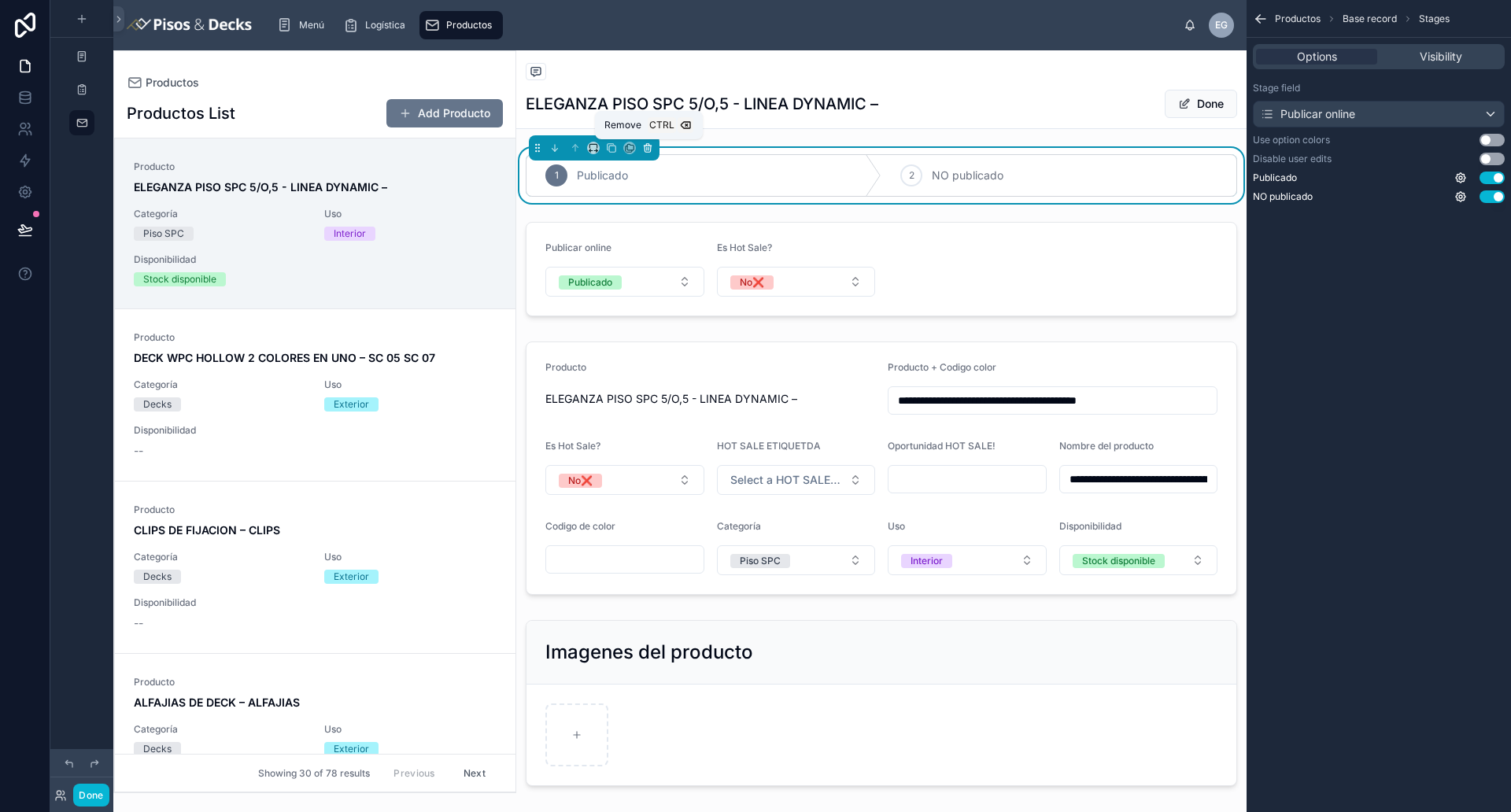
click at [644, 152] on icon at bounding box center [647, 147] width 11 height 11
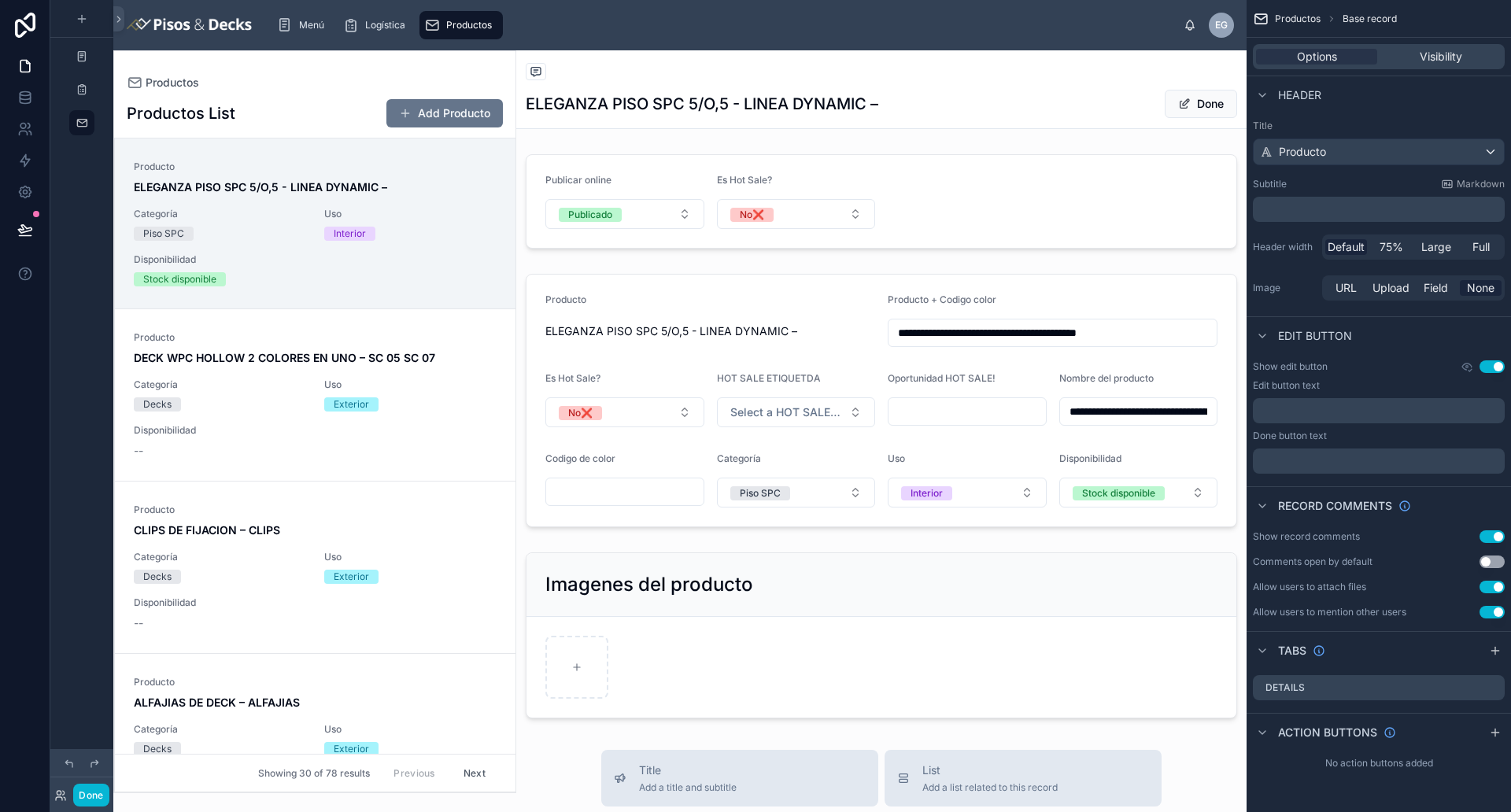
click at [969, 108] on div "ELEGANZA PISO SPC 5/O,5 - LINEA DYNAMIC – Done" at bounding box center [881, 104] width 712 height 30
click at [1208, 648] on icon "scrollable content" at bounding box center [1494, 650] width 13 height 13
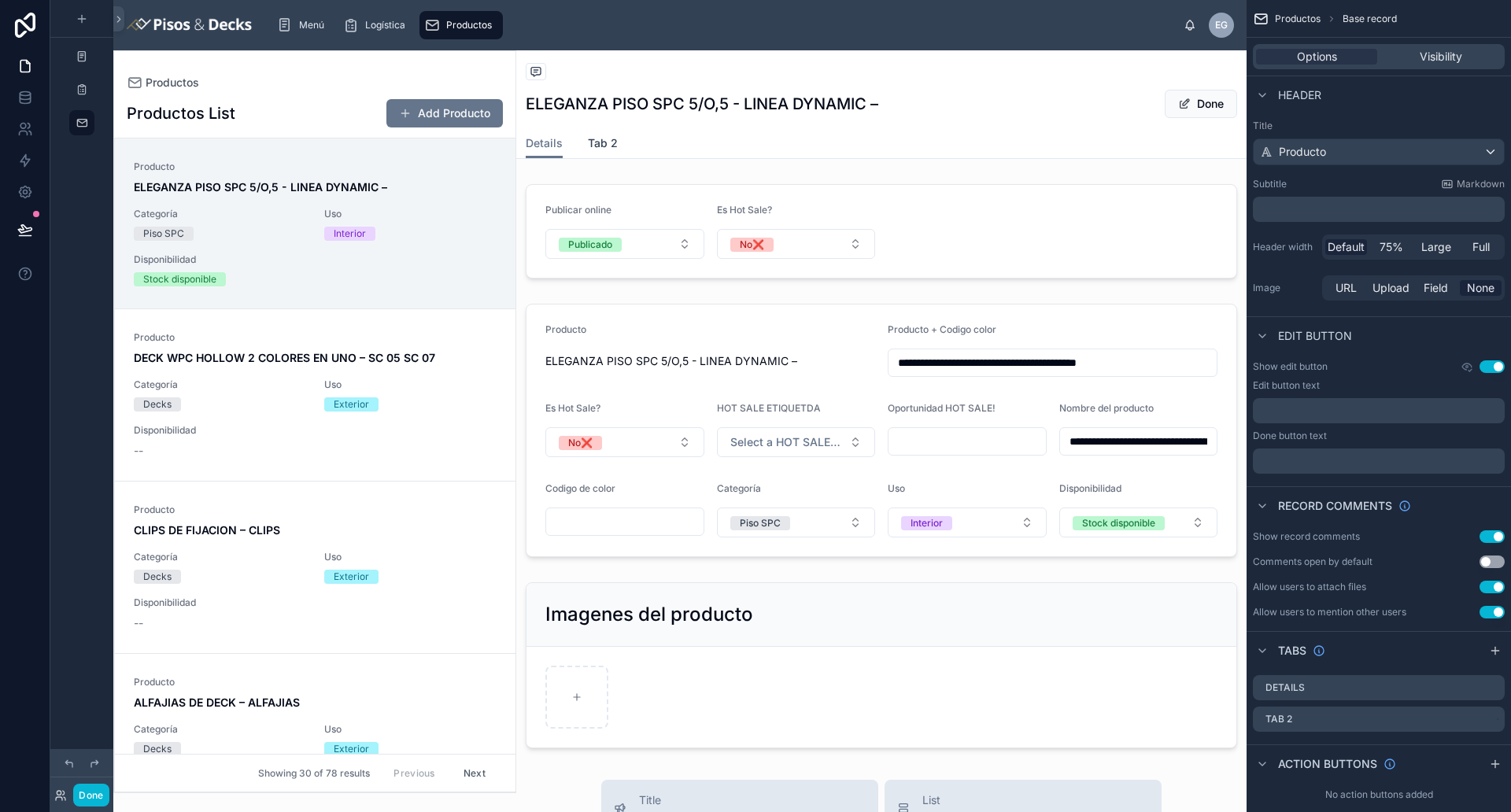
click at [606, 138] on span "Tab 2" at bounding box center [603, 143] width 30 height 16
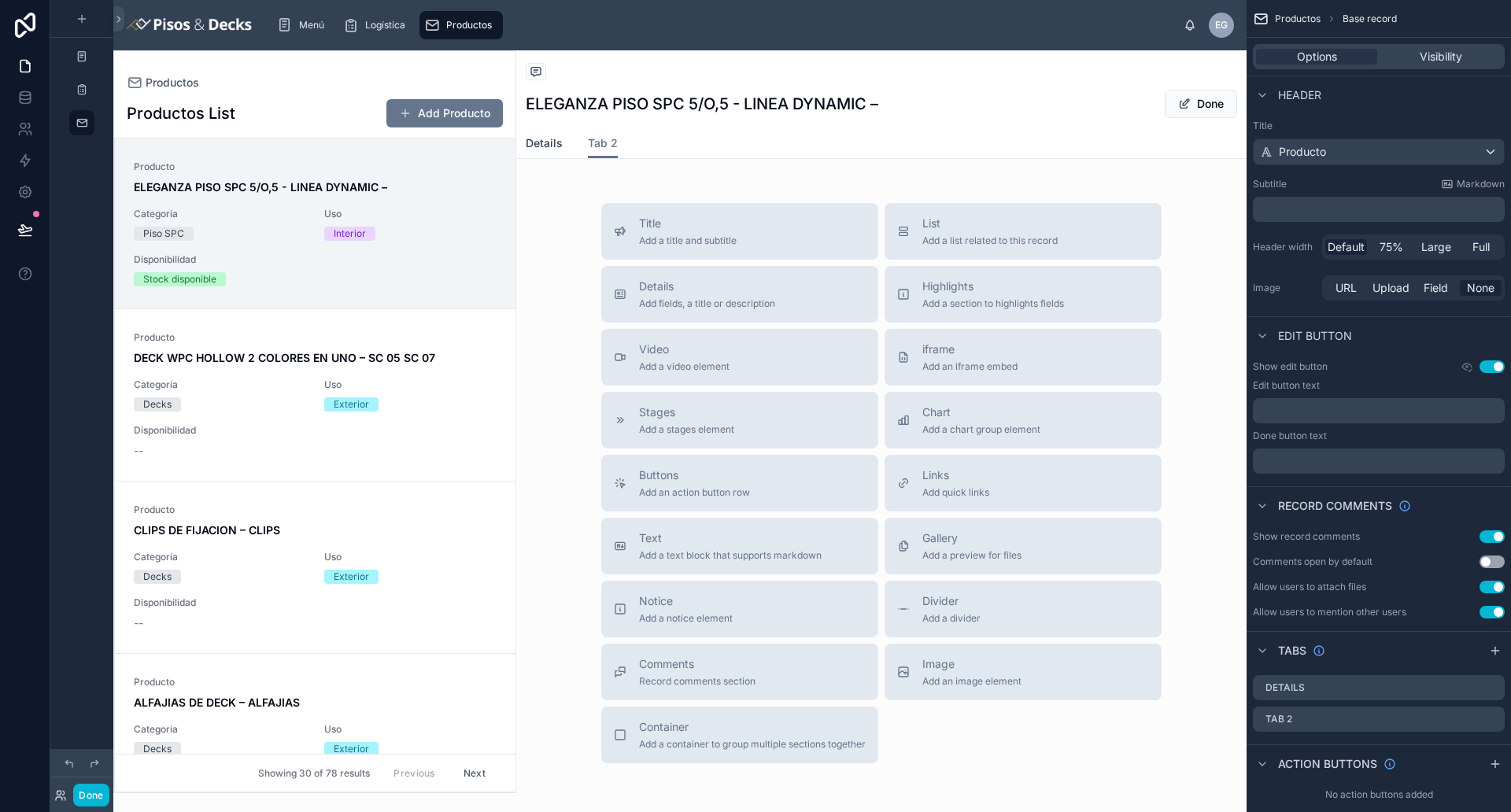
click at [556, 136] on span "Details" at bounding box center [544, 143] width 37 height 16
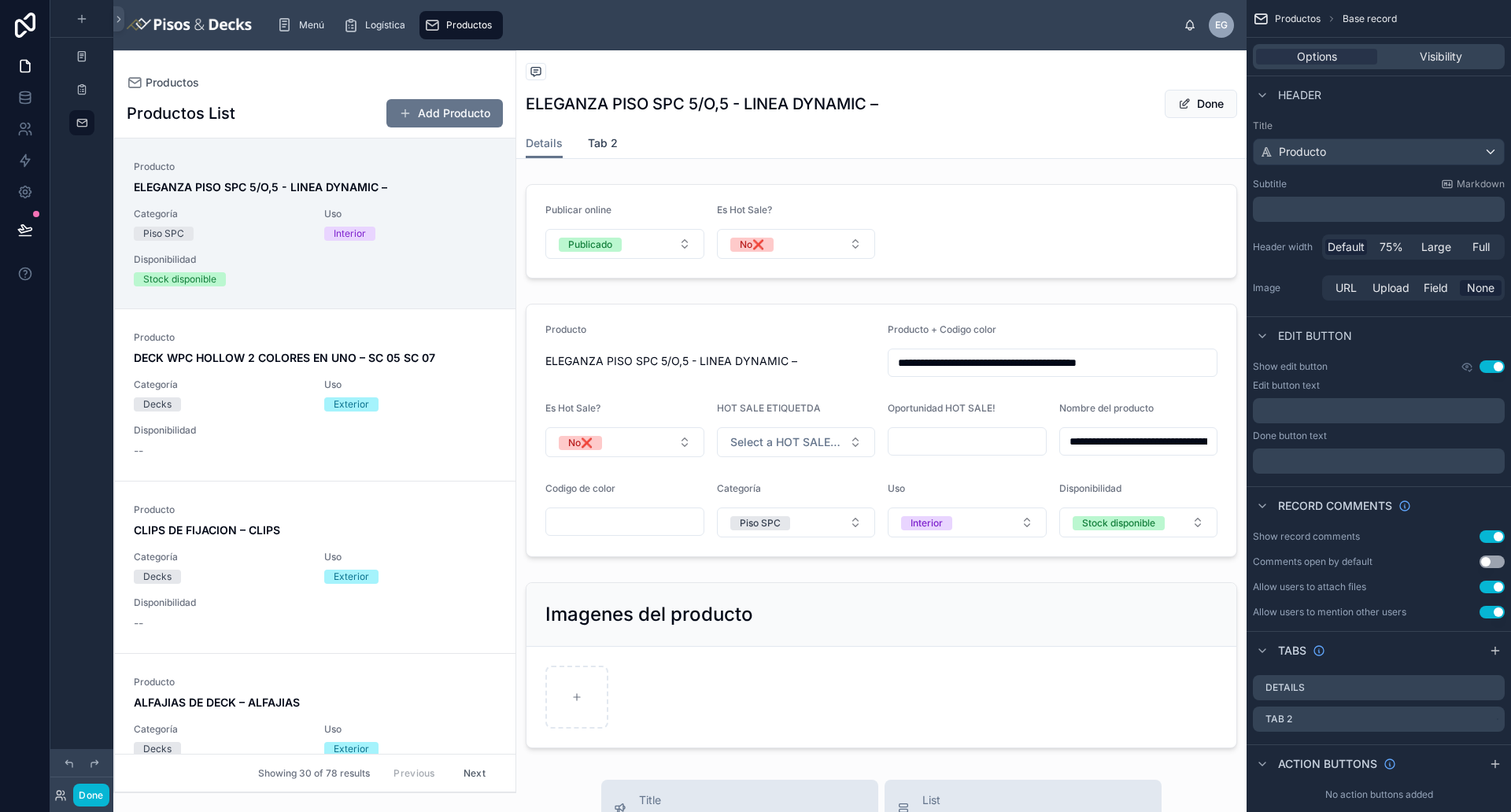
click at [591, 142] on span "Tab 2" at bounding box center [603, 143] width 30 height 16
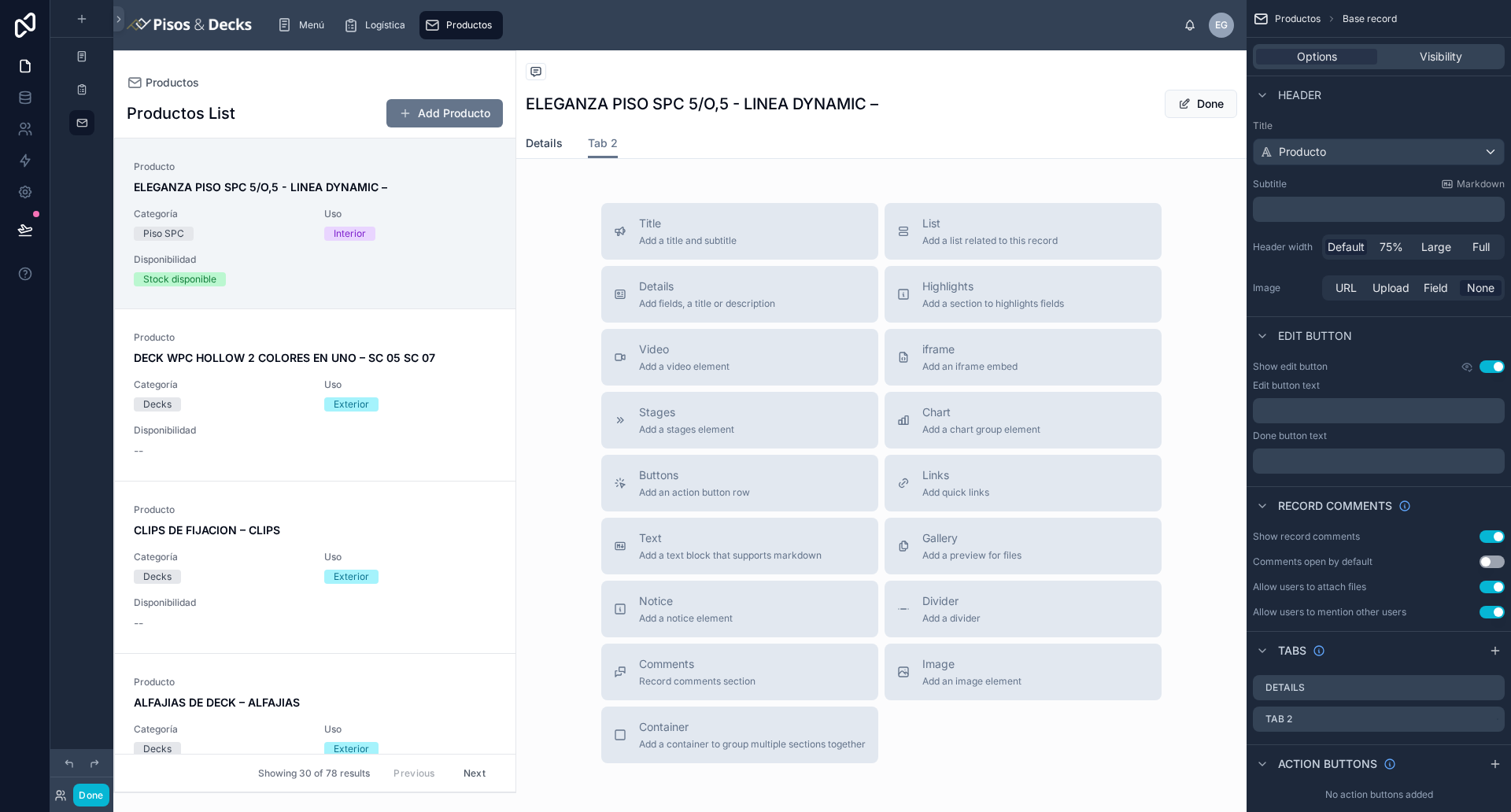
click at [547, 142] on span "Details" at bounding box center [544, 143] width 37 height 16
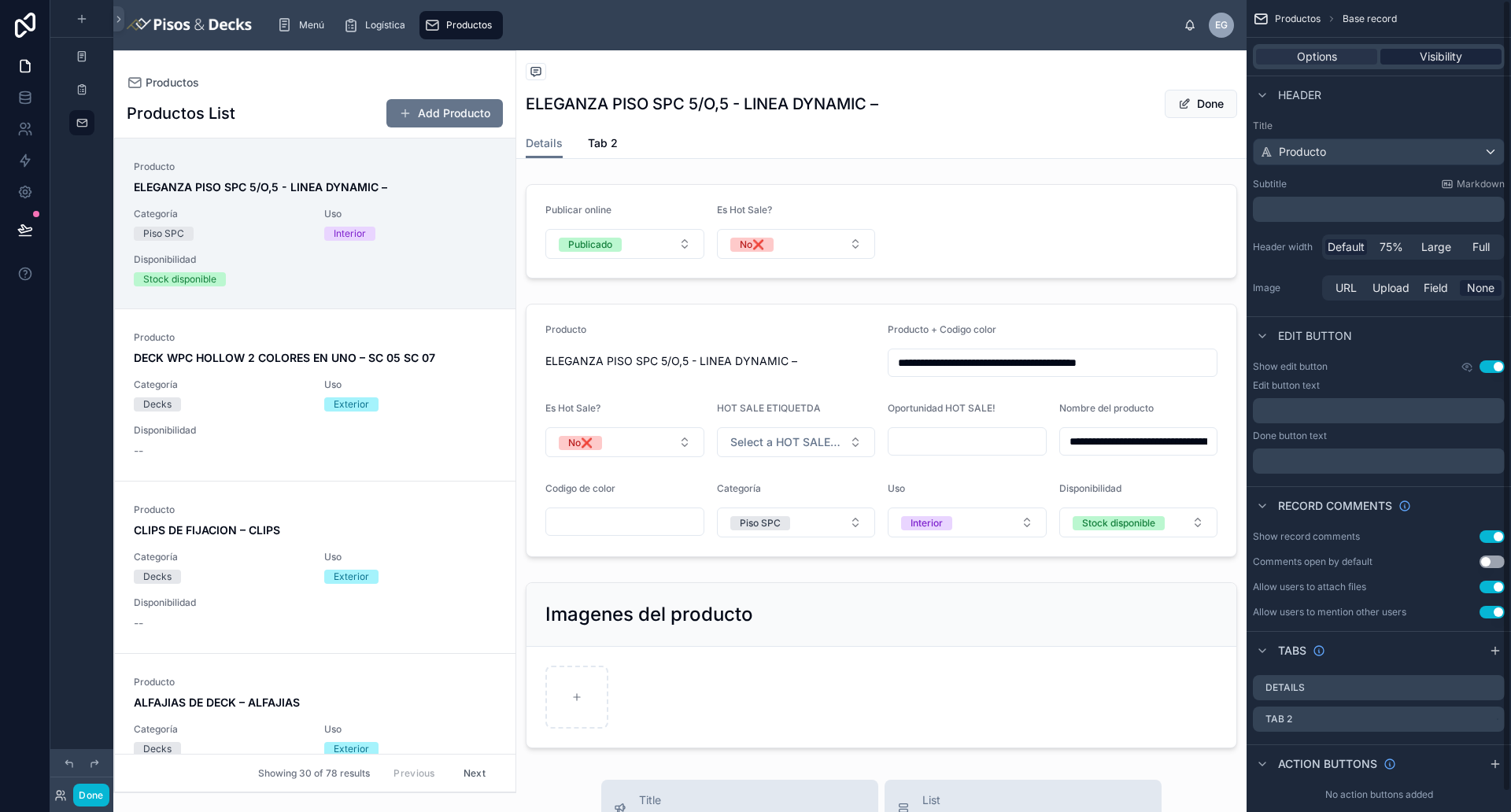
click at [1208, 59] on span "Visibility" at bounding box center [1441, 56] width 43 height 16
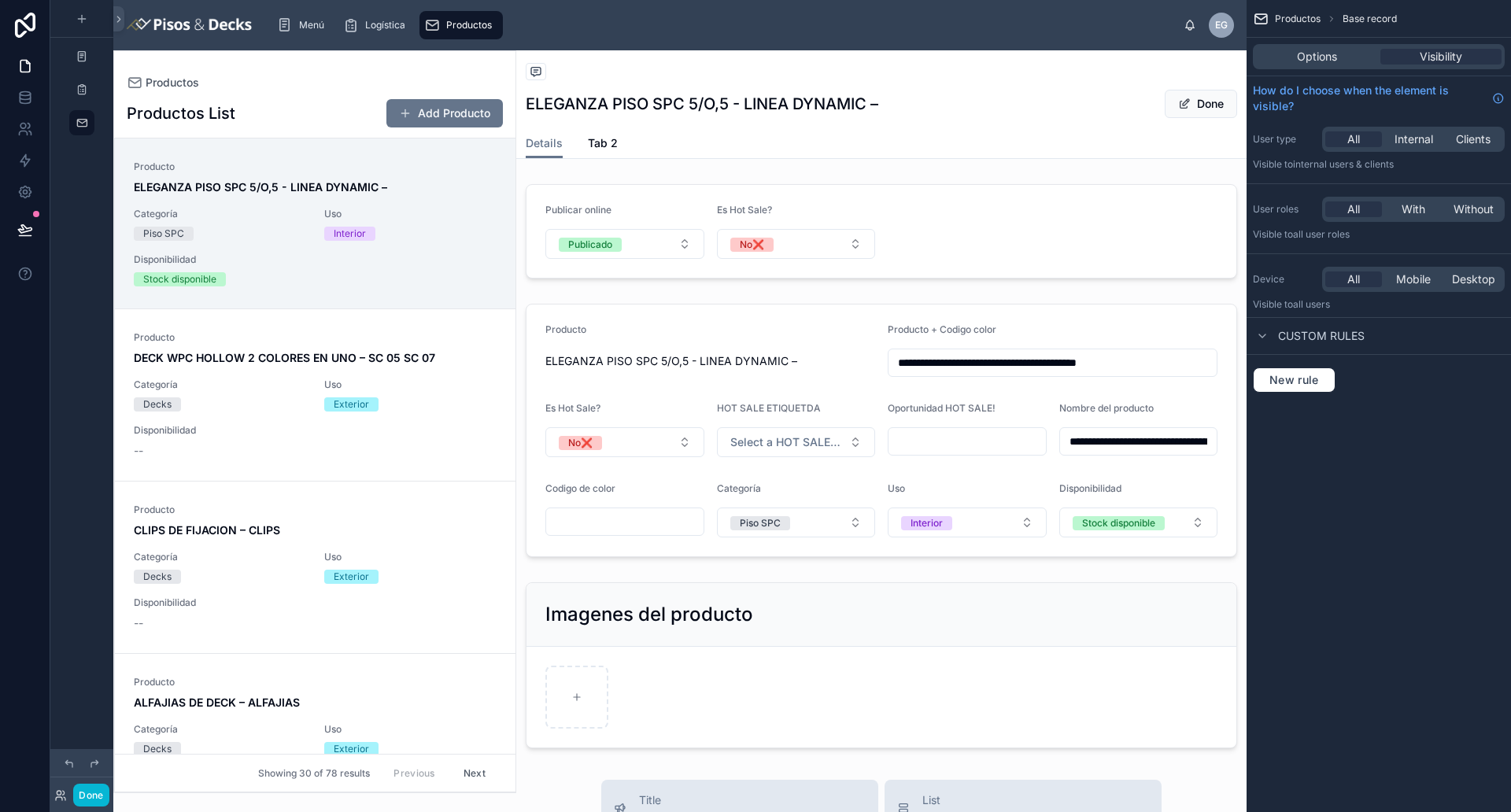
click at [1208, 65] on div "Options Visibility" at bounding box center [1378, 57] width 252 height 25
click at [93, 649] on button "Done" at bounding box center [90, 794] width 35 height 23
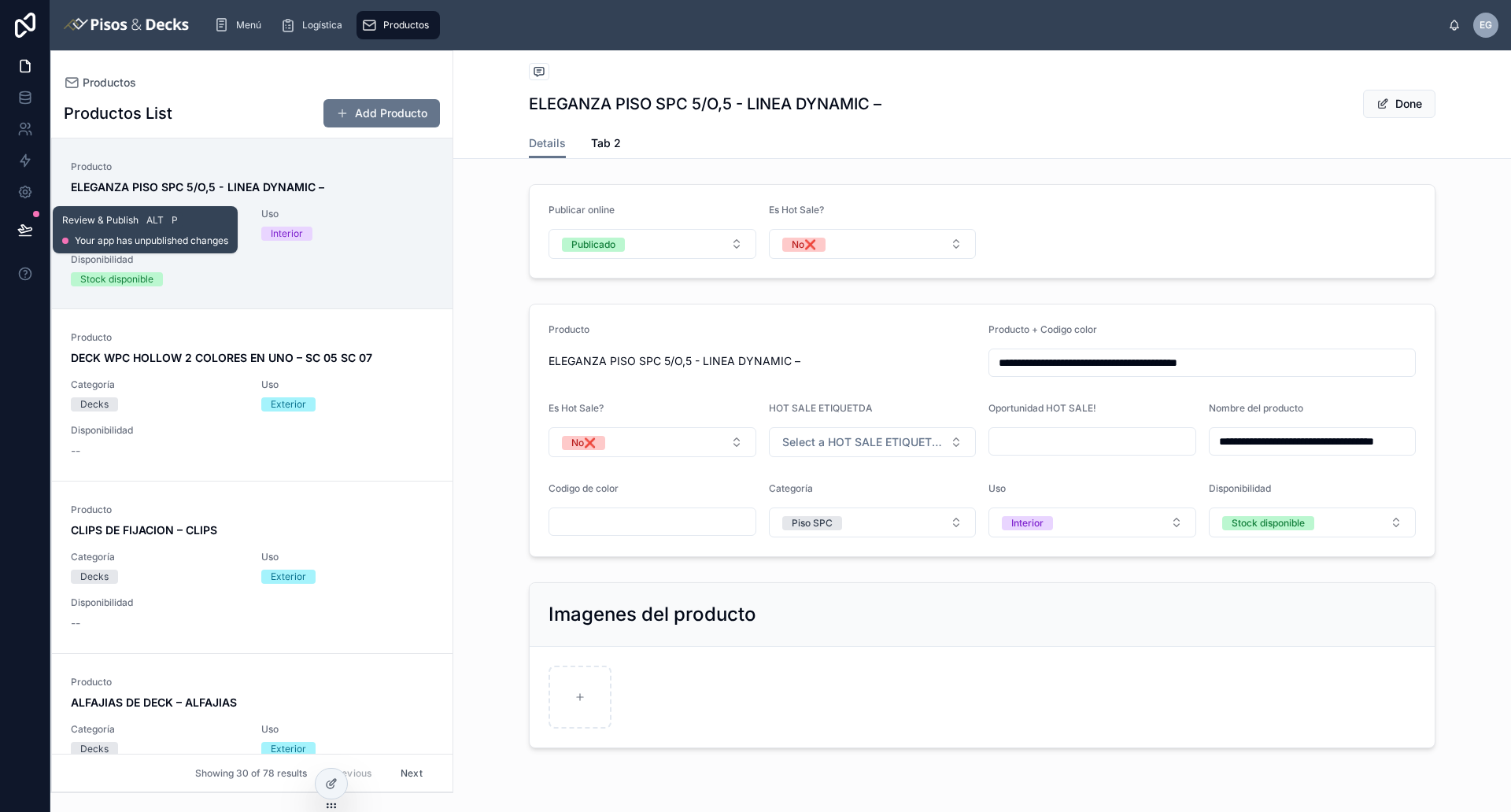
click at [33, 227] on icon at bounding box center [25, 229] width 16 height 16
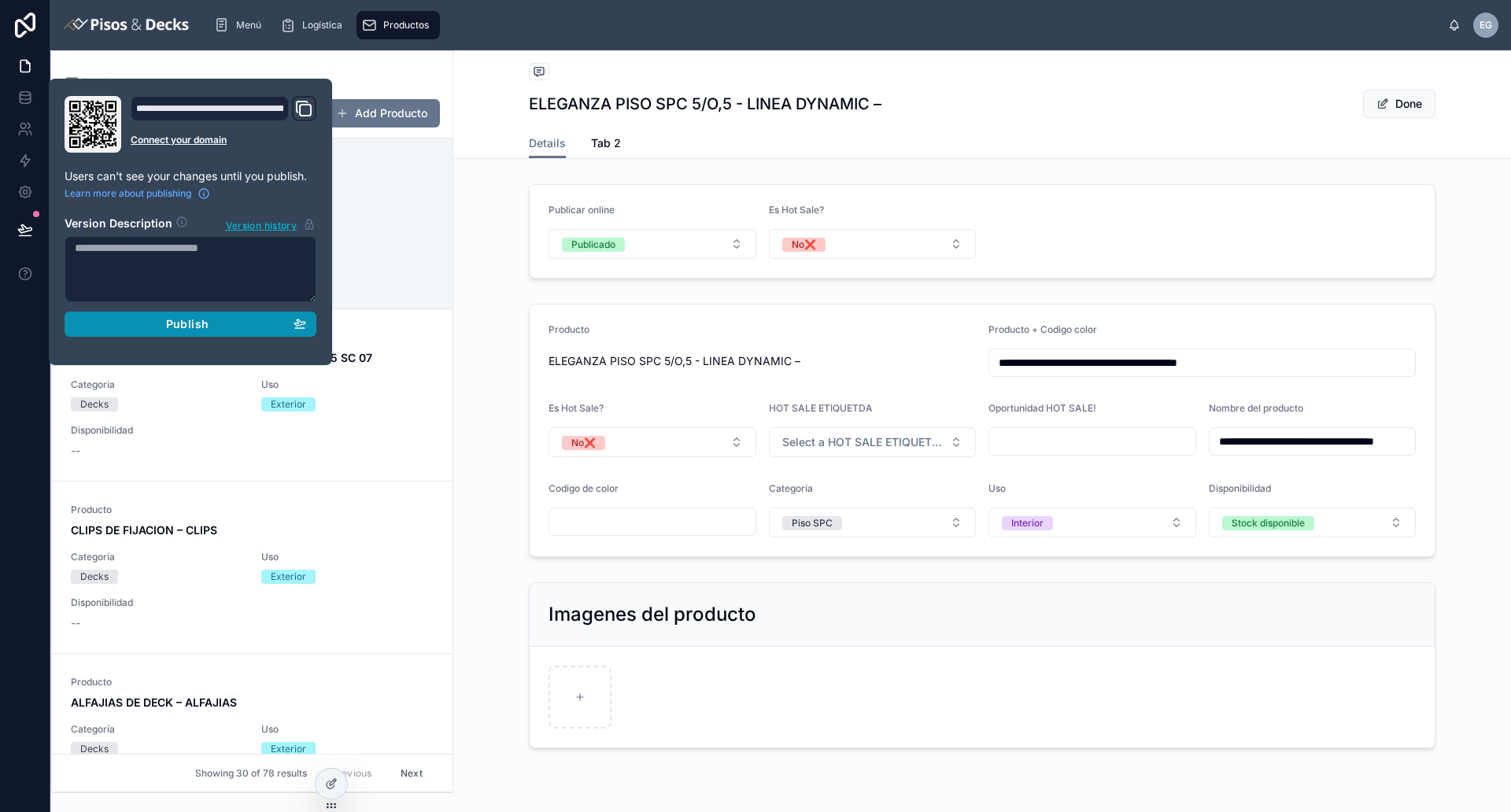
click at [228, 326] on div "Publish" at bounding box center [190, 324] width 231 height 14
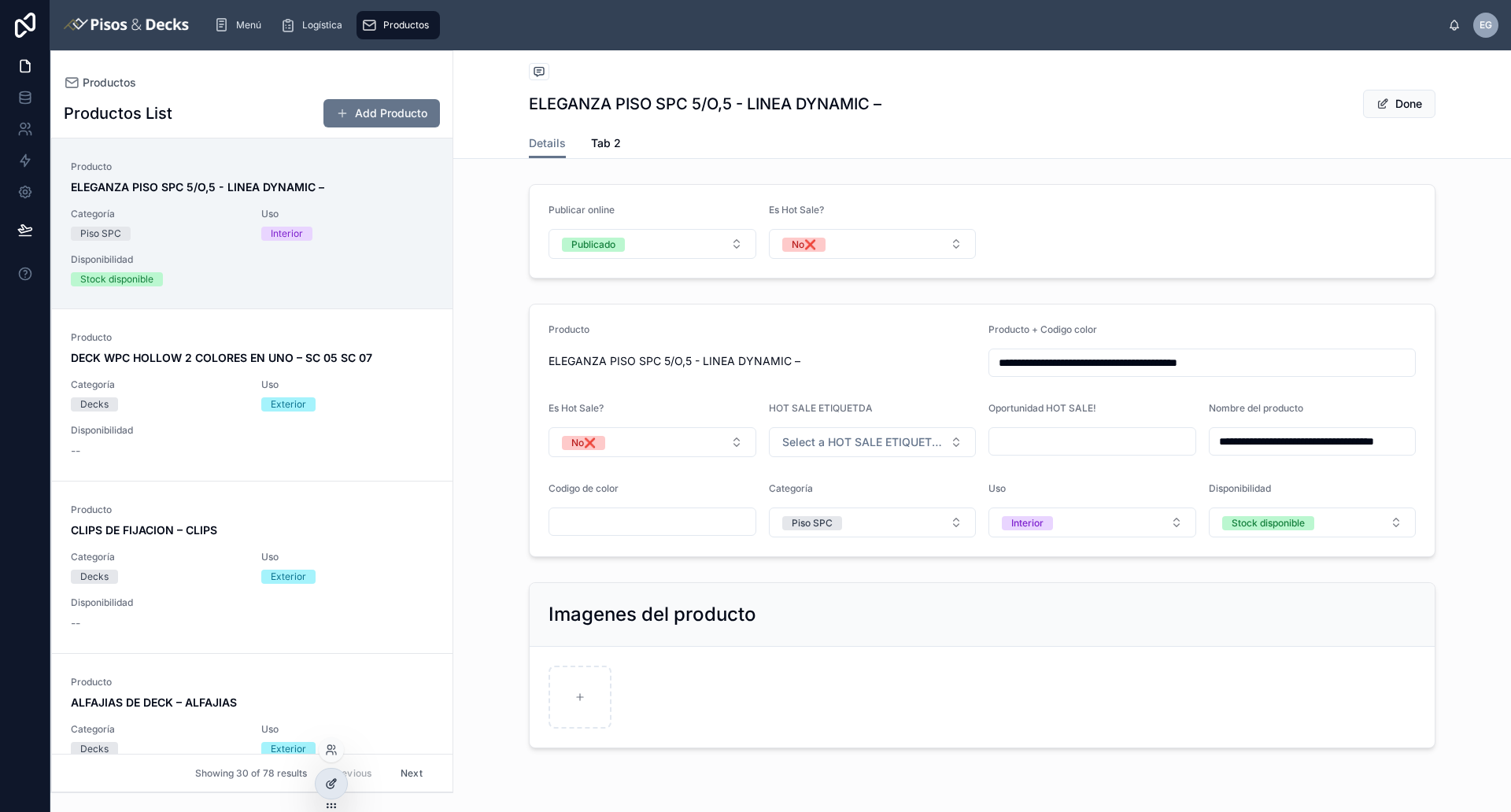
click at [336, 649] on icon at bounding box center [331, 784] width 13 height 13
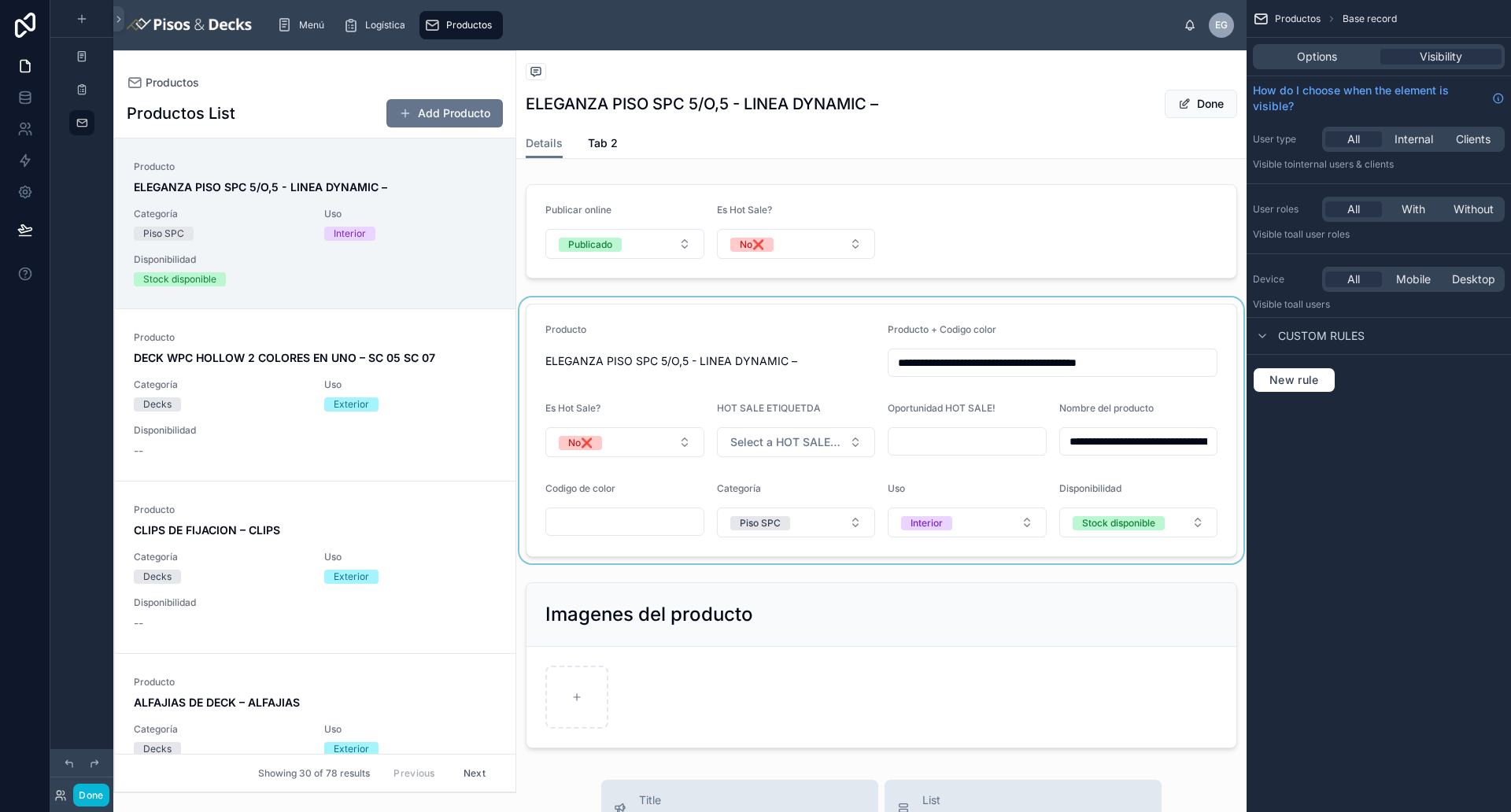
click at [722, 339] on div at bounding box center [881, 430] width 730 height 266
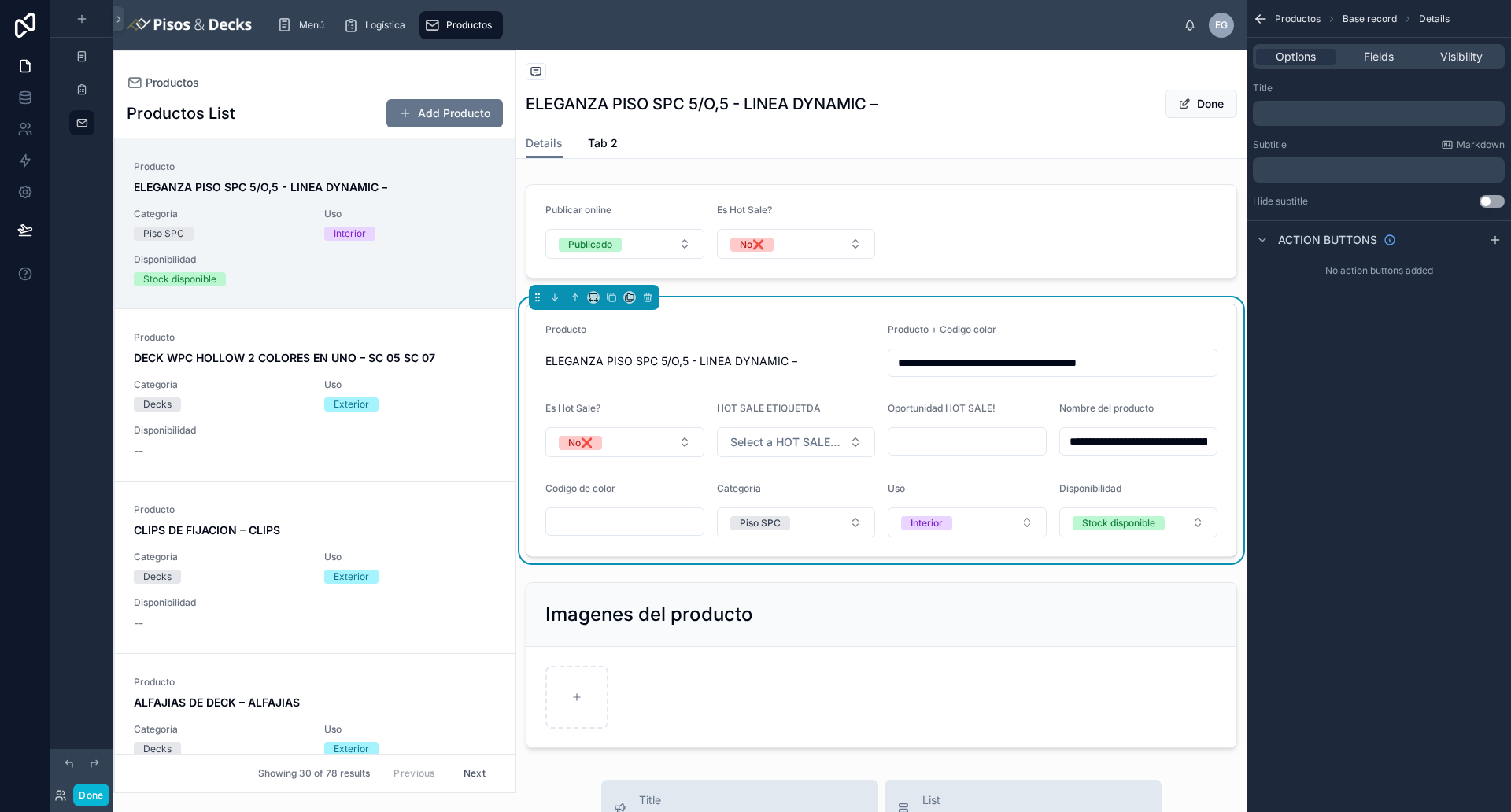
click at [1208, 65] on div "Options Fields Visibility" at bounding box center [1378, 57] width 252 height 25
click at [1208, 54] on span "Fields" at bounding box center [1379, 56] width 30 height 16
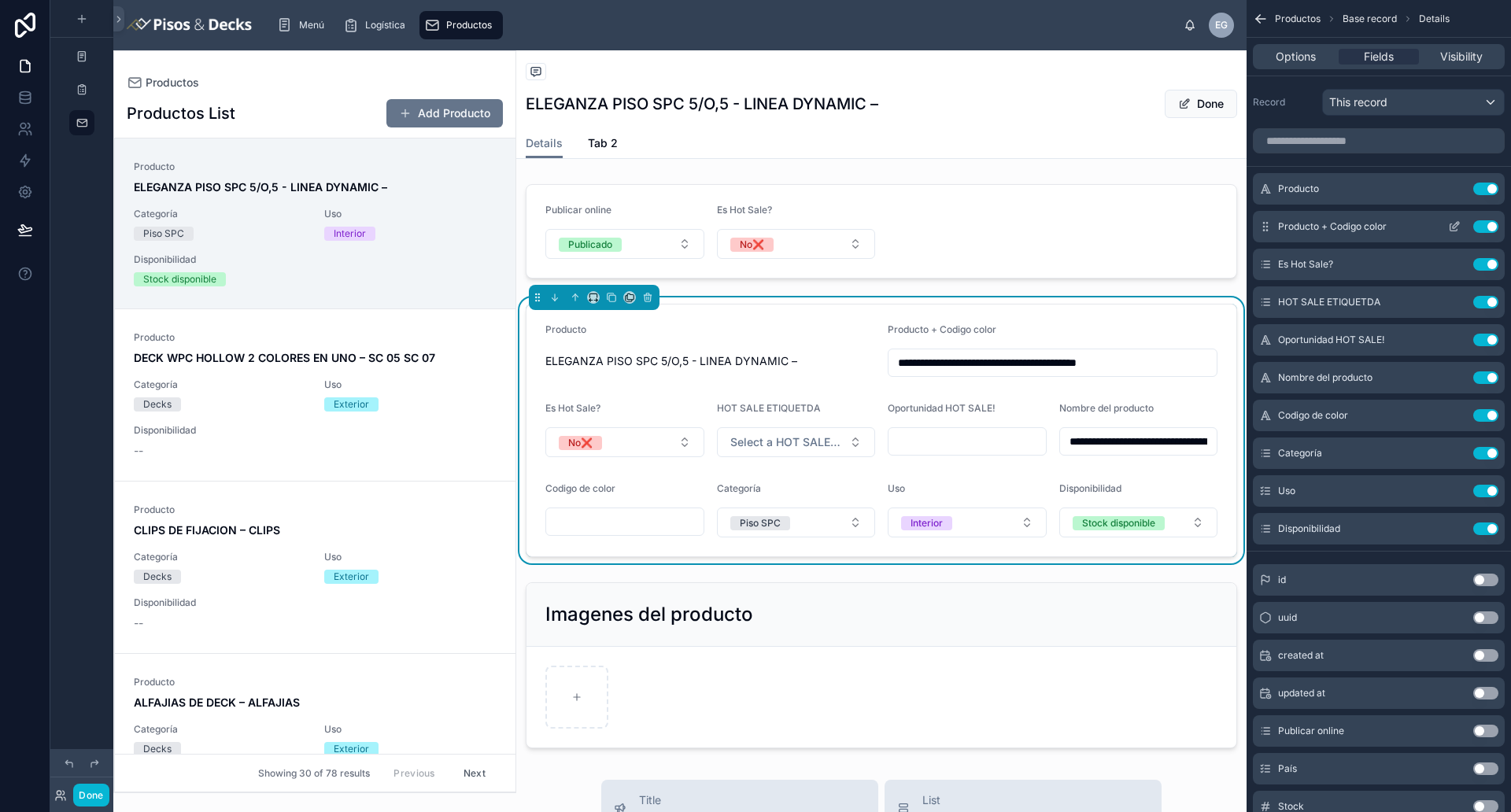
click at [1208, 229] on button "Use setting" at bounding box center [1485, 226] width 25 height 13
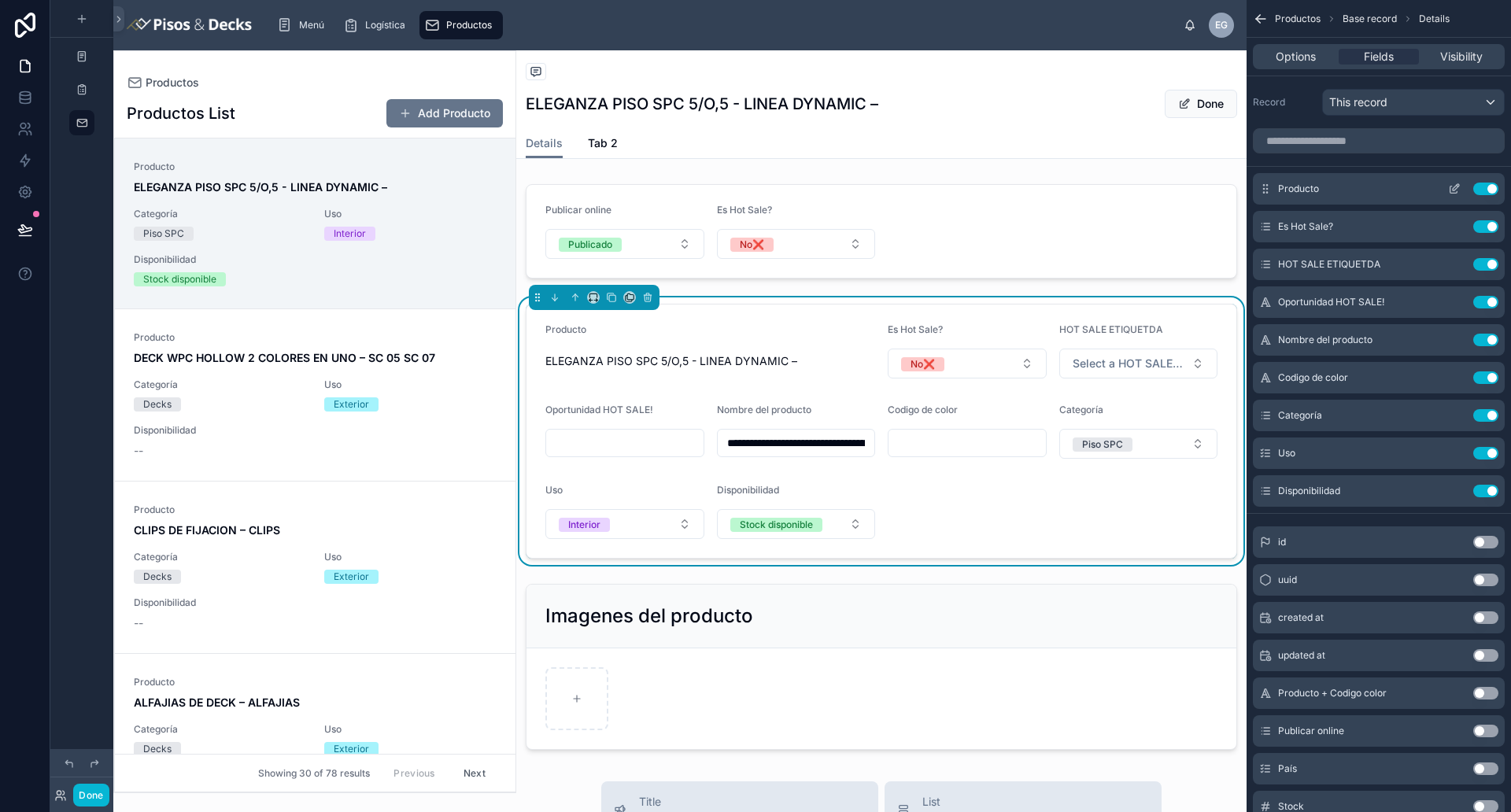
click at [1208, 190] on button "Use setting" at bounding box center [1485, 188] width 25 height 13
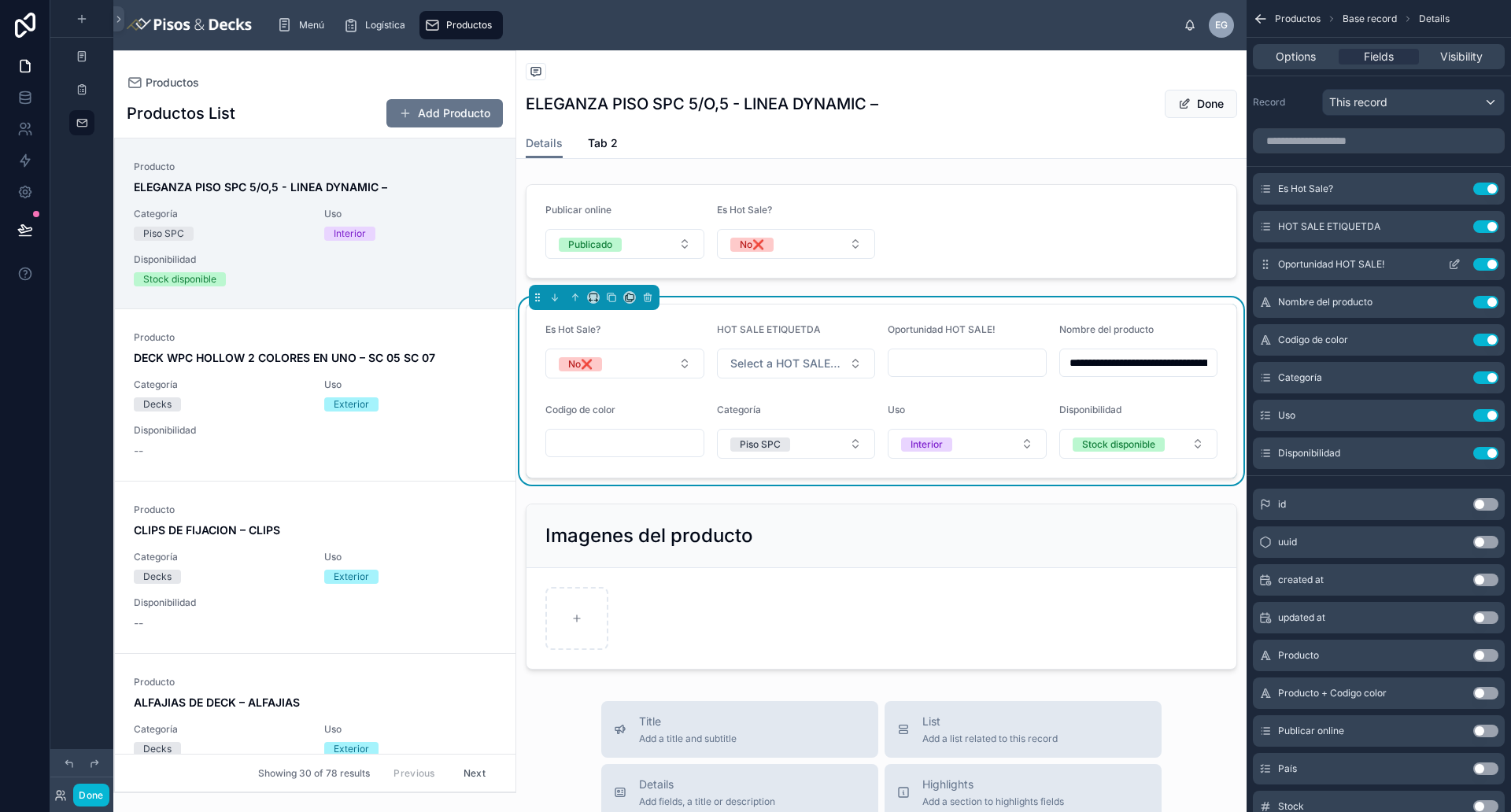
click at [1208, 265] on button "Use setting" at bounding box center [1485, 264] width 25 height 13
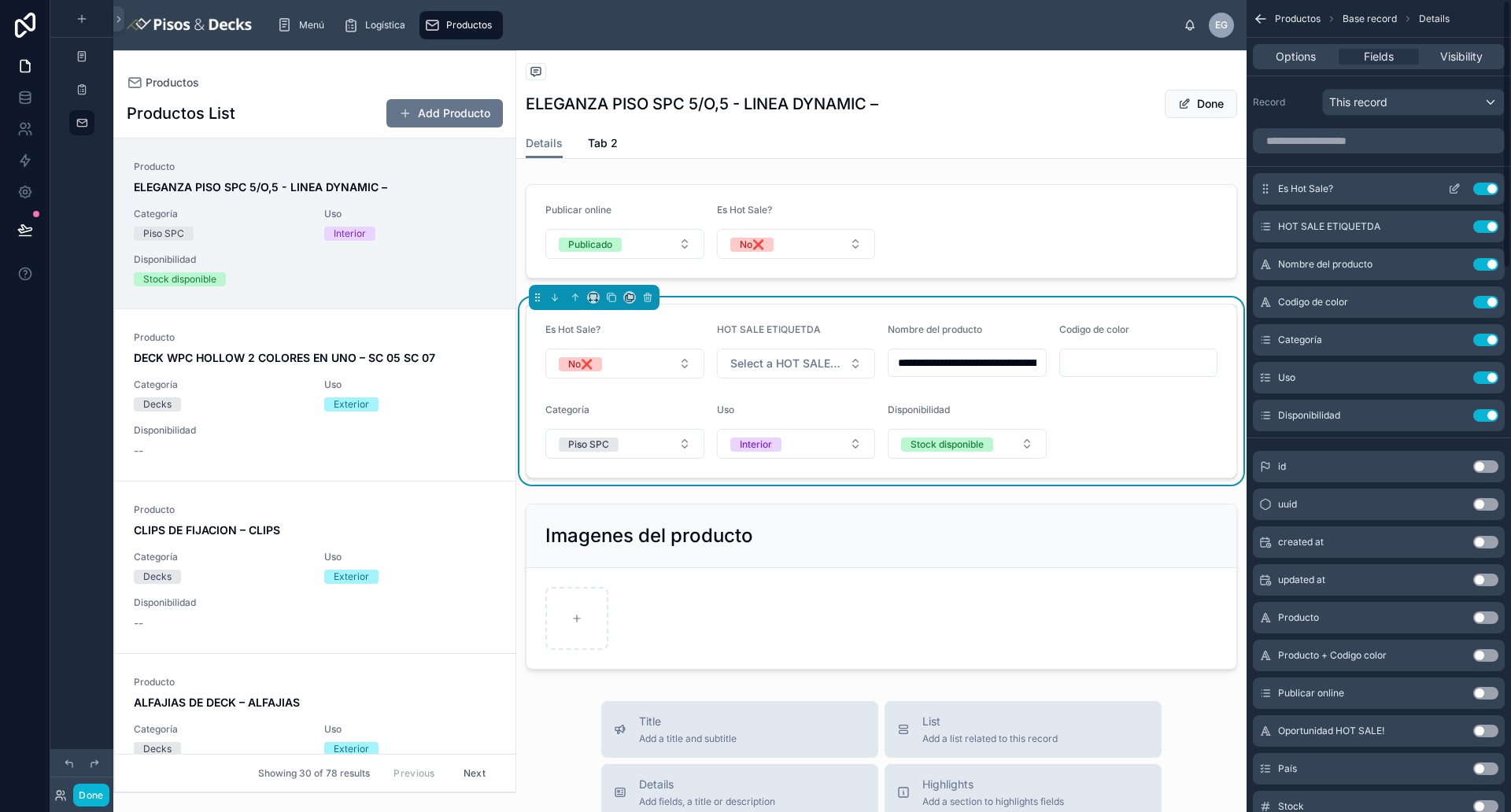
click at [1208, 186] on button "Use setting" at bounding box center [1485, 188] width 25 height 13
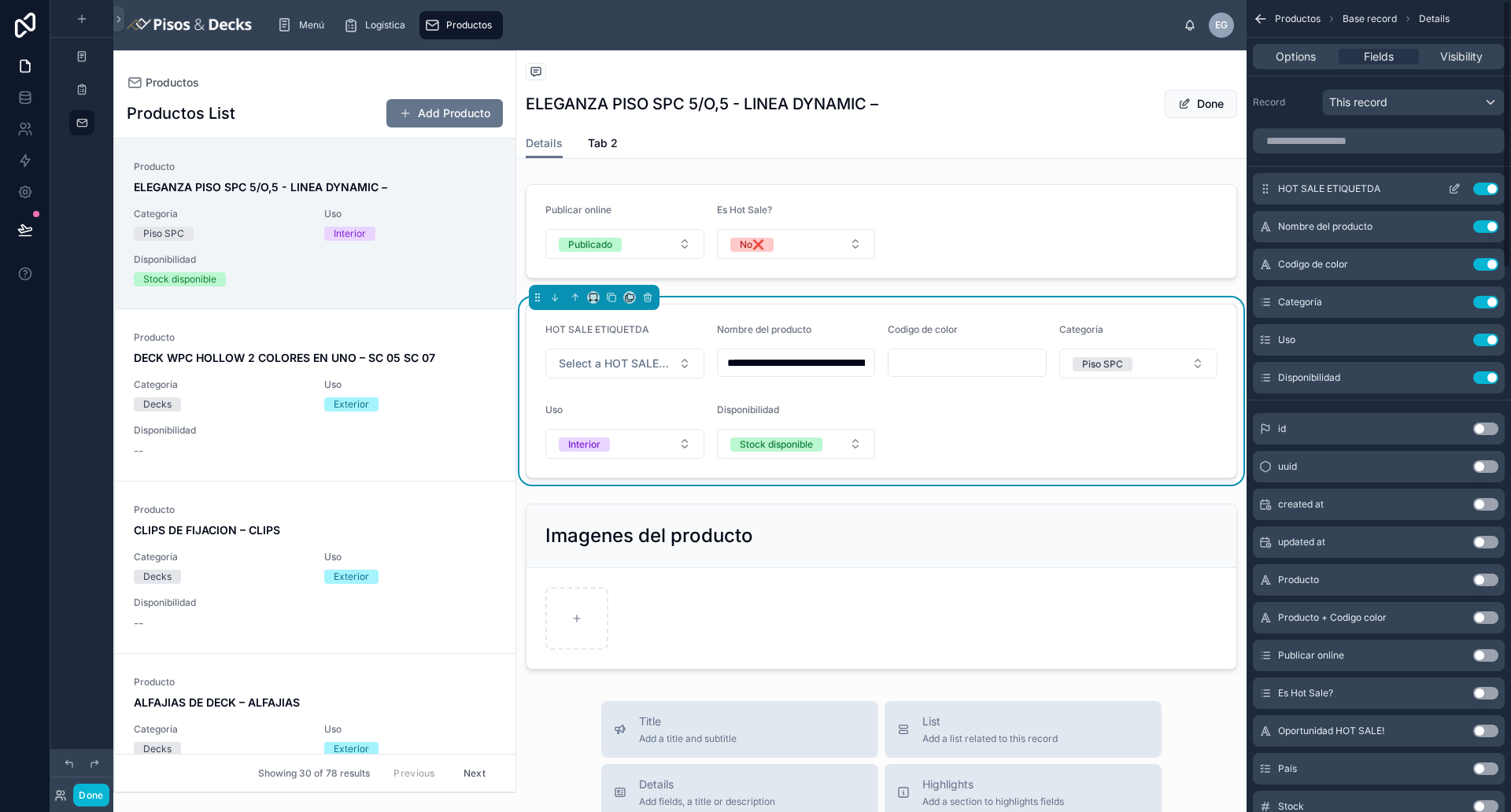
click at [1208, 190] on button "Use setting" at bounding box center [1485, 188] width 25 height 13
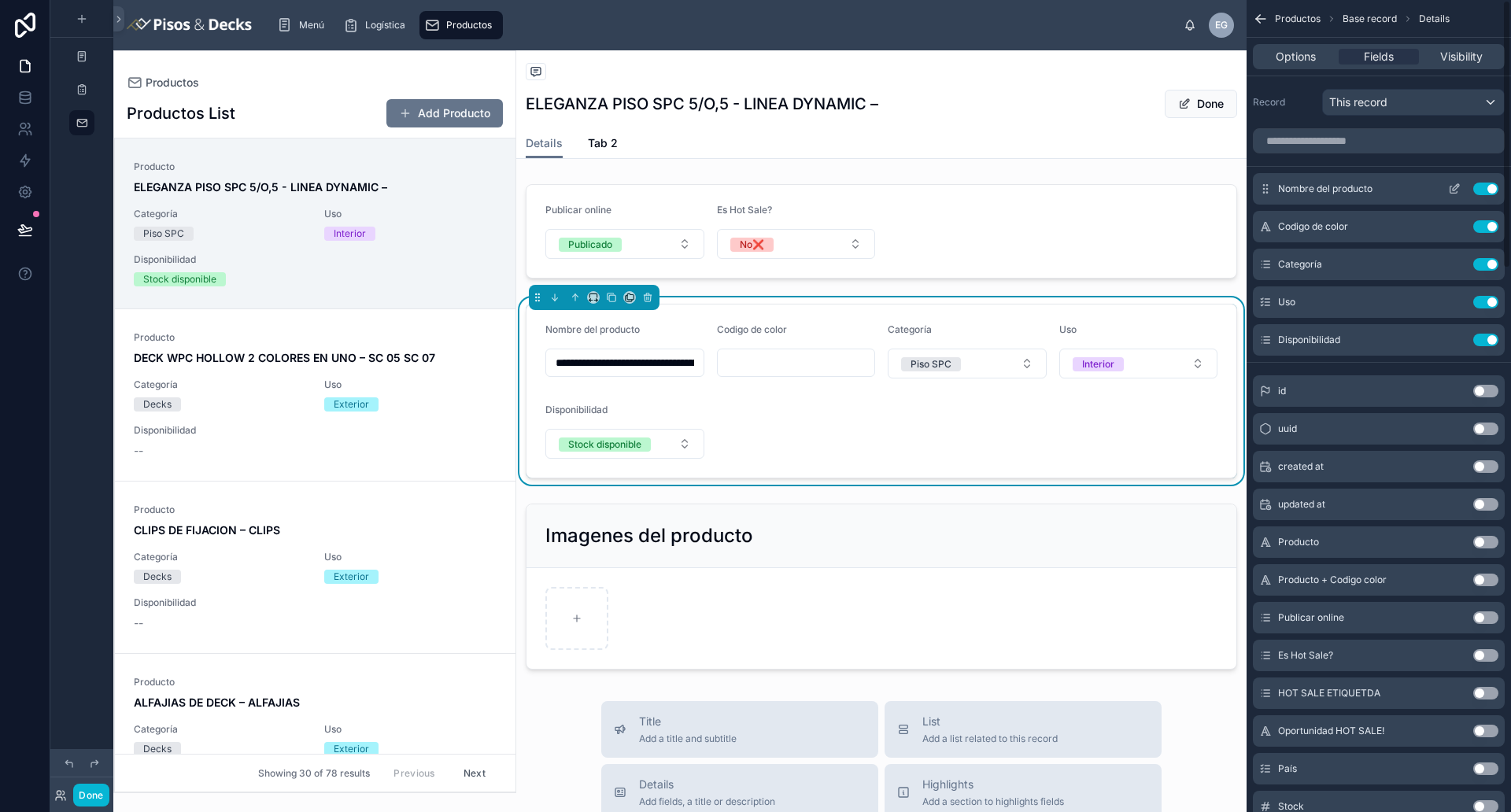
click at [1208, 192] on icon "scrollable content" at bounding box center [1453, 188] width 13 height 13
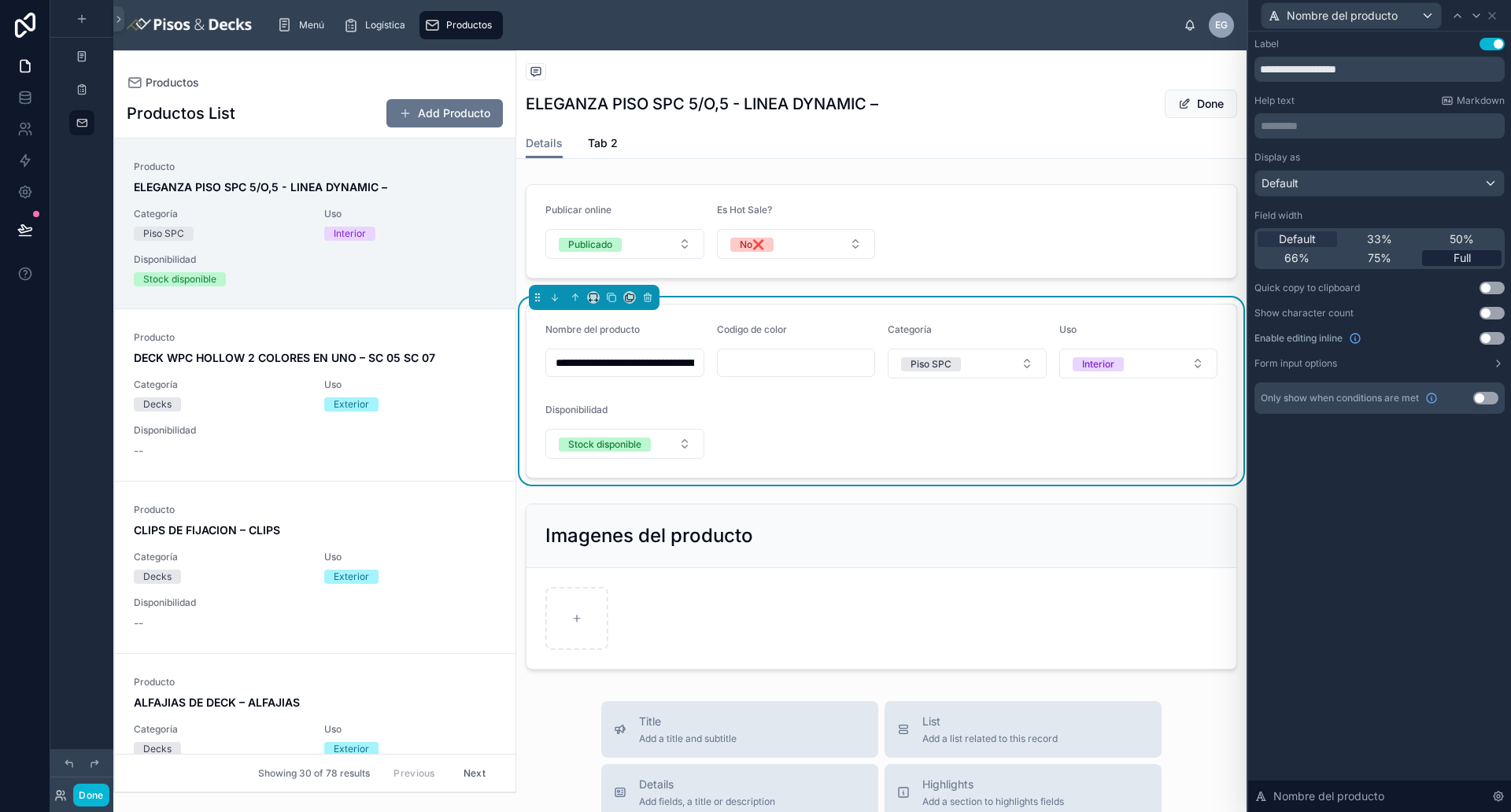
click at [1208, 254] on span "Full" at bounding box center [1462, 258] width 18 height 16
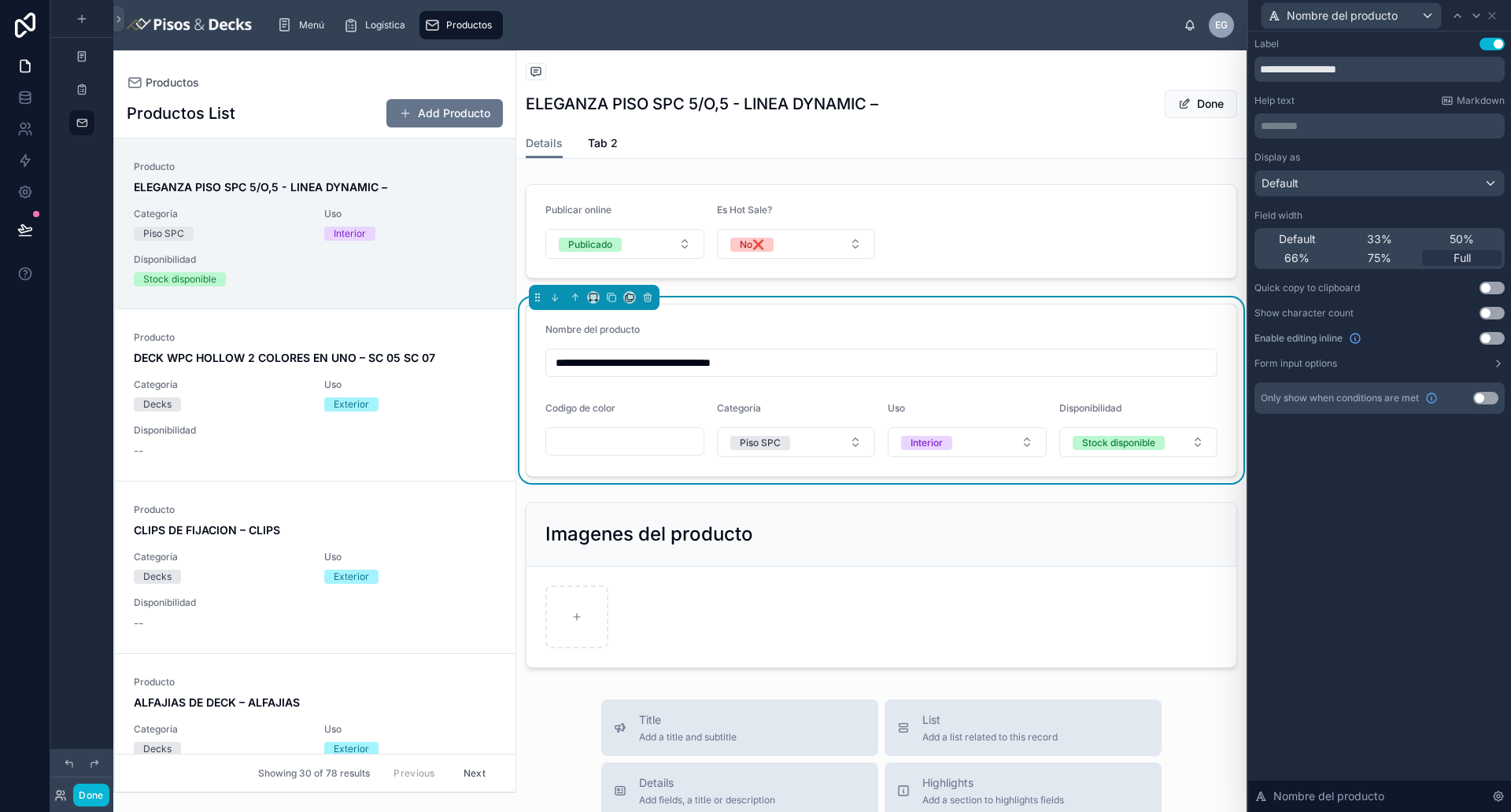
click at [658, 433] on input "text" at bounding box center [624, 441] width 157 height 22
click at [1208, 127] on p "********* ﻿" at bounding box center [1381, 126] width 241 height 16
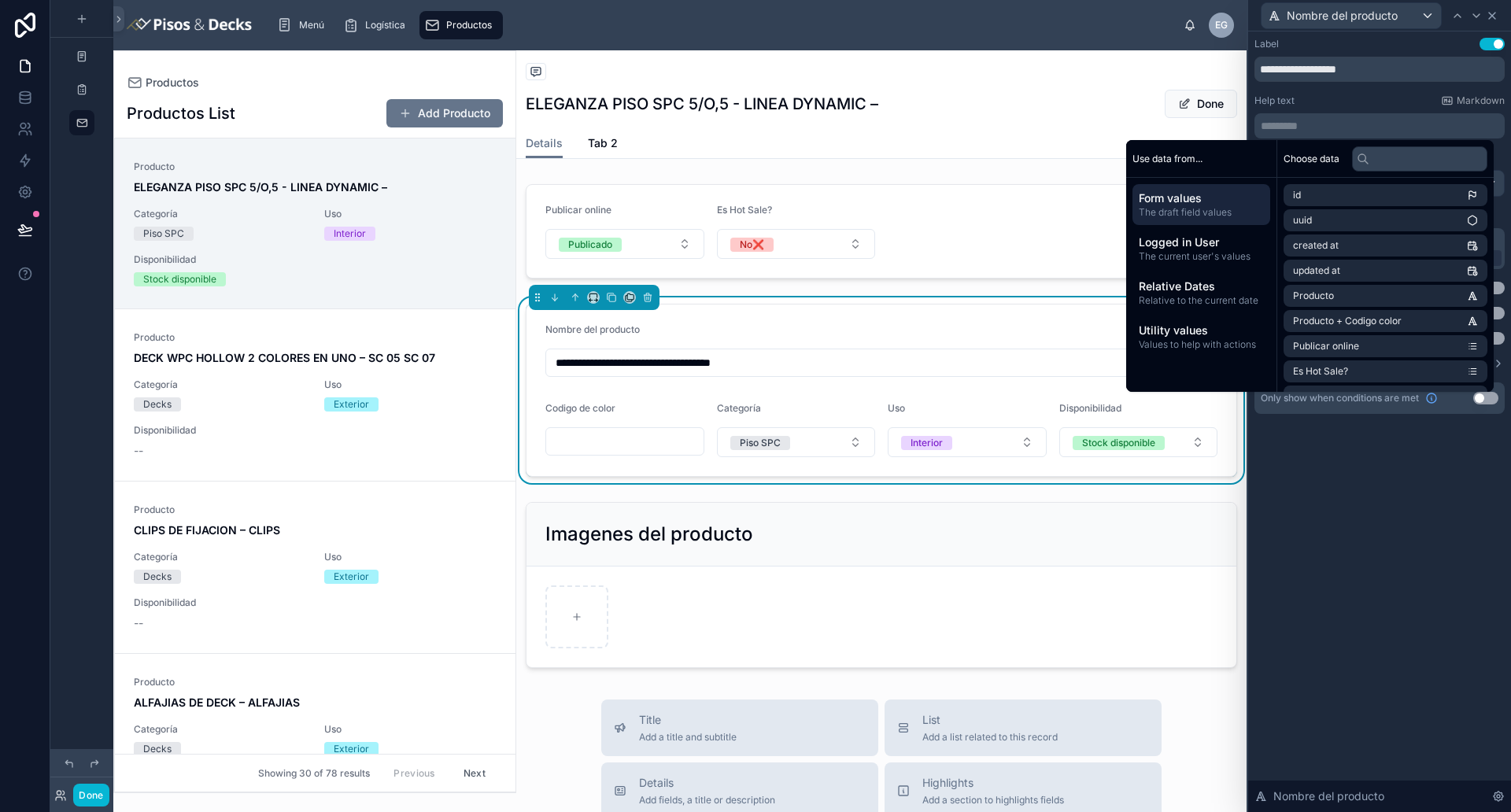
click at [1208, 13] on icon at bounding box center [1492, 15] width 13 height 13
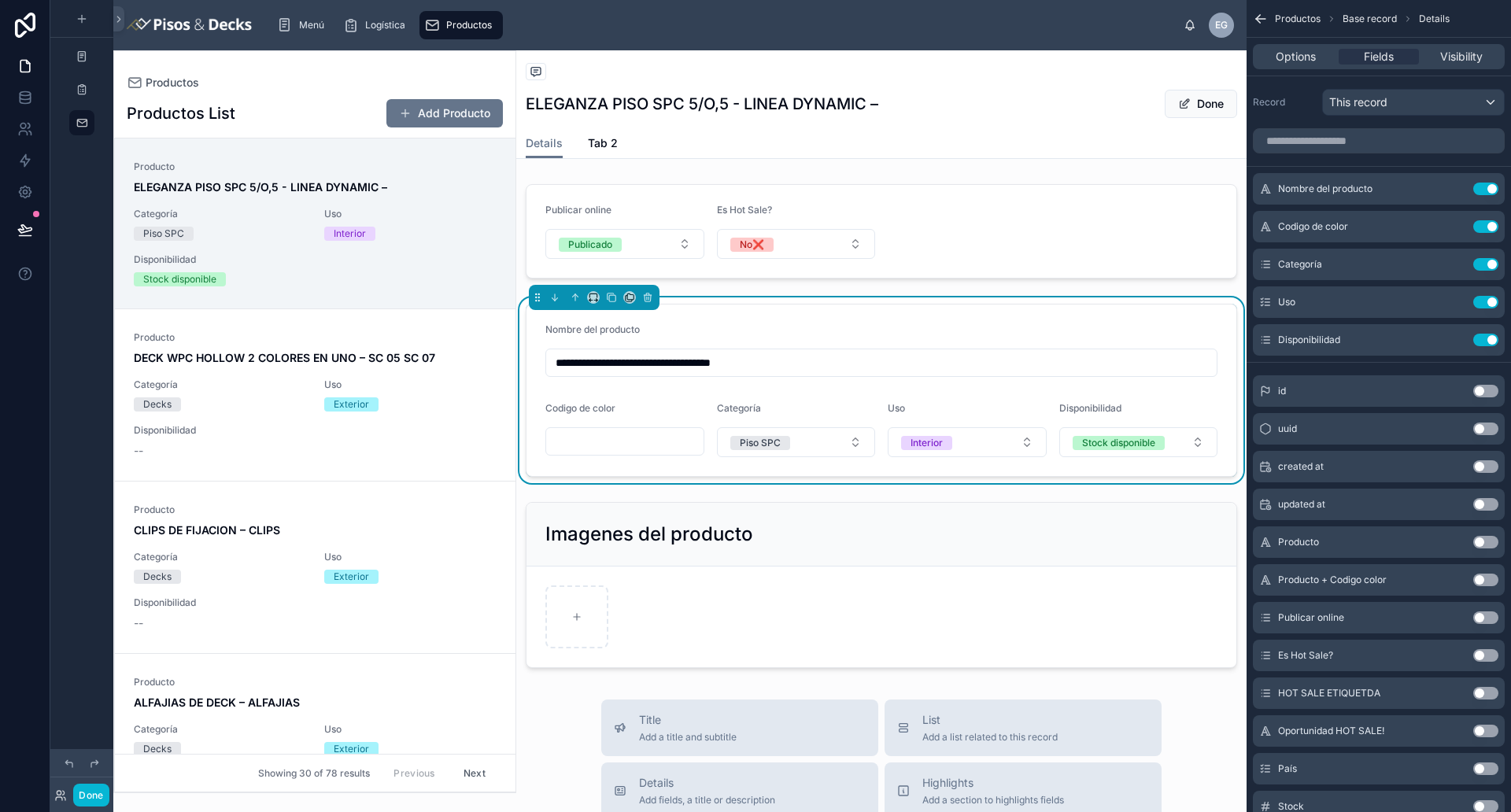
click at [951, 321] on form "**********" at bounding box center [881, 390] width 710 height 172
click at [1051, 229] on div at bounding box center [881, 231] width 730 height 107
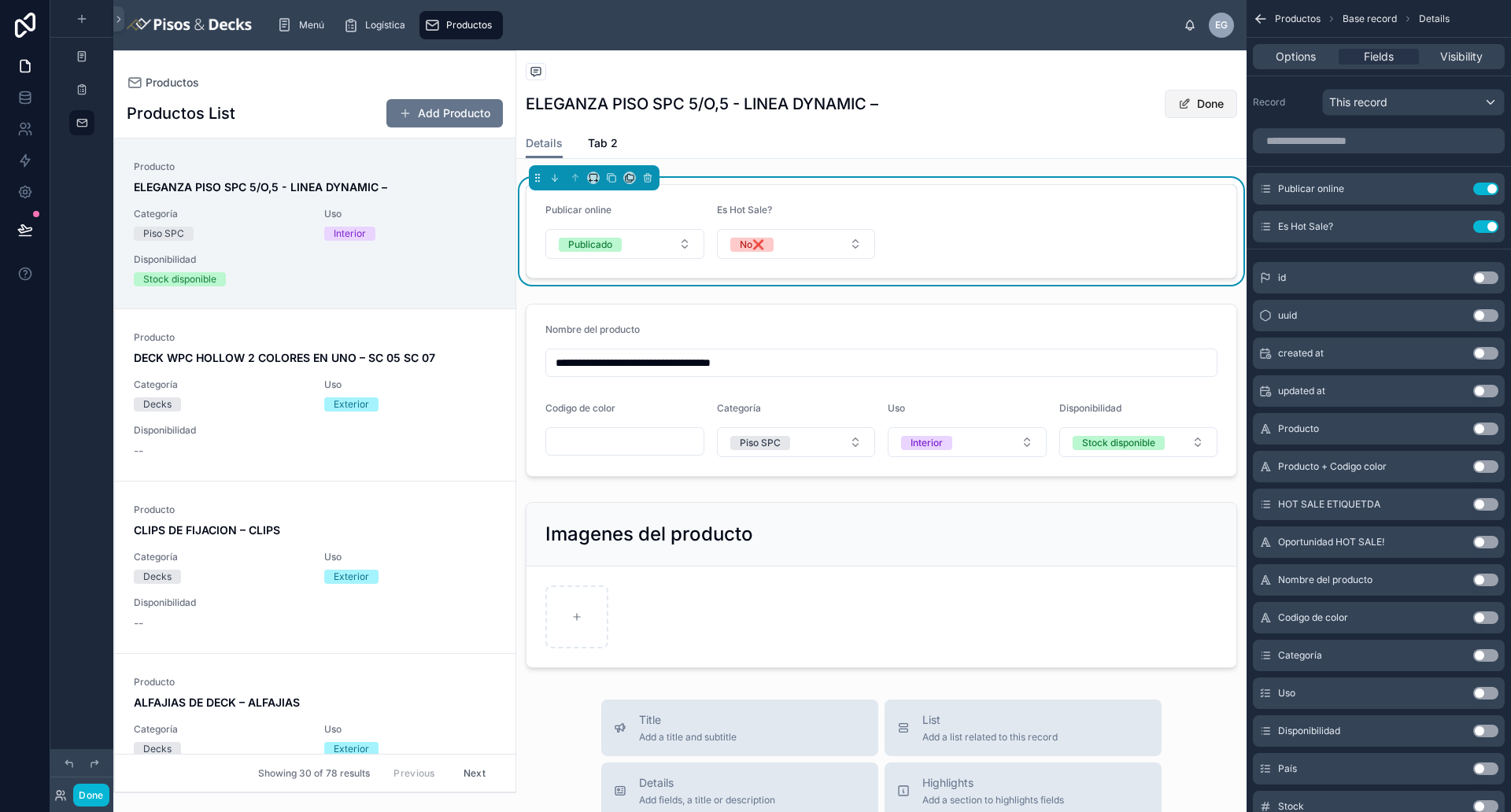
click at [1198, 106] on button "Done" at bounding box center [1200, 104] width 72 height 28
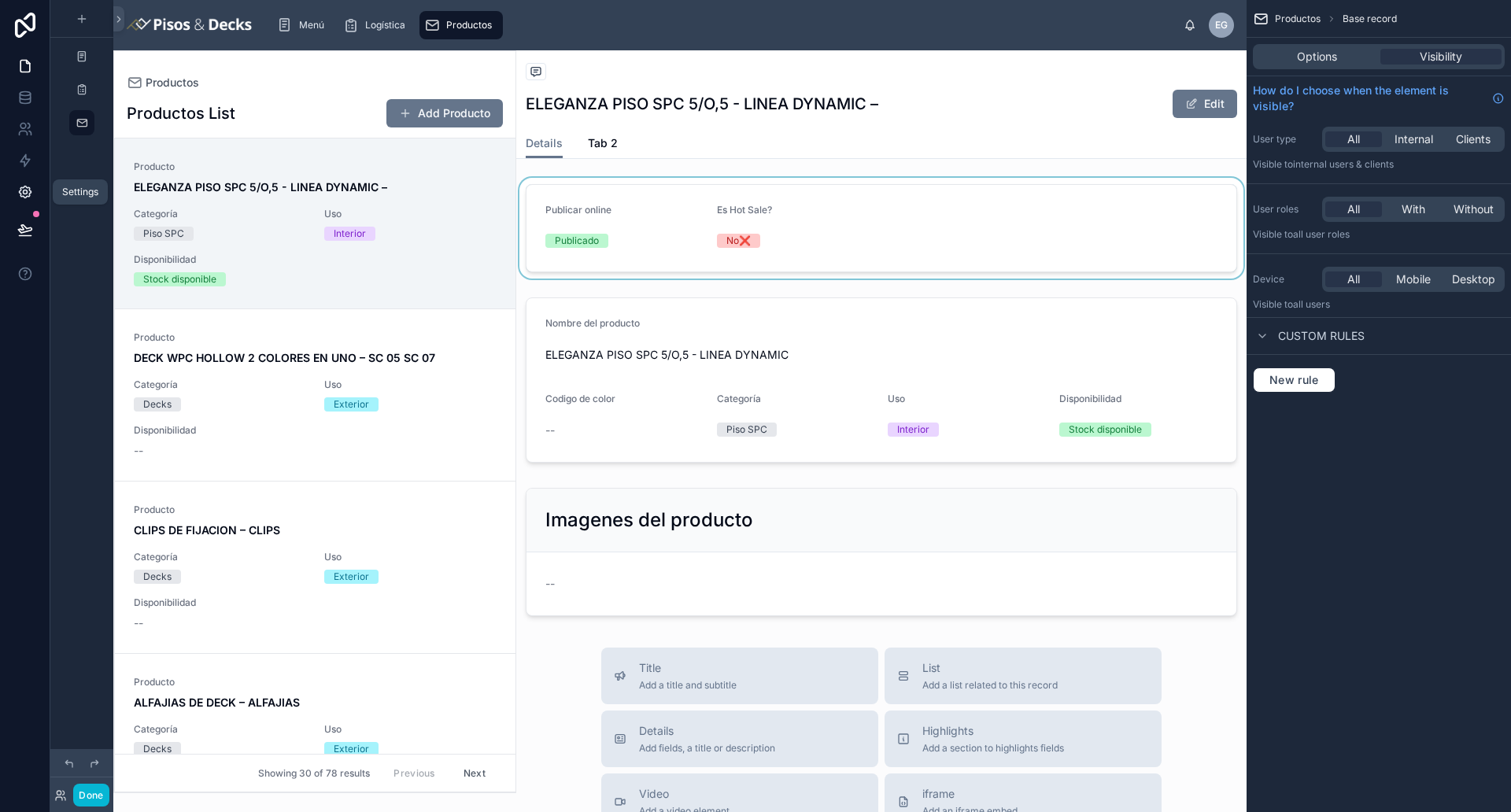
click at [28, 193] on icon at bounding box center [25, 192] width 16 height 16
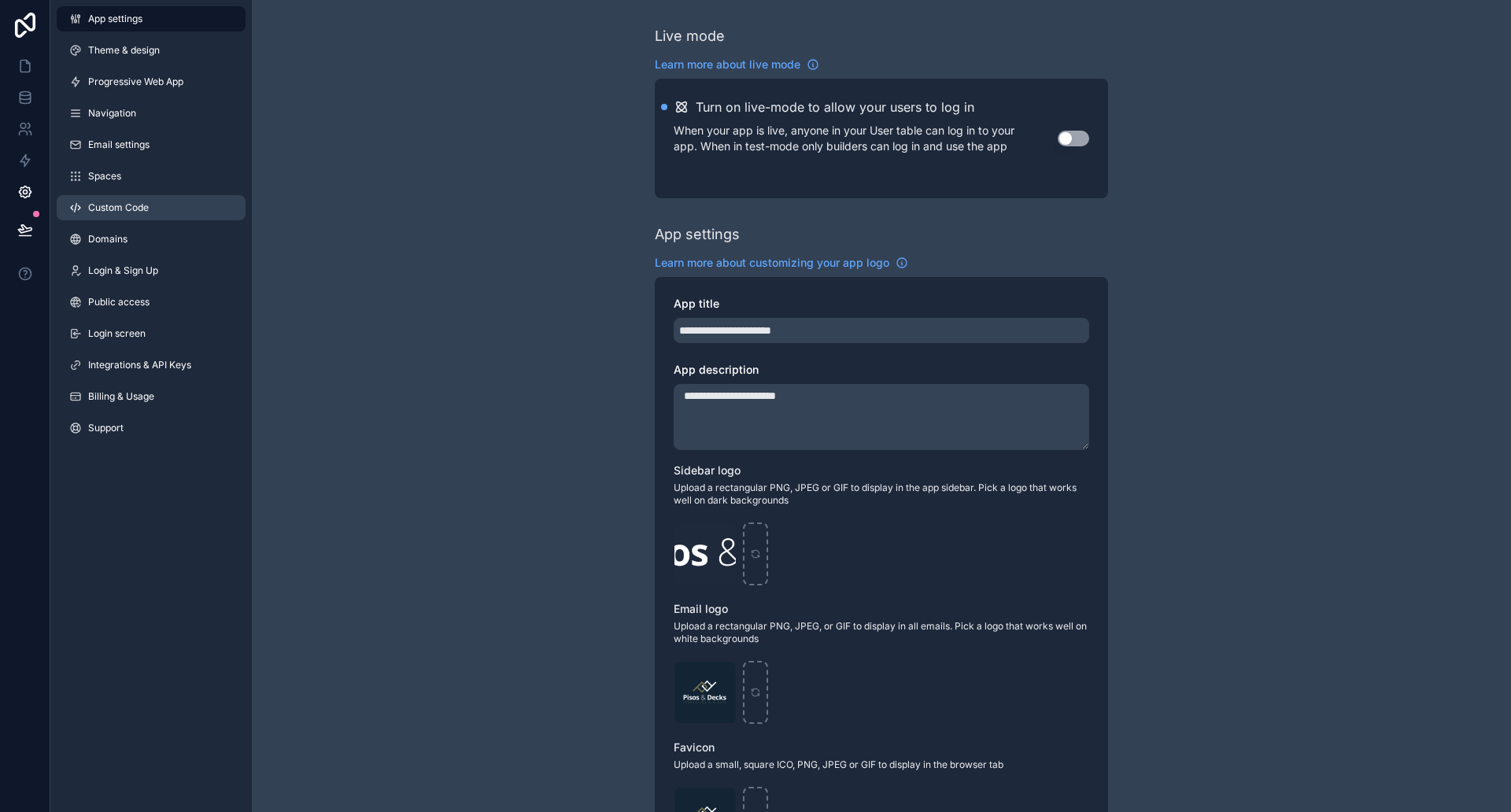
click at [145, 206] on span "Custom Code" at bounding box center [118, 208] width 60 height 13
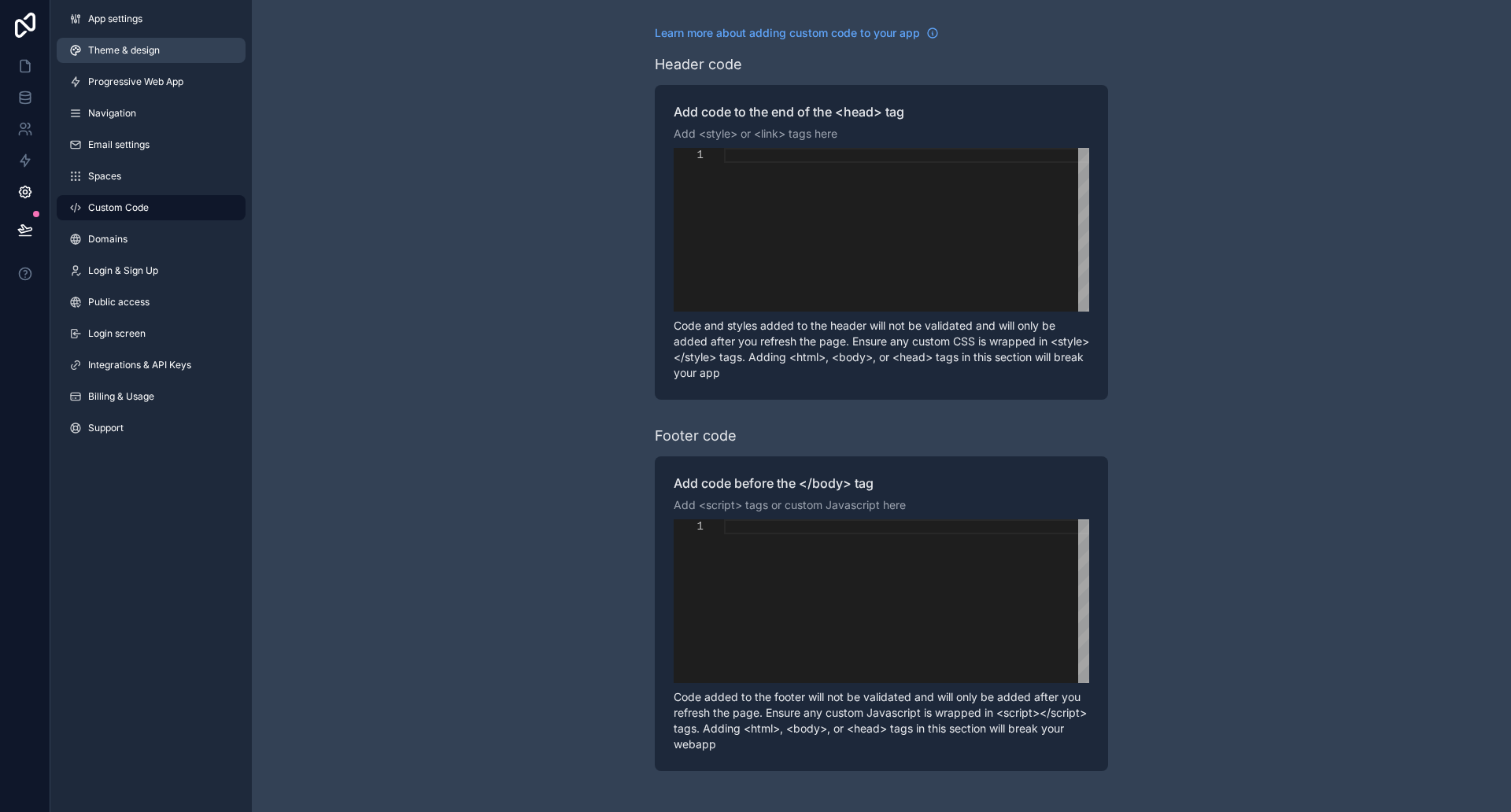
click at [162, 47] on link "Theme & design" at bounding box center [152, 50] width 189 height 25
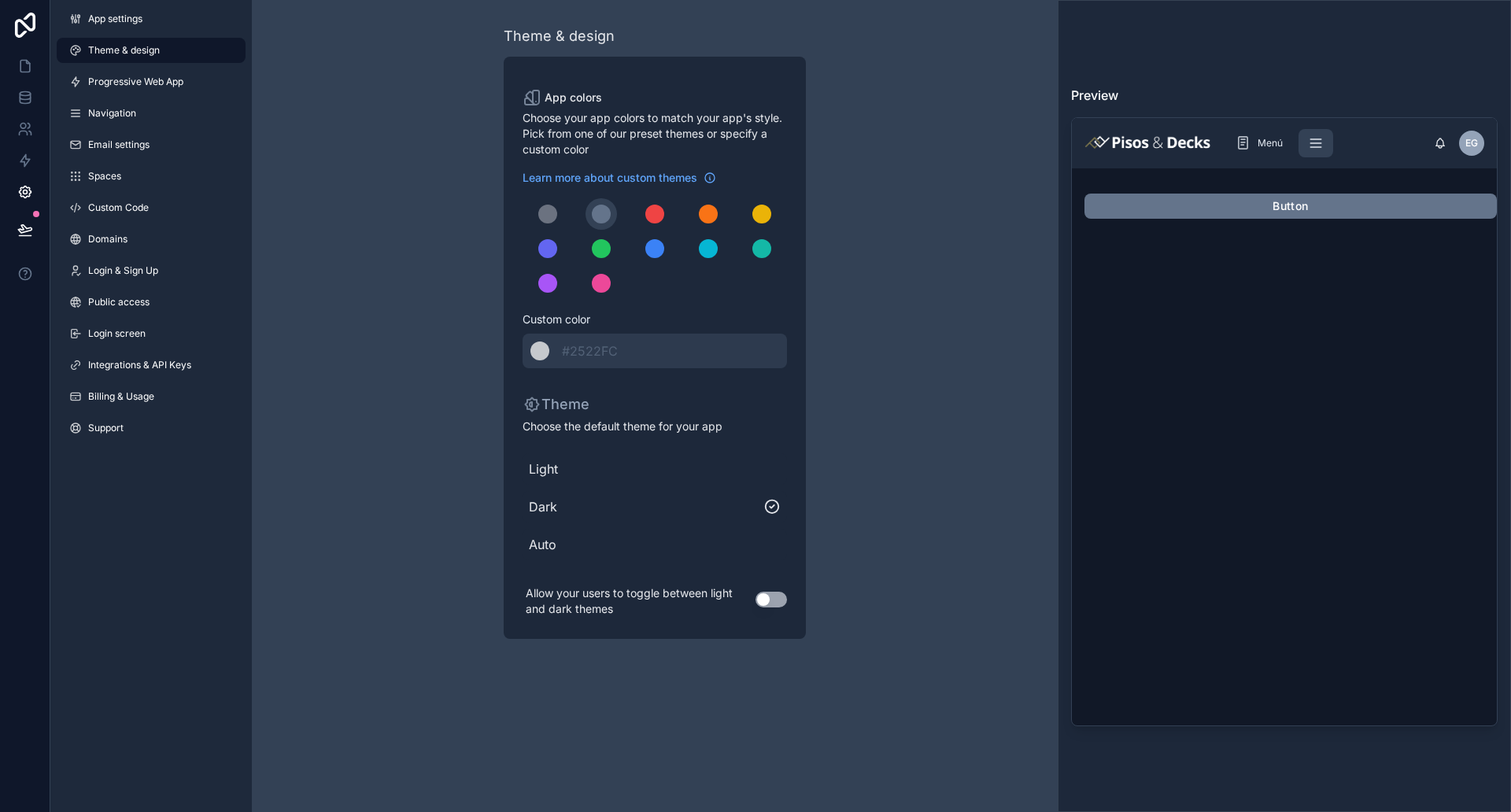
click at [1208, 296] on div "Button" at bounding box center [1284, 453] width 425 height 544
click at [551, 347] on div "******* #2522FC" at bounding box center [655, 351] width 265 height 34
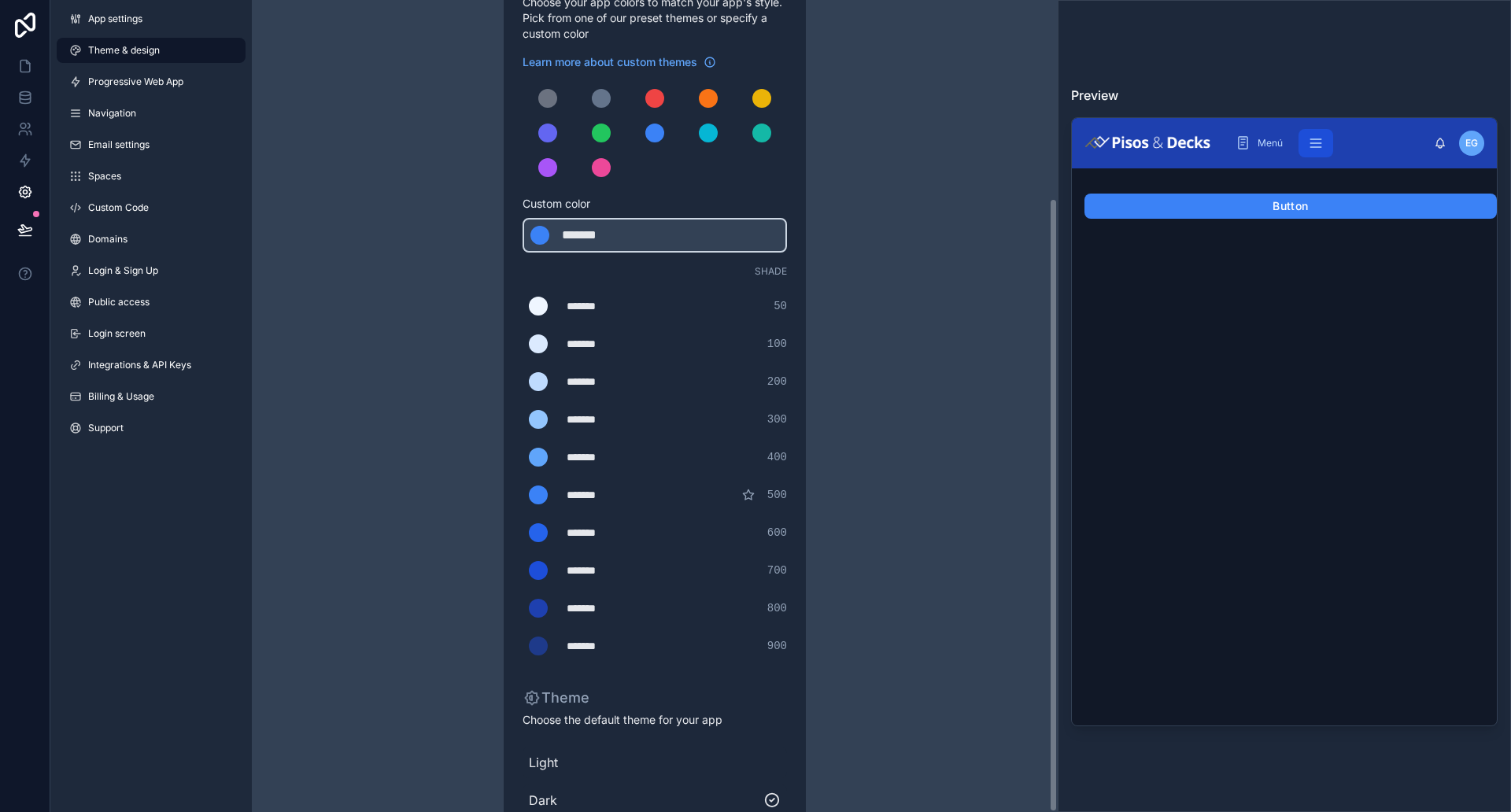
scroll to position [261, 0]
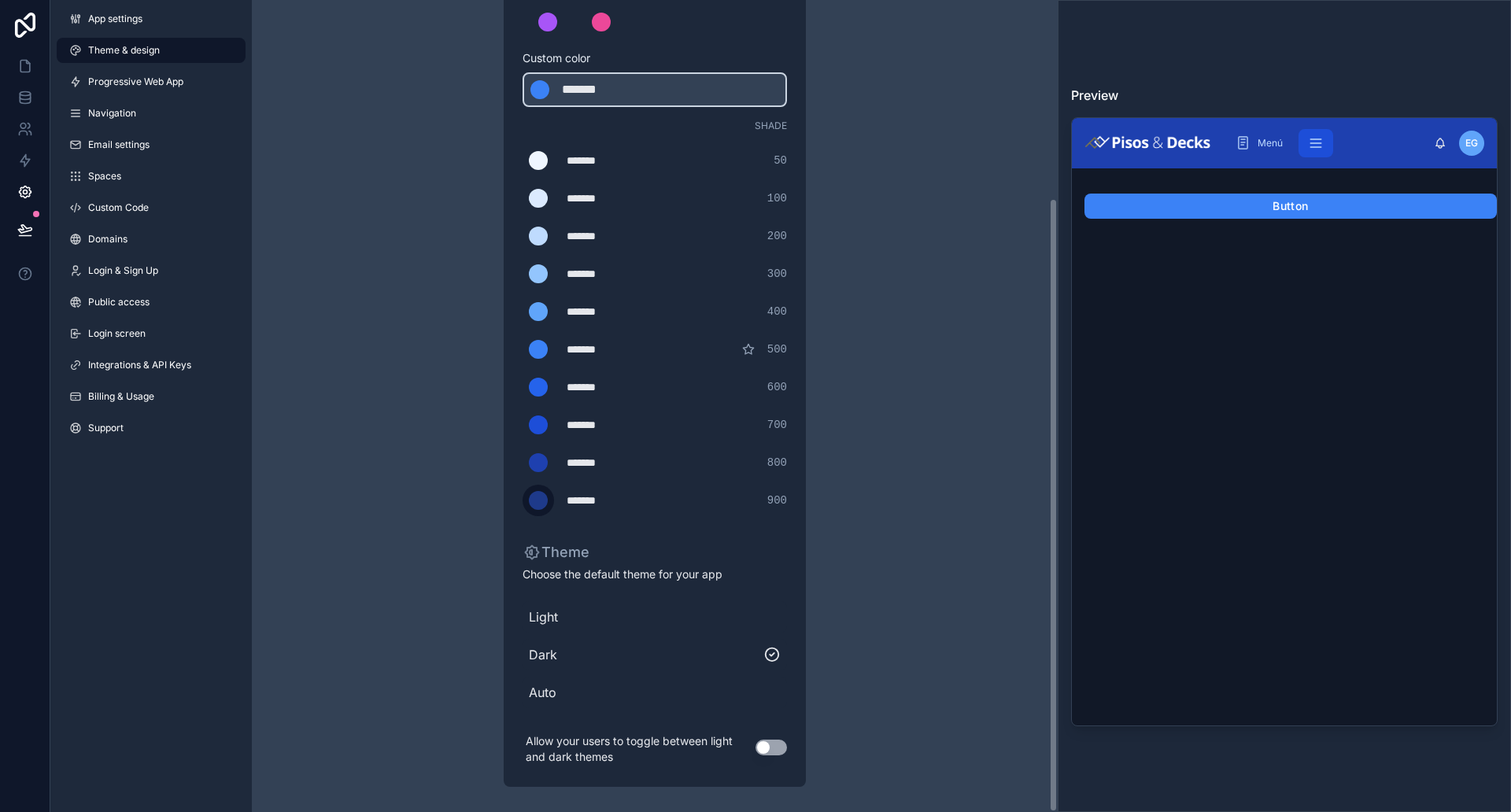
click at [538, 505] on div "scrollable content" at bounding box center [538, 500] width 19 height 19
click at [522, 501] on input "*******" at bounding box center [522, 501] width 0 height 0
click at [494, 458] on div "Theme & design App colors Choose your app colors to match your app's style. Pic…" at bounding box center [654, 275] width 453 height 1073
click at [537, 496] on div "scrollable content" at bounding box center [538, 500] width 19 height 19
click at [522, 501] on input "*******" at bounding box center [522, 501] width 0 height 0
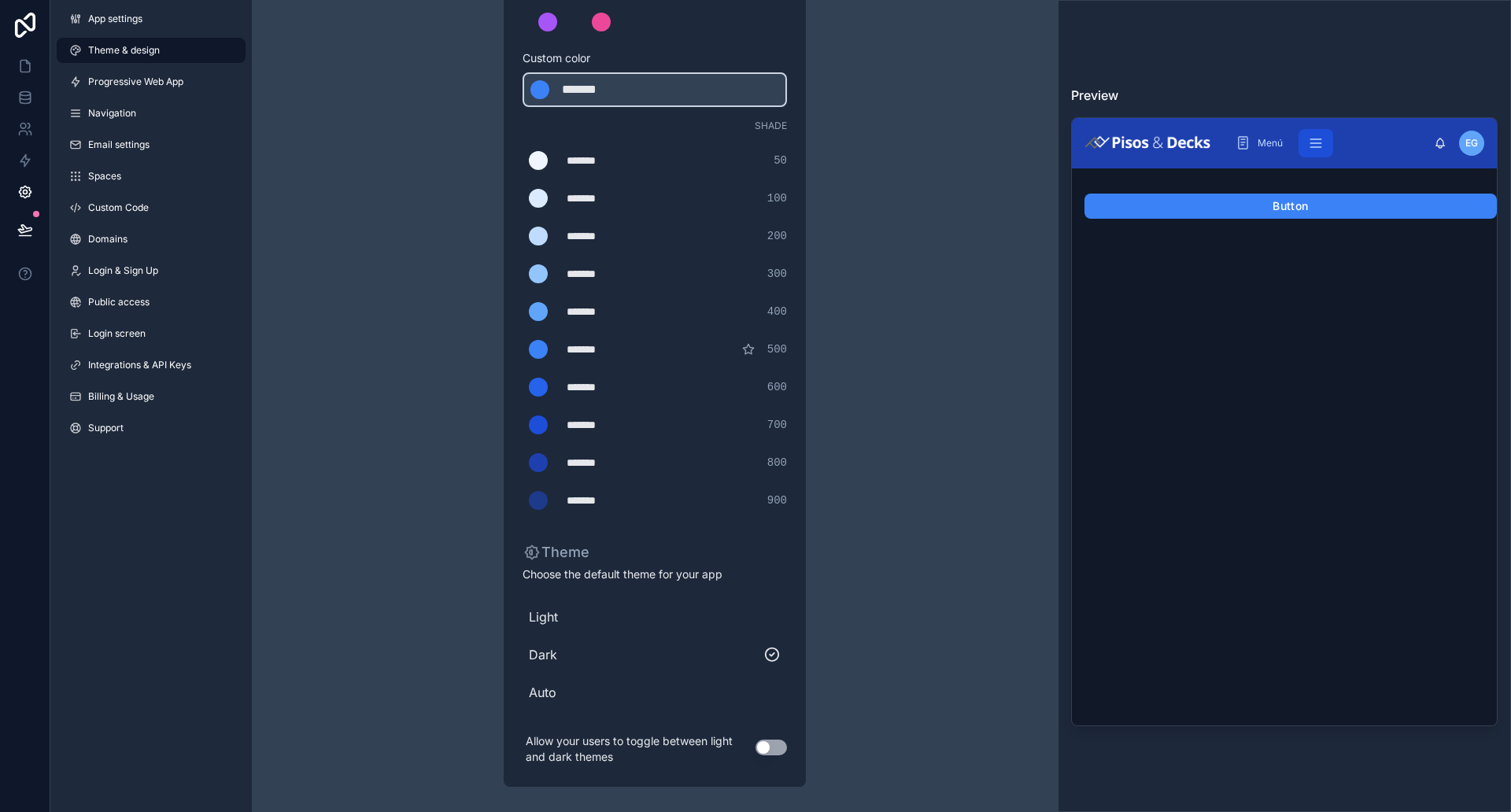
click at [475, 395] on div "Theme & design App colors Choose your app colors to match your app's style. Pic…" at bounding box center [654, 275] width 453 height 1073
click at [29, 233] on icon at bounding box center [25, 229] width 16 height 16
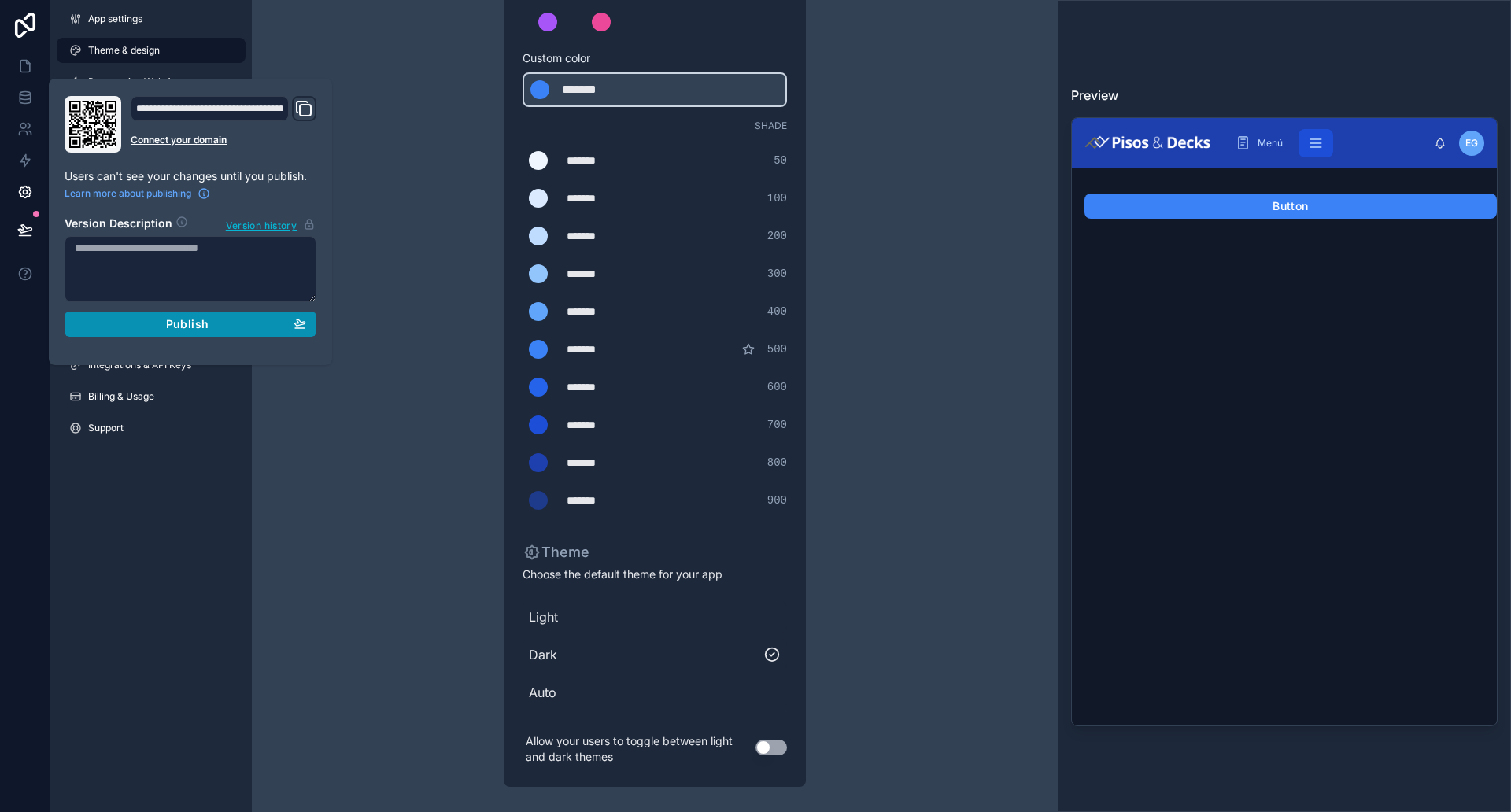
click at [241, 321] on div "Publish" at bounding box center [190, 324] width 231 height 14
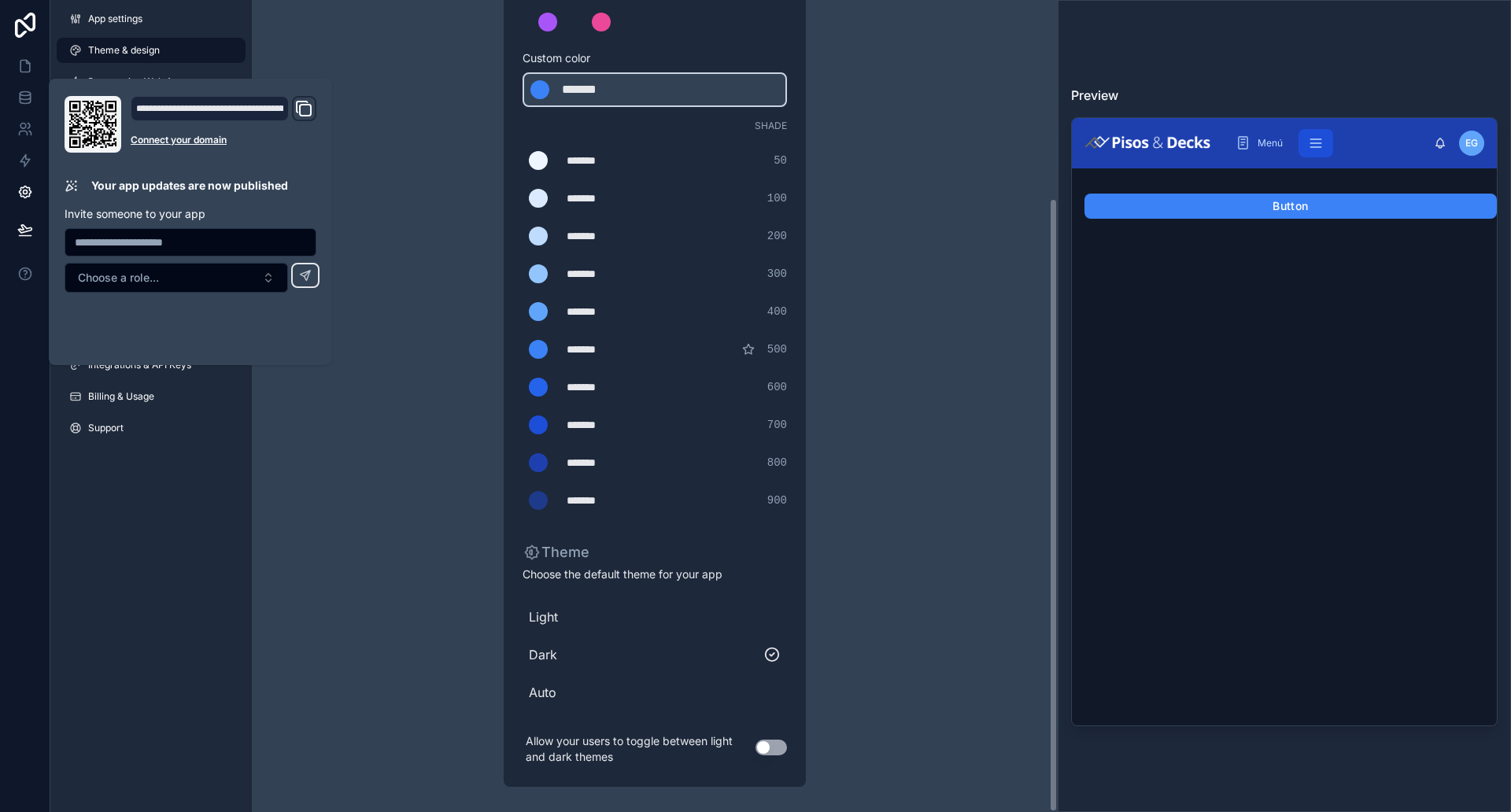
click at [390, 258] on div "Theme & design App colors Choose your app colors to match your app's style. Pic…" at bounding box center [655, 275] width 805 height 1073
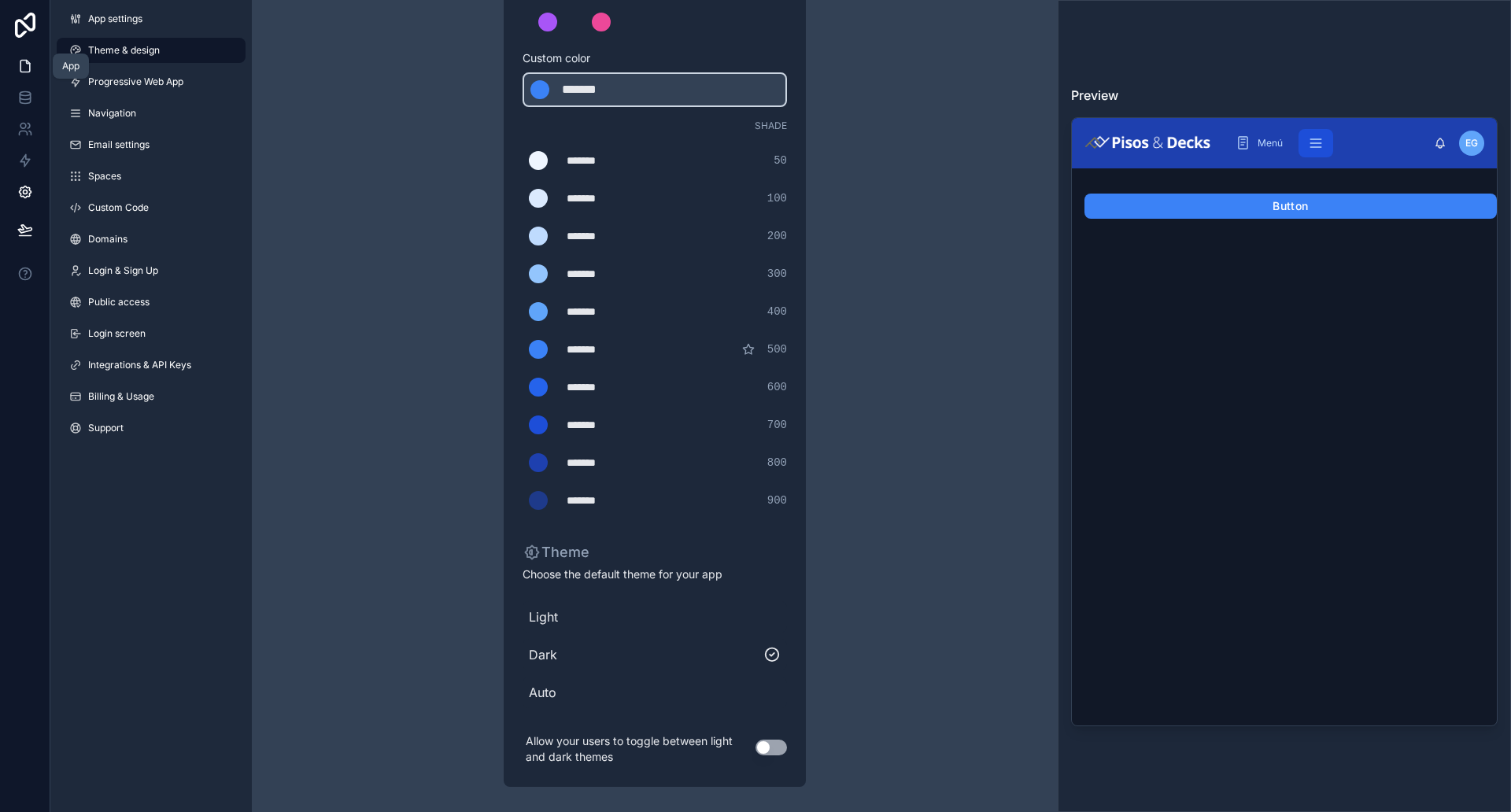
click at [27, 72] on icon at bounding box center [25, 66] width 16 height 16
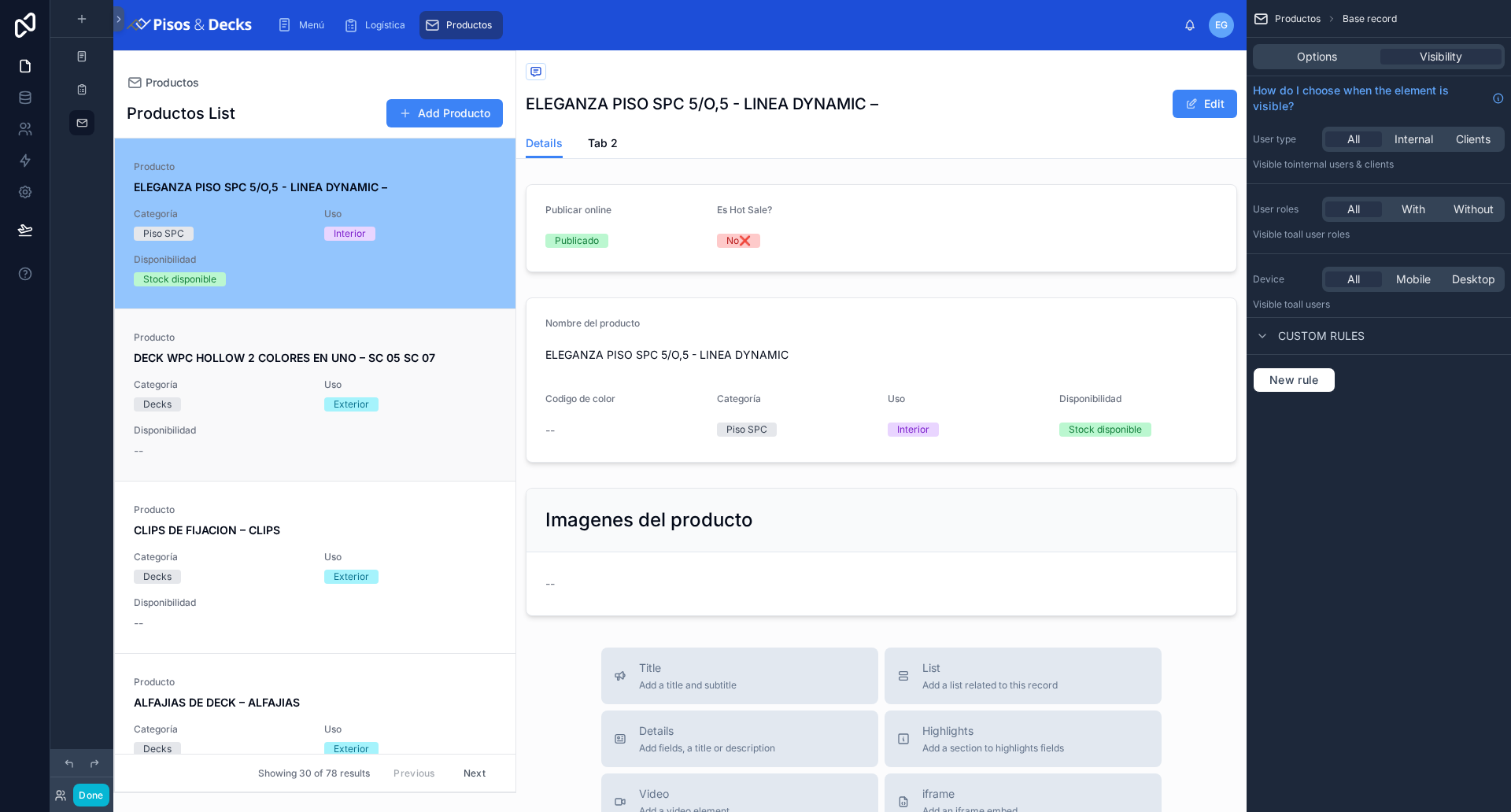
click at [324, 398] on span "Exterior" at bounding box center [351, 404] width 54 height 14
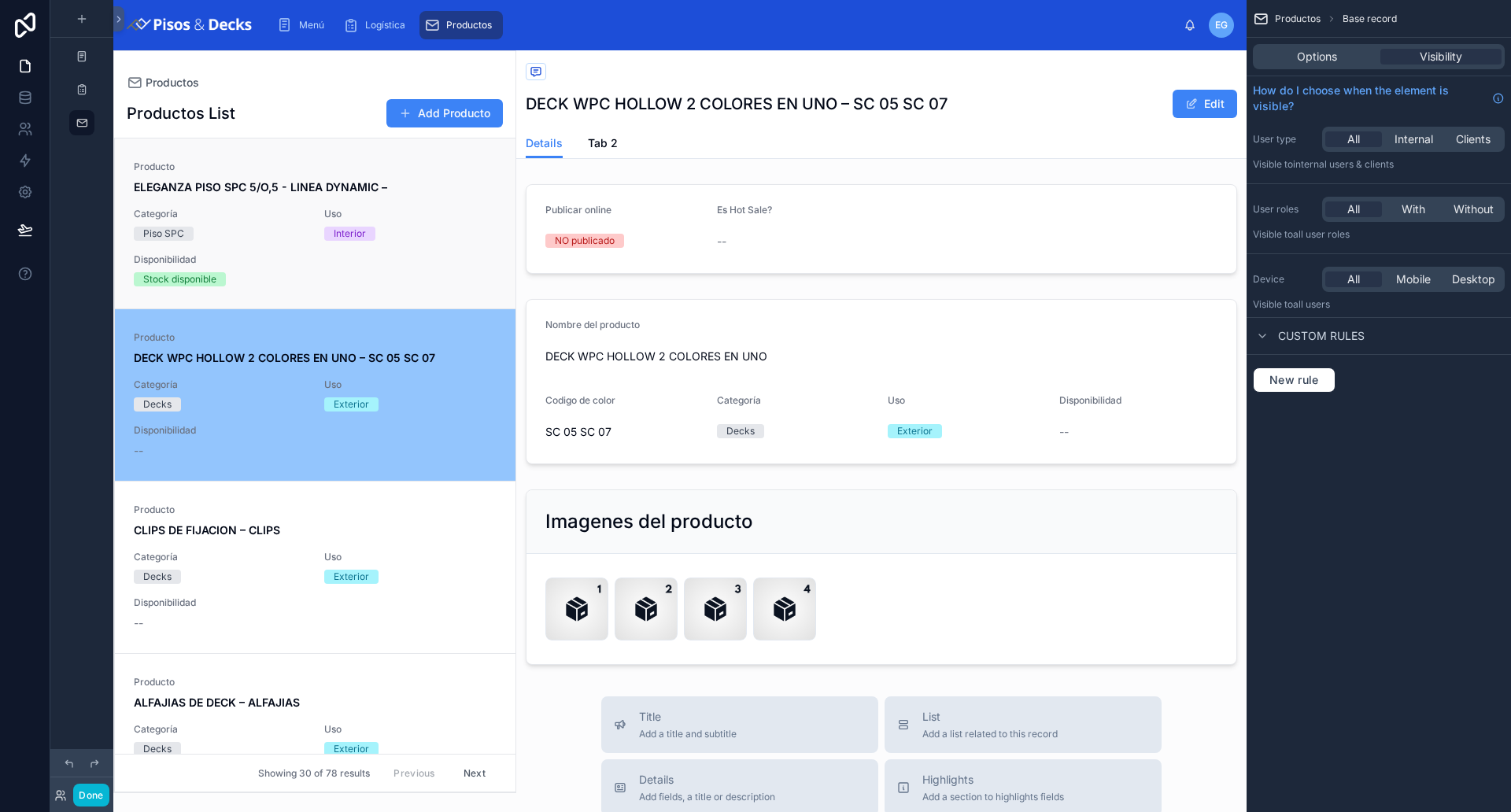
click at [334, 227] on div "Interior" at bounding box center [350, 234] width 33 height 14
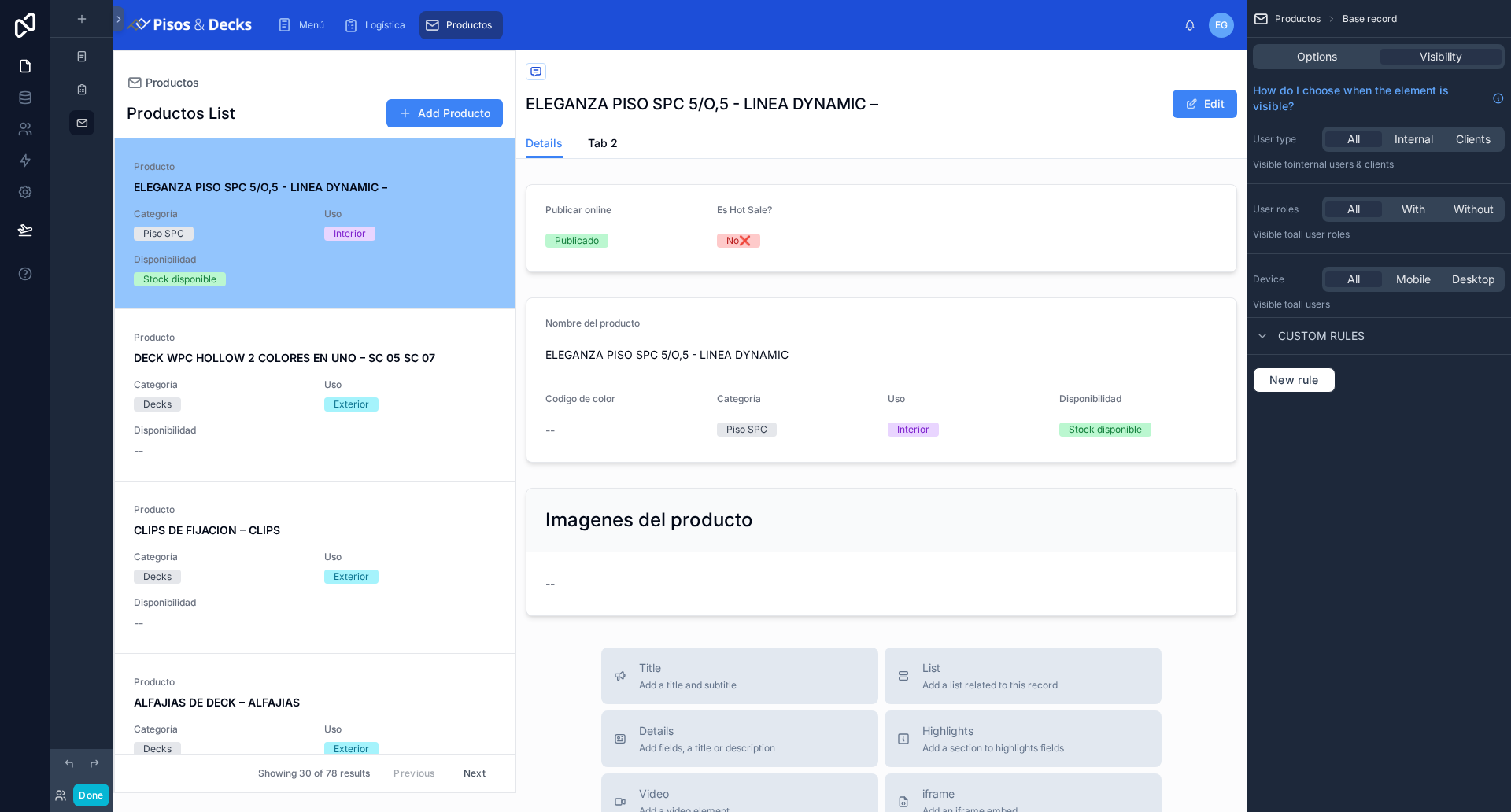
click at [920, 146] on div "Details Tab 2" at bounding box center [881, 143] width 712 height 30
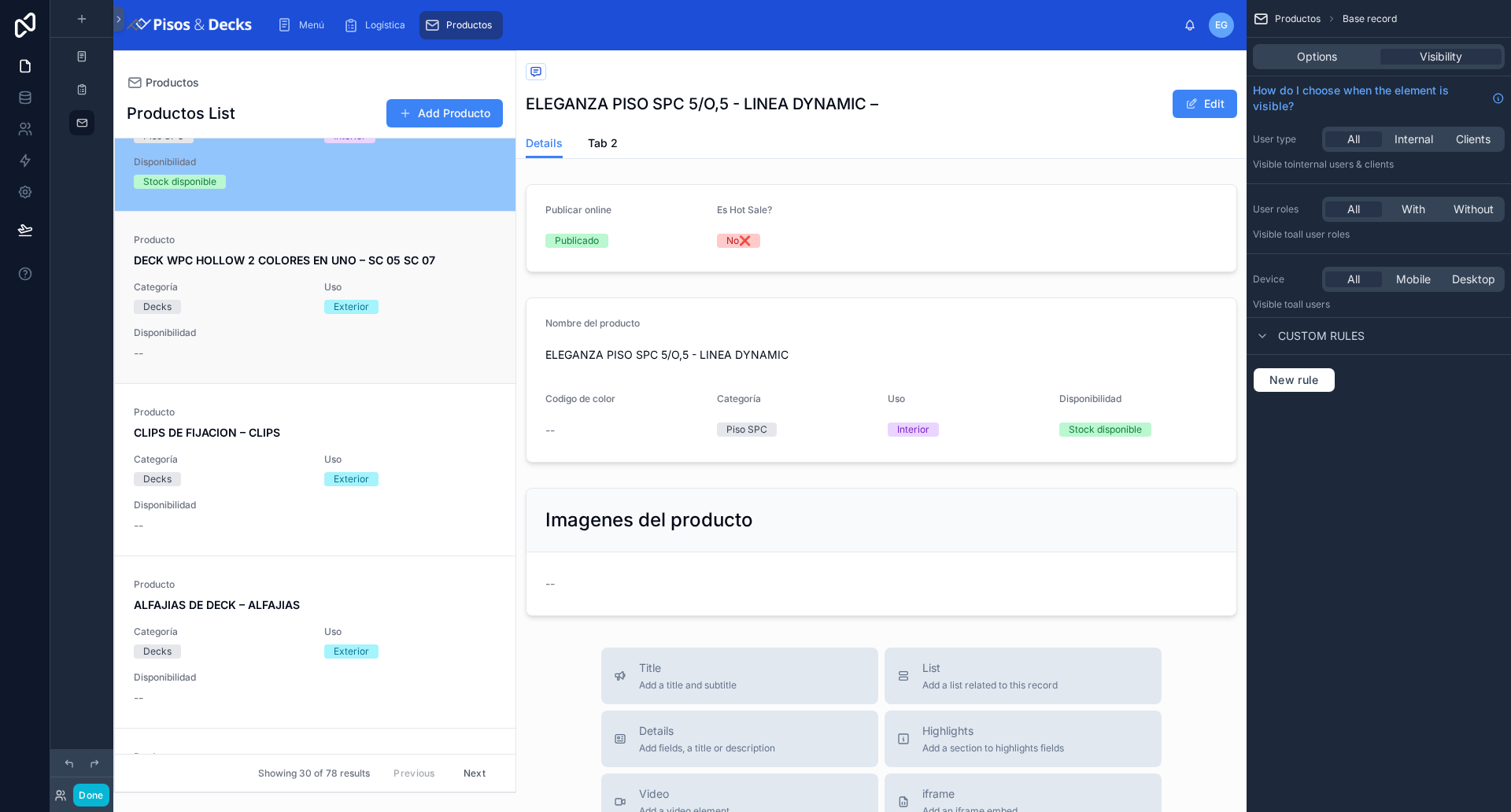
scroll to position [98, 0]
click at [414, 348] on div "Producto DECK WPC HOLLOW 2 COLORES EN UNO – SC 05 SC 07 Categoría Decks Uso Ext…" at bounding box center [315, 296] width 362 height 127
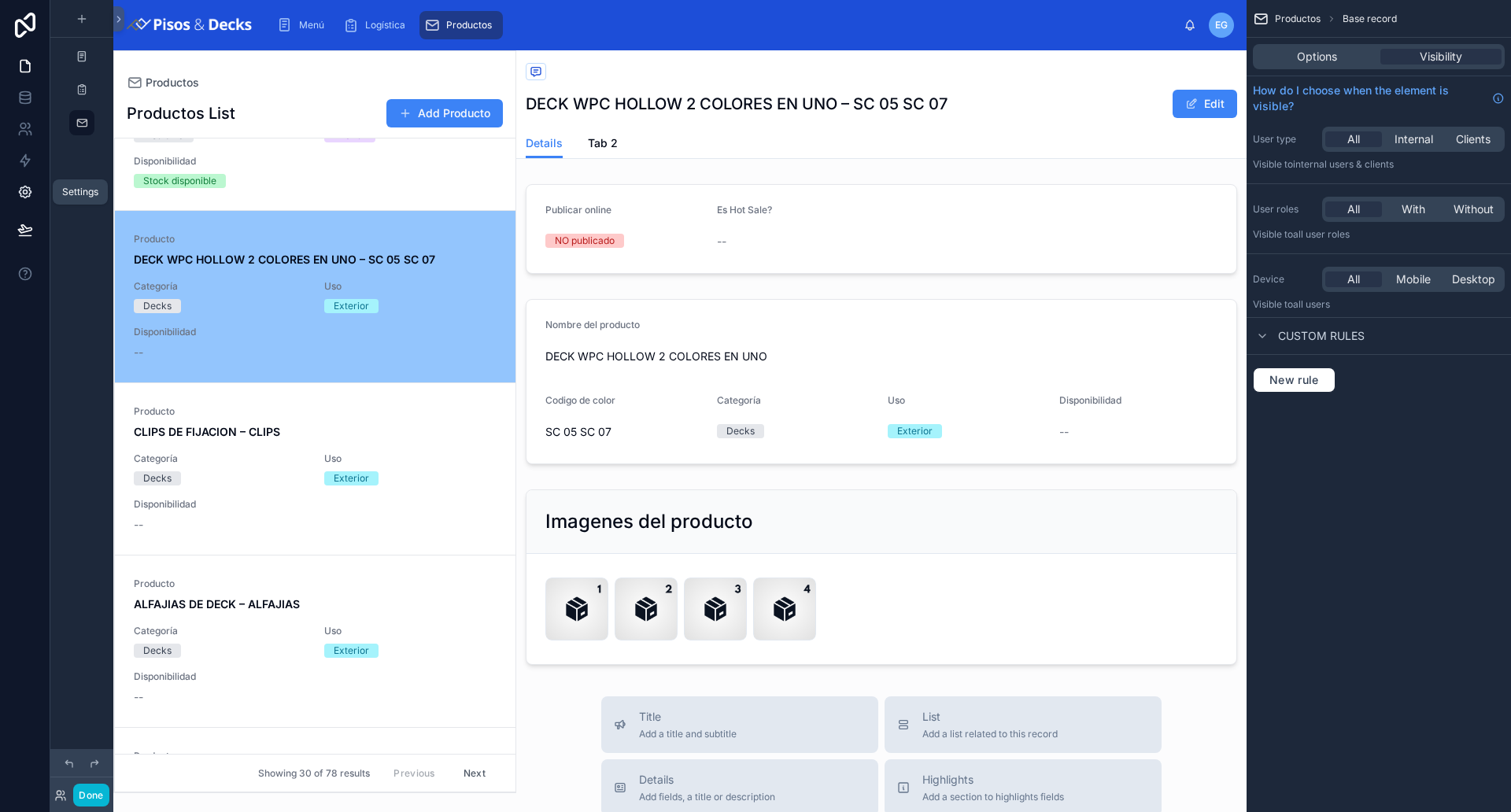
click at [33, 193] on icon at bounding box center [25, 192] width 16 height 16
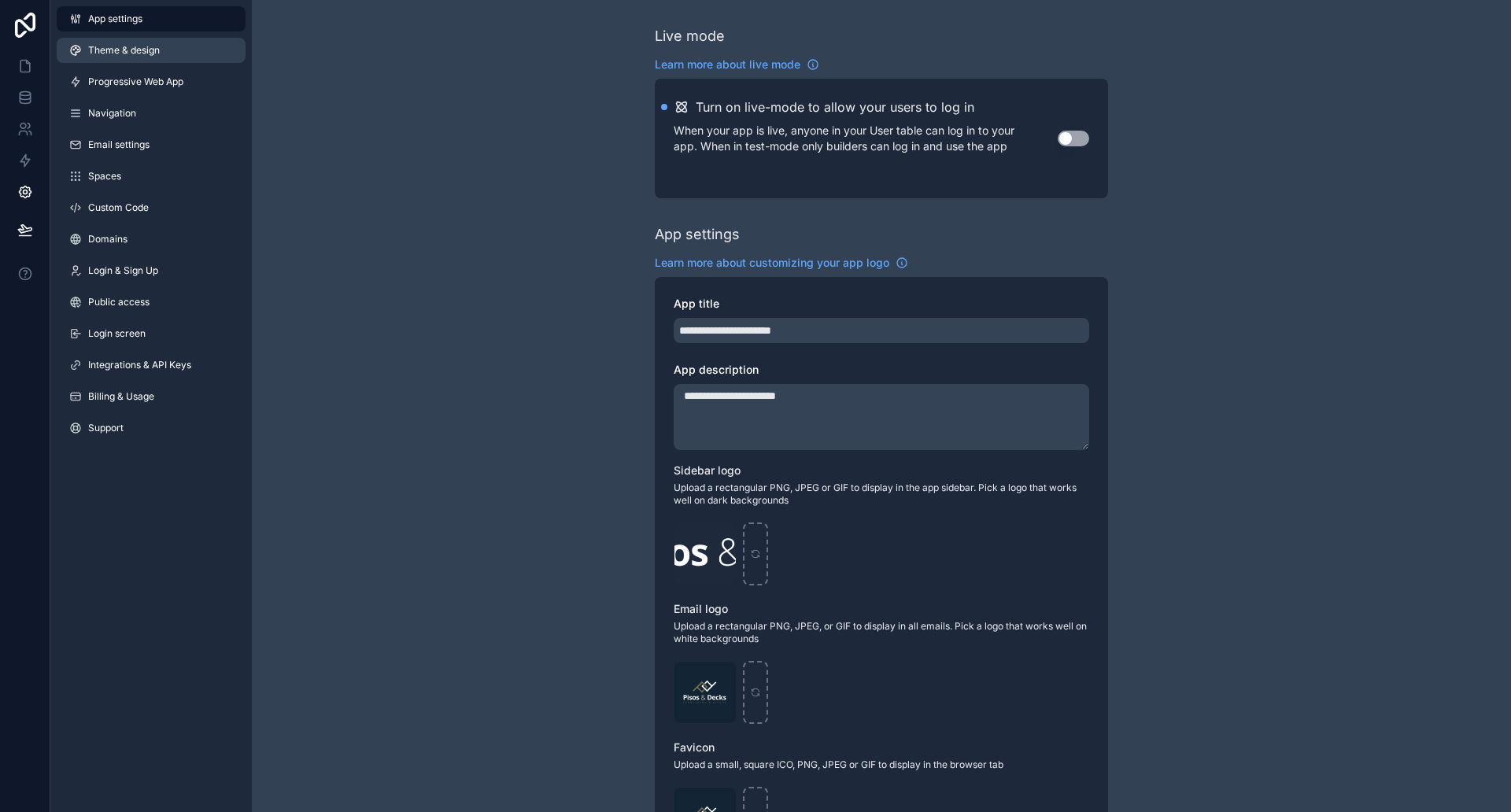
click at [153, 50] on span "Theme & design" at bounding box center [124, 50] width 72 height 13
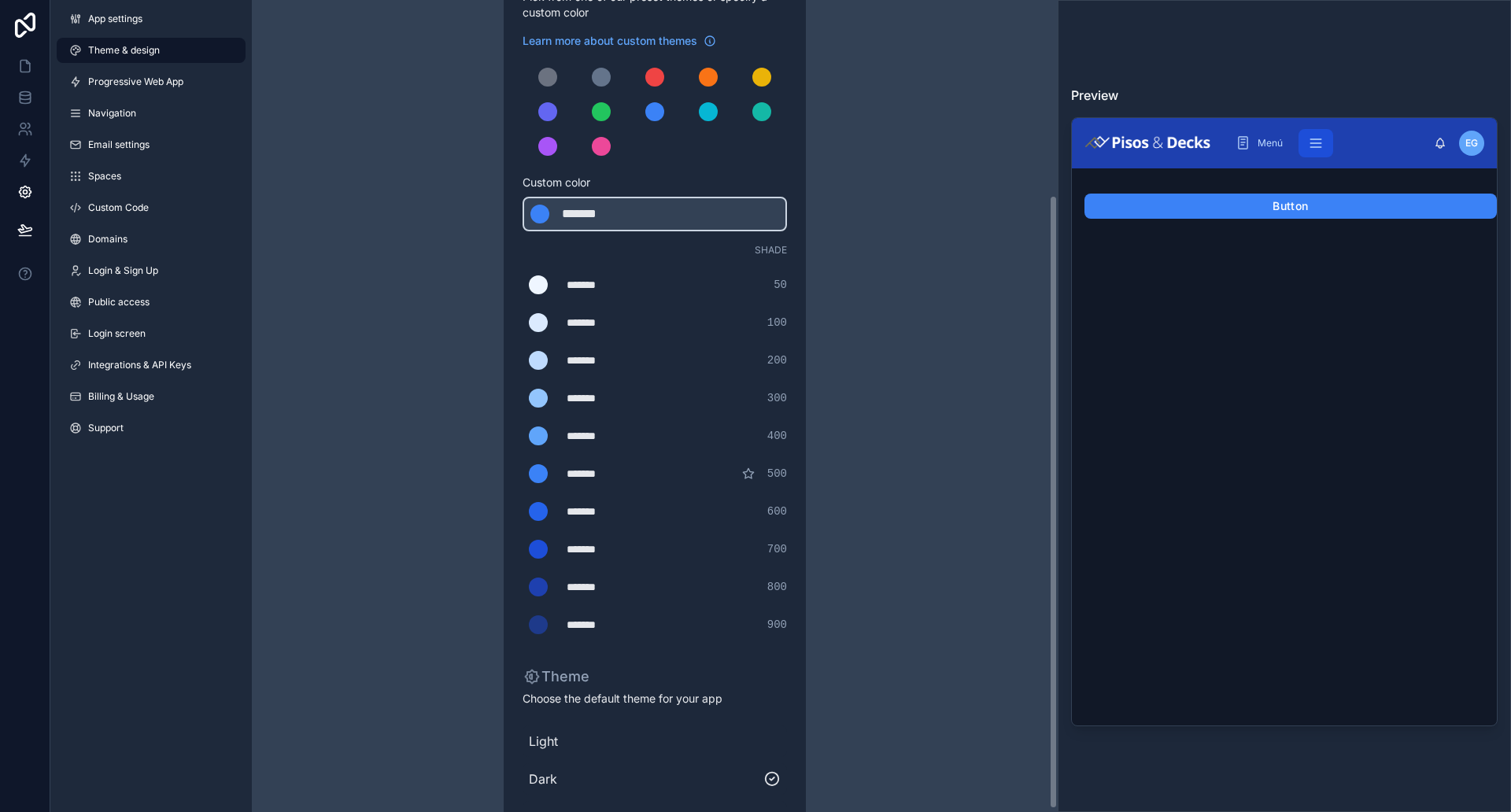
scroll to position [261, 0]
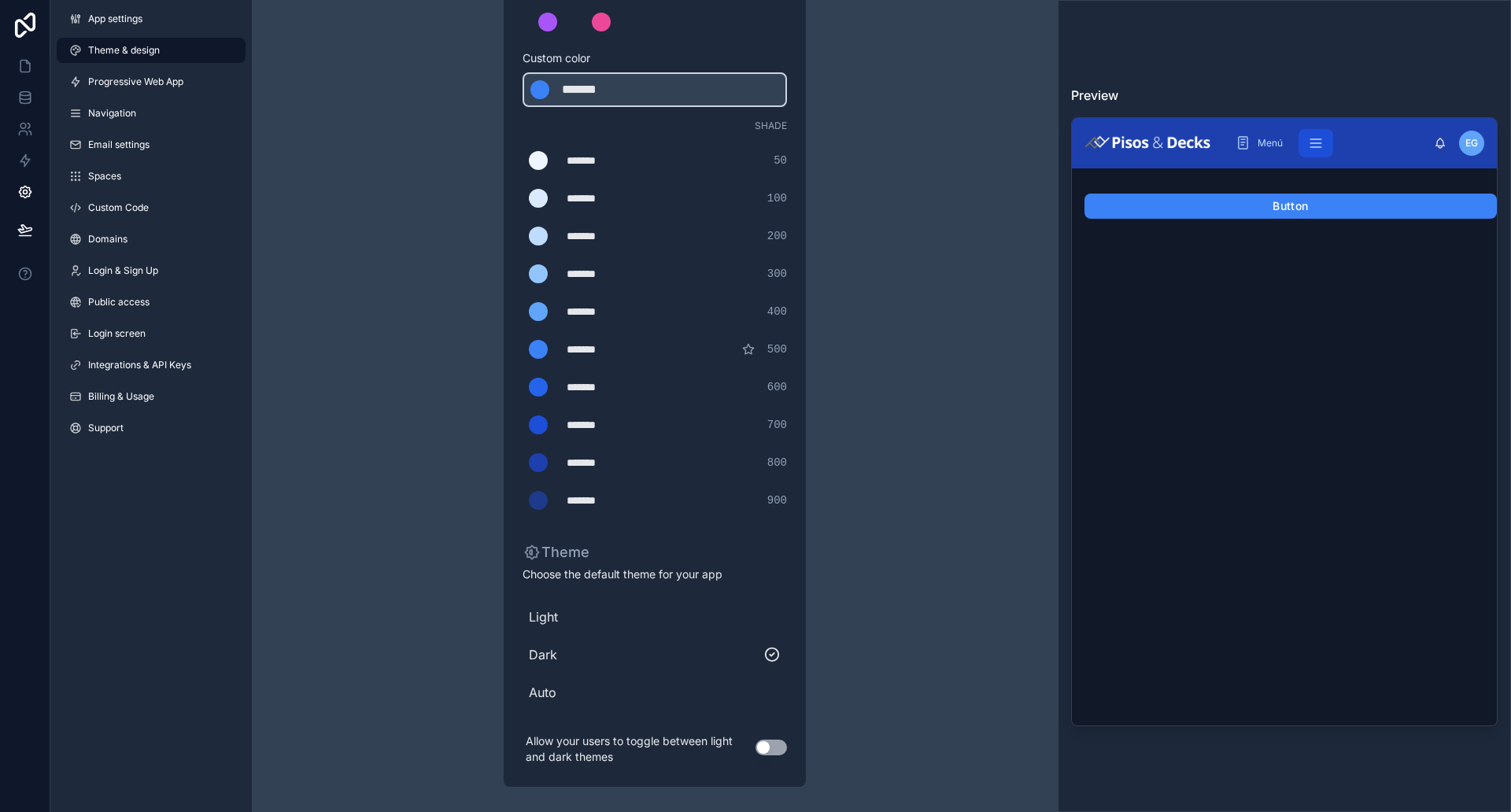
click at [764, 649] on span "Auto" at bounding box center [655, 692] width 252 height 19
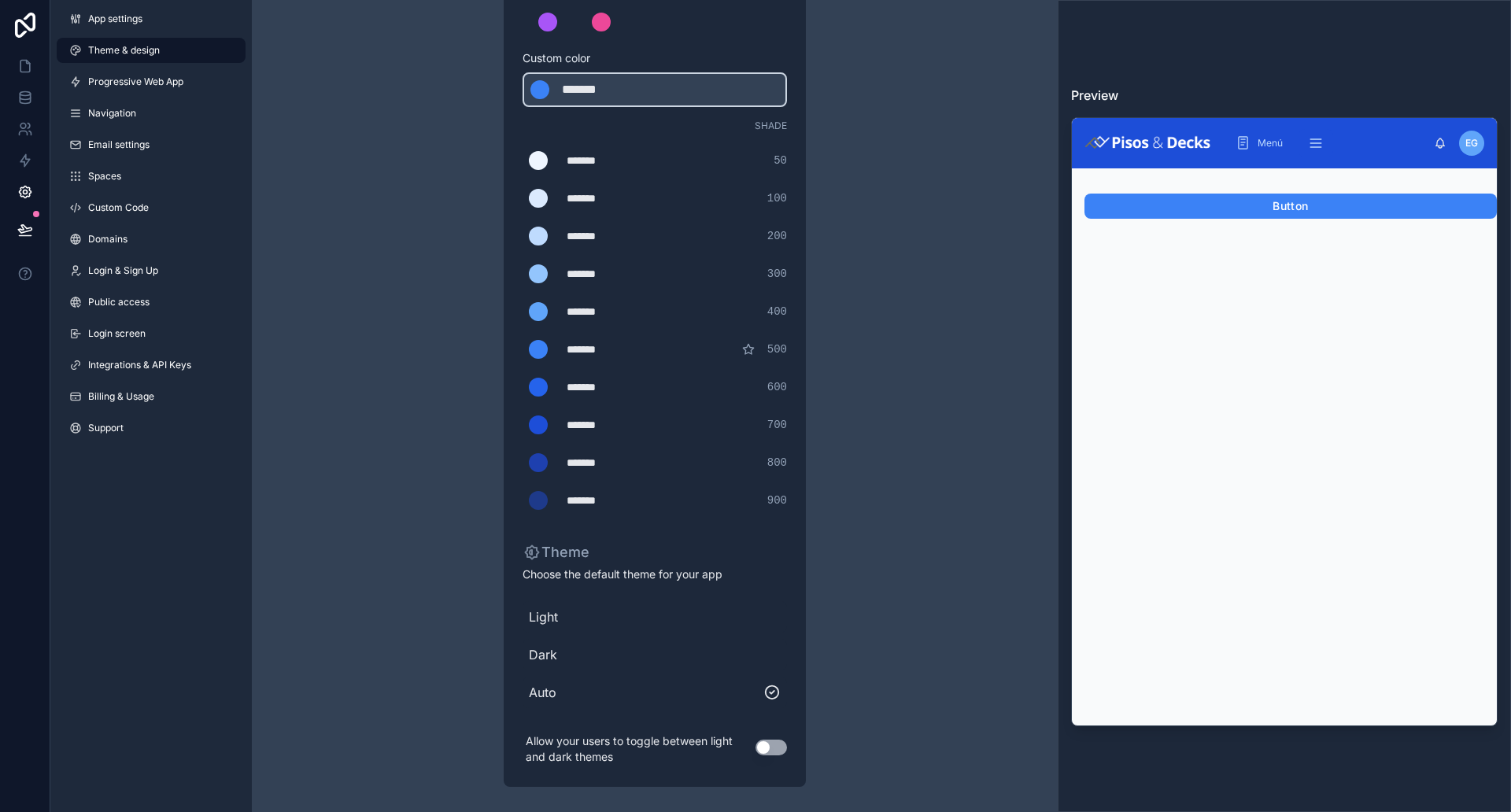
click at [762, 649] on div "Dark" at bounding box center [655, 655] width 265 height 32
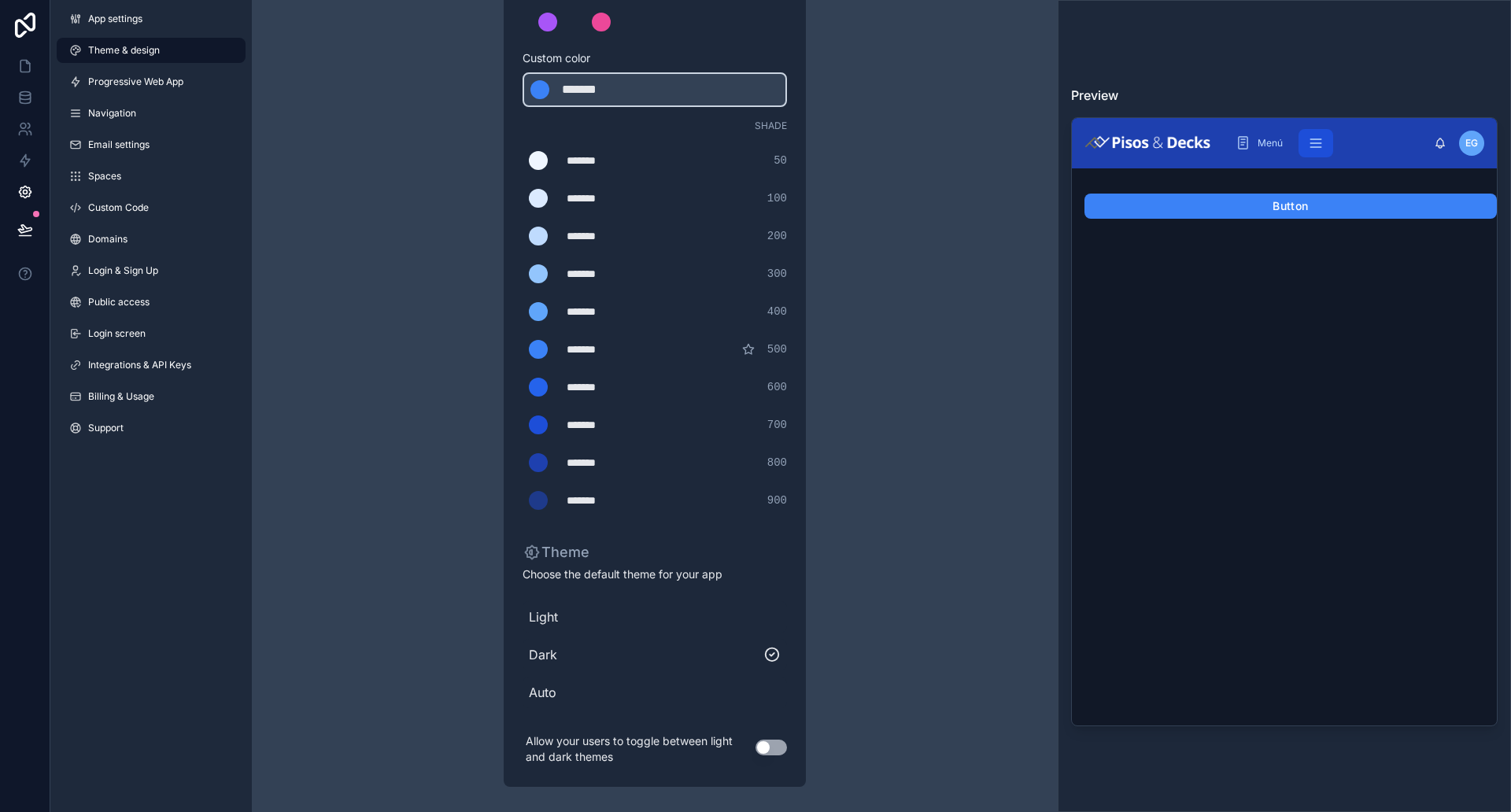
click at [749, 630] on div "Light" at bounding box center [655, 617] width 265 height 32
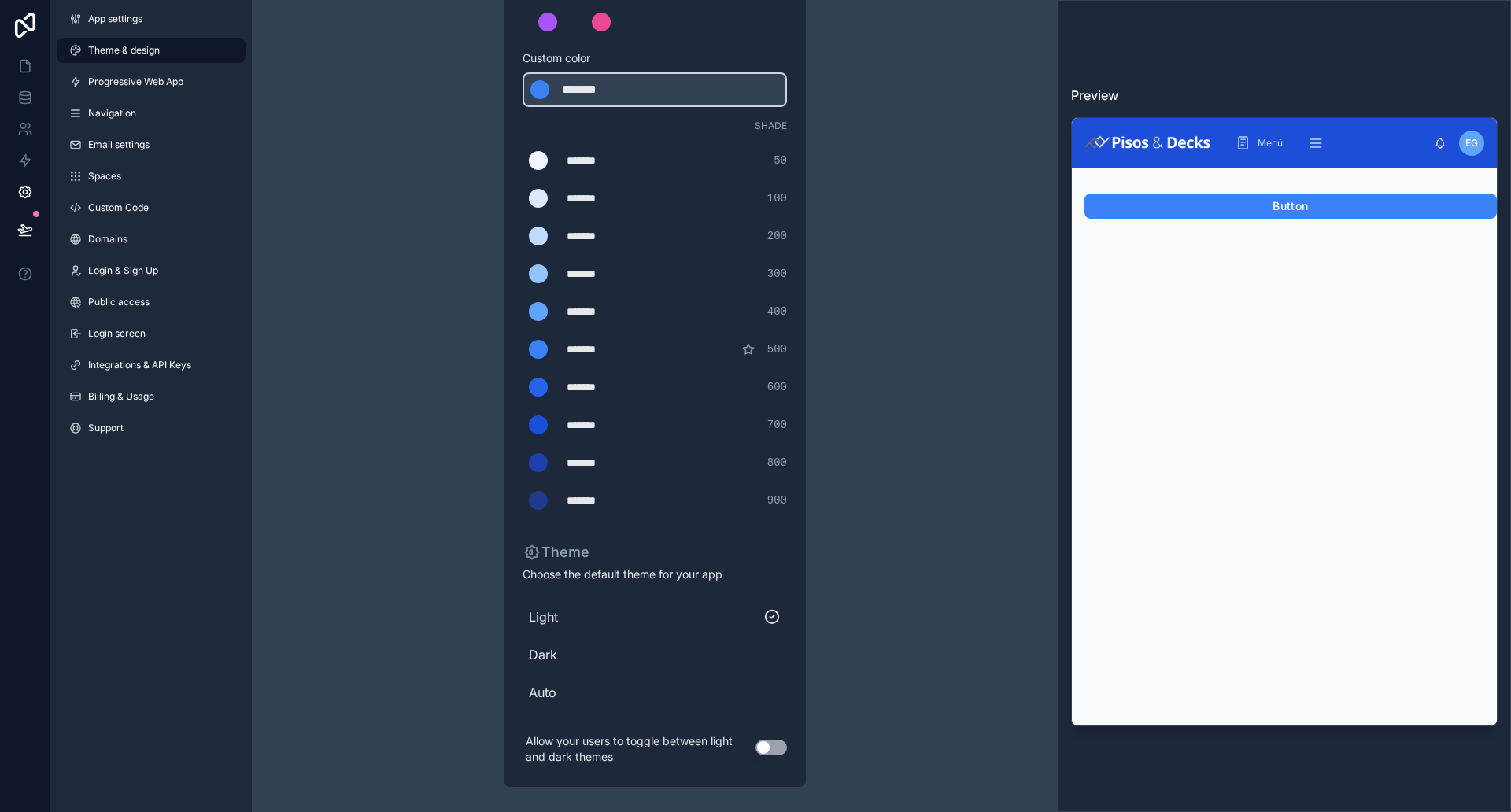
click at [756, 649] on span "Dark" at bounding box center [655, 655] width 252 height 19
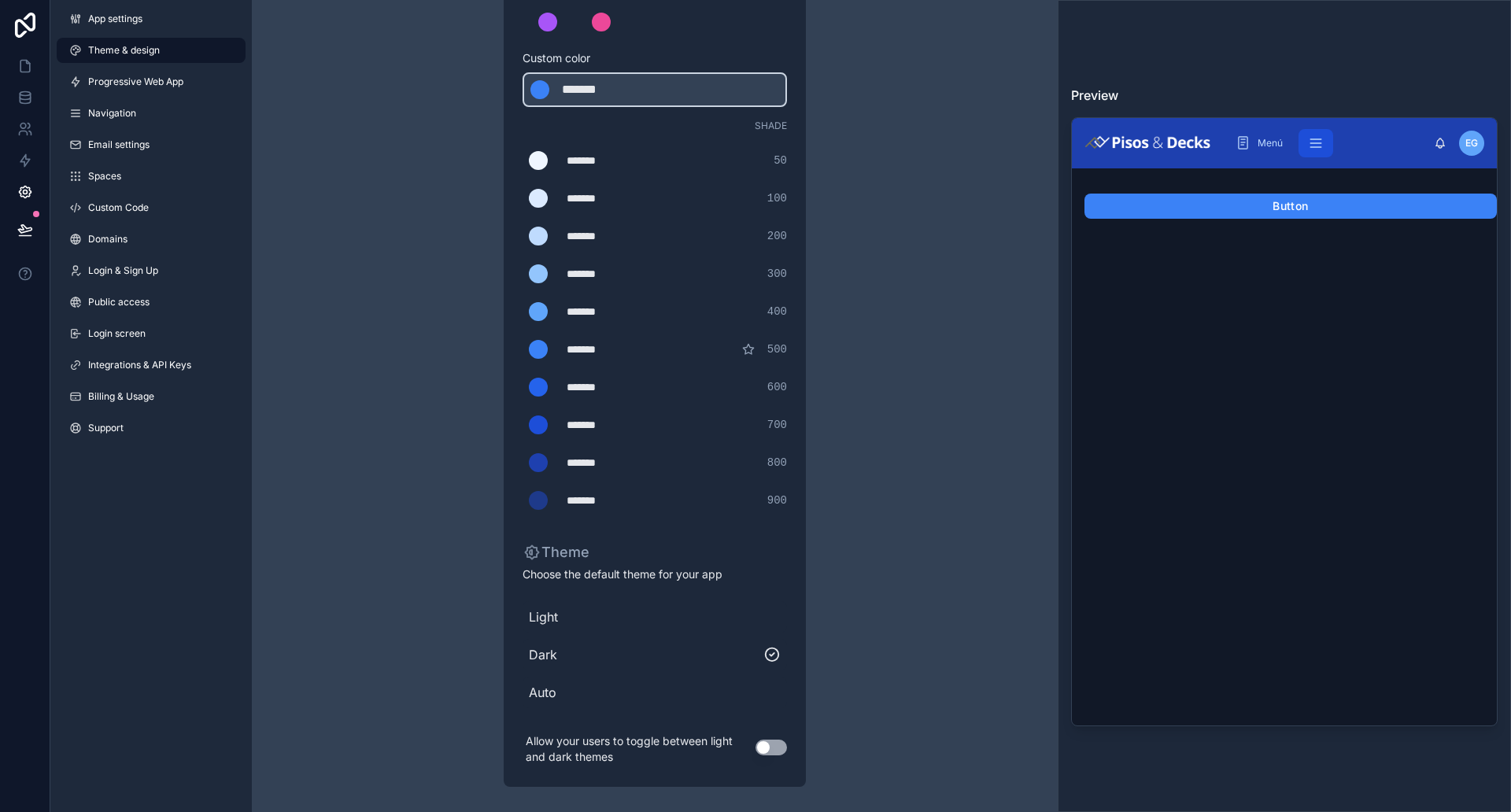
click at [611, 532] on div "Theme Choose the default theme for your app Light Dark Auto Allow your users to…" at bounding box center [655, 649] width 265 height 239
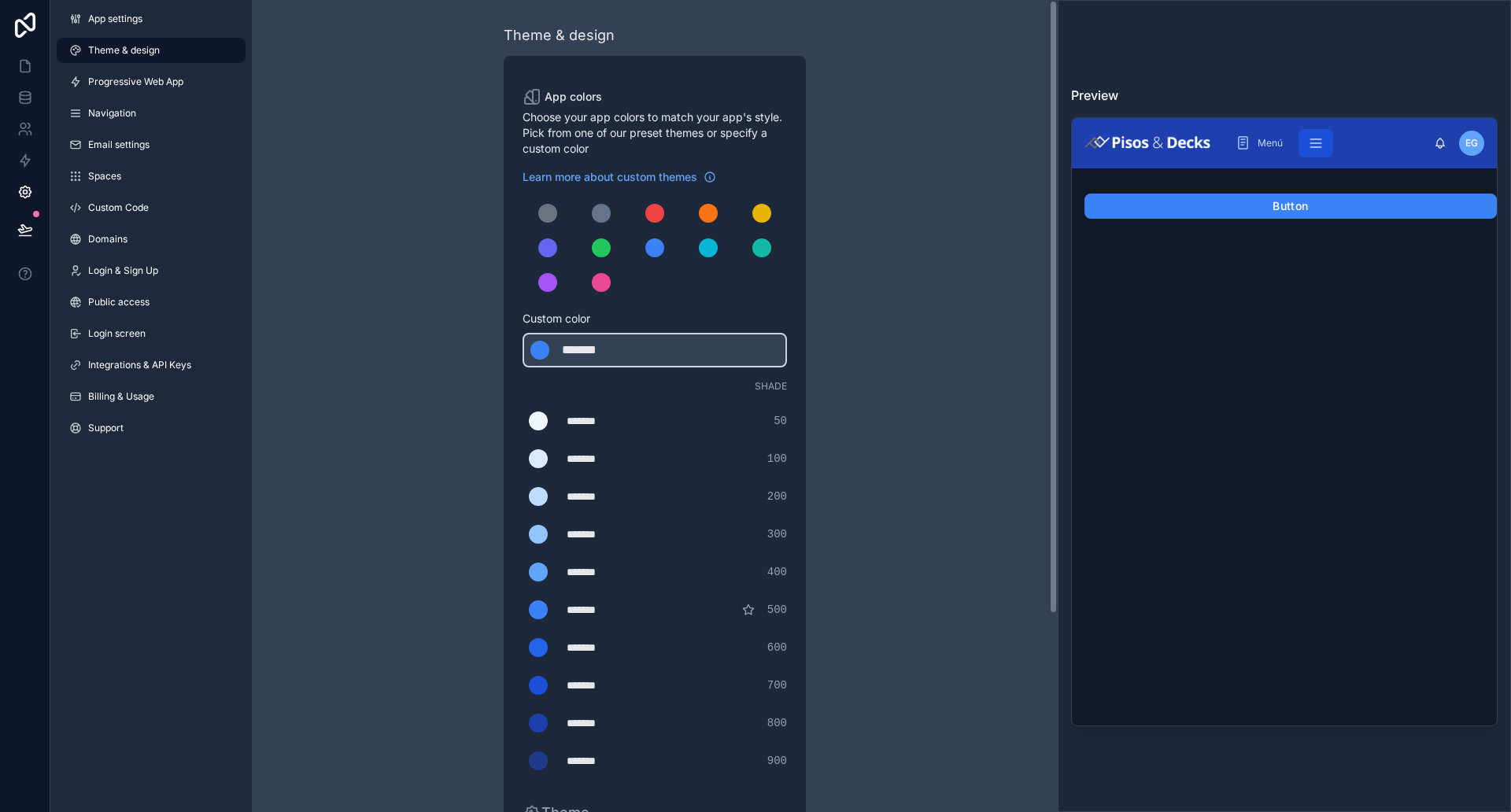
scroll to position [0, 0]
click at [1163, 280] on div "Button" at bounding box center [1284, 453] width 425 height 544
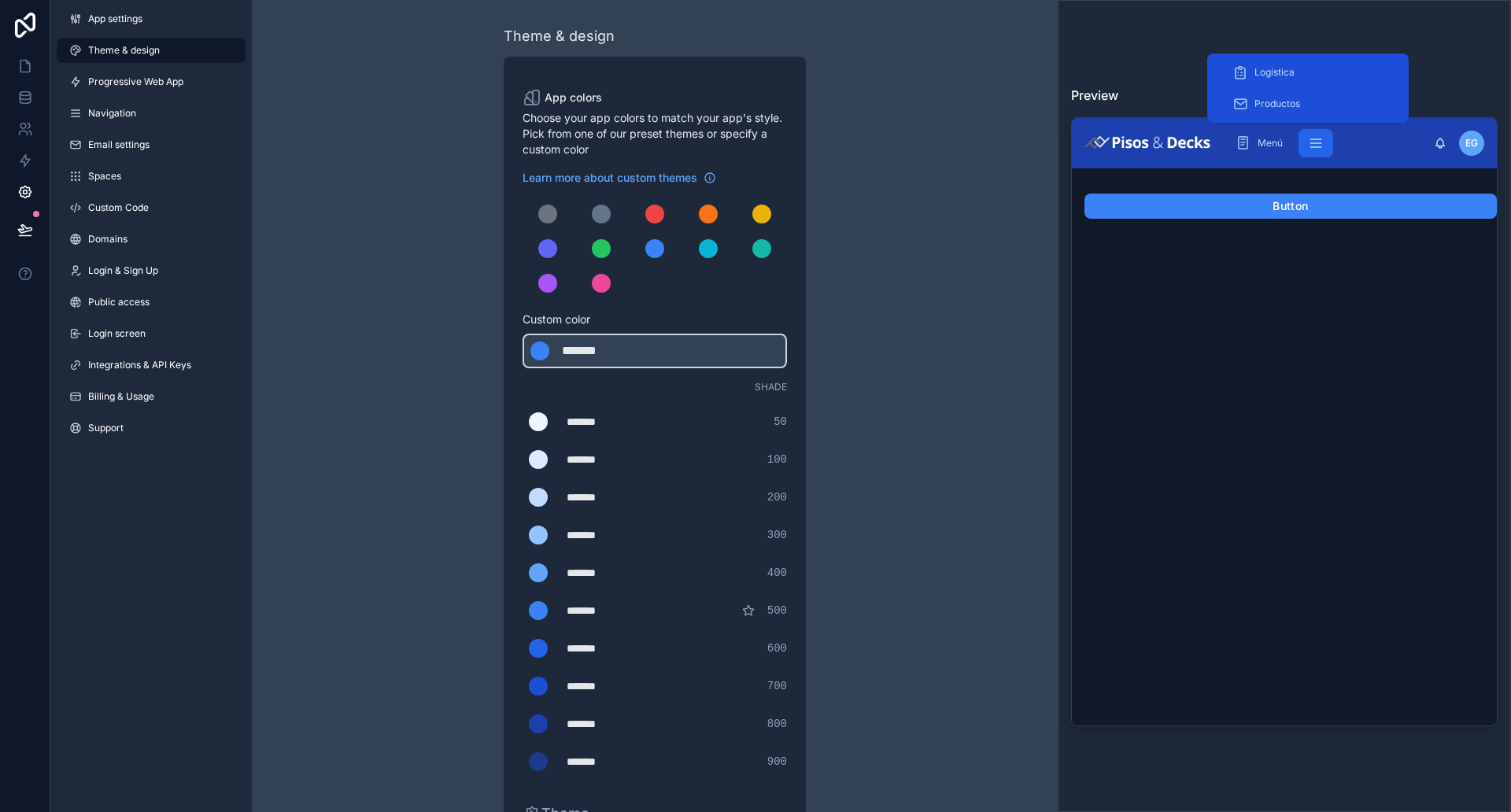
click at [1208, 141] on icon "scrollable content" at bounding box center [1315, 143] width 16 height 16
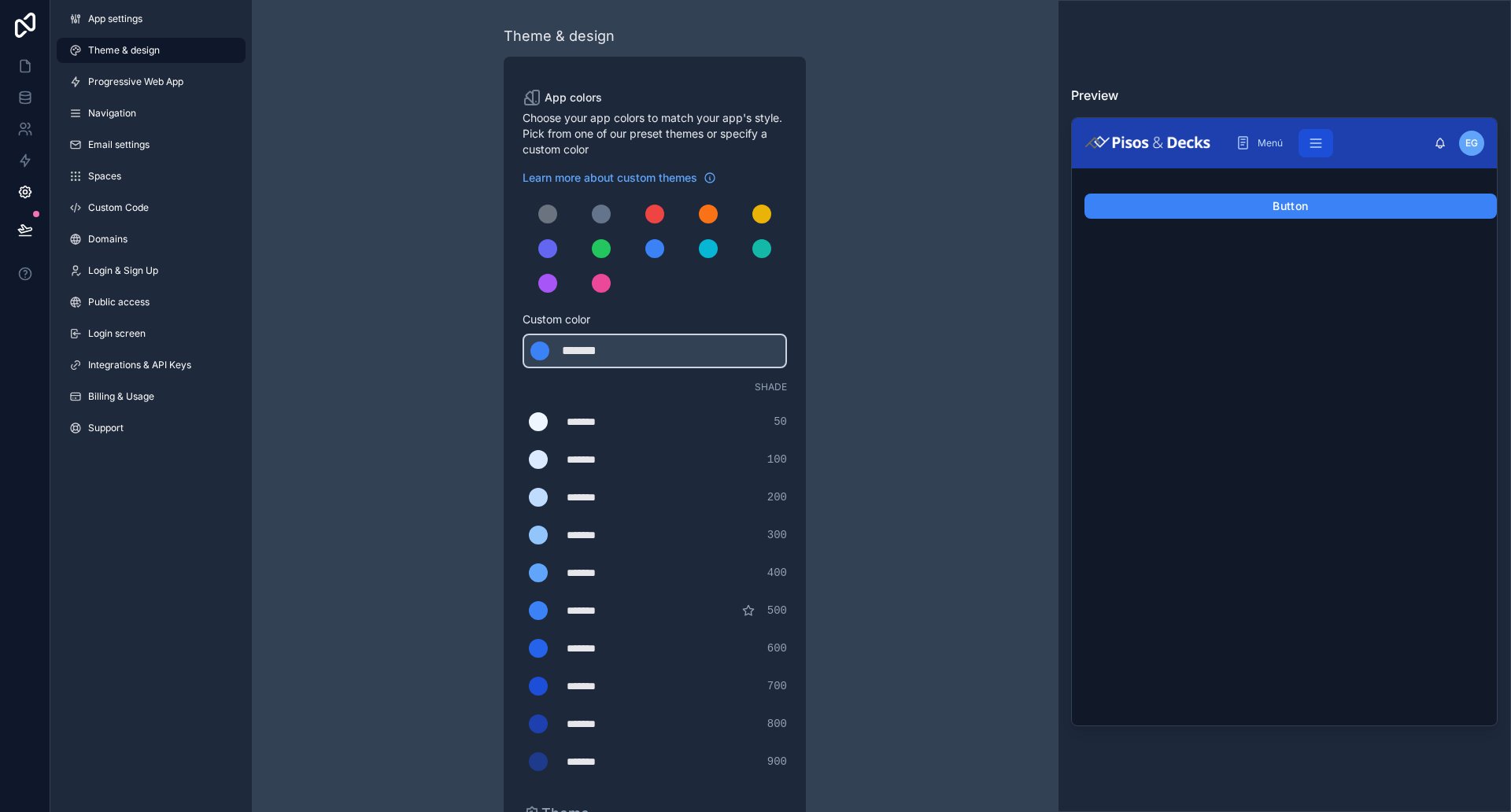
click at [1200, 292] on div "Button" at bounding box center [1284, 453] width 425 height 544
click at [596, 213] on div "scrollable content" at bounding box center [601, 213] width 19 height 19
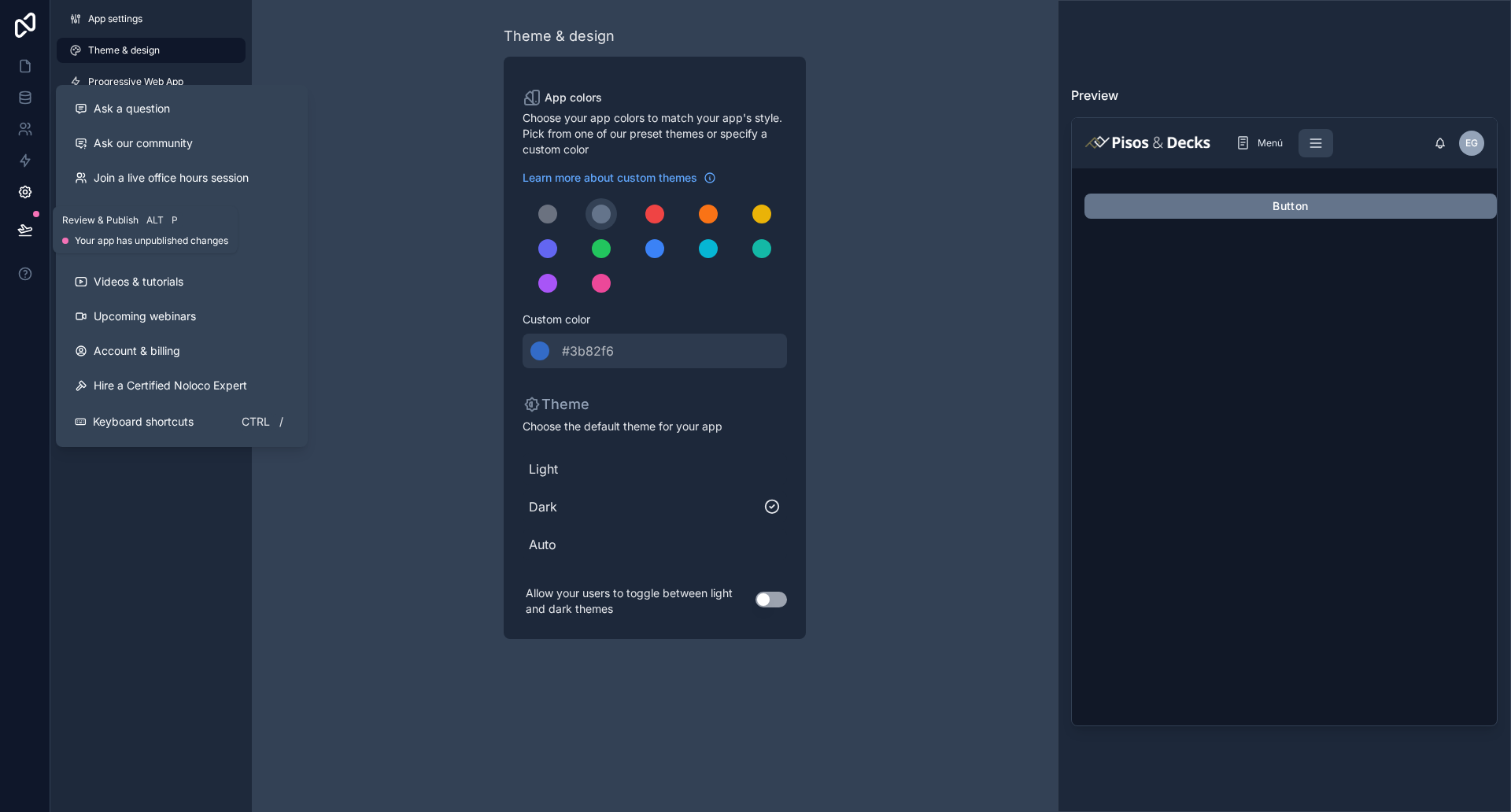
click at [31, 230] on icon at bounding box center [25, 229] width 13 height 8
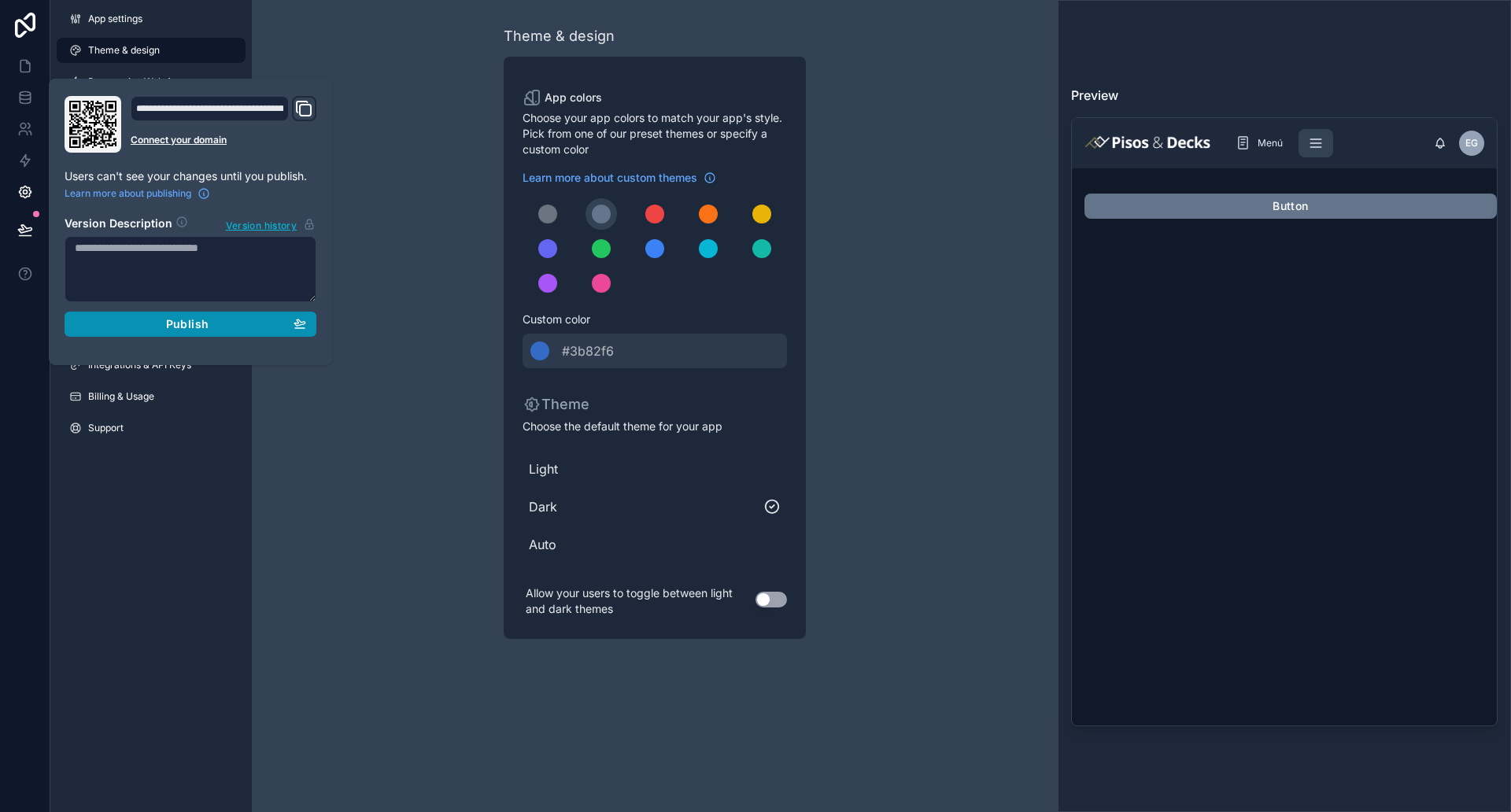
click at [273, 332] on button "Publish" at bounding box center [190, 324] width 252 height 25
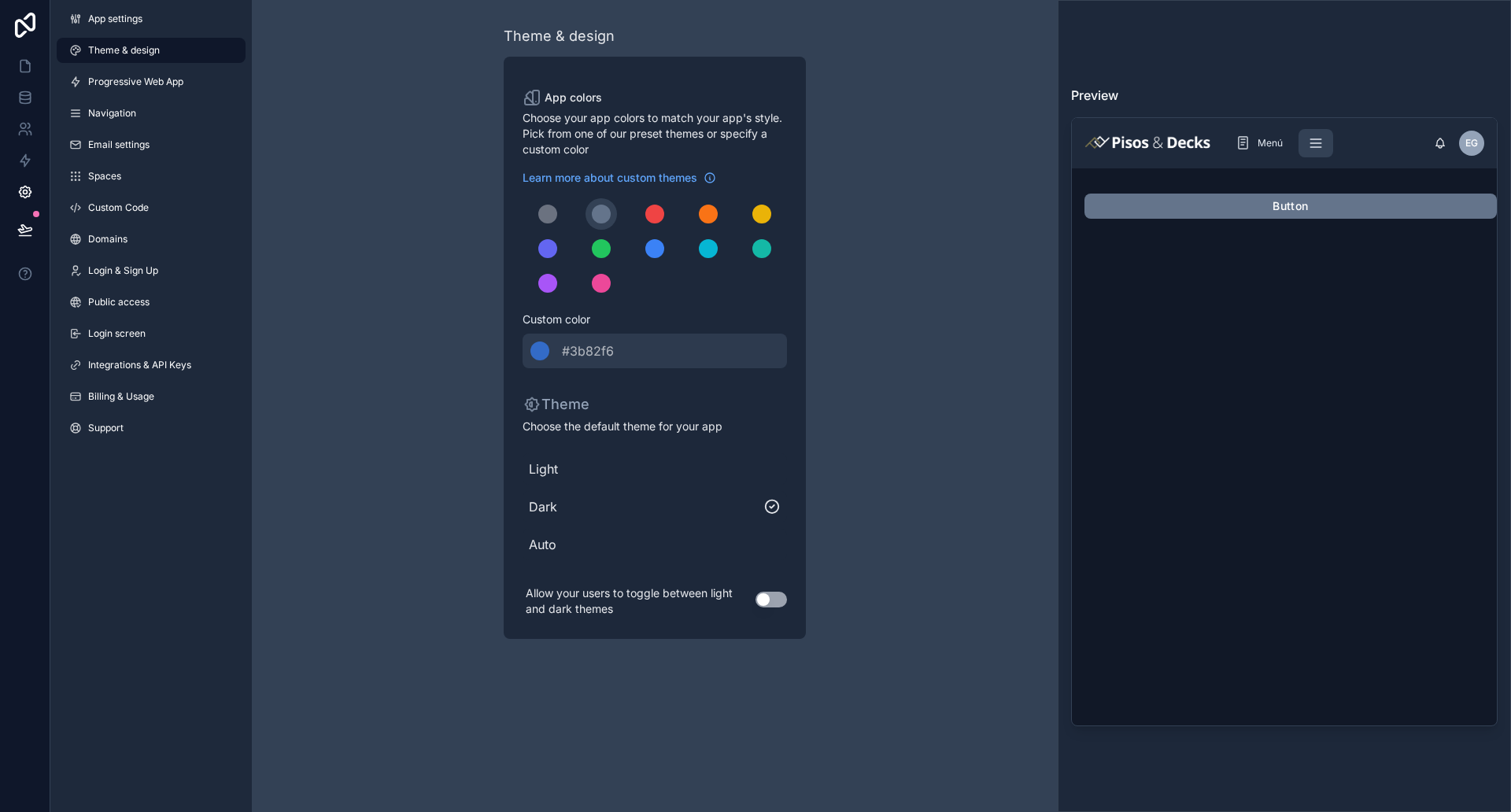
click at [342, 404] on div "Theme & design App colors Choose your app colors to match your app's style. Pic…" at bounding box center [655, 331] width 805 height 664
click at [10, 72] on link at bounding box center [24, 66] width 49 height 32
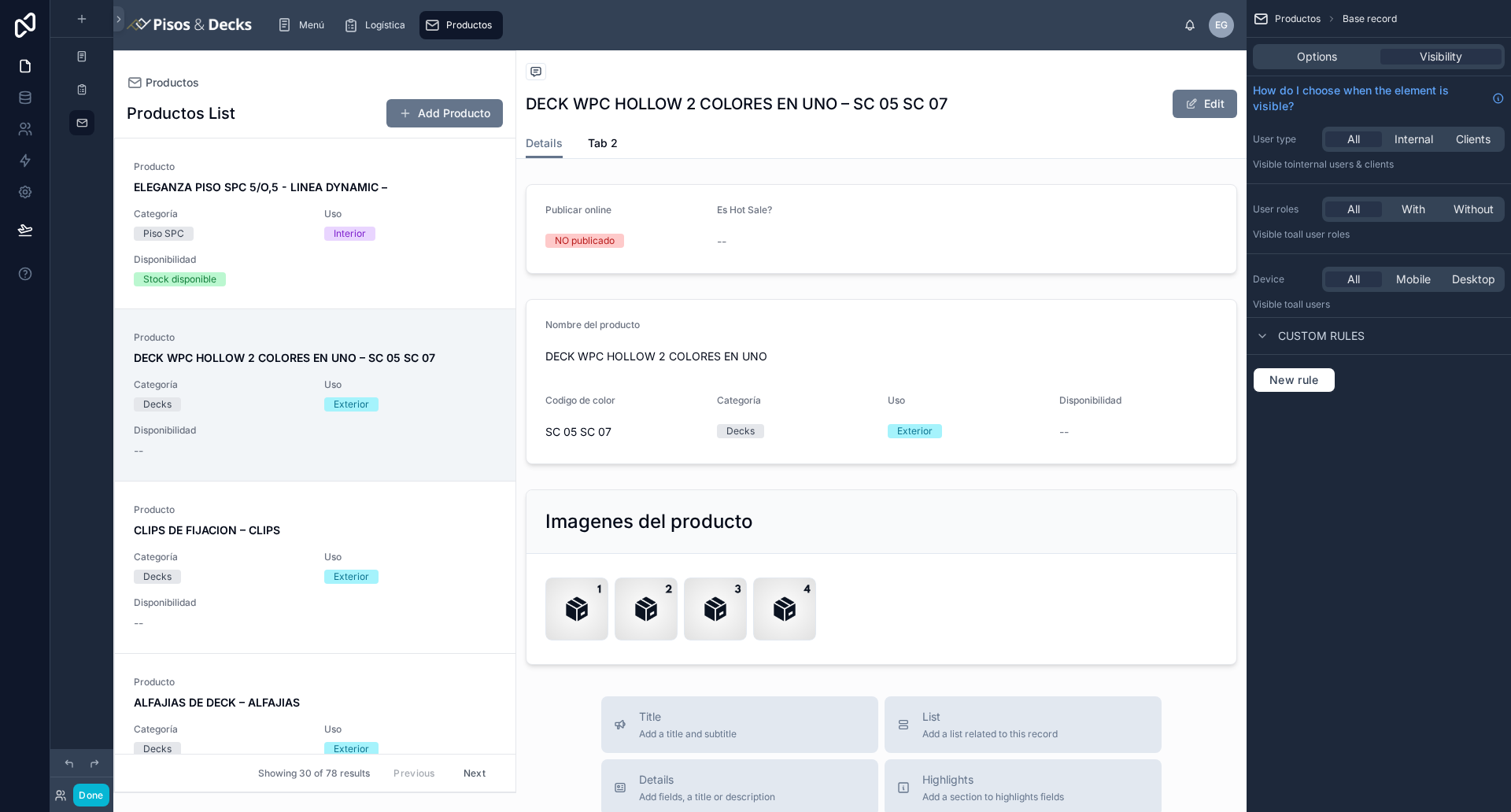
scroll to position [170, 0]
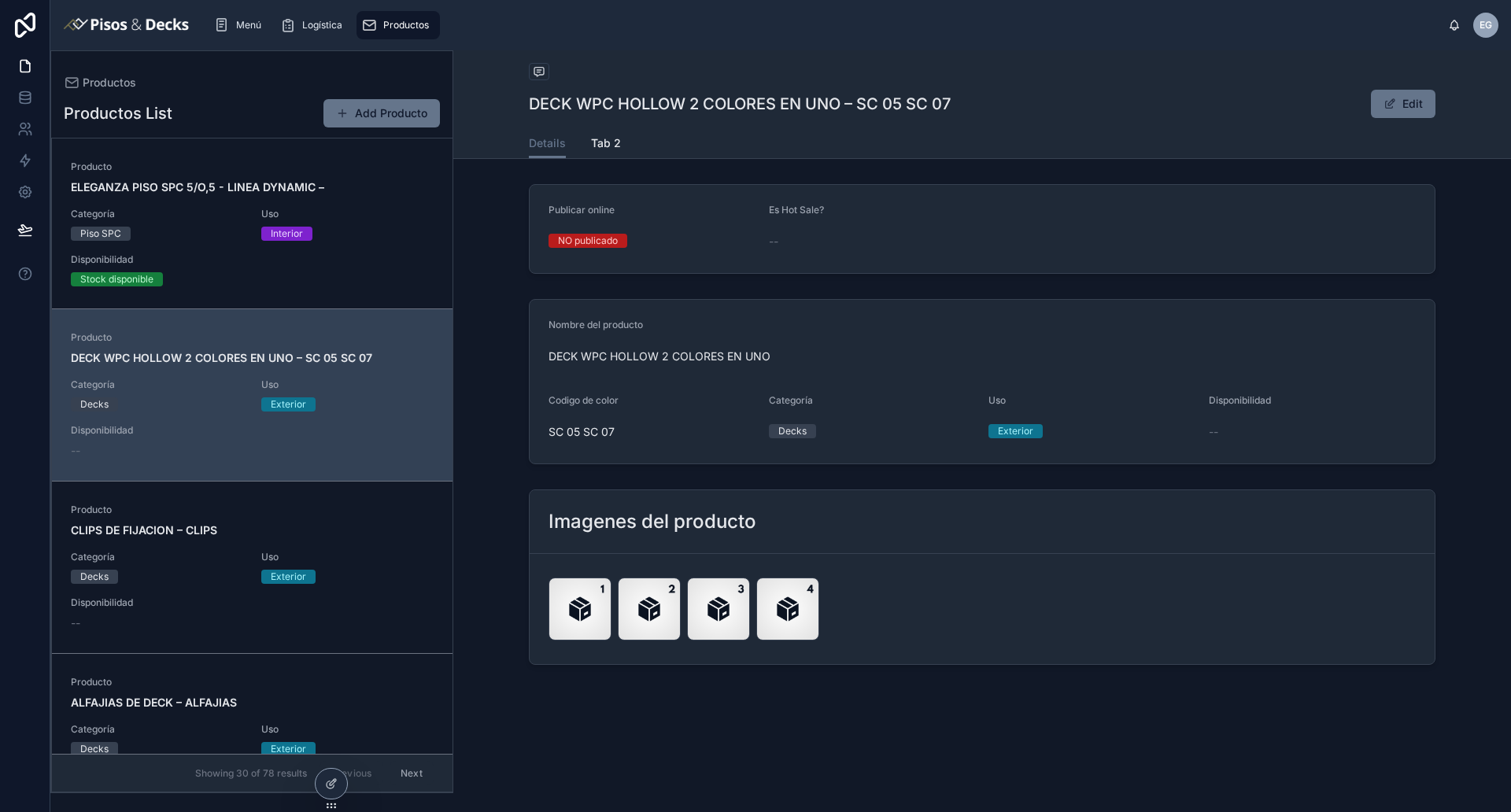
click at [673, 33] on div "Menú Logística Productos" at bounding box center [825, 24] width 1246 height 34
click at [18, 196] on icon at bounding box center [25, 192] width 16 height 16
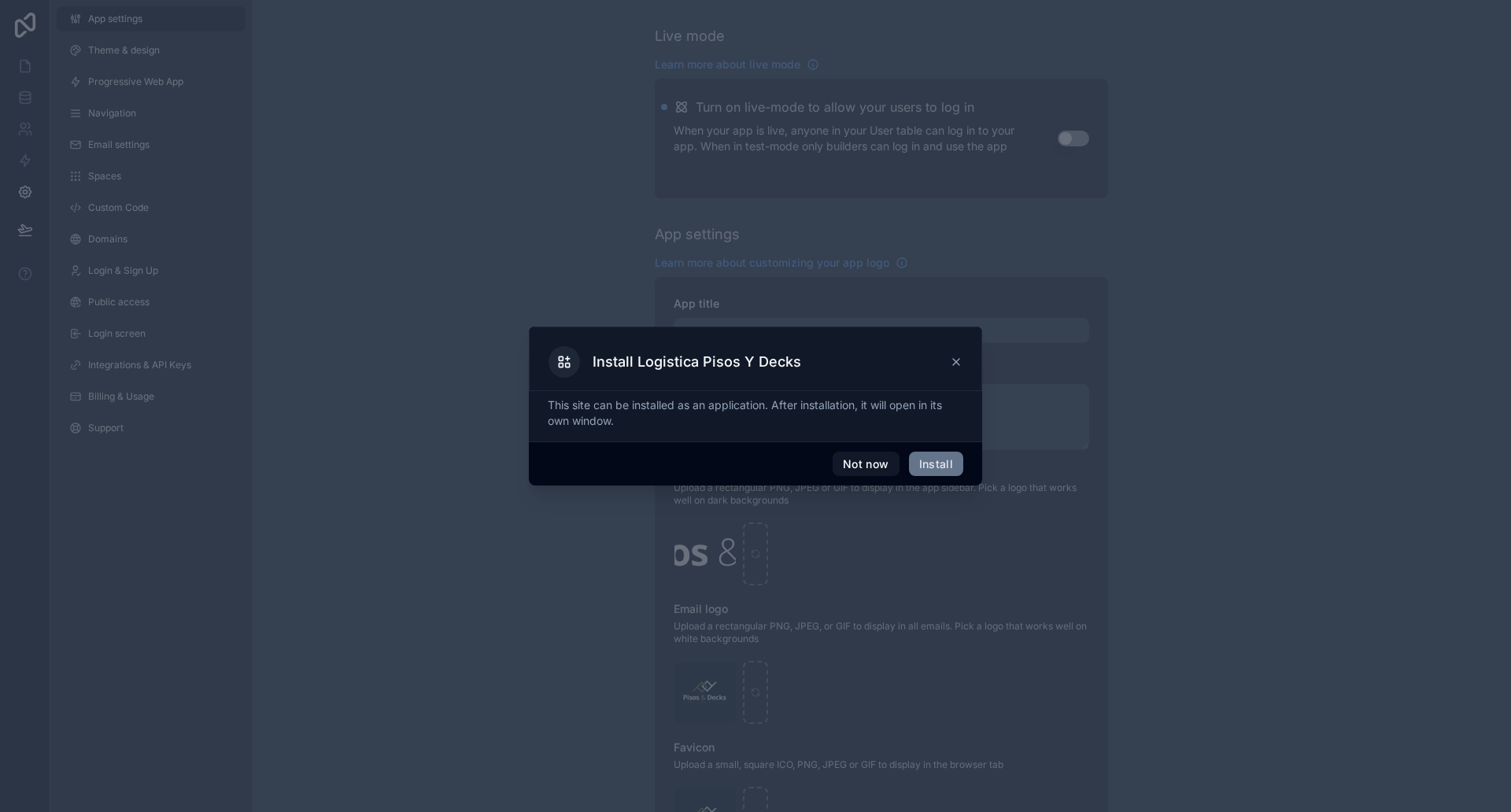
click at [953, 360] on icon at bounding box center [955, 362] width 13 height 13
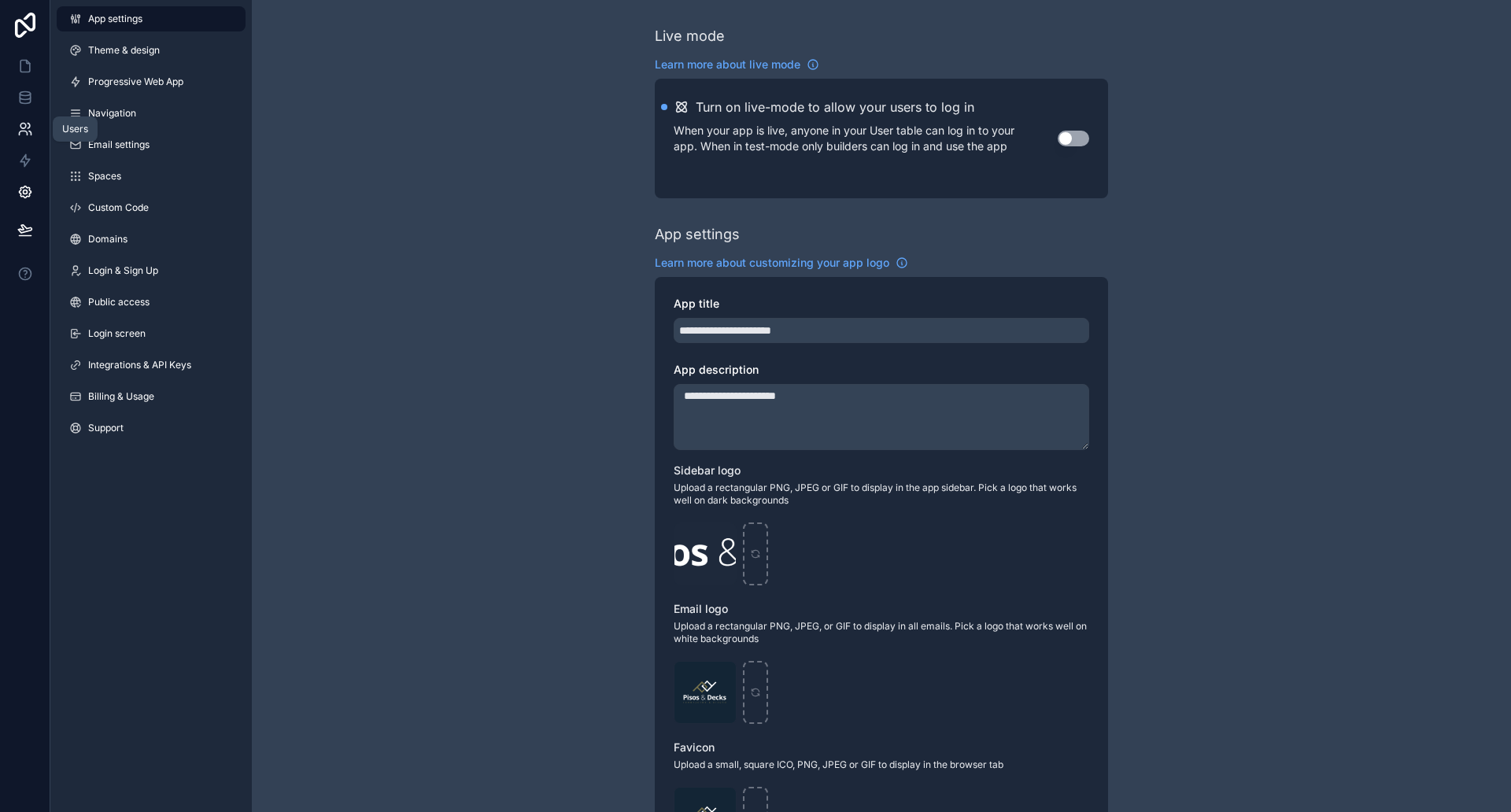
click at [19, 136] on icon at bounding box center [25, 129] width 16 height 16
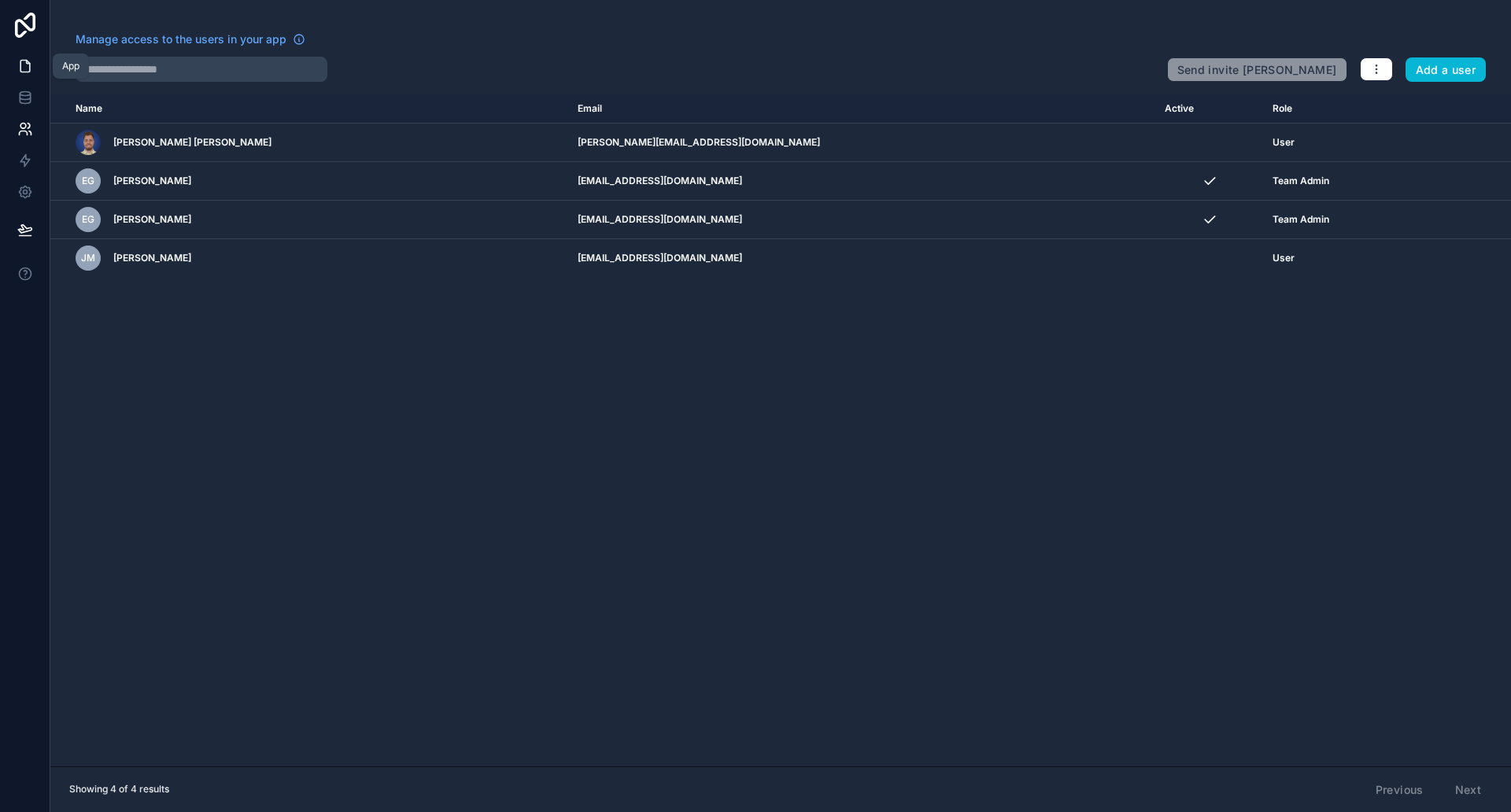
click at [21, 80] on link at bounding box center [24, 66] width 49 height 32
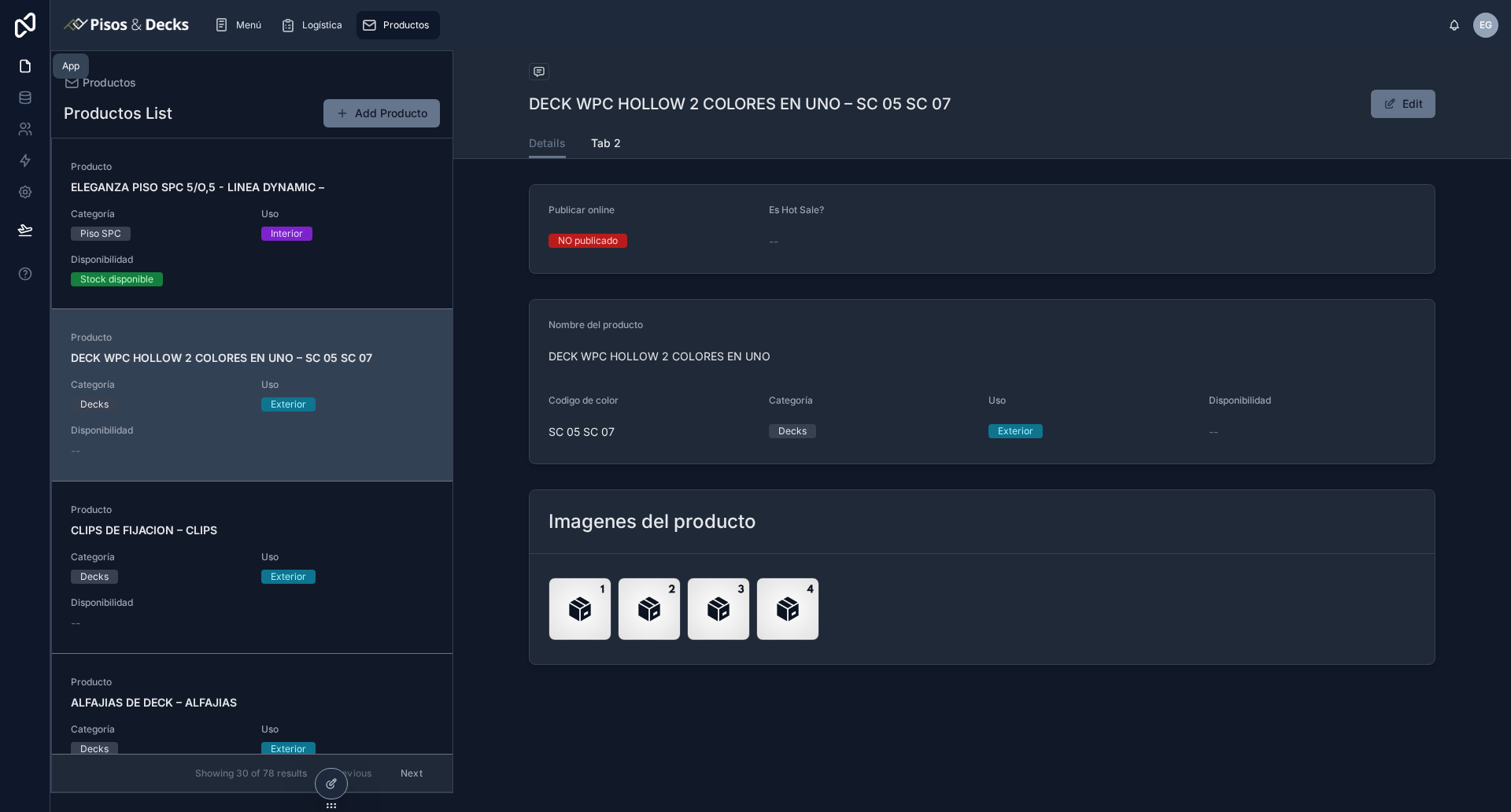
scroll to position [170, 0]
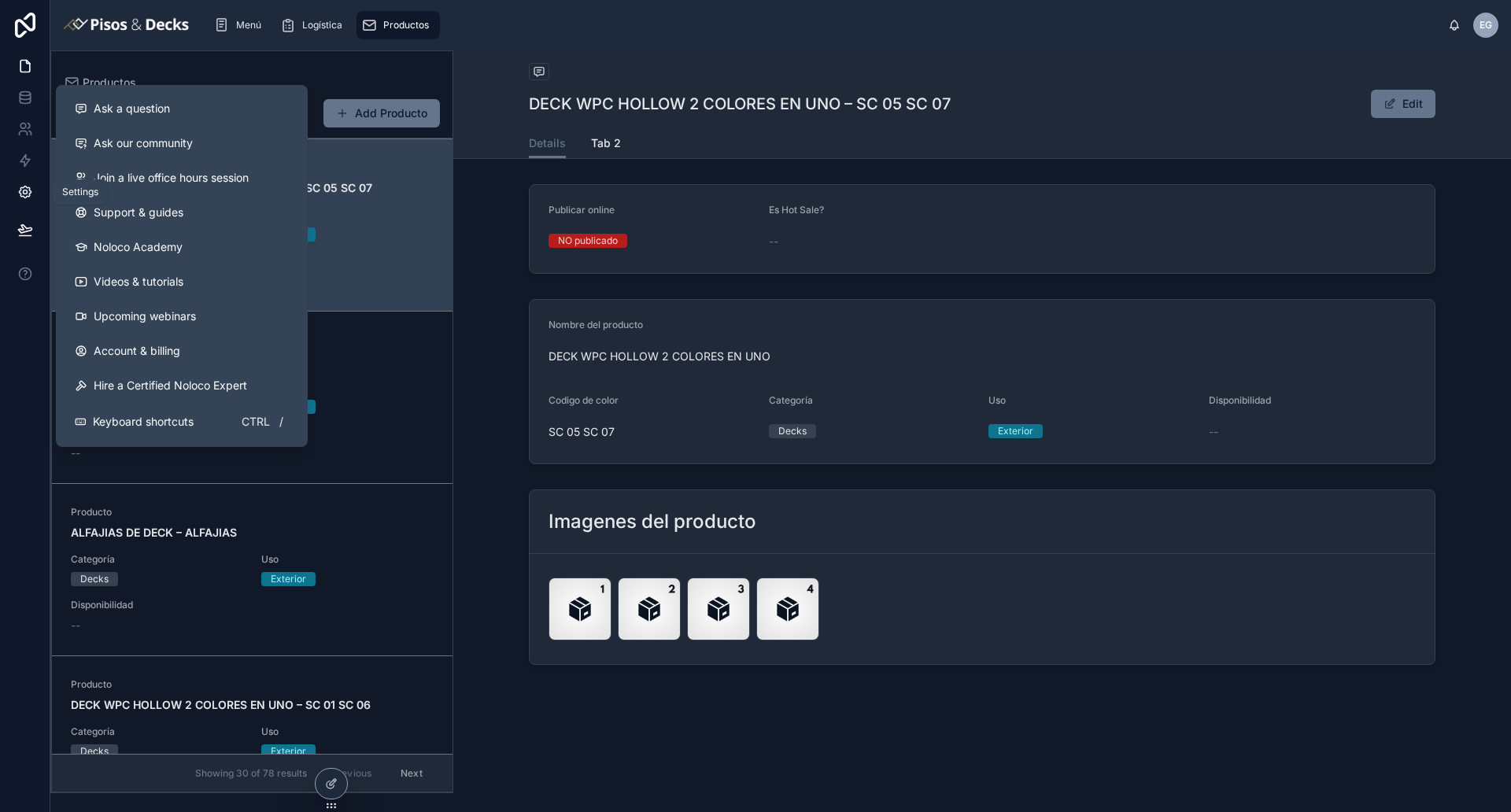
click at [22, 196] on icon at bounding box center [25, 193] width 12 height 12
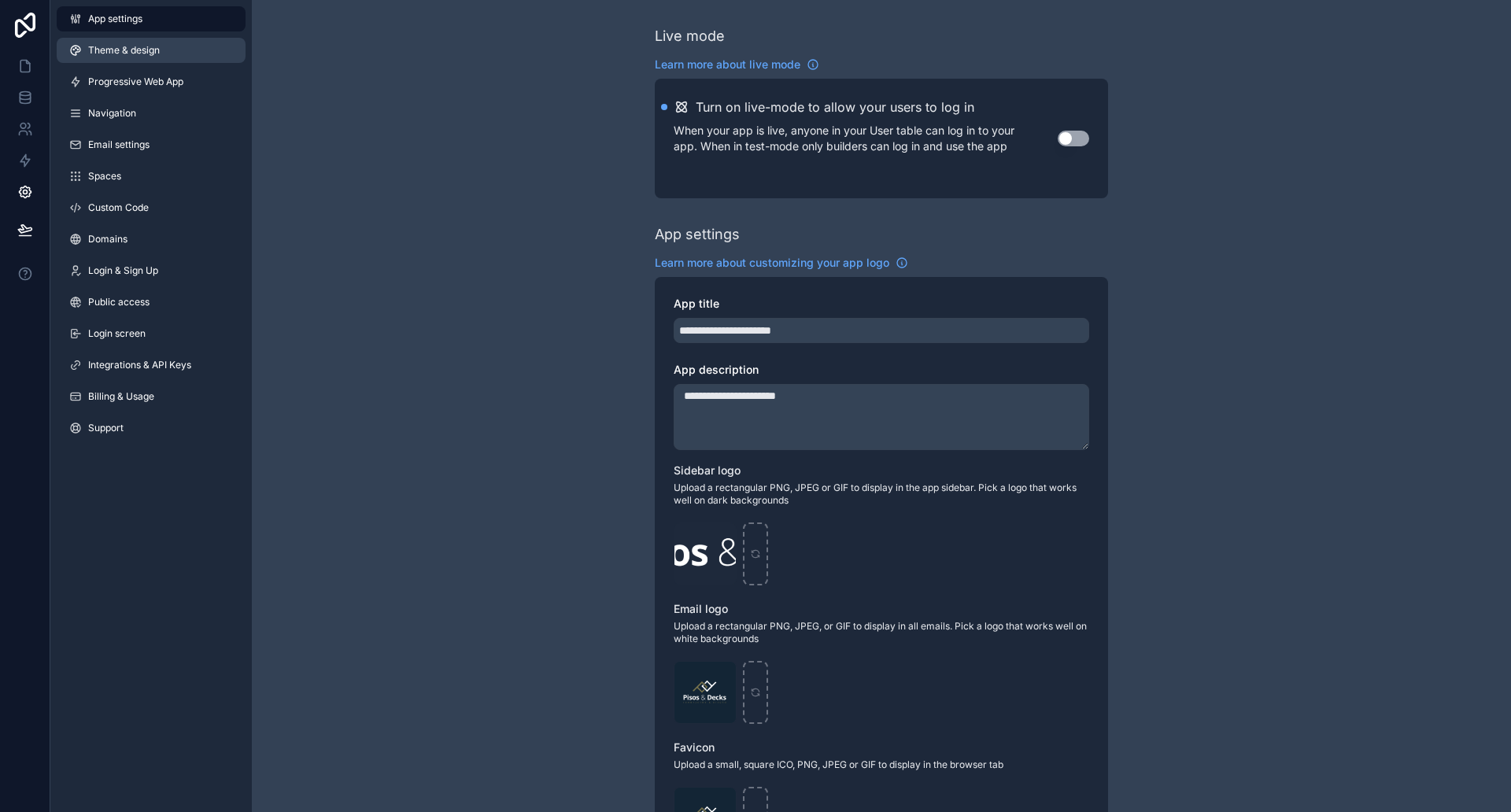
click at [118, 58] on link "Theme & design" at bounding box center [152, 50] width 189 height 25
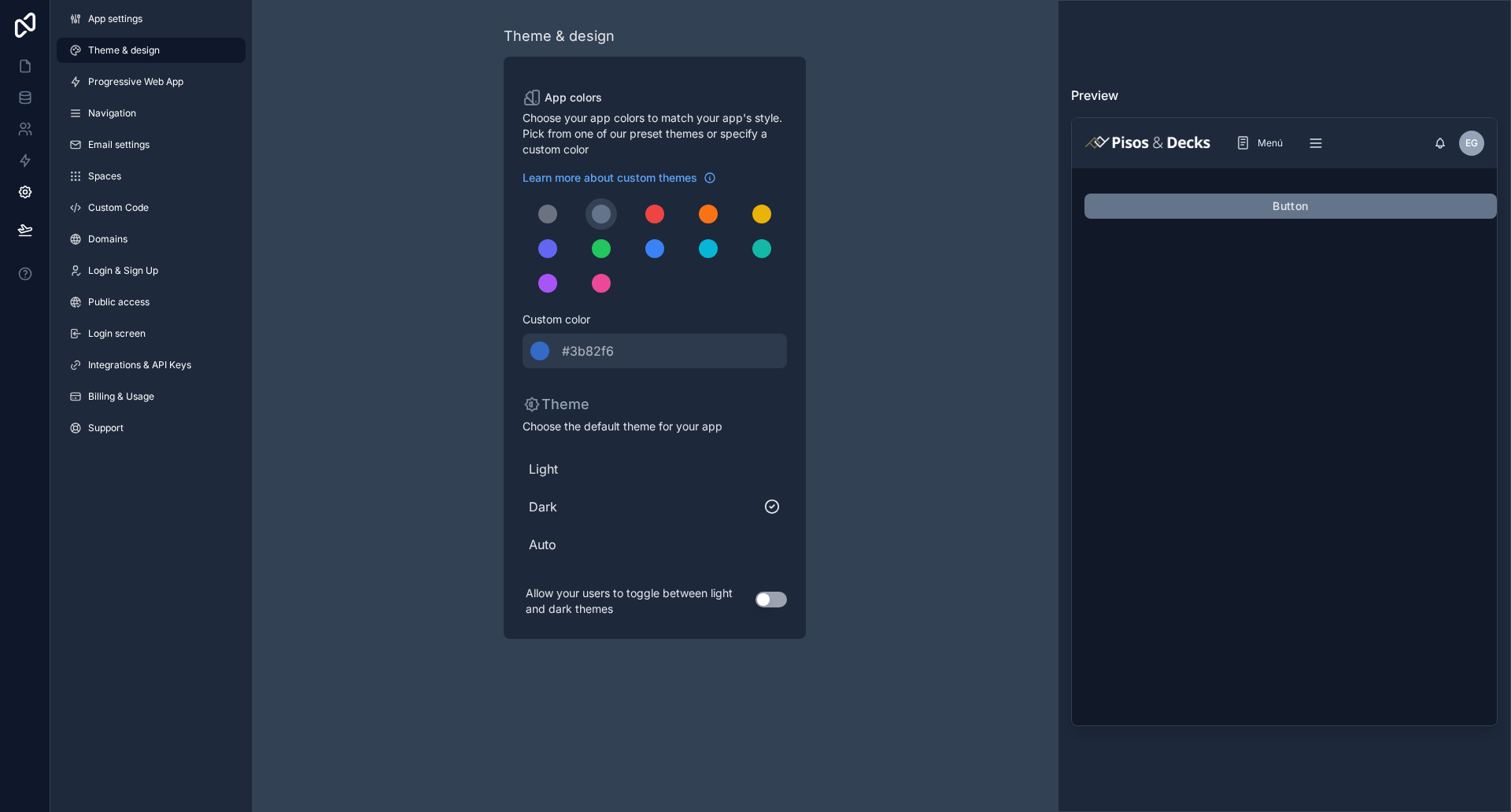
click at [602, 462] on span "Light" at bounding box center [655, 469] width 252 height 19
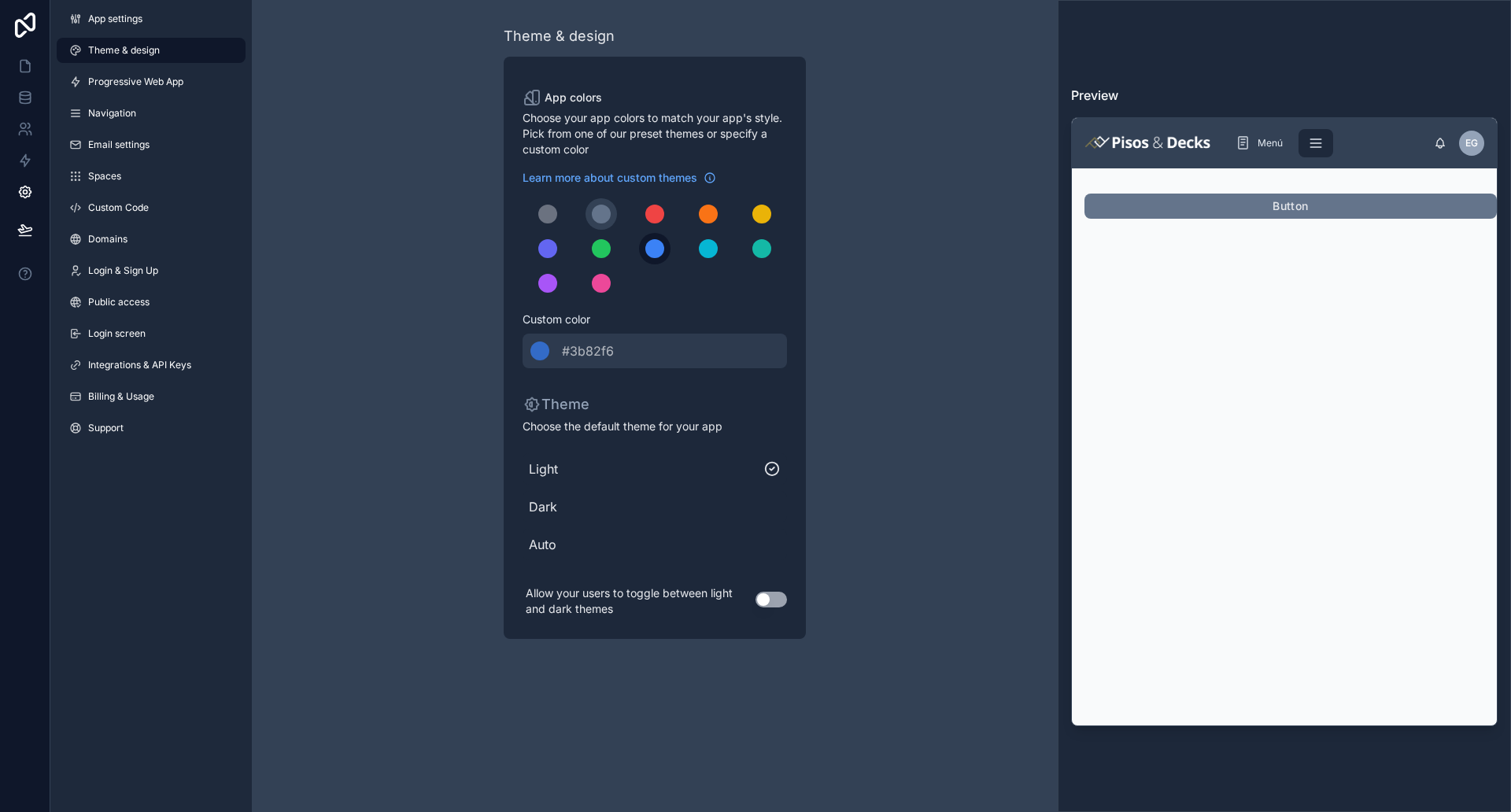
click at [654, 249] on div "scrollable content" at bounding box center [655, 249] width 19 height 19
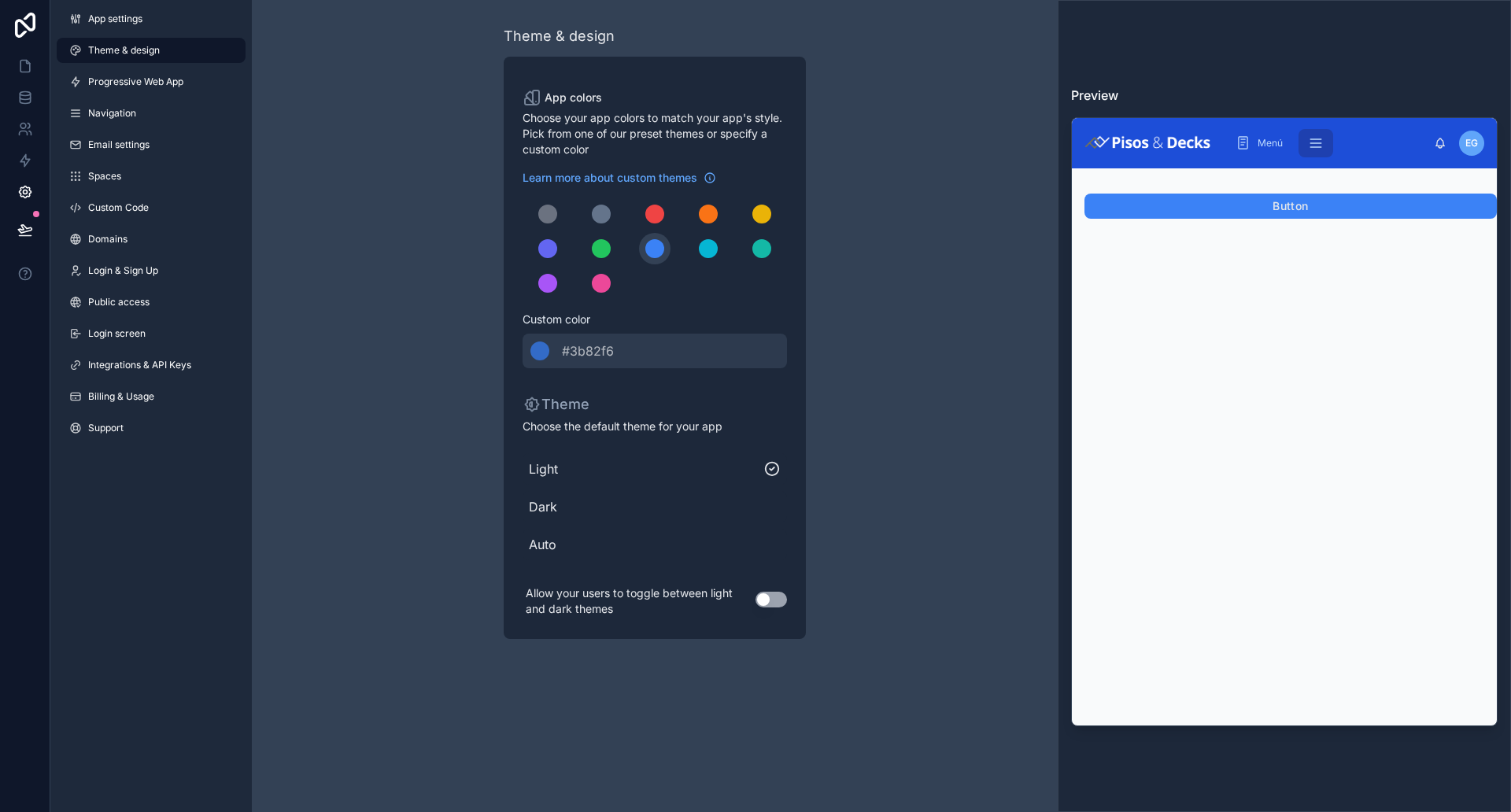
drag, startPoint x: 625, startPoint y: 536, endPoint x: 578, endPoint y: 537, distance: 47.0
click at [616, 536] on span "Auto" at bounding box center [655, 544] width 252 height 19
click at [654, 244] on div "scrollable content" at bounding box center [655, 249] width 19 height 19
click at [609, 340] on div "******* #3b82f6" at bounding box center [655, 351] width 265 height 34
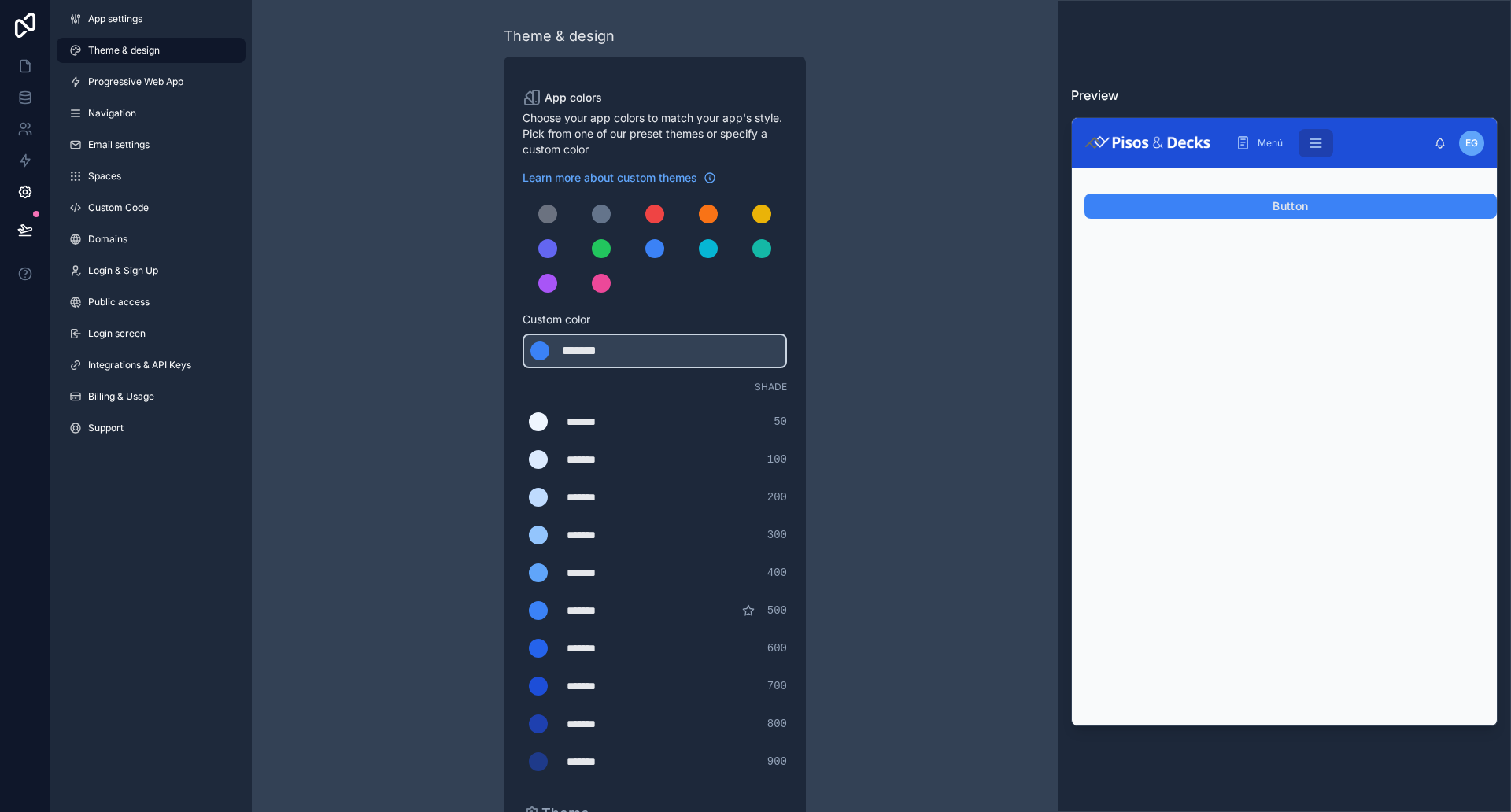
scroll to position [98, 0]
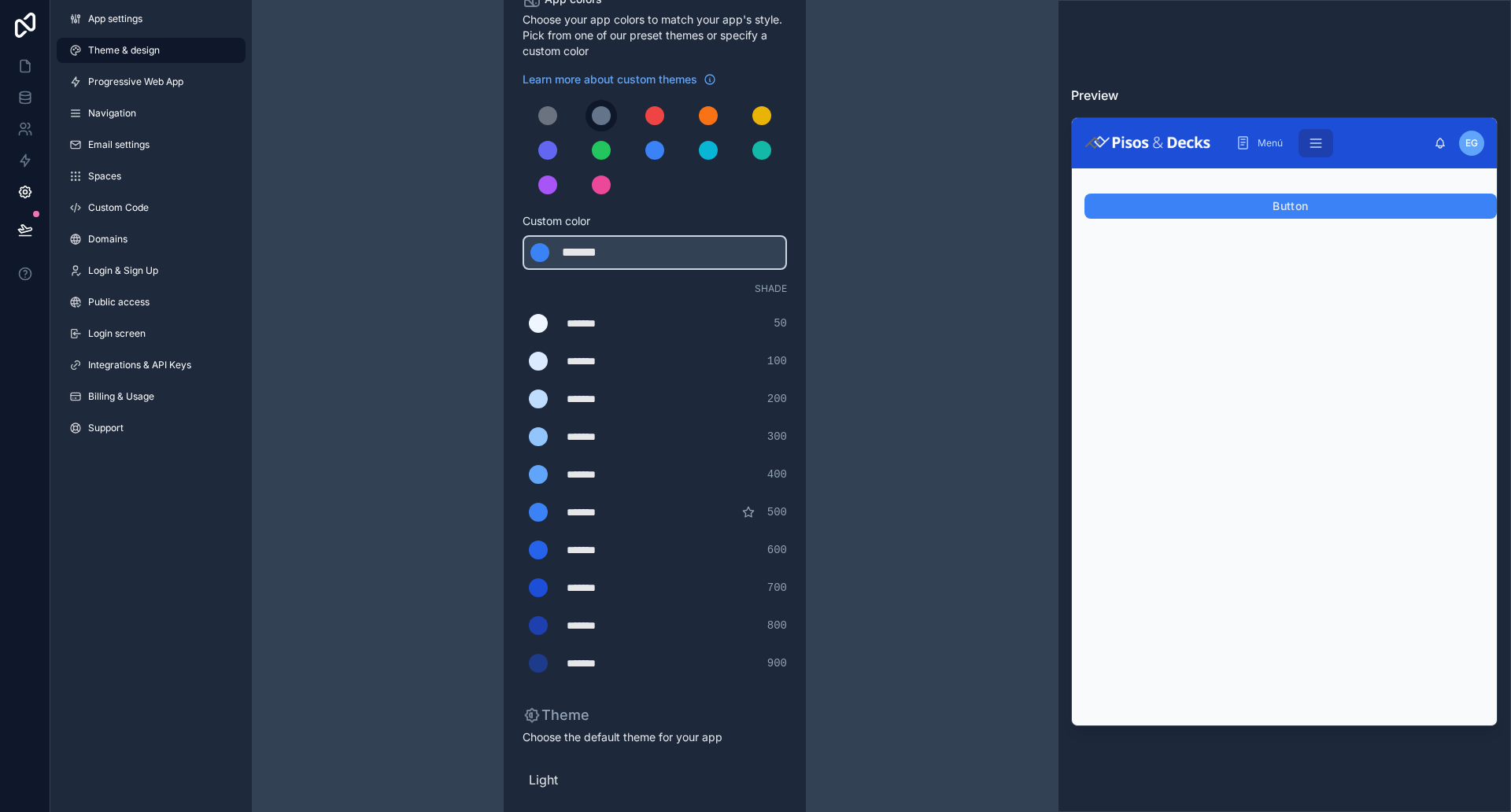
click at [599, 115] on div "scrollable content" at bounding box center [601, 116] width 19 height 19
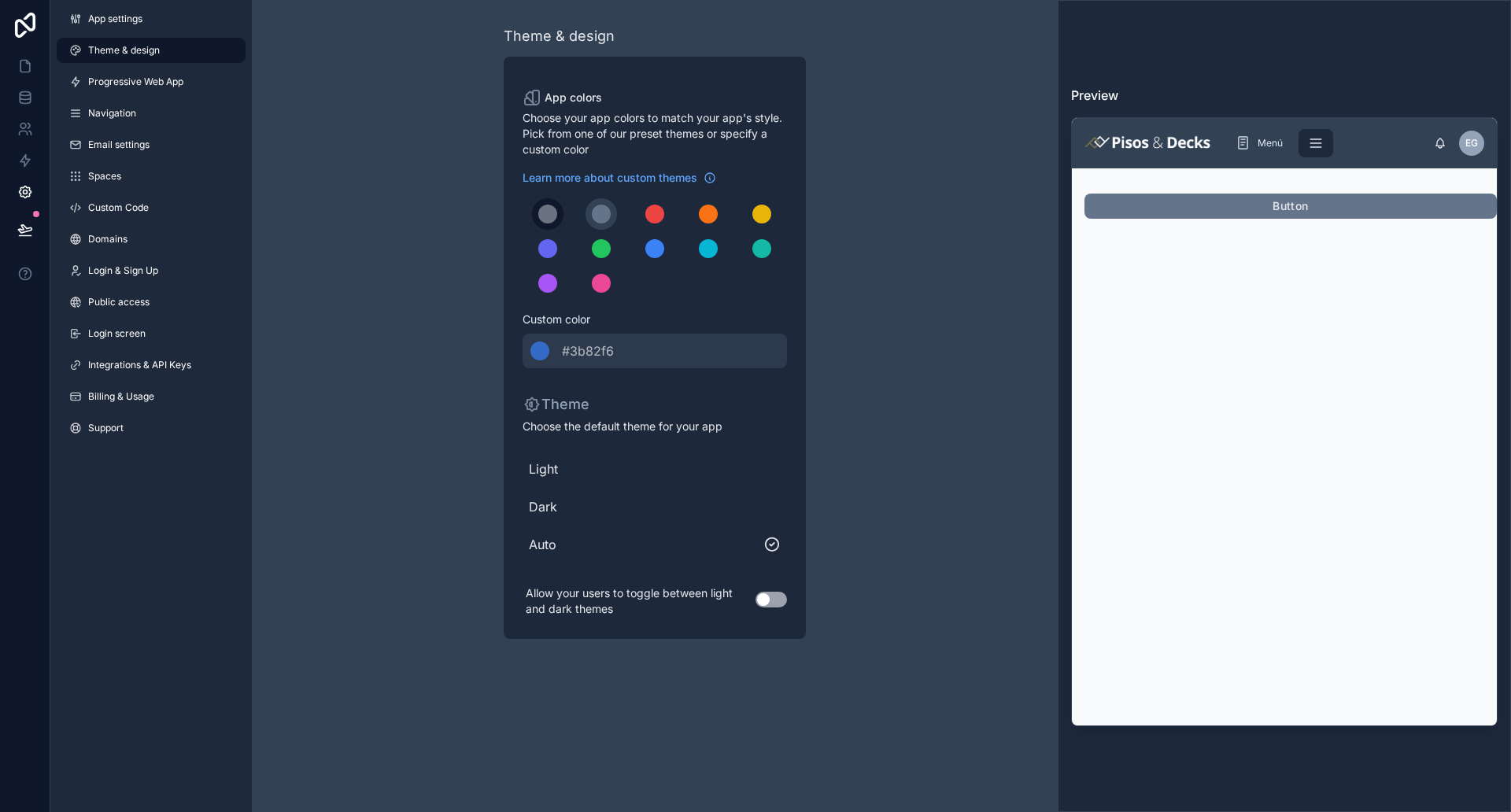
click at [552, 212] on div "scrollable content" at bounding box center [547, 213] width 19 height 19
click at [598, 211] on div "scrollable content" at bounding box center [601, 213] width 19 height 19
click at [595, 244] on div "scrollable content" at bounding box center [601, 249] width 19 height 19
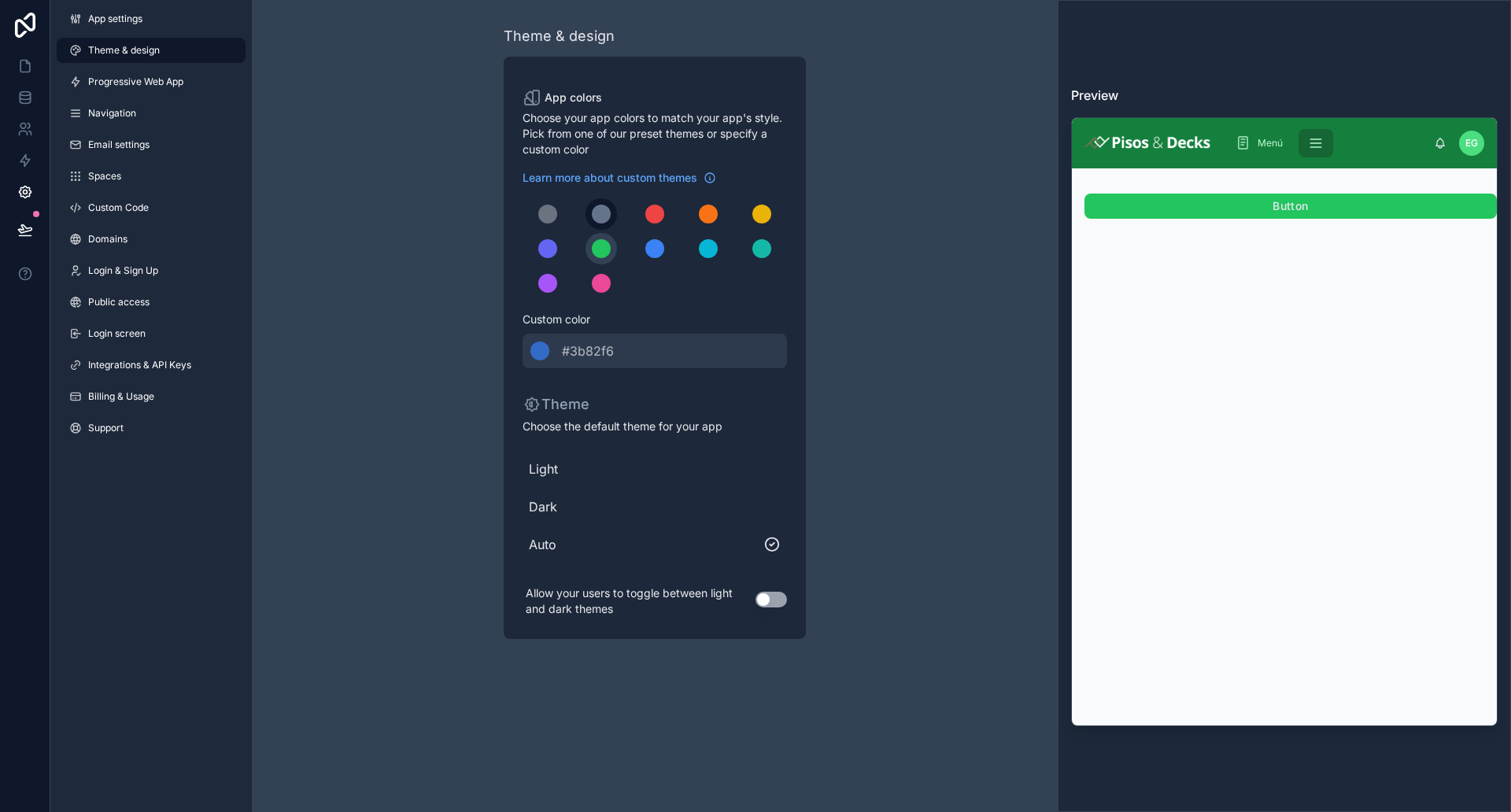
click at [604, 213] on div "scrollable content" at bounding box center [601, 213] width 19 height 19
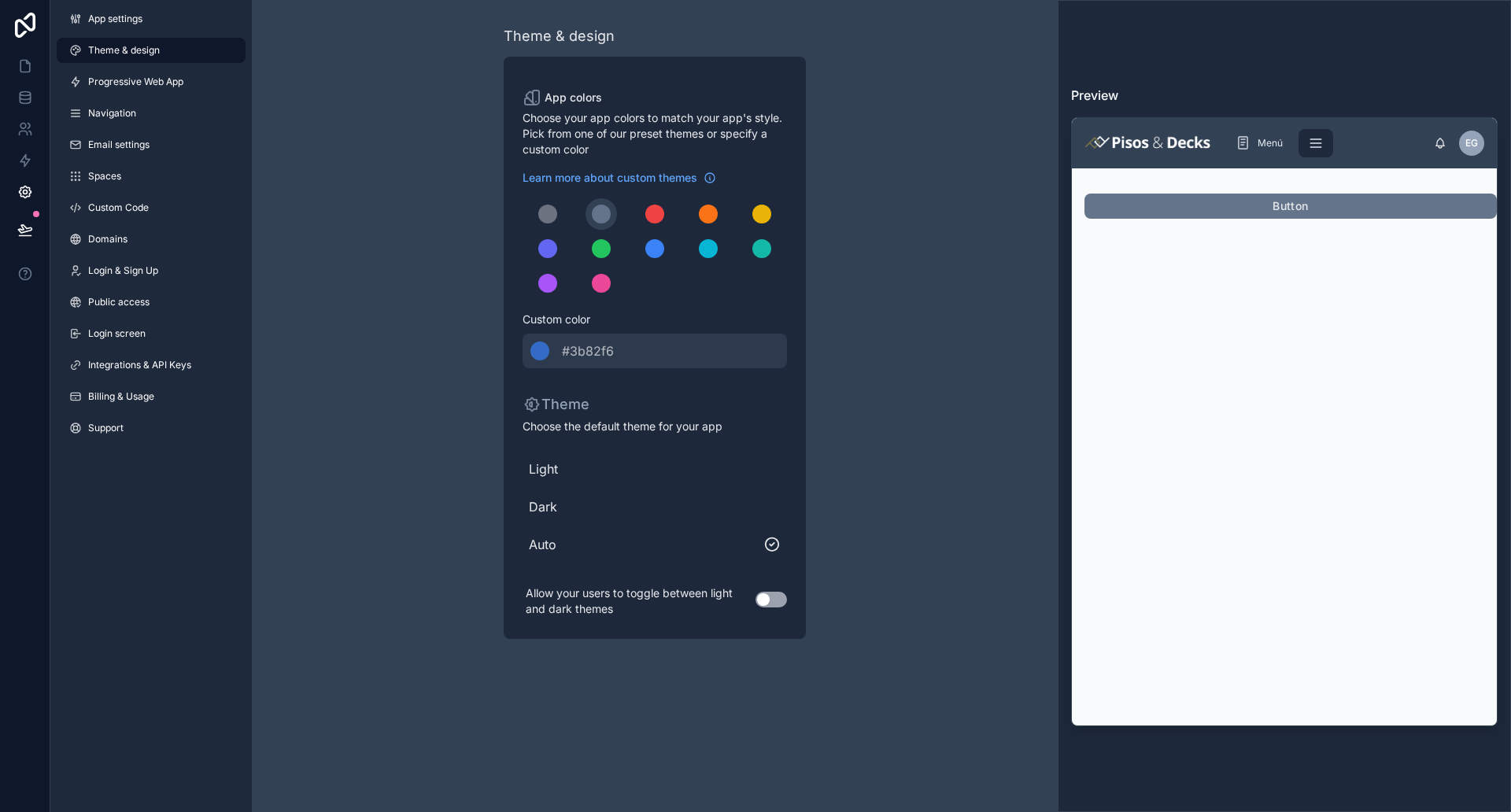
click at [561, 203] on div "scrollable content" at bounding box center [655, 249] width 265 height 100
click at [552, 203] on button "scrollable content" at bounding box center [547, 214] width 32 height 32
click at [581, 207] on div "scrollable content" at bounding box center [655, 249] width 265 height 100
click at [604, 213] on div "scrollable content" at bounding box center [601, 213] width 19 height 19
click at [504, 220] on div "App colors Choose your app colors to match your app's style. Pick from one of o…" at bounding box center [655, 348] width 302 height 583
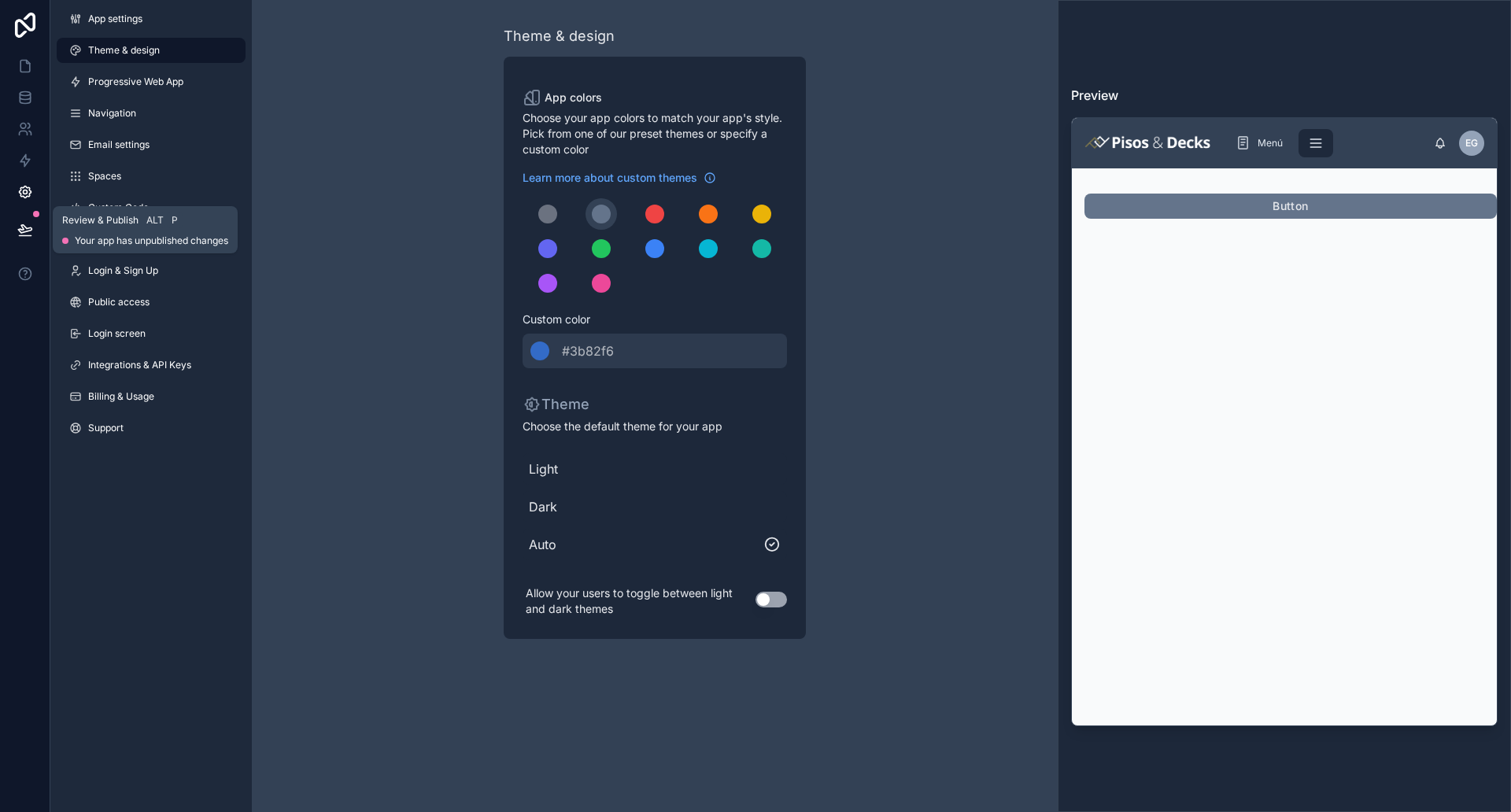
click at [35, 227] on button at bounding box center [24, 229] width 34 height 44
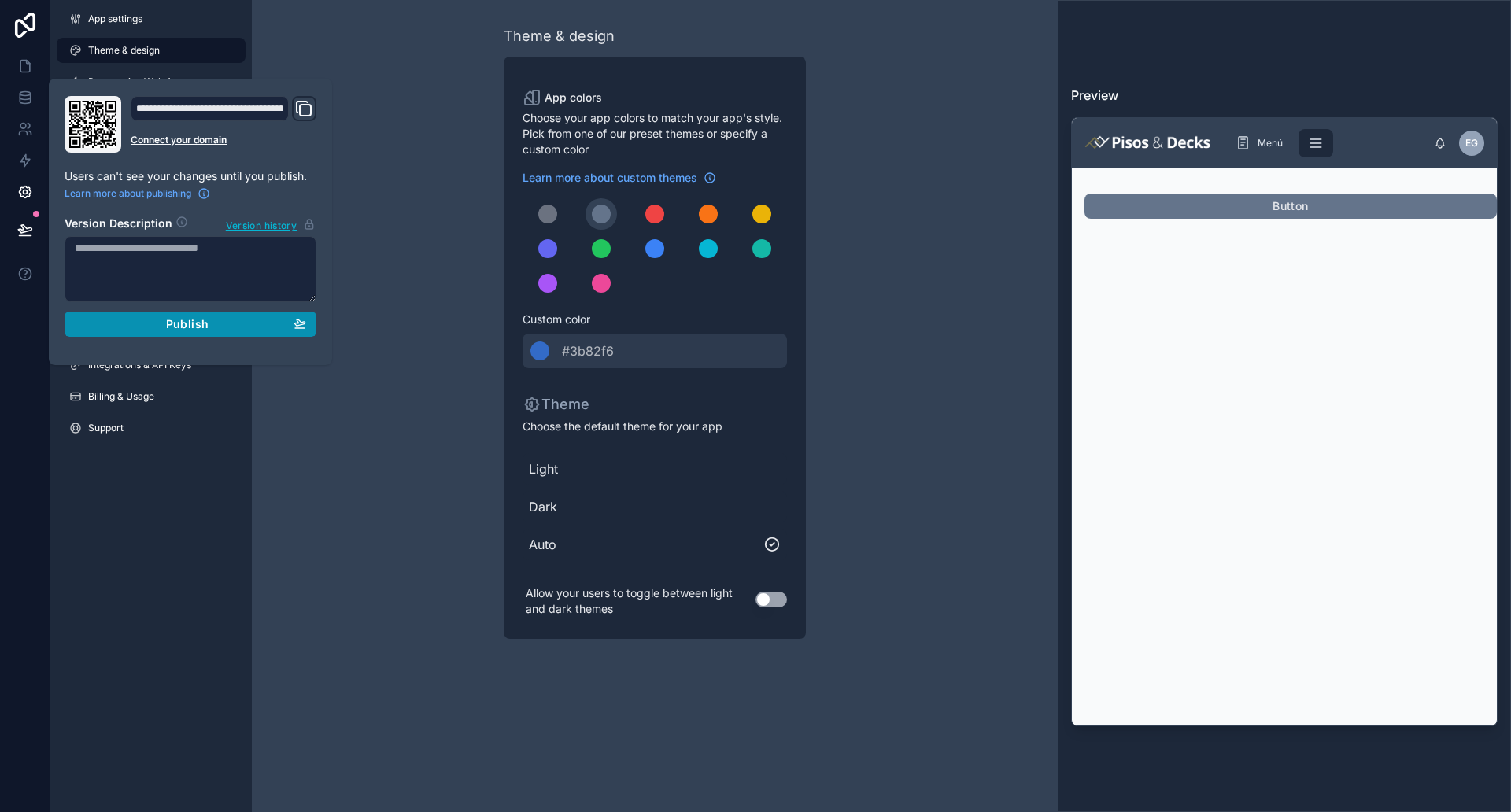
click at [253, 315] on button "Publish" at bounding box center [190, 324] width 252 height 25
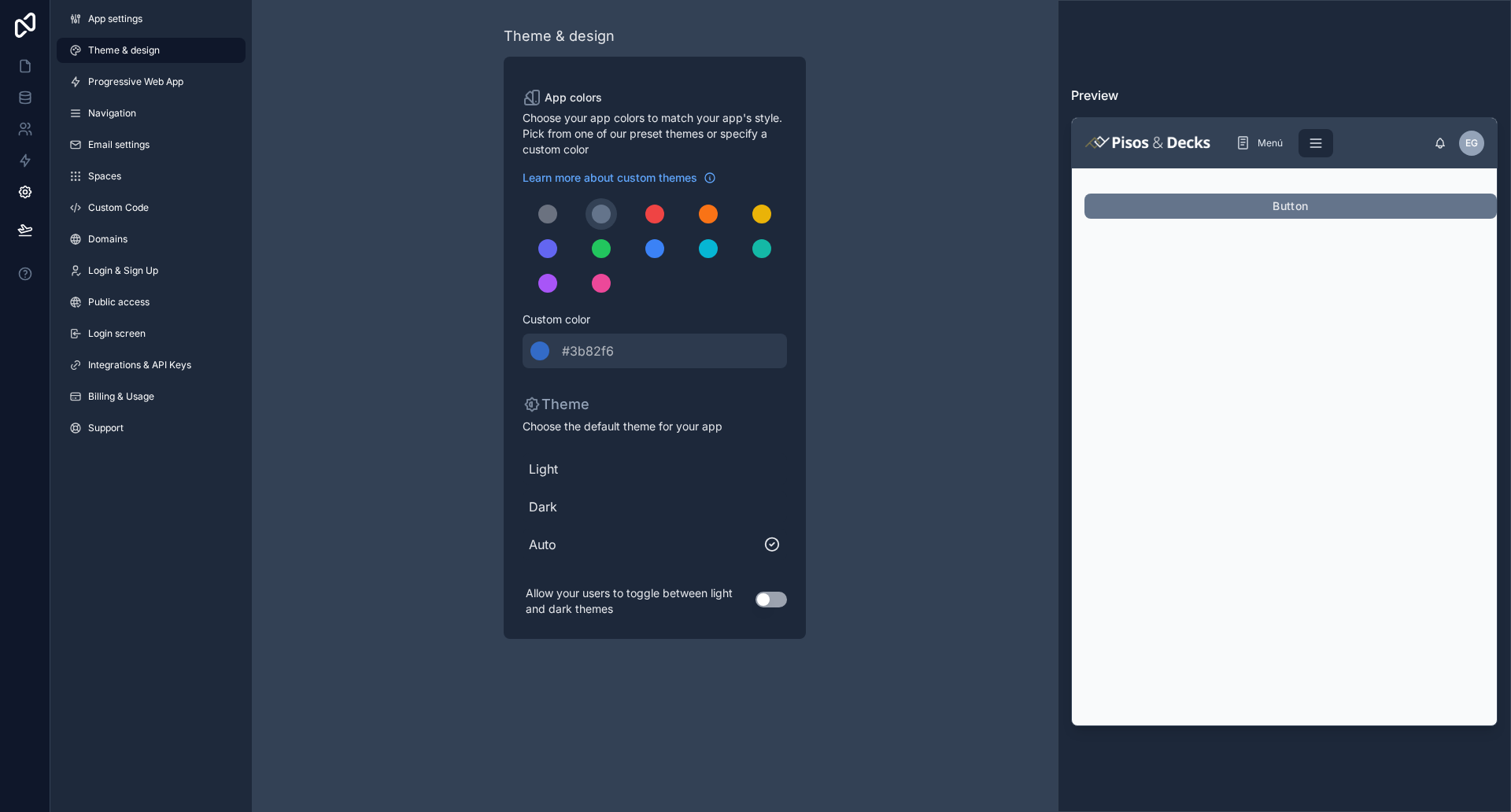
click at [549, 465] on span "Light" at bounding box center [655, 469] width 252 height 19
click at [33, 229] on button at bounding box center [24, 229] width 34 height 44
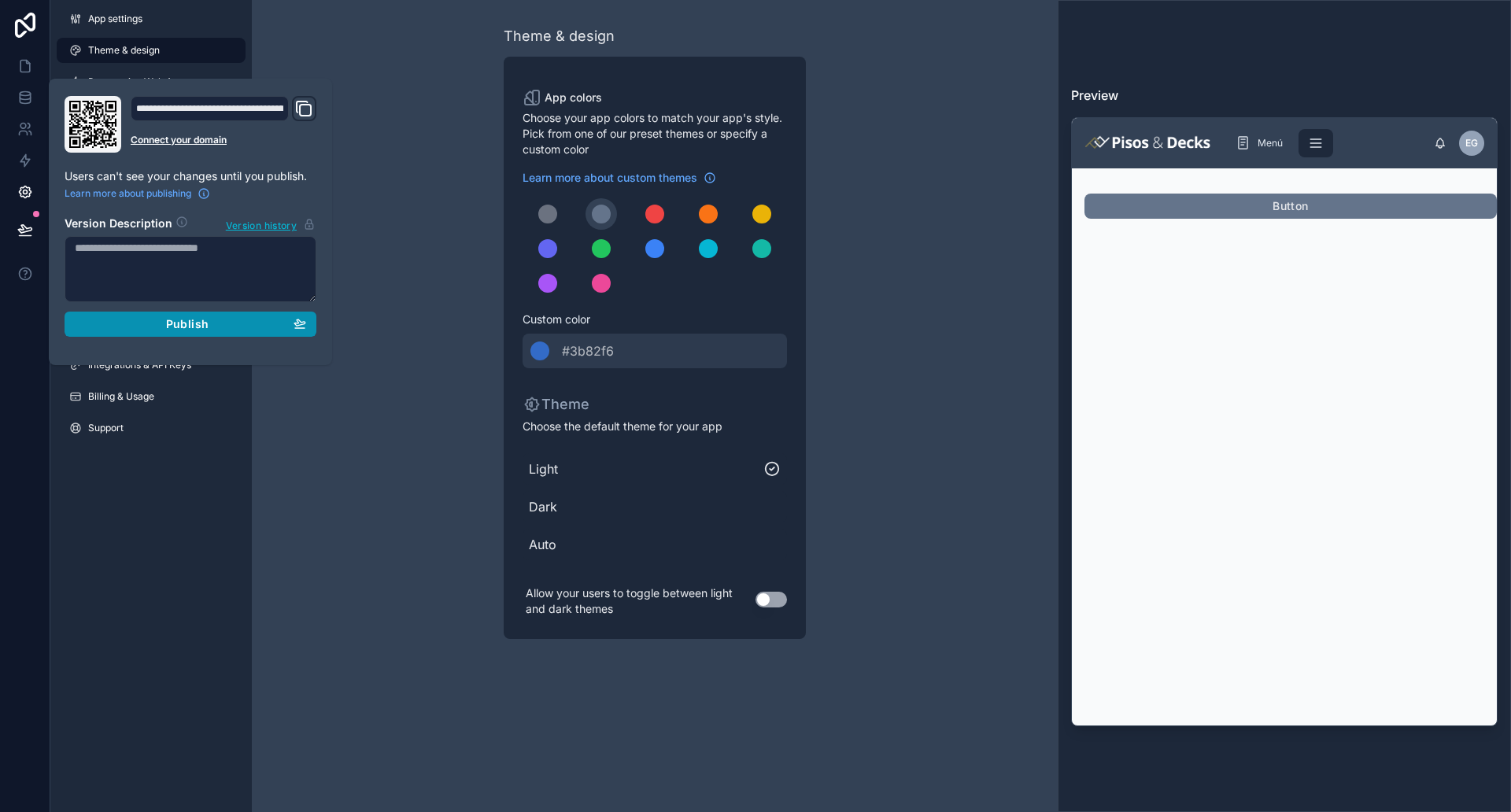
click at [283, 327] on div "Publish" at bounding box center [190, 324] width 231 height 14
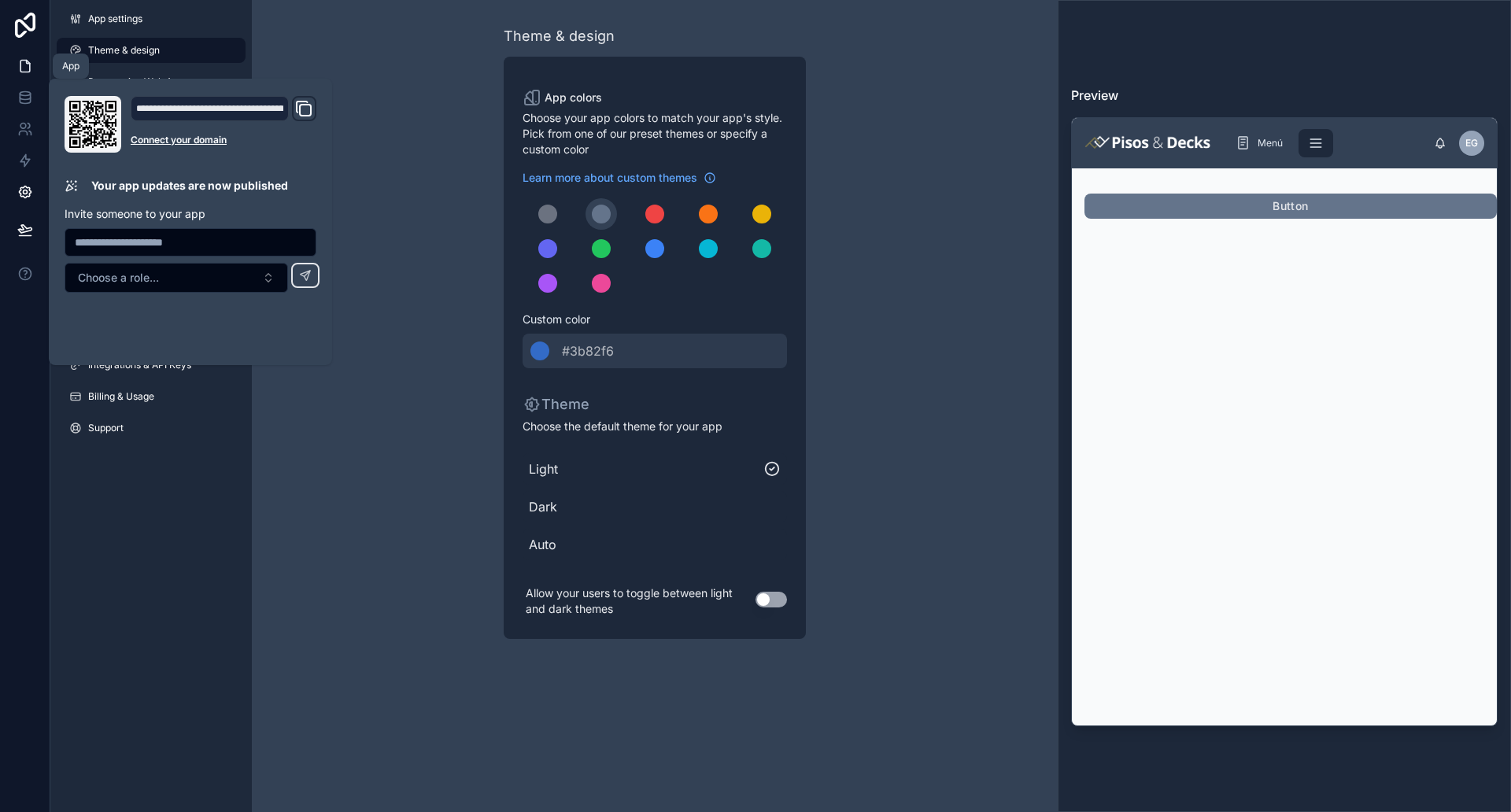
click at [23, 69] on icon at bounding box center [25, 66] width 16 height 16
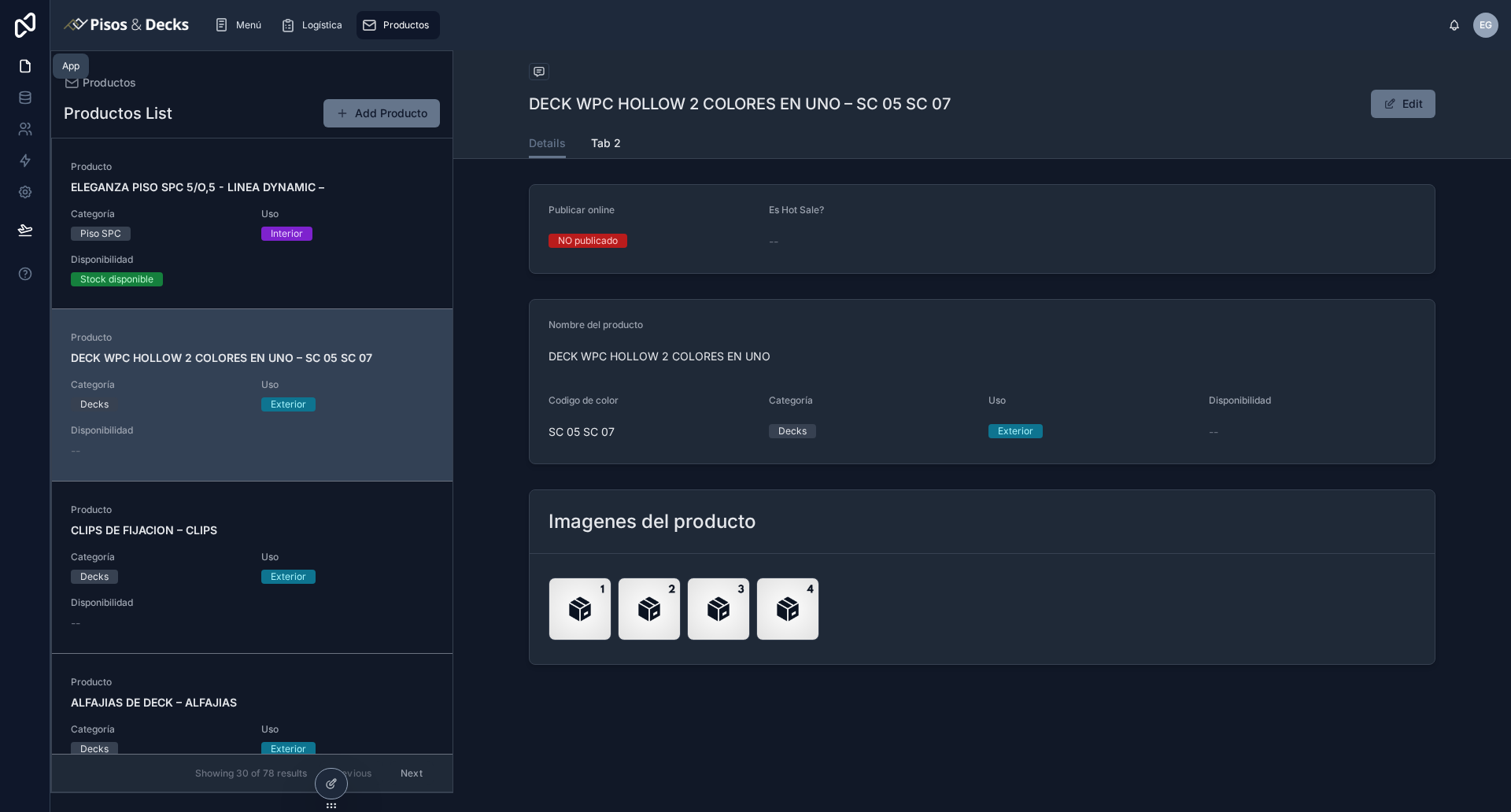
scroll to position [170, 0]
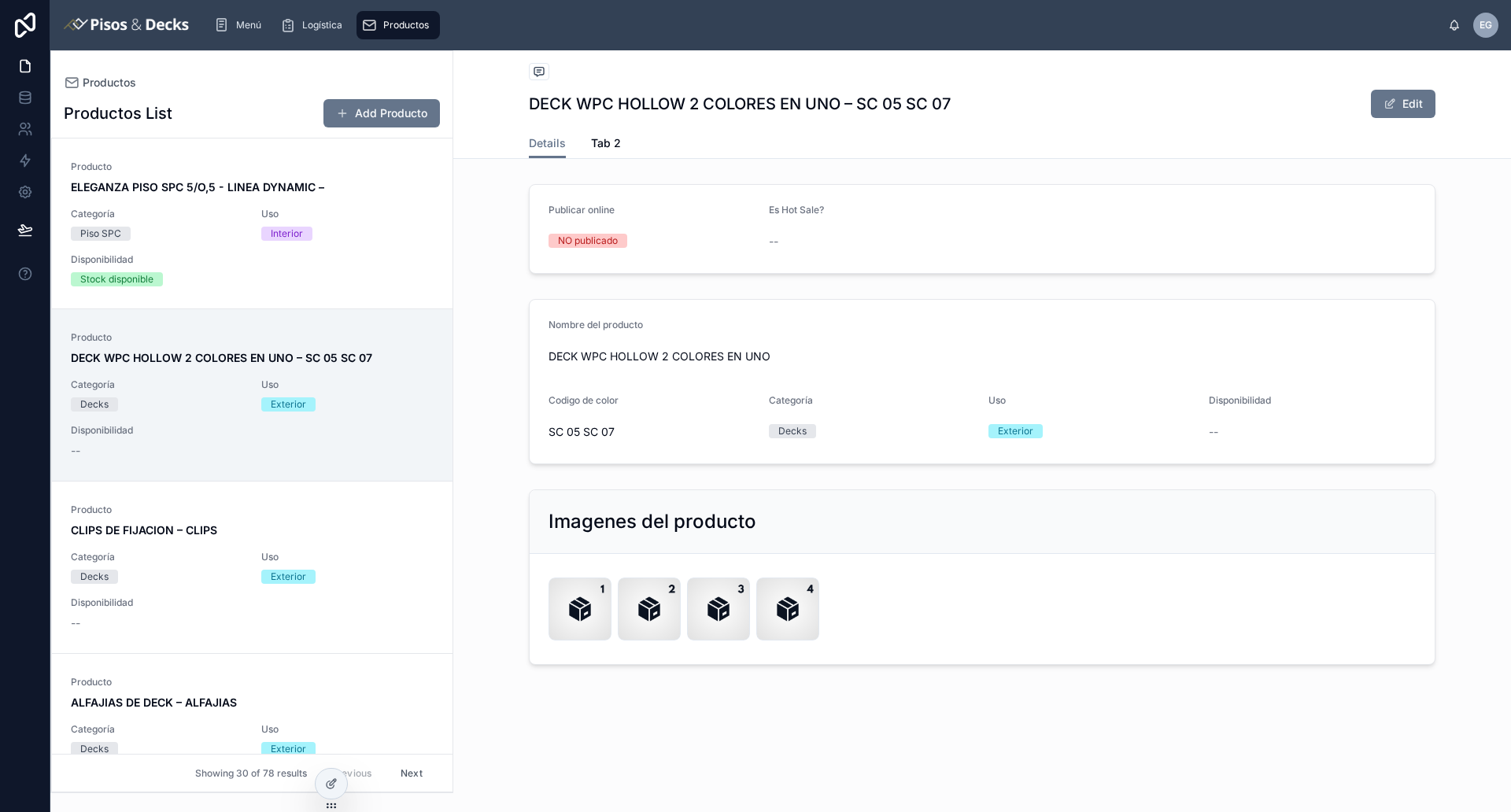
scroll to position [170, 0]
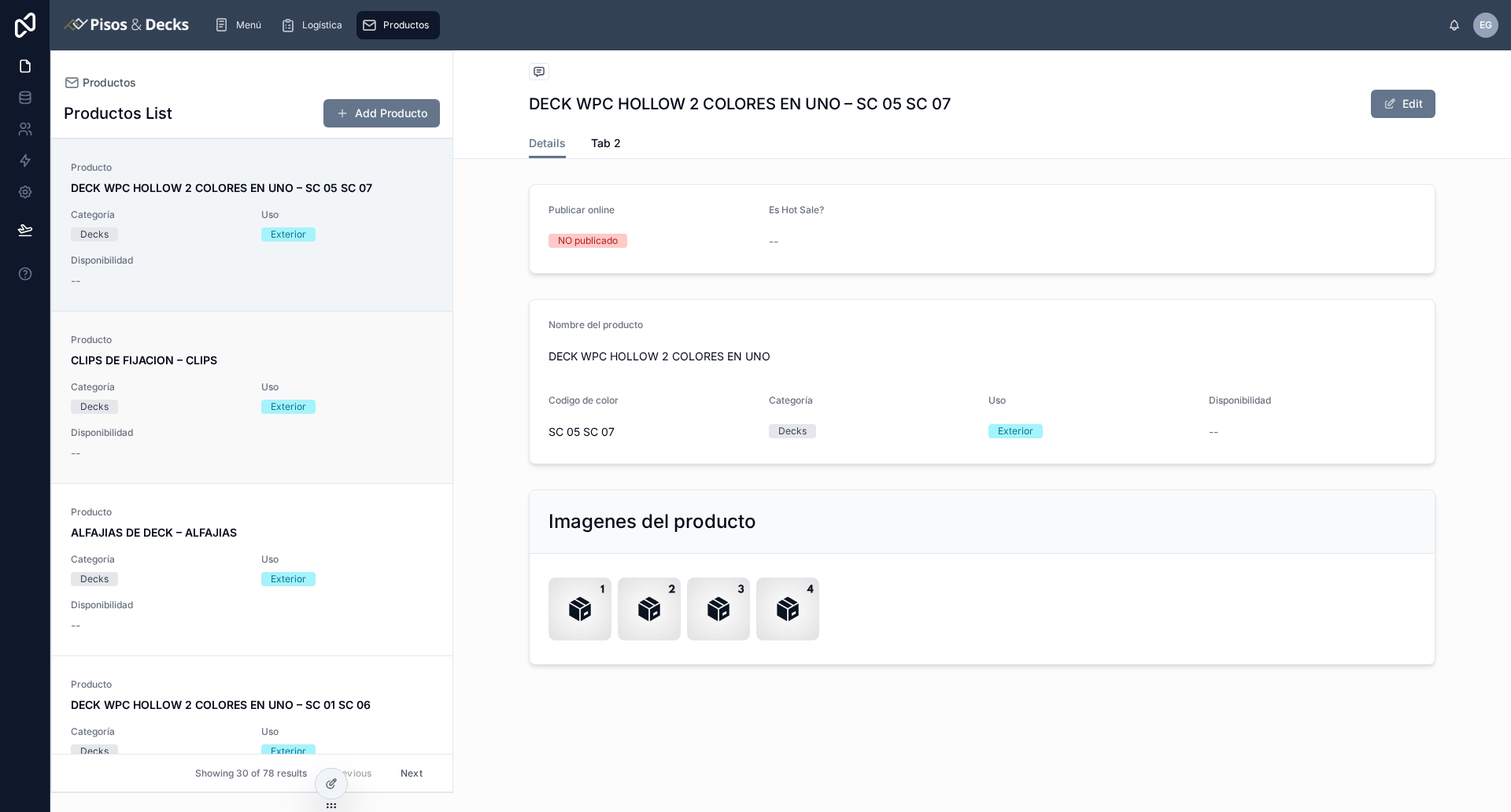
click at [343, 413] on div "Exterior" at bounding box center [316, 406] width 109 height 14
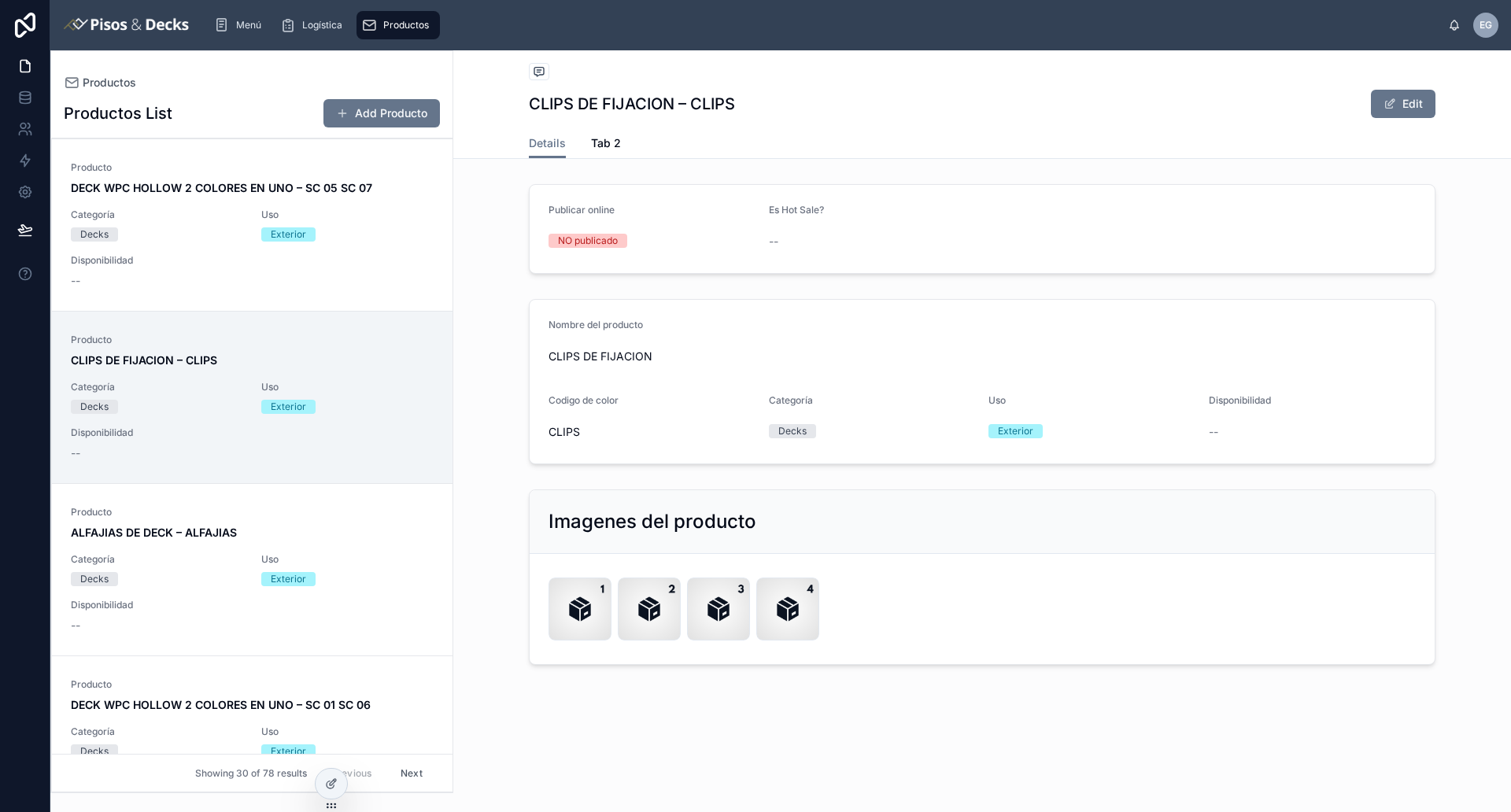
click at [228, 254] on div "Producto DECK WPC HOLLOW 2 COLORES EN UNO – SC 05 SC 07 Categoría Decks Uso Ext…" at bounding box center [252, 225] width 362 height 127
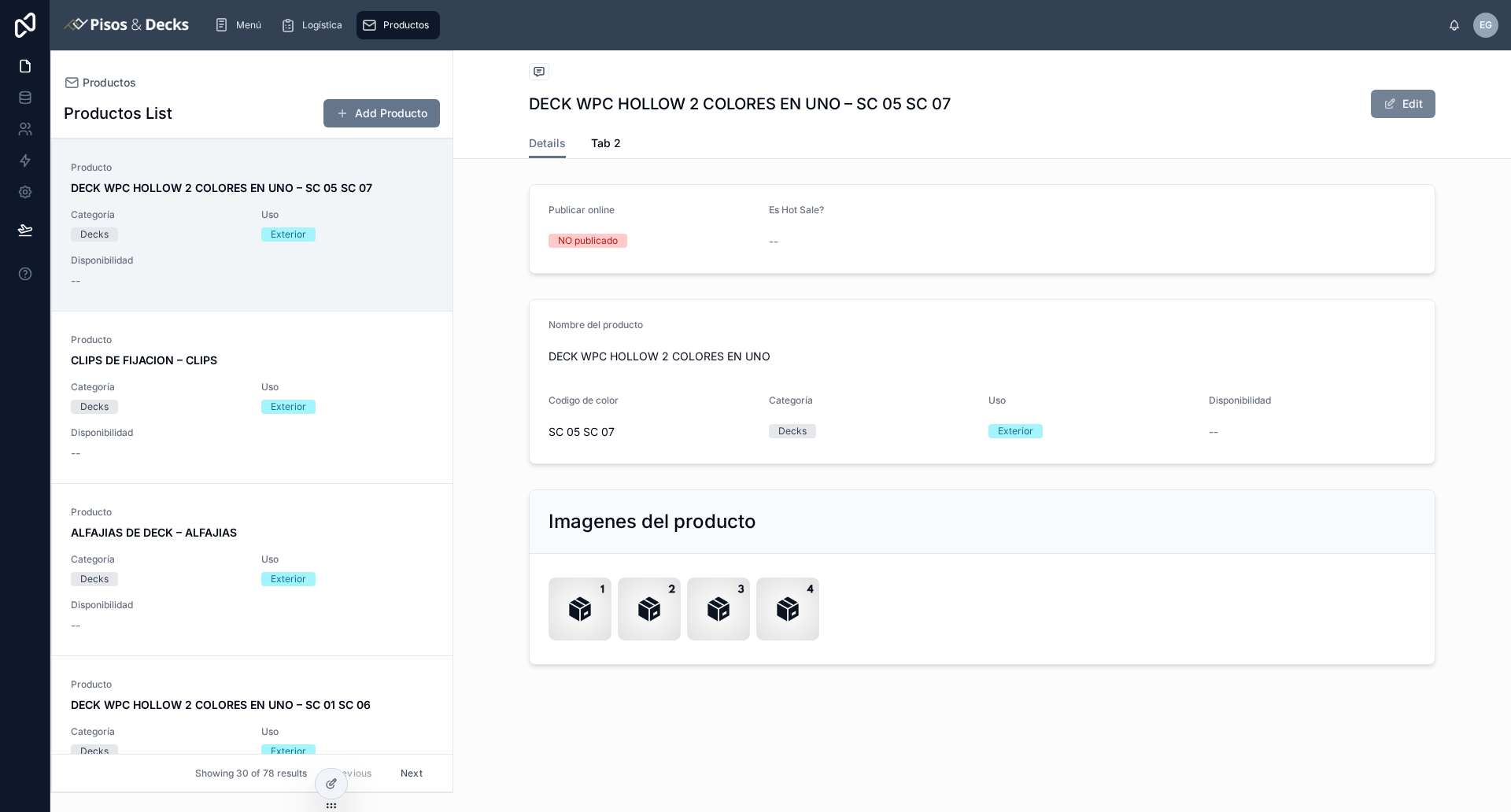
click at [1396, 110] on button "Edit" at bounding box center [1402, 104] width 64 height 28
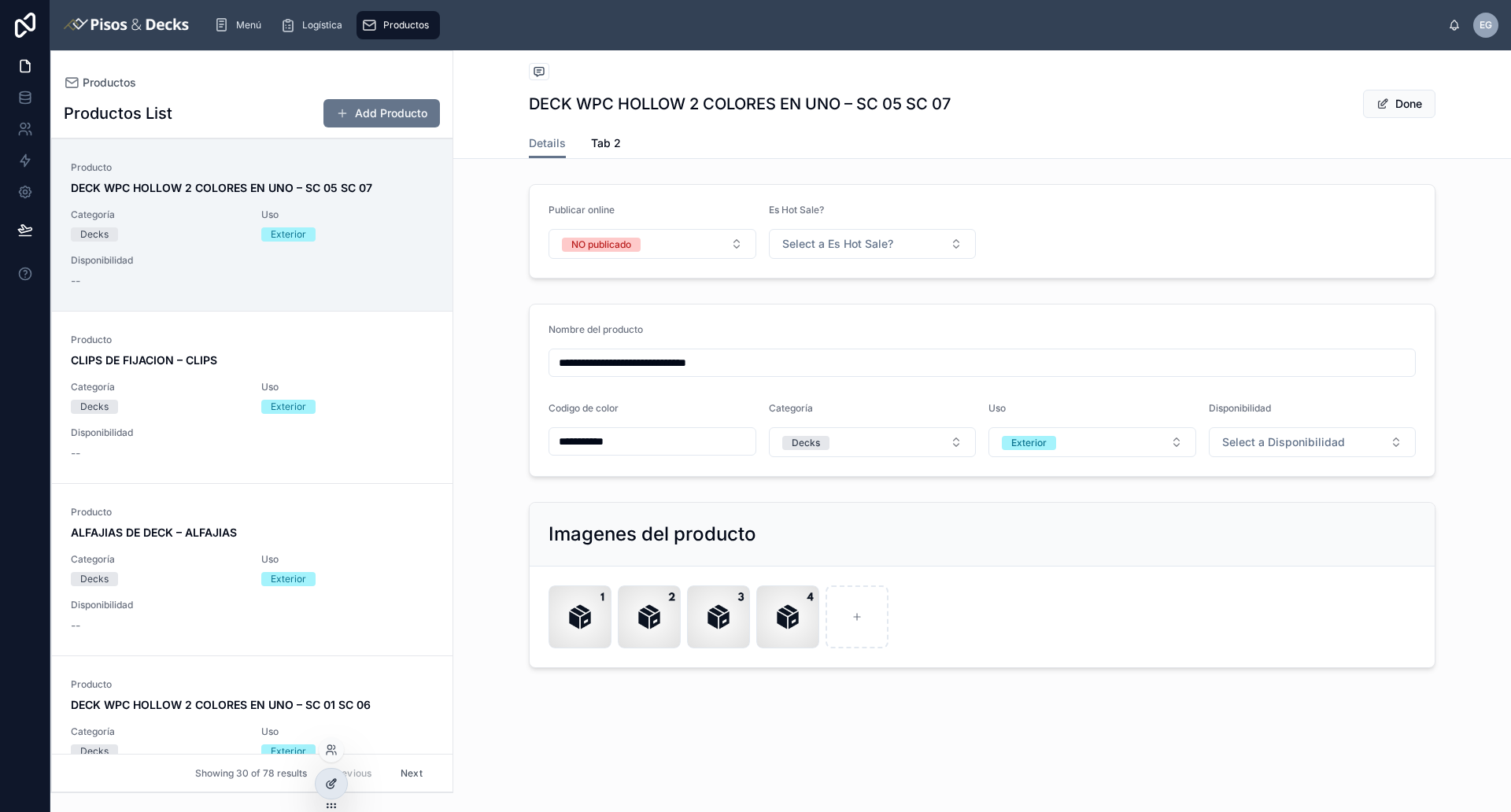
click at [339, 779] on div at bounding box center [331, 784] width 32 height 30
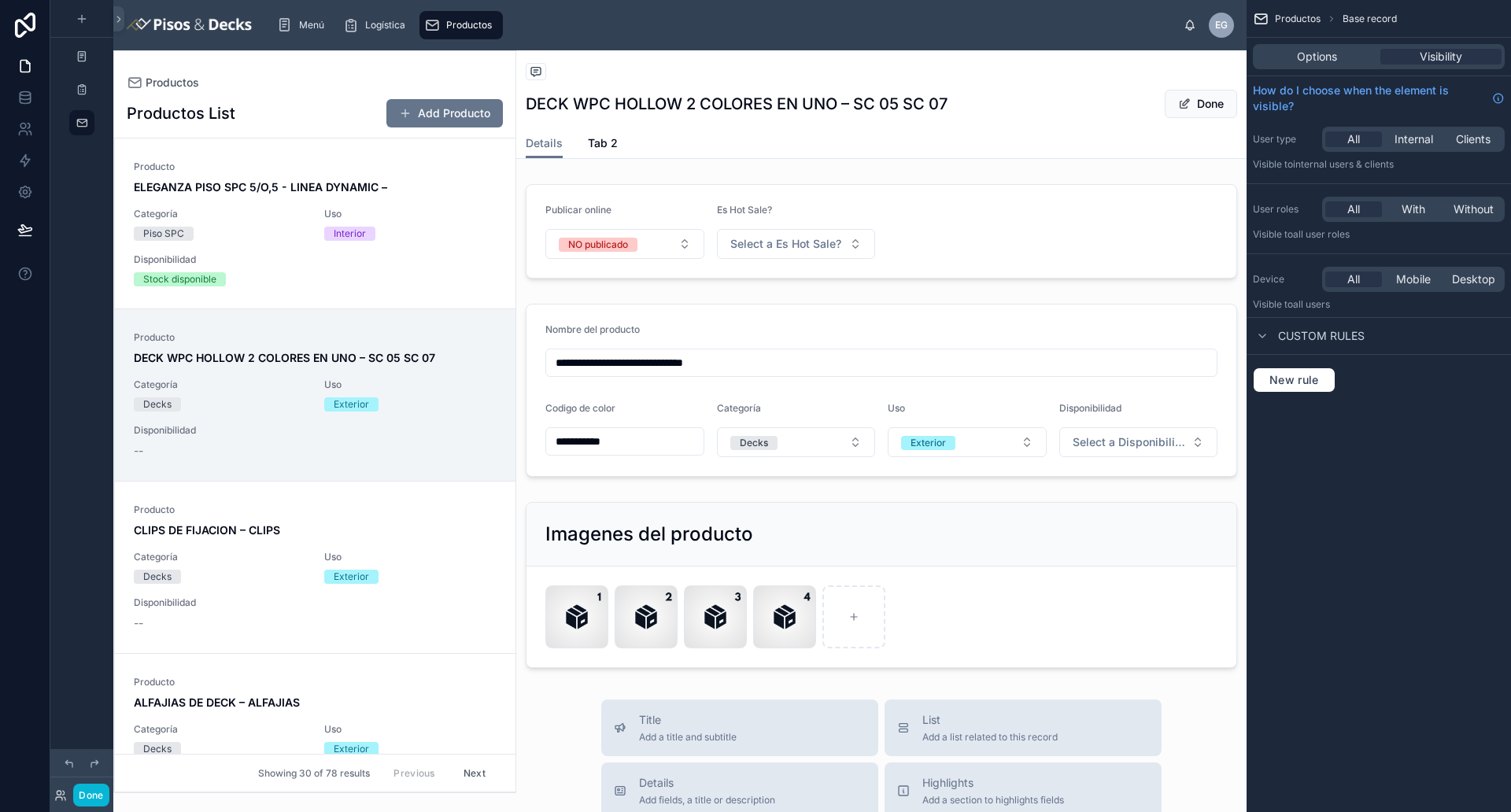
scroll to position [170, 0]
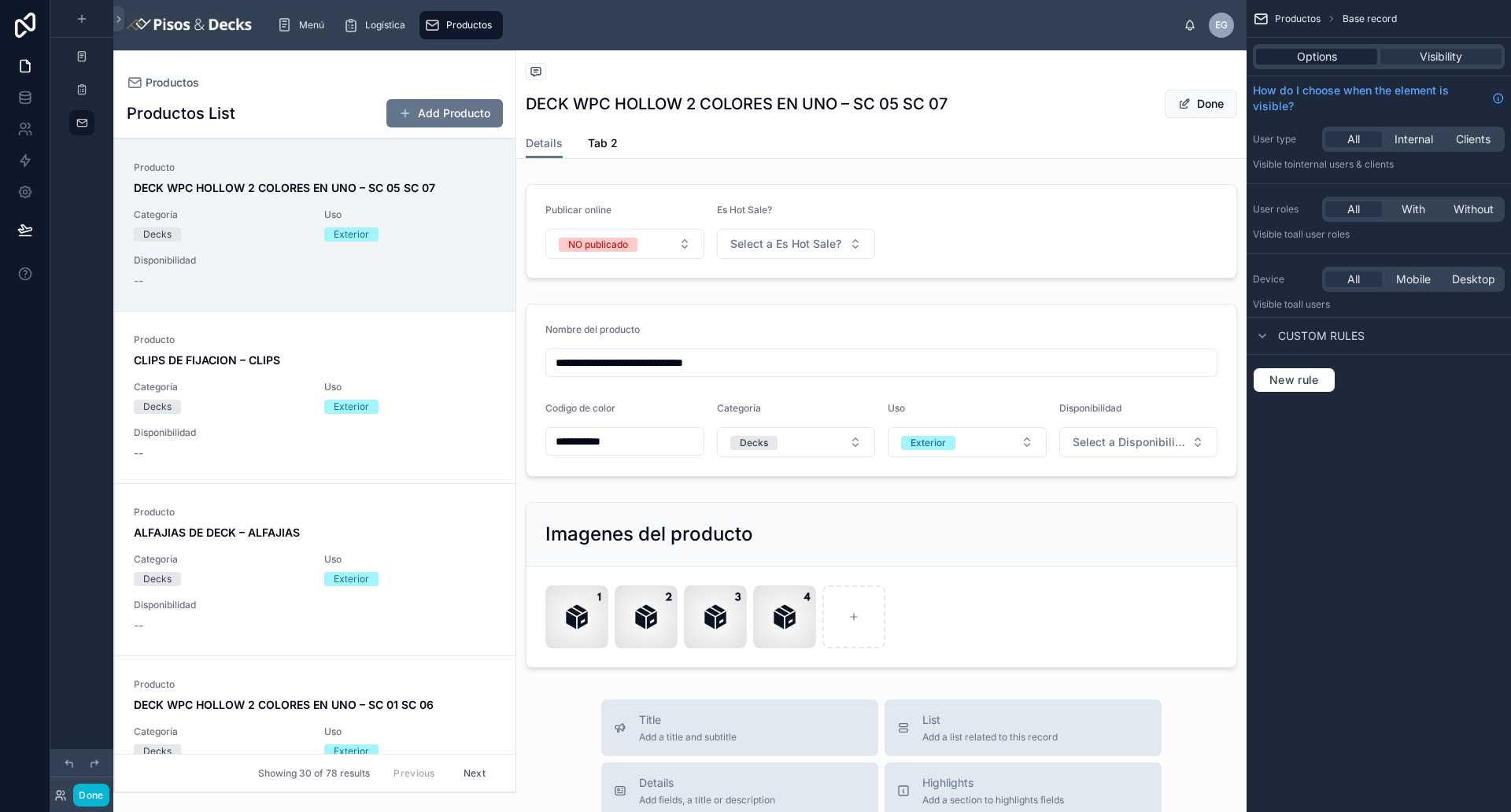
click at [1321, 59] on span "Options" at bounding box center [1317, 56] width 40 height 16
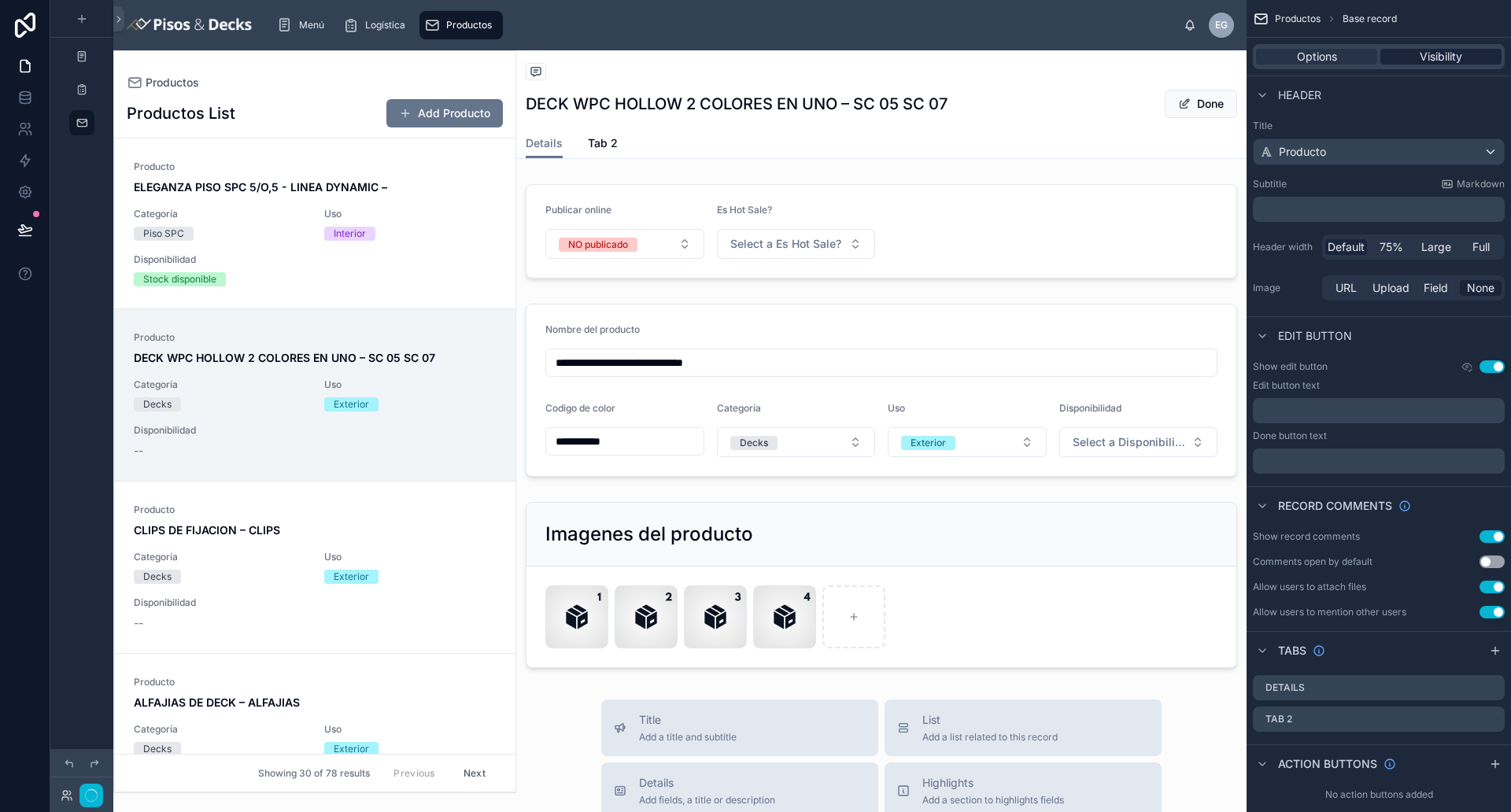
scroll to position [0, 0]
click at [1446, 57] on span "Visibility" at bounding box center [1441, 56] width 43 height 16
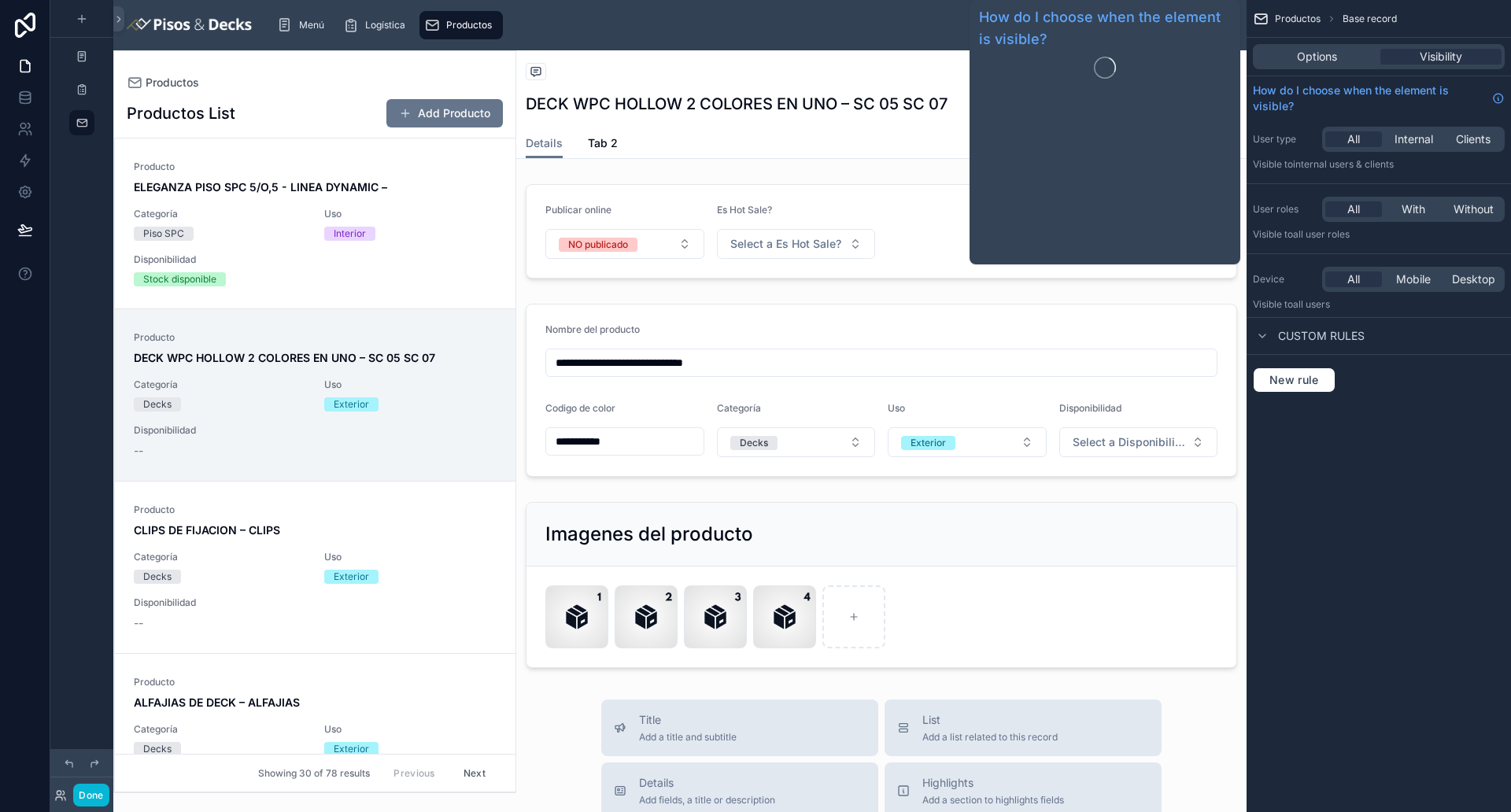
scroll to position [170, 0]
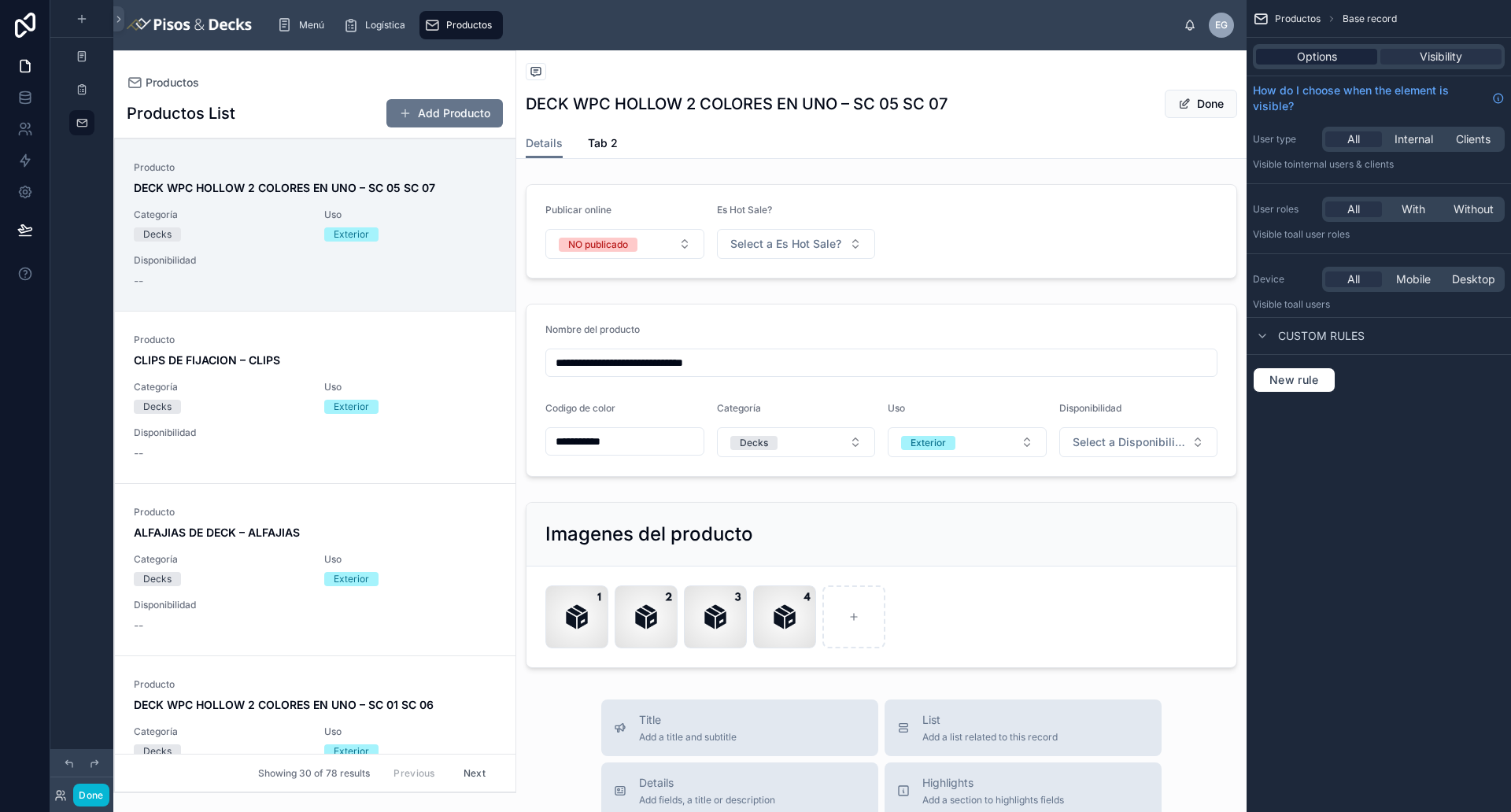
click at [1341, 67] on div "Options Visibility" at bounding box center [1378, 57] width 252 height 25
click at [1335, 54] on span "Options" at bounding box center [1317, 56] width 40 height 16
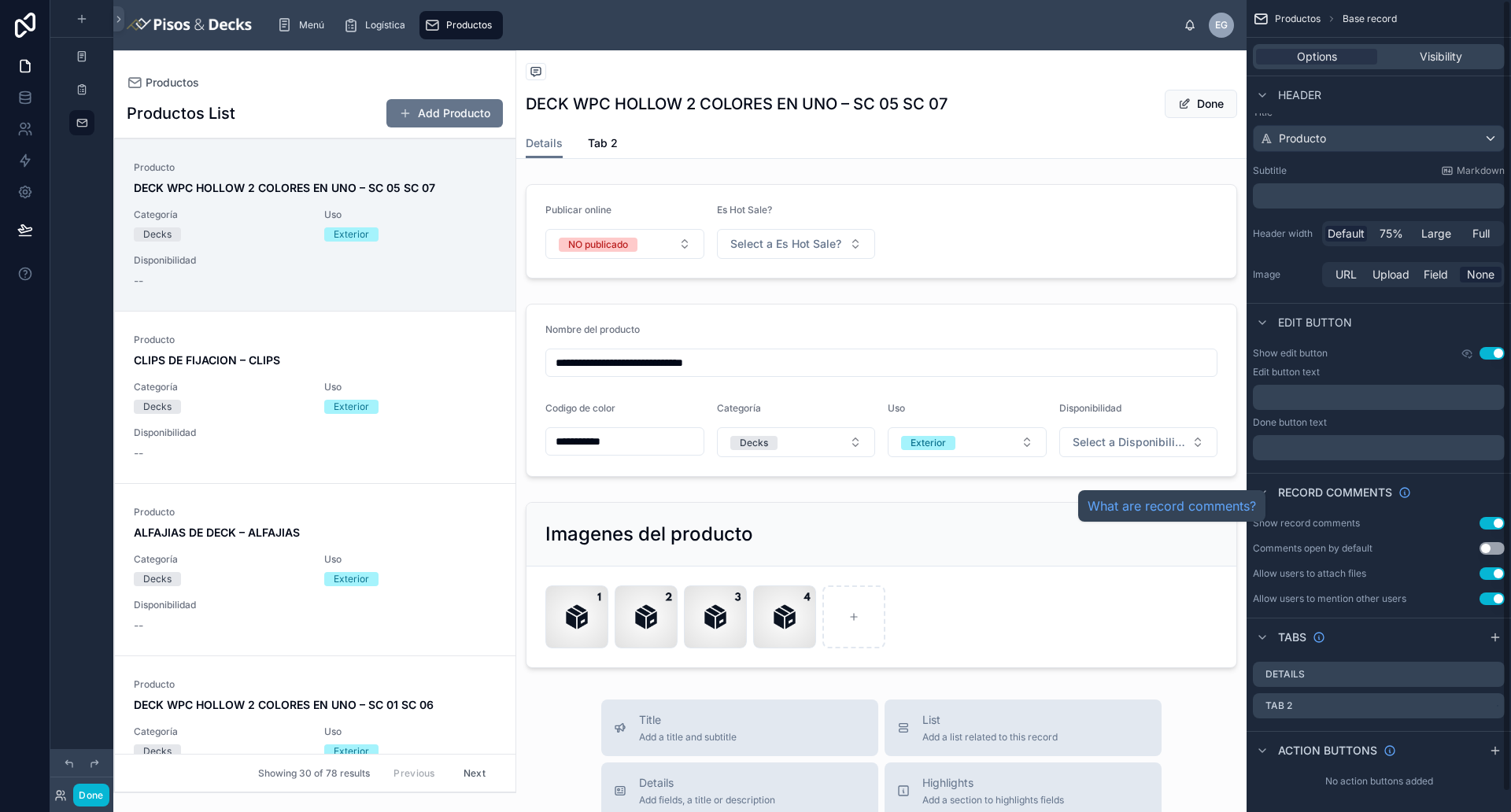
scroll to position [20, 0]
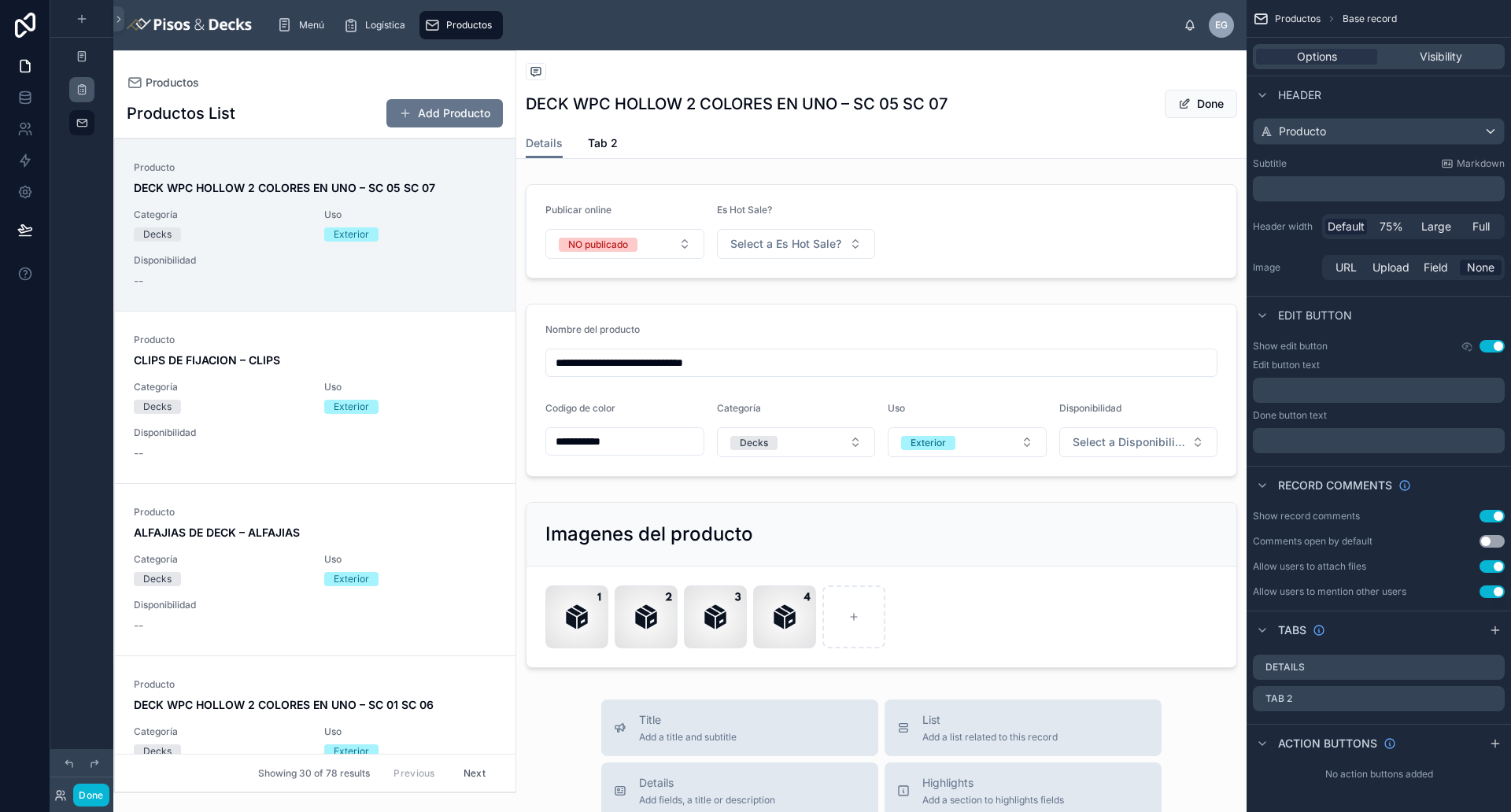
click at [88, 96] on div "scrollable content" at bounding box center [81, 90] width 19 height 25
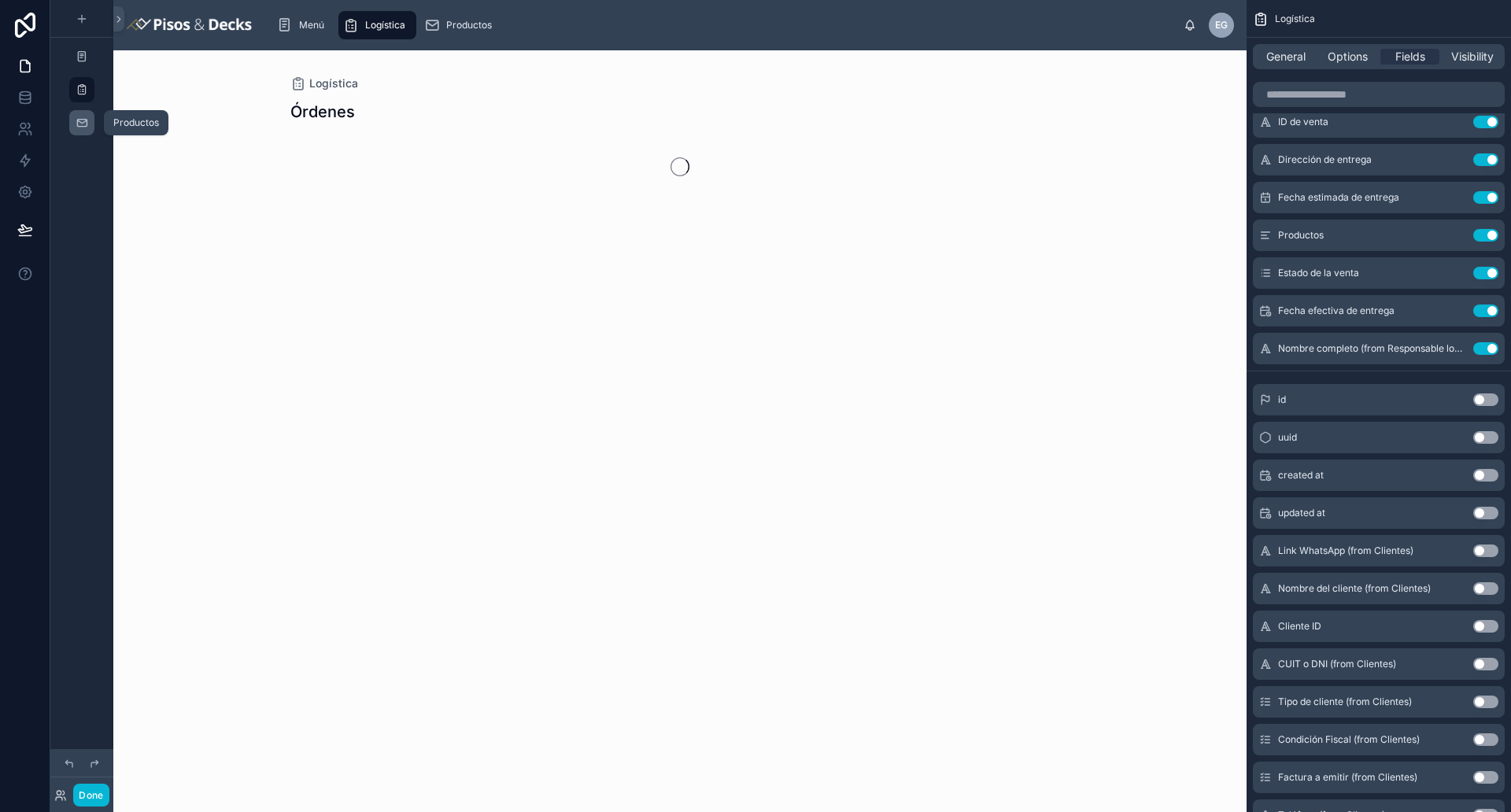
click at [84, 131] on div "scrollable content" at bounding box center [81, 123] width 19 height 25
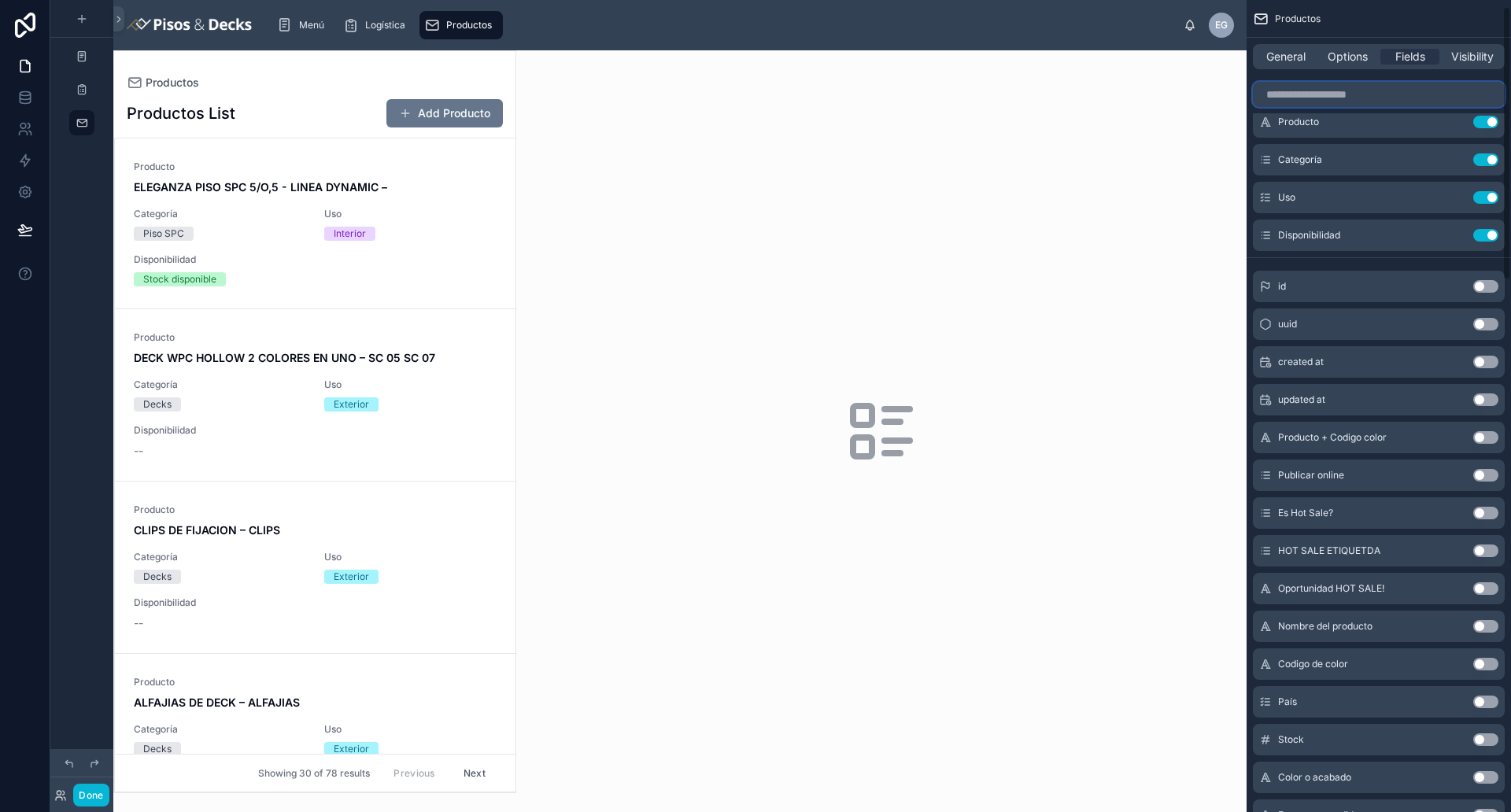
click at [1347, 99] on input "scrollable content" at bounding box center [1378, 95] width 252 height 25
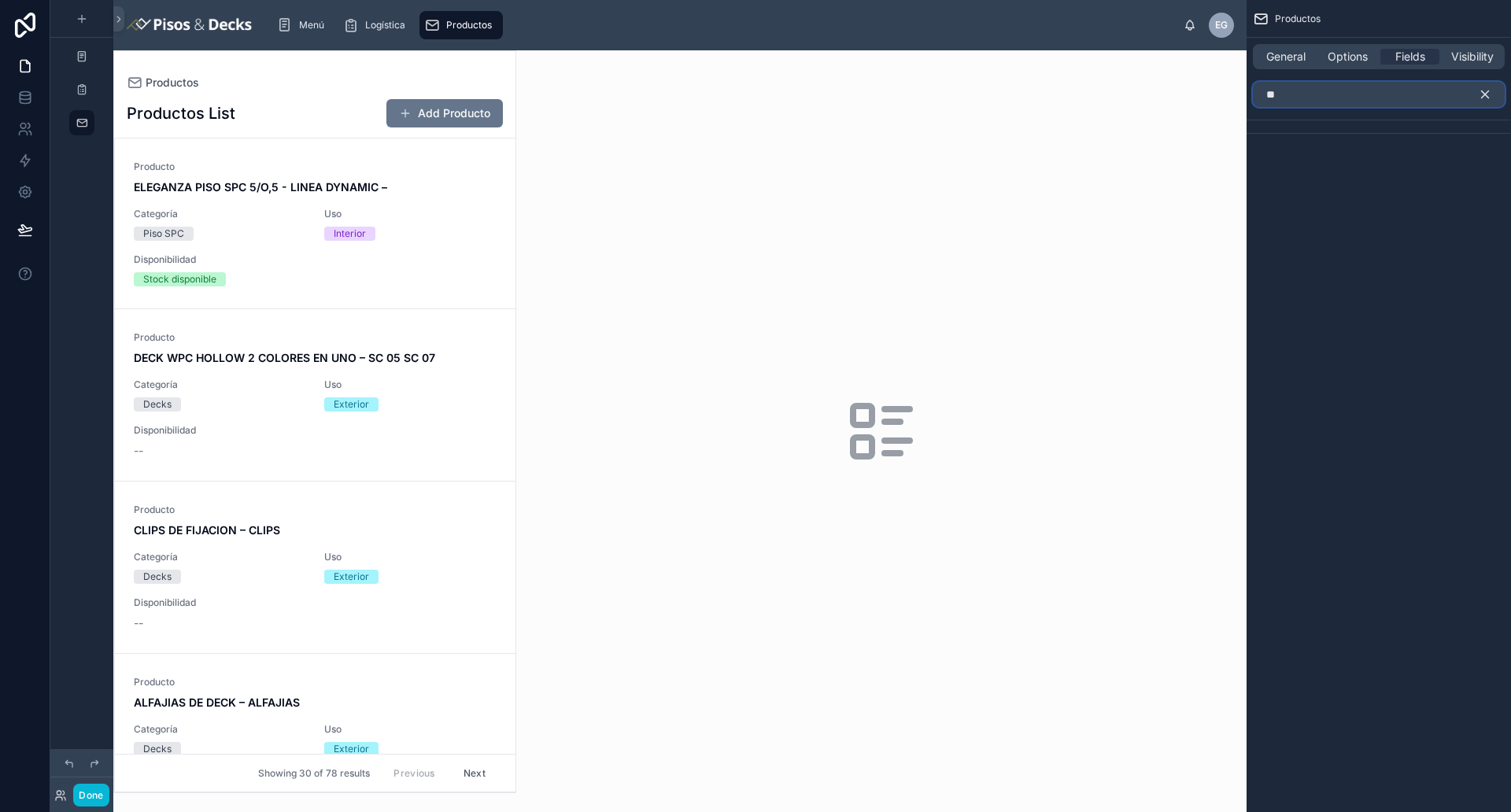
type input "*"
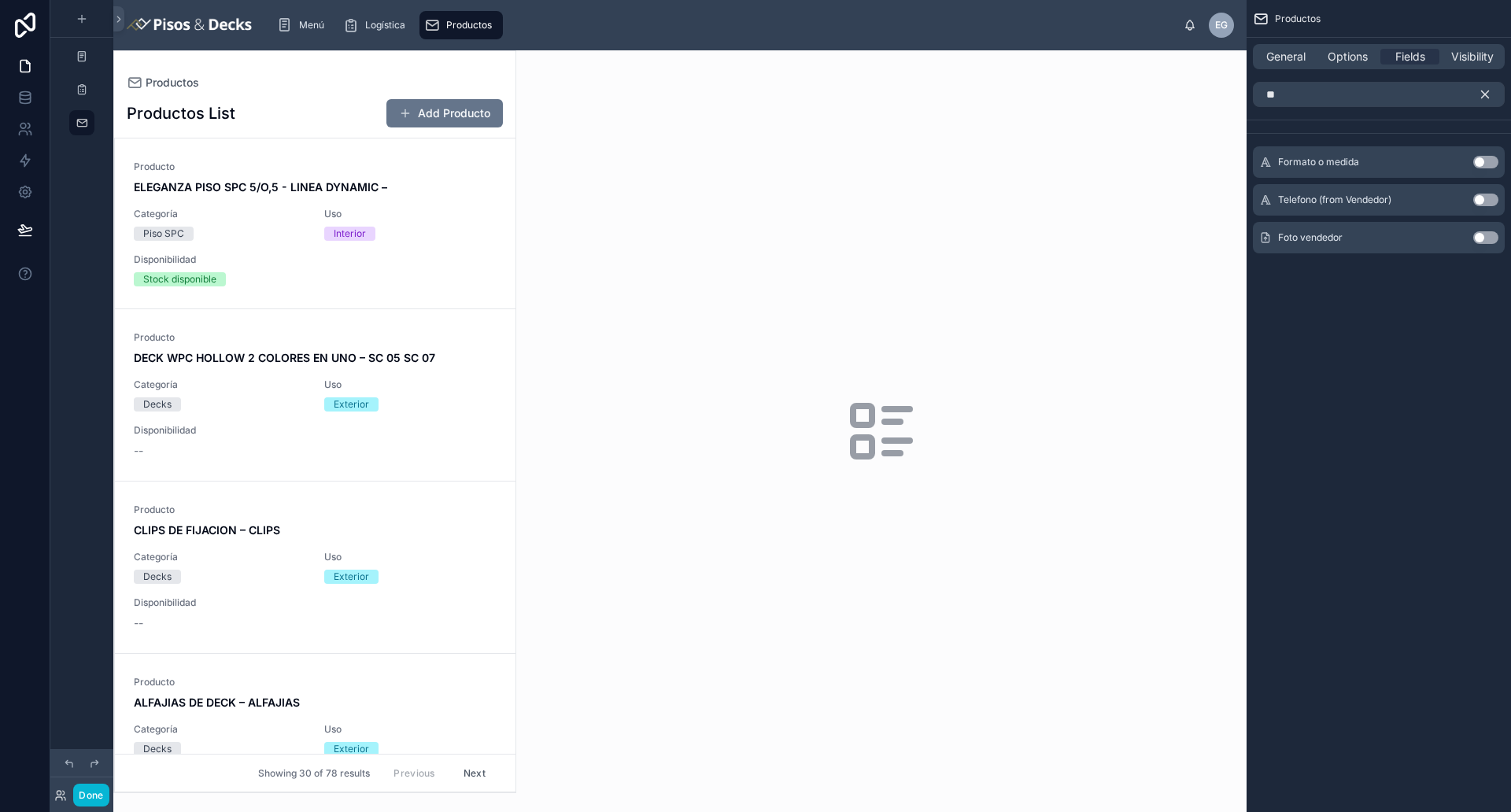
click at [1479, 236] on button "Use setting" at bounding box center [1485, 237] width 25 height 13
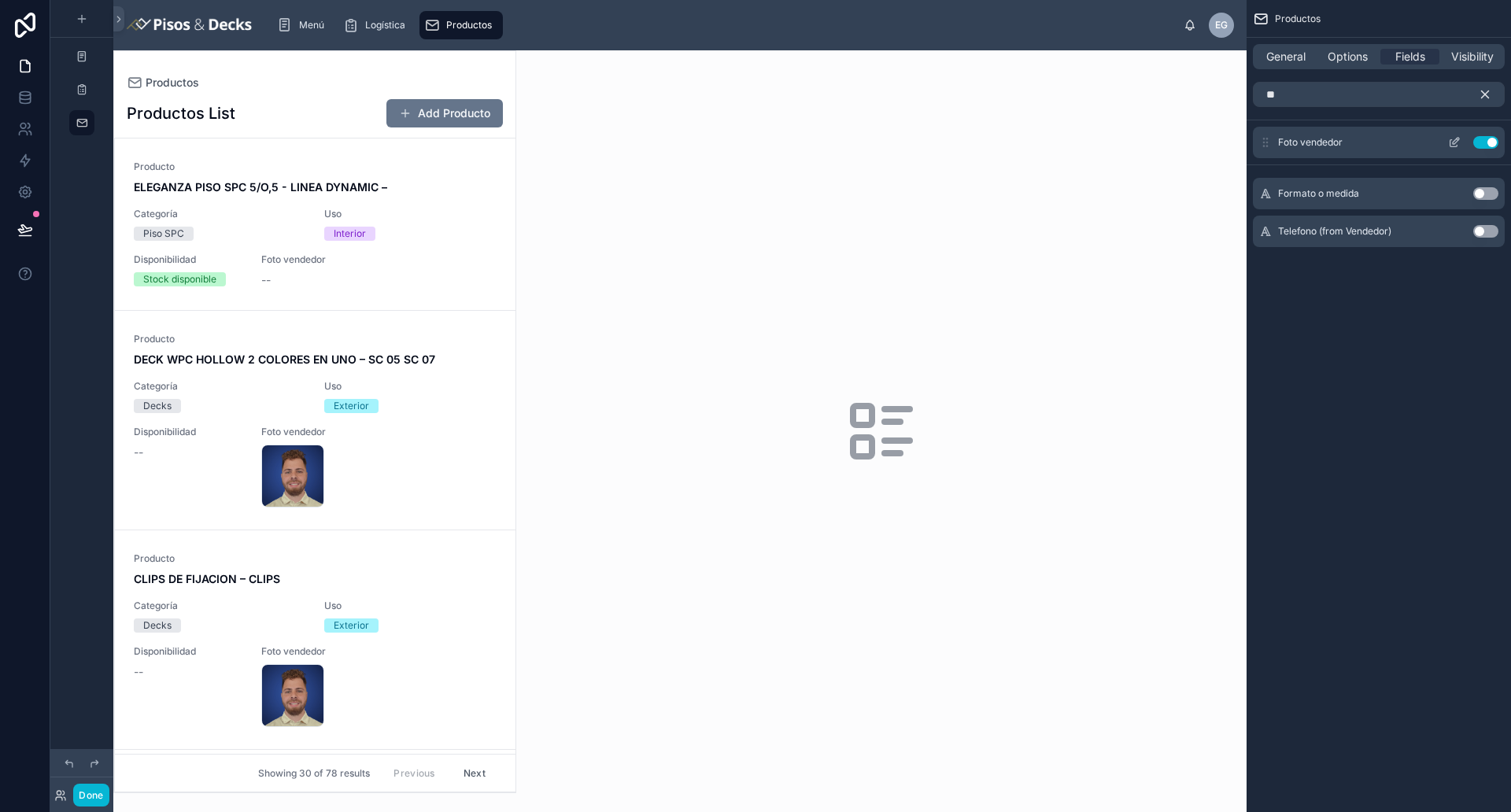
click at [1482, 150] on div "Foto vendedor Use setting" at bounding box center [1378, 142] width 252 height 32
click at [1360, 92] on input "**" at bounding box center [1378, 95] width 252 height 25
click at [1481, 145] on button "Use setting" at bounding box center [1485, 142] width 25 height 13
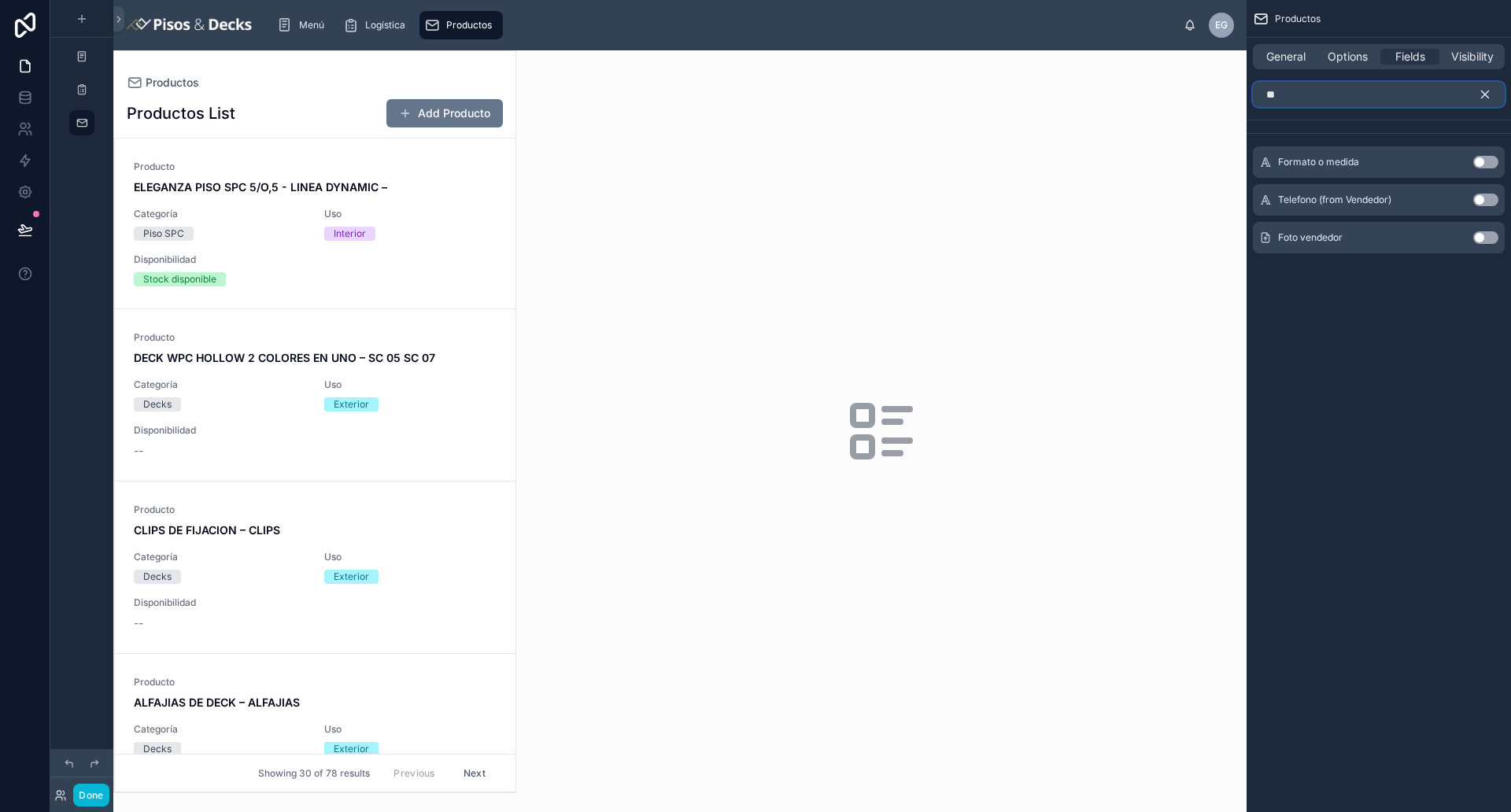
click at [1379, 102] on input "**" at bounding box center [1378, 95] width 252 height 25
type input "***"
click at [1483, 163] on button "Use setting" at bounding box center [1485, 162] width 25 height 13
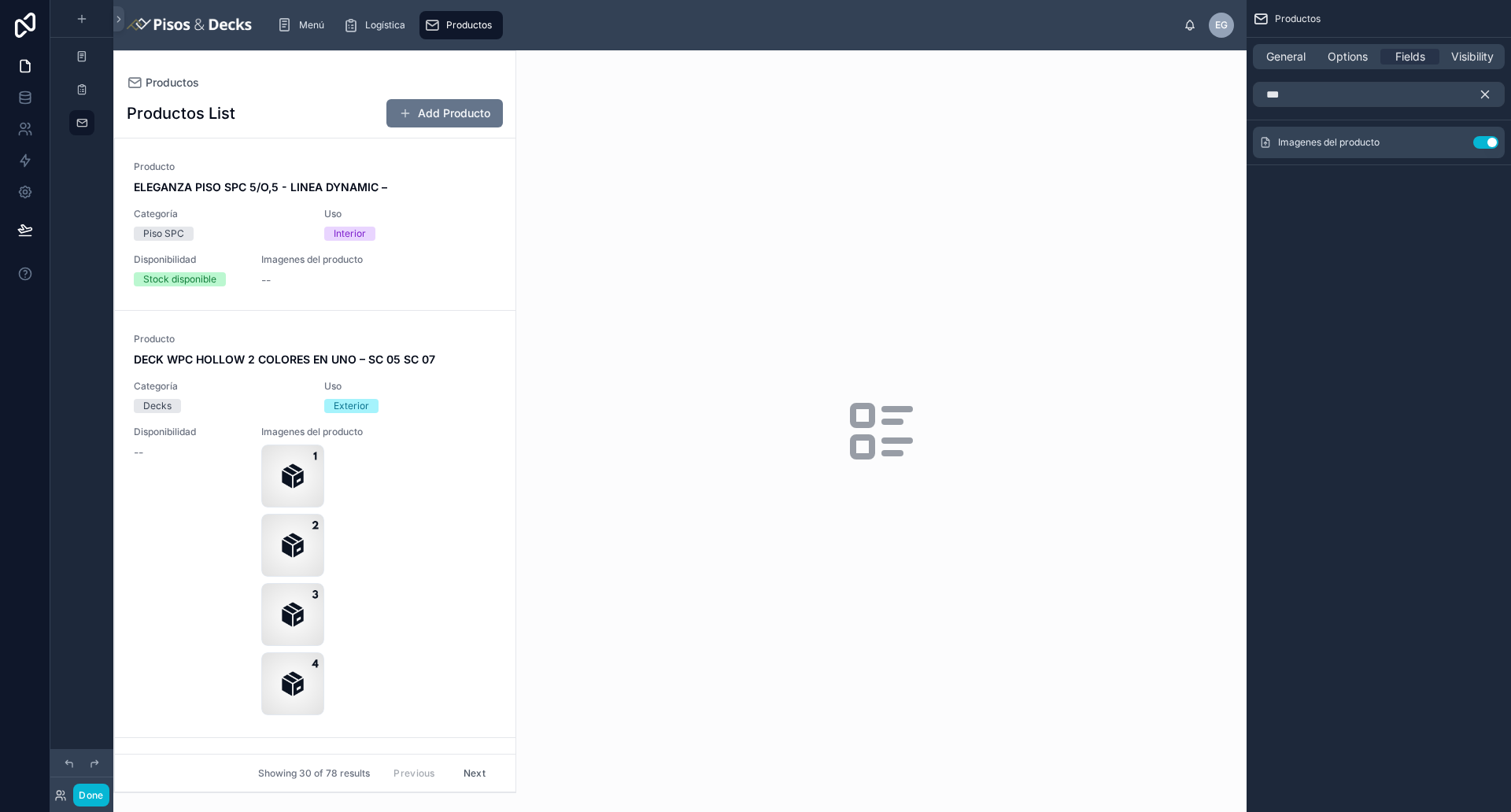
click at [509, 173] on div at bounding box center [314, 421] width 401 height 741
click at [1479, 144] on button "Use setting" at bounding box center [1485, 142] width 25 height 13
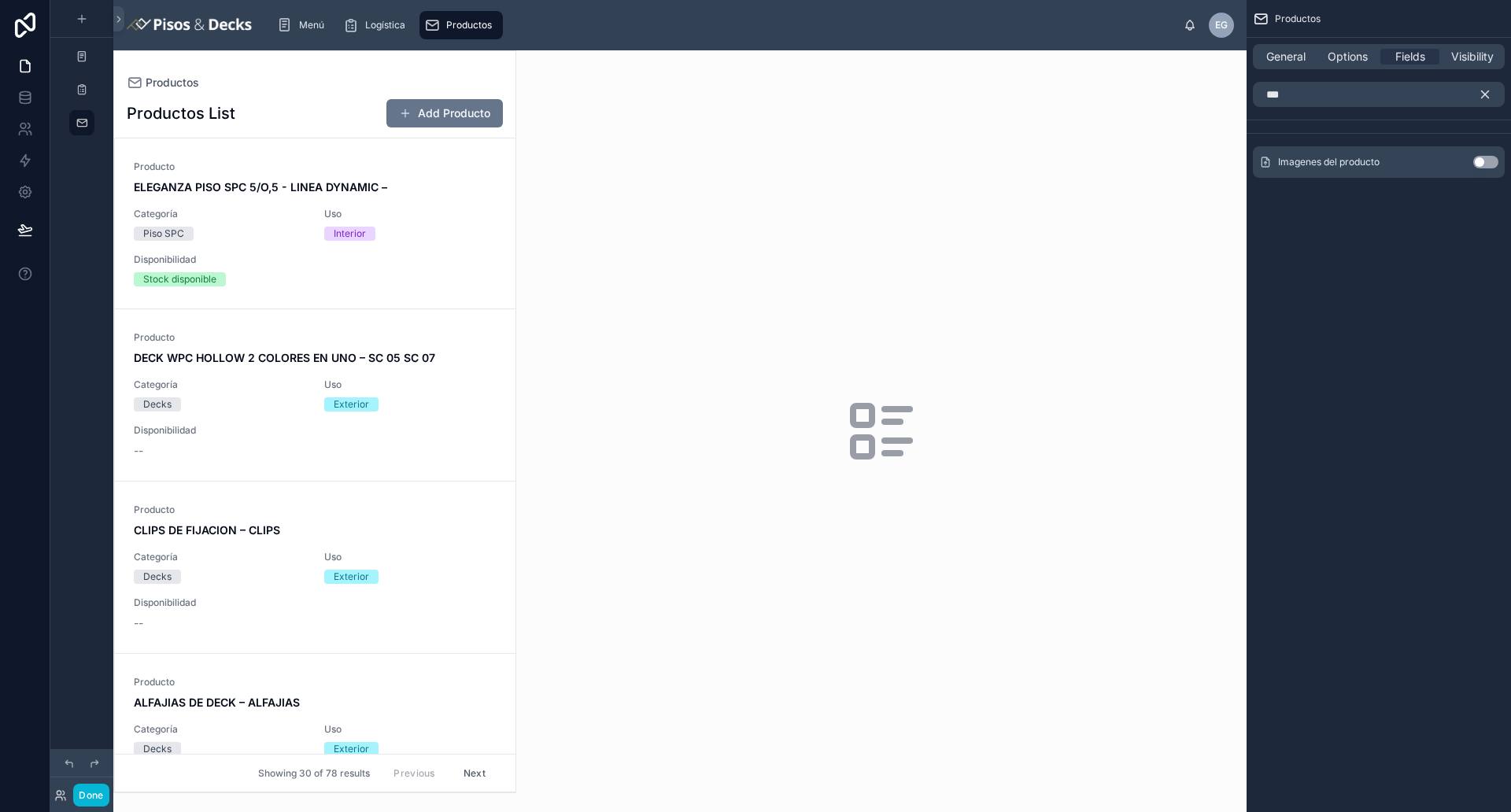
click at [964, 312] on div at bounding box center [881, 431] width 730 height 762
click at [247, 220] on div "Categoría Piso SPC" at bounding box center [219, 224] width 172 height 33
